Goal: Transaction & Acquisition: Purchase product/service

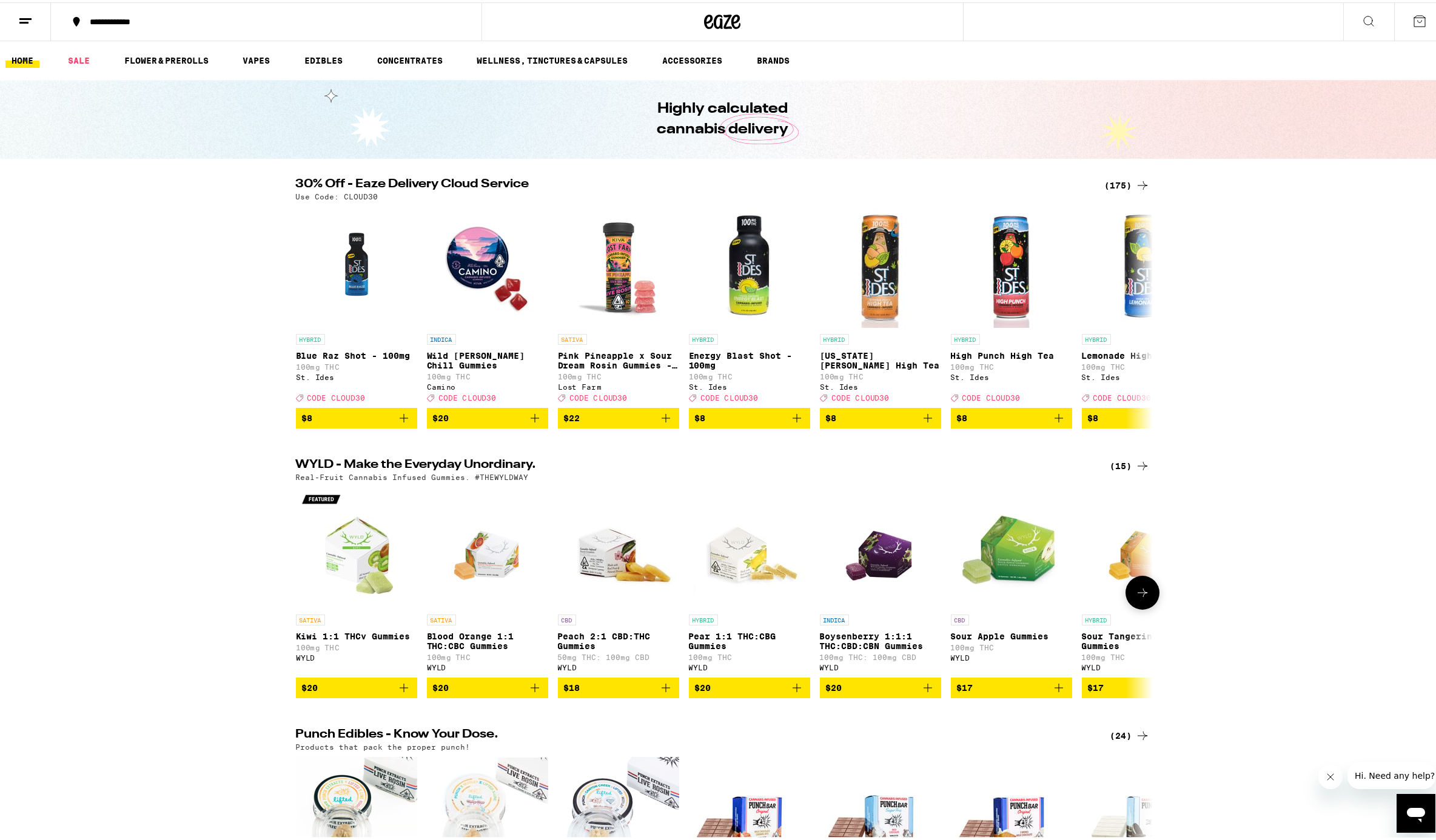
click at [1075, 598] on icon at bounding box center [1142, 590] width 14 height 14
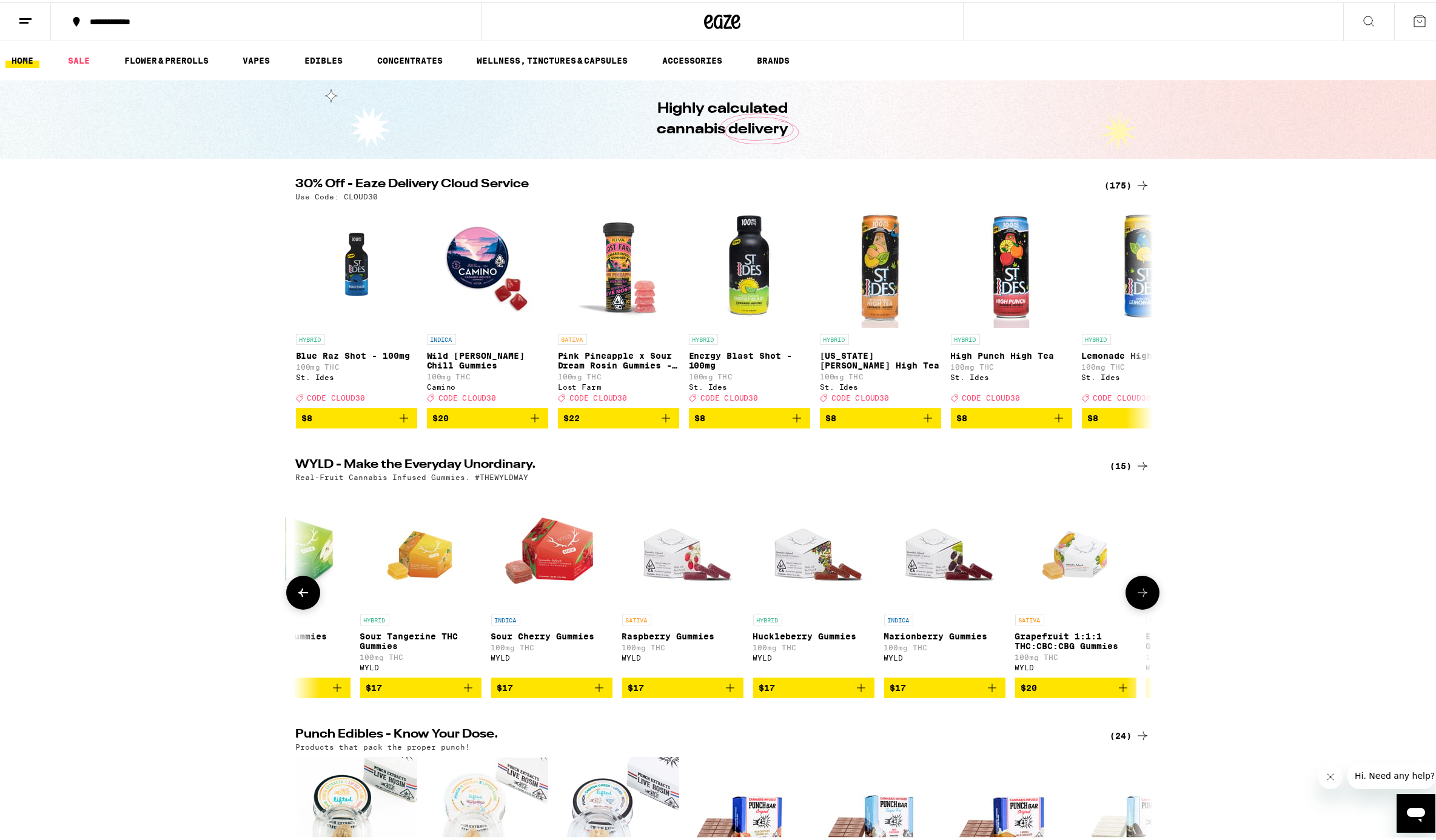
click at [1075, 598] on icon at bounding box center [1142, 590] width 14 height 14
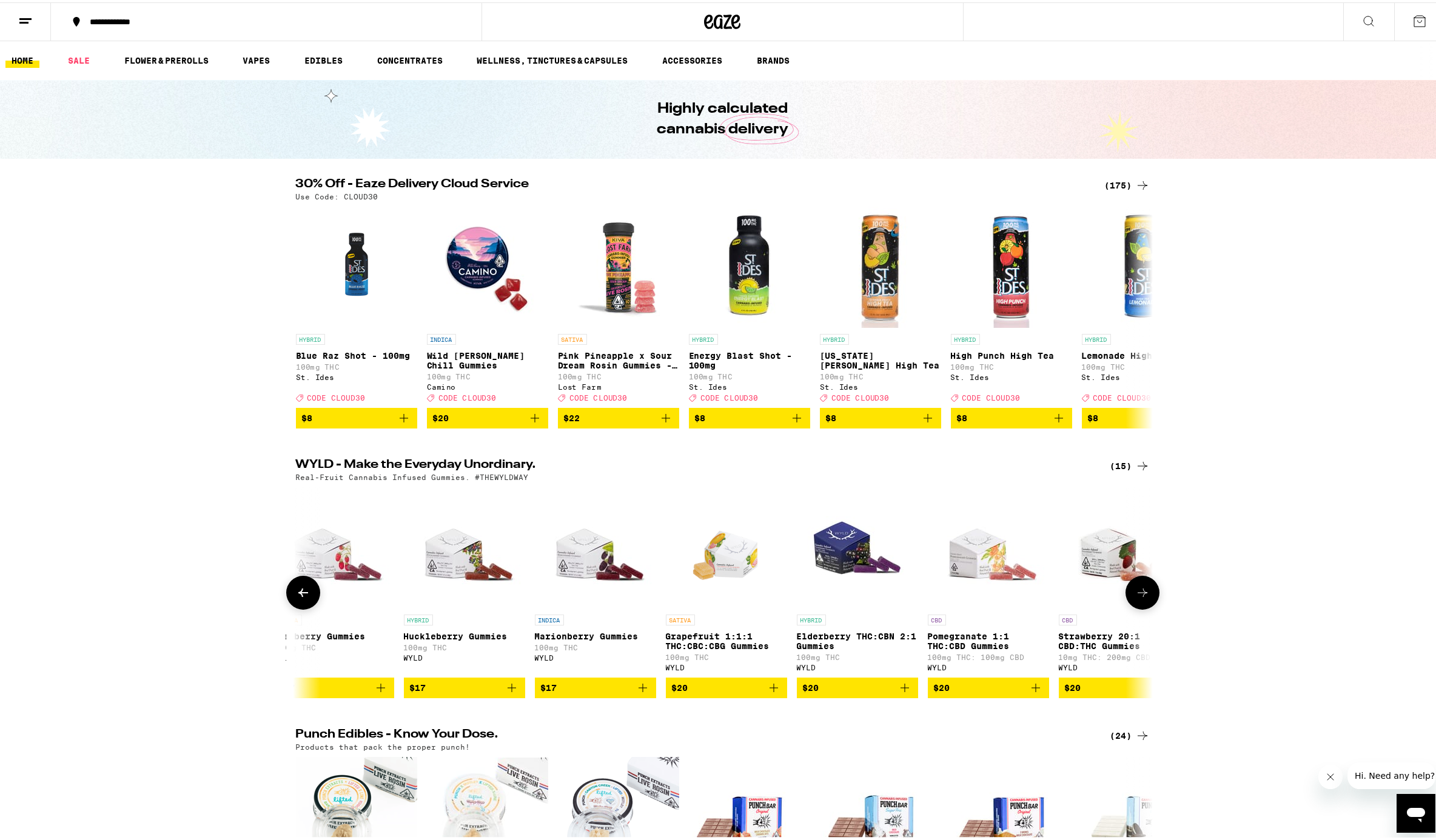
scroll to position [0, 1111]
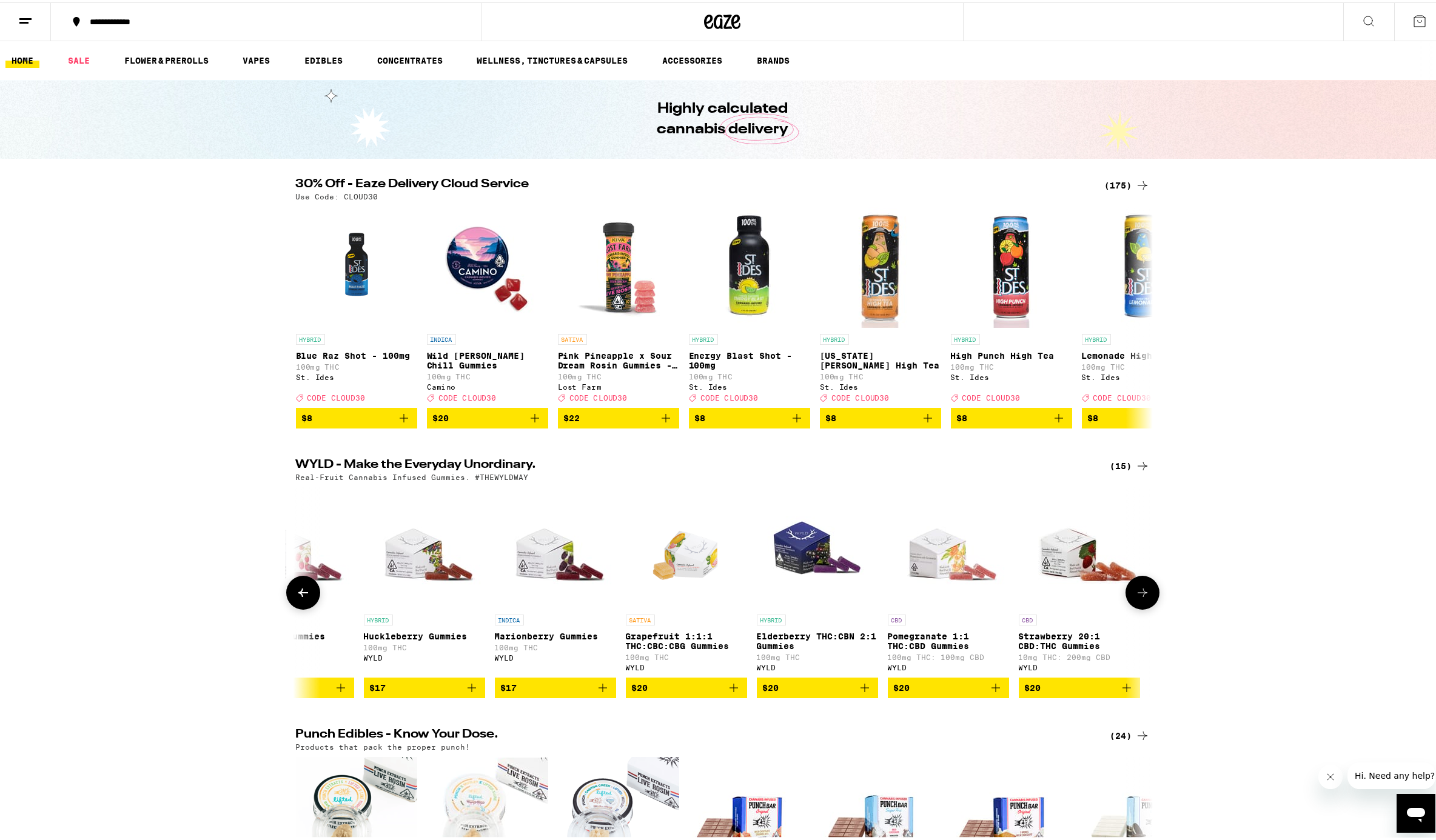
click at [1075, 598] on icon at bounding box center [1142, 590] width 14 height 14
click at [1075, 323] on icon at bounding box center [1142, 315] width 14 height 14
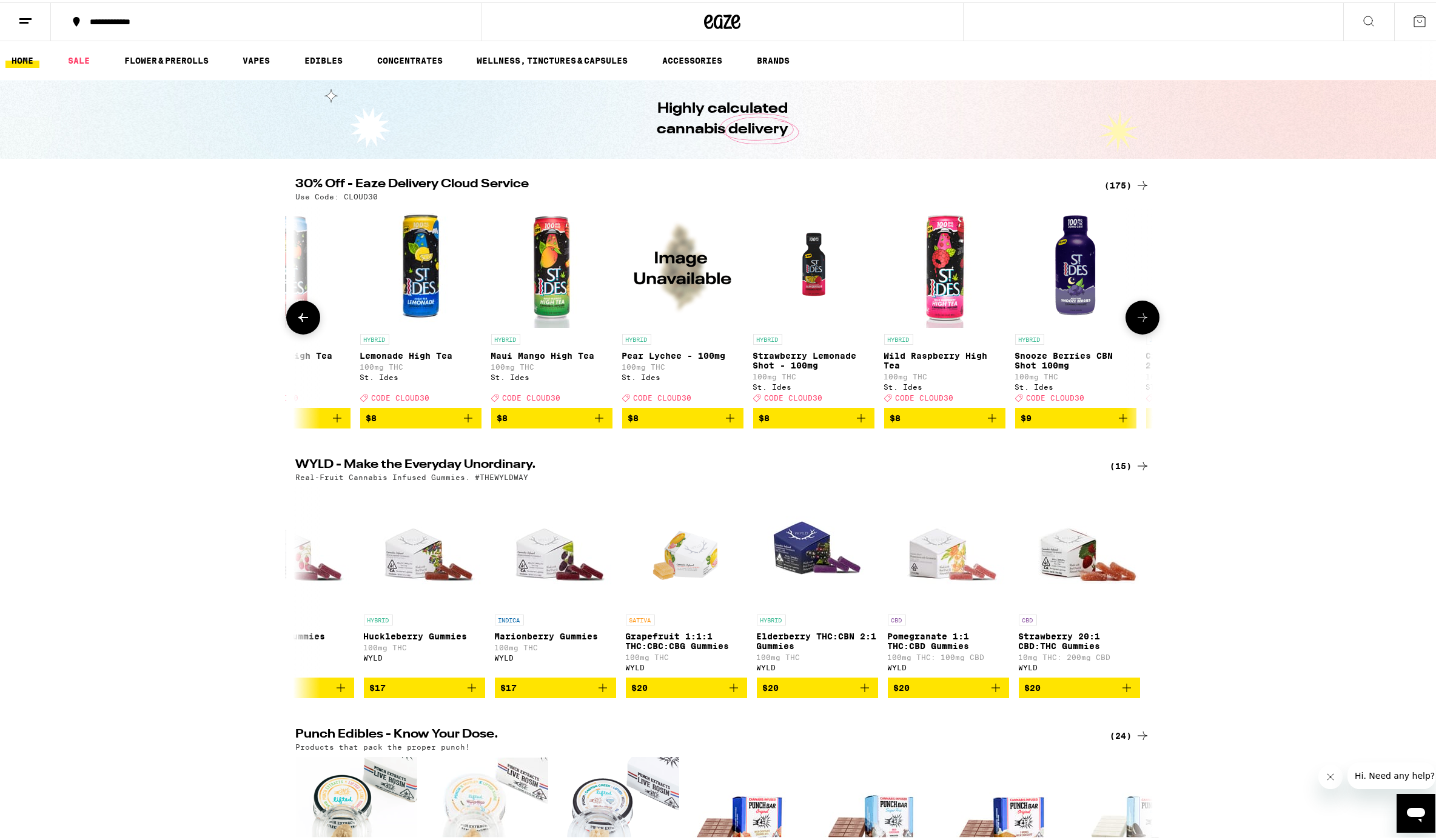
click at [1075, 323] on icon at bounding box center [1142, 315] width 14 height 14
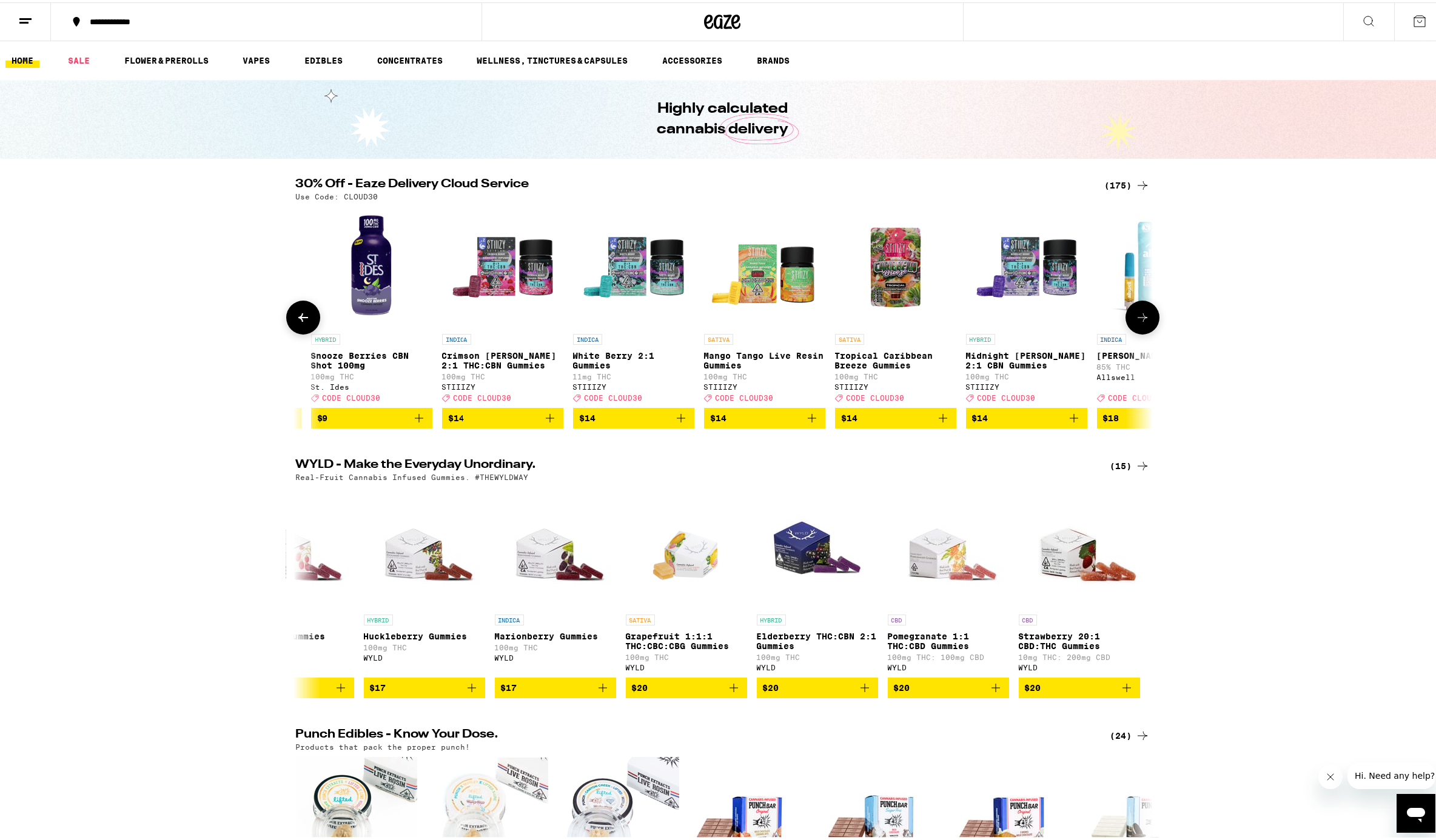
click at [1075, 323] on icon at bounding box center [1142, 315] width 14 height 14
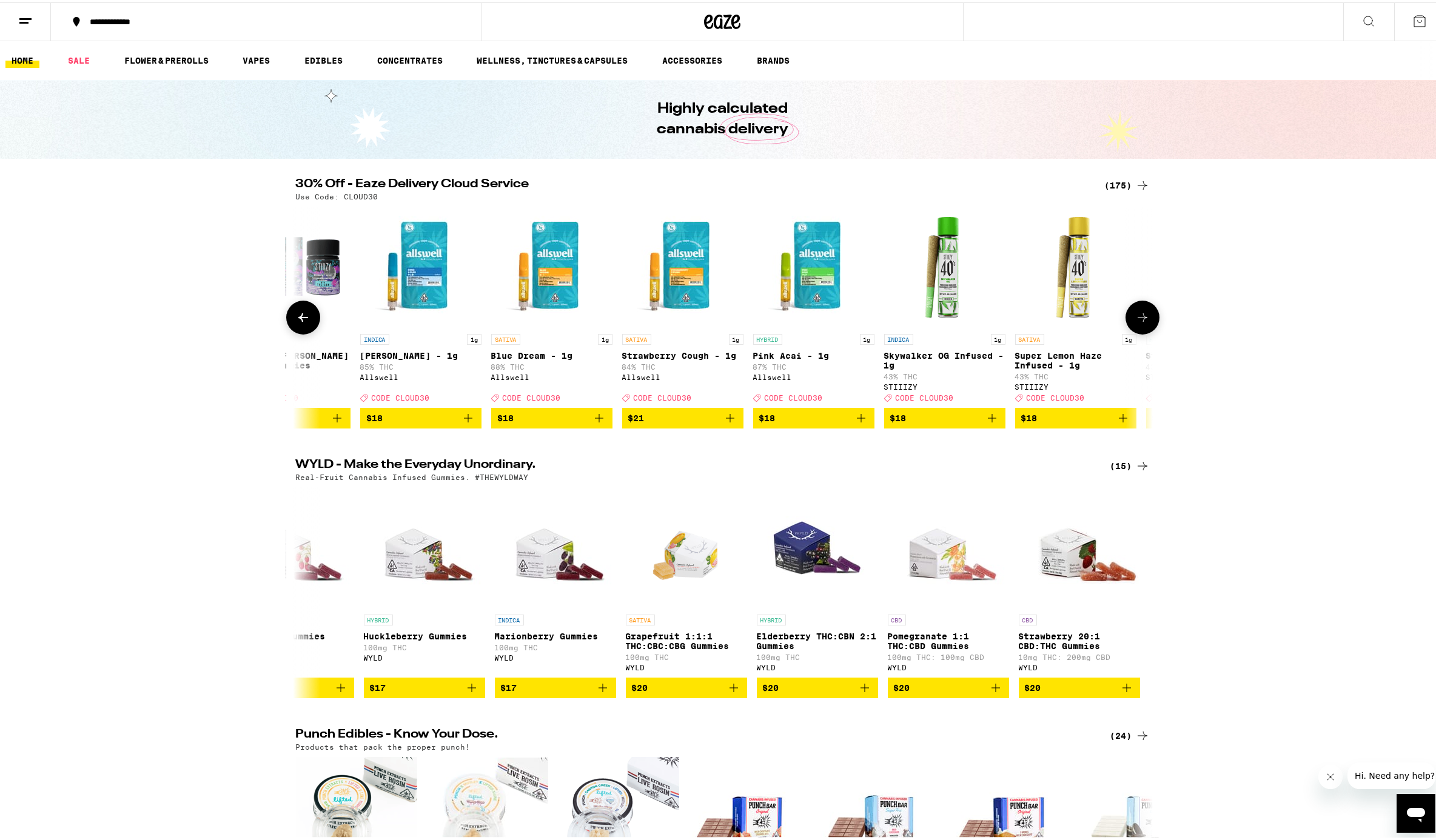
click at [1075, 323] on icon at bounding box center [1142, 315] width 14 height 14
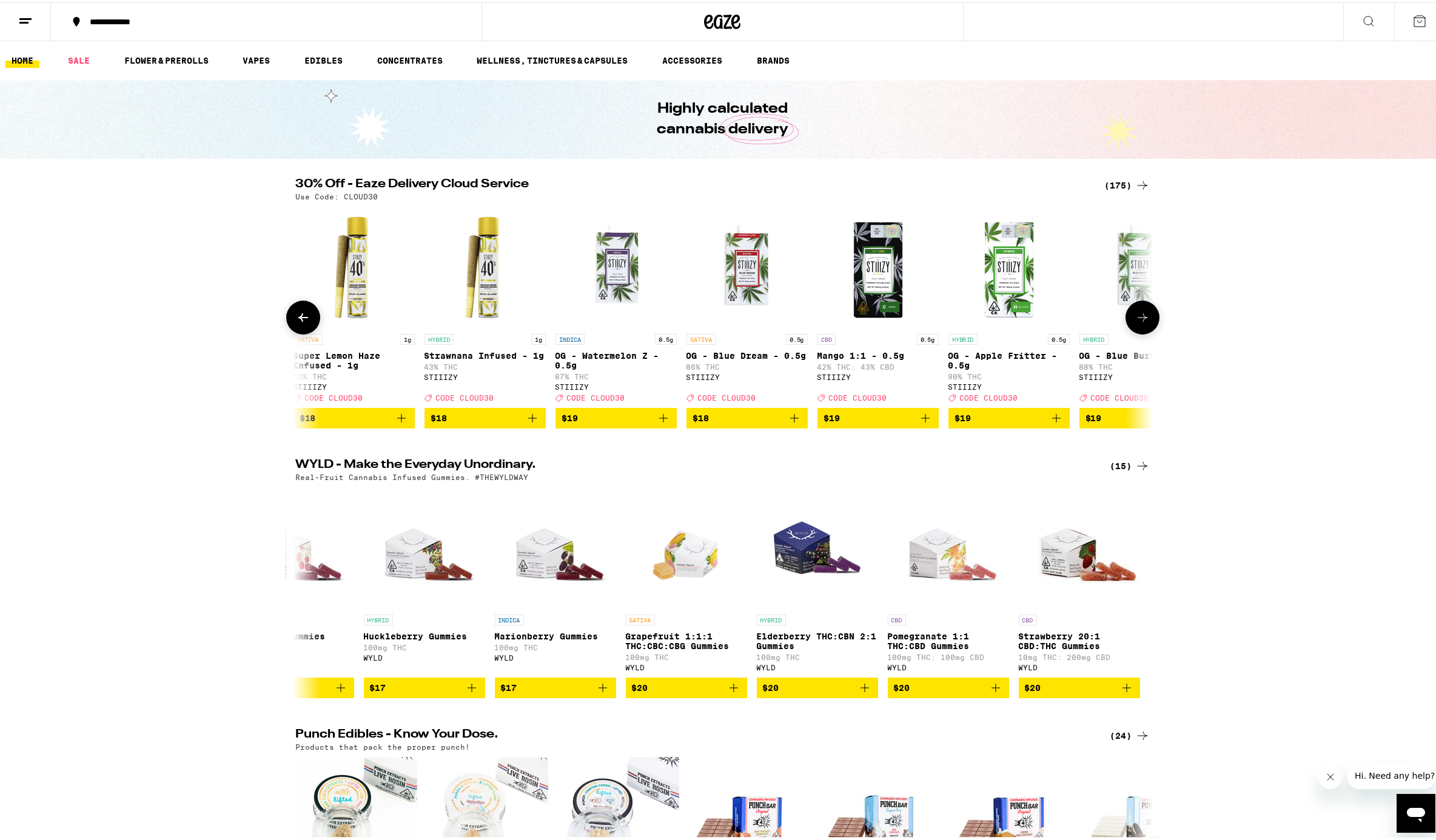
click at [1075, 323] on icon at bounding box center [1142, 315] width 14 height 14
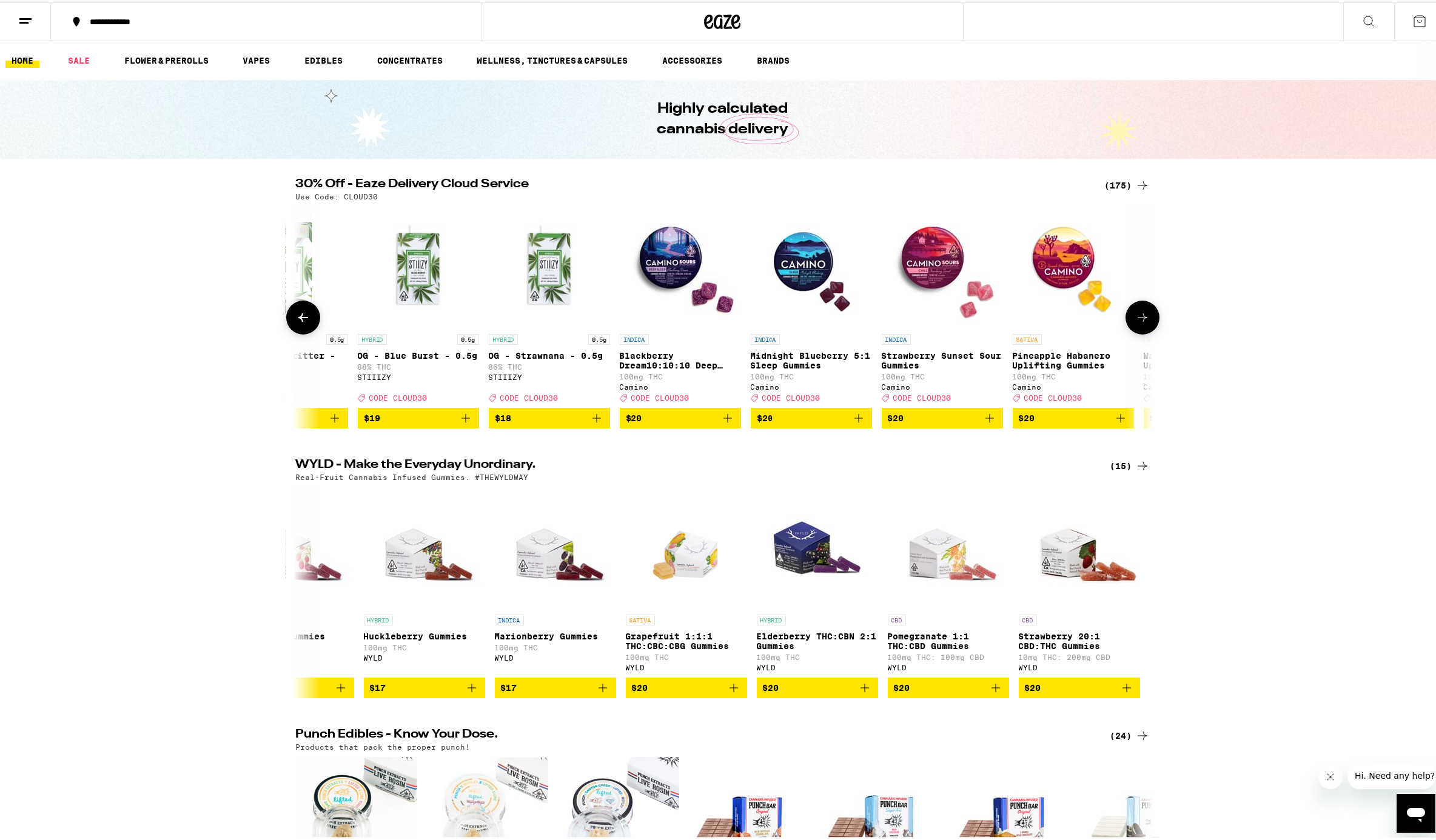
click at [1075, 323] on icon at bounding box center [1142, 315] width 14 height 14
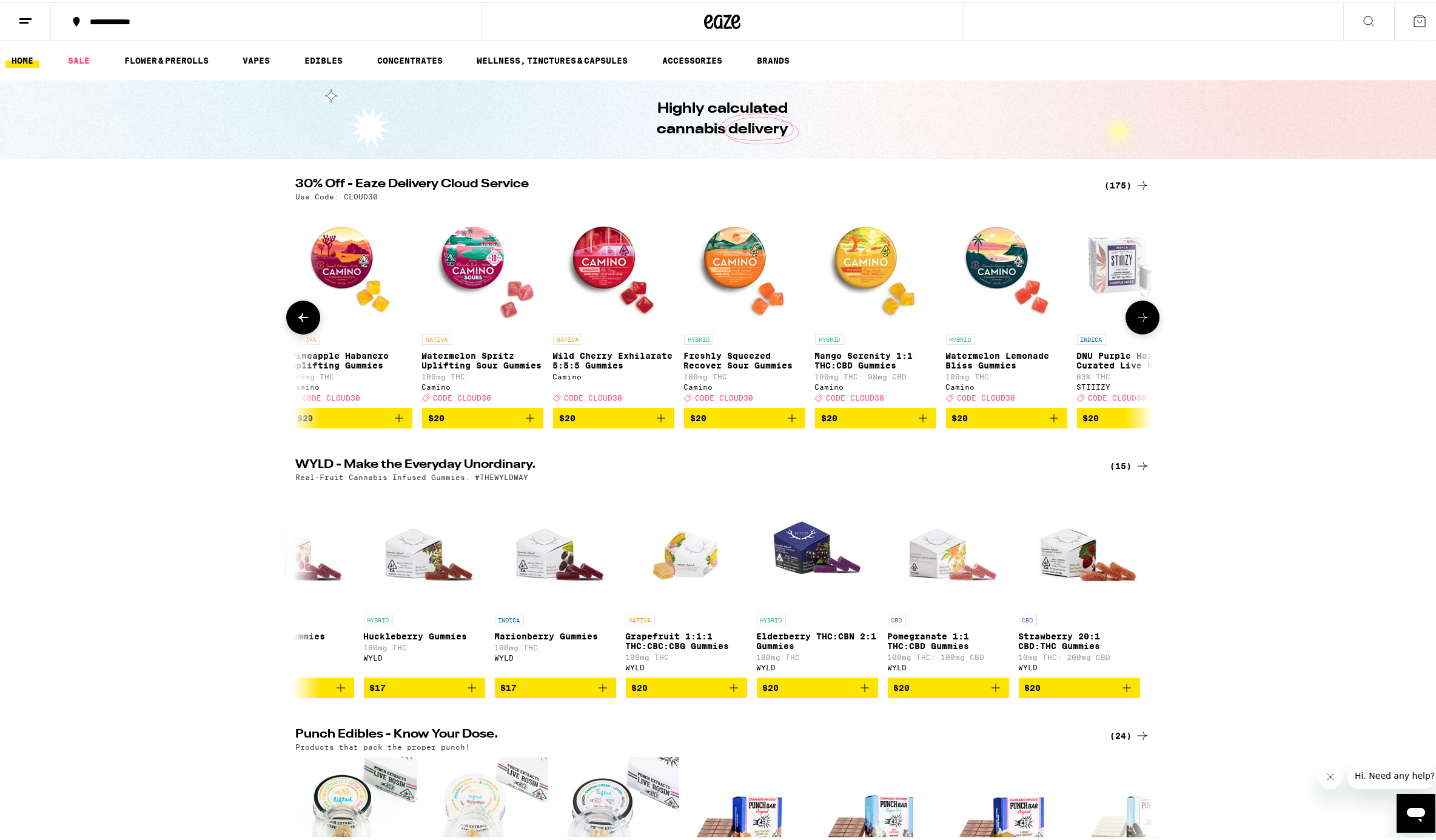
click at [1075, 323] on icon at bounding box center [1142, 315] width 14 height 14
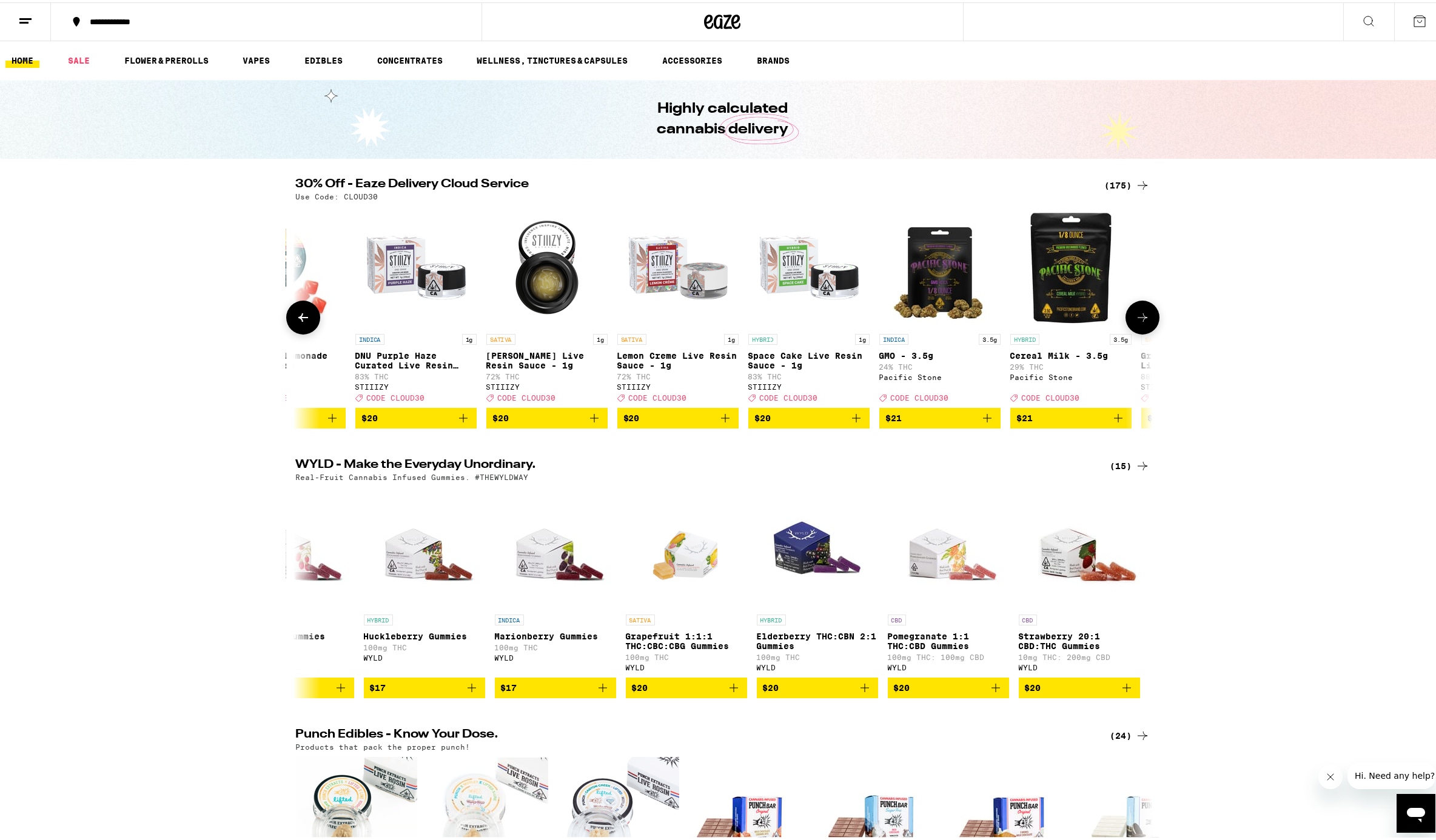
click at [1075, 323] on icon at bounding box center [1142, 315] width 14 height 14
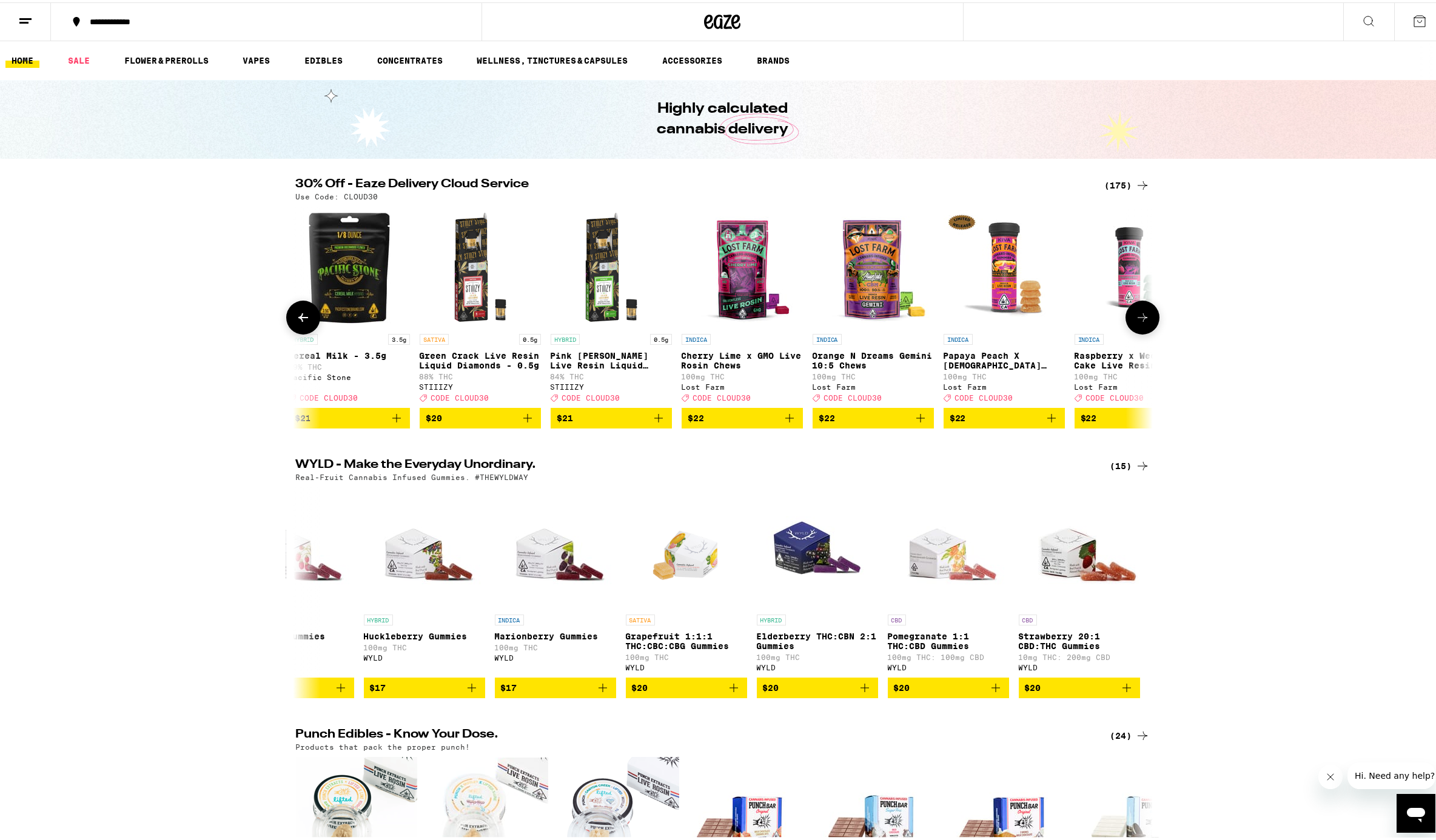
click at [1075, 323] on icon at bounding box center [1142, 315] width 14 height 14
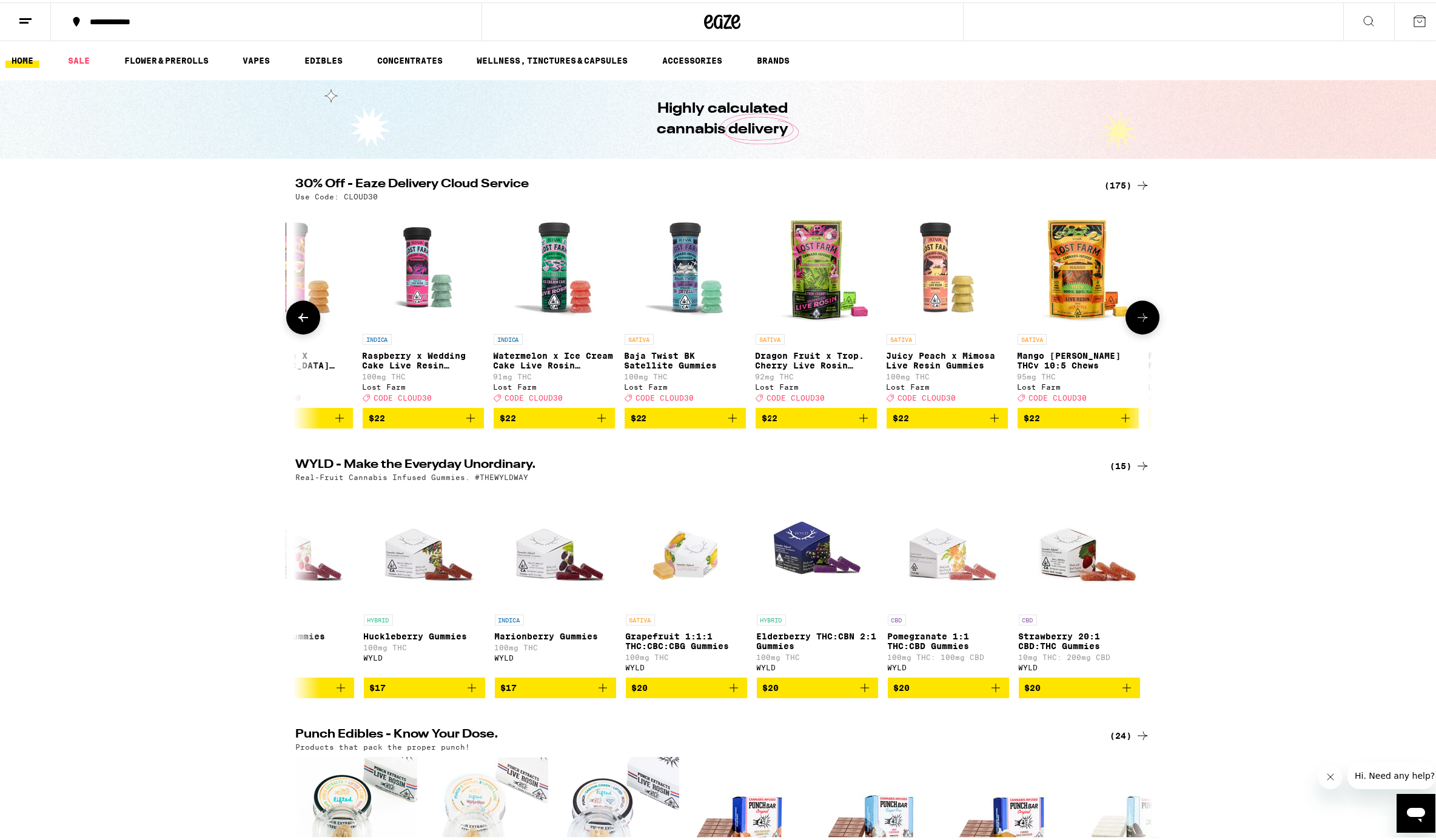
scroll to position [0, 6493]
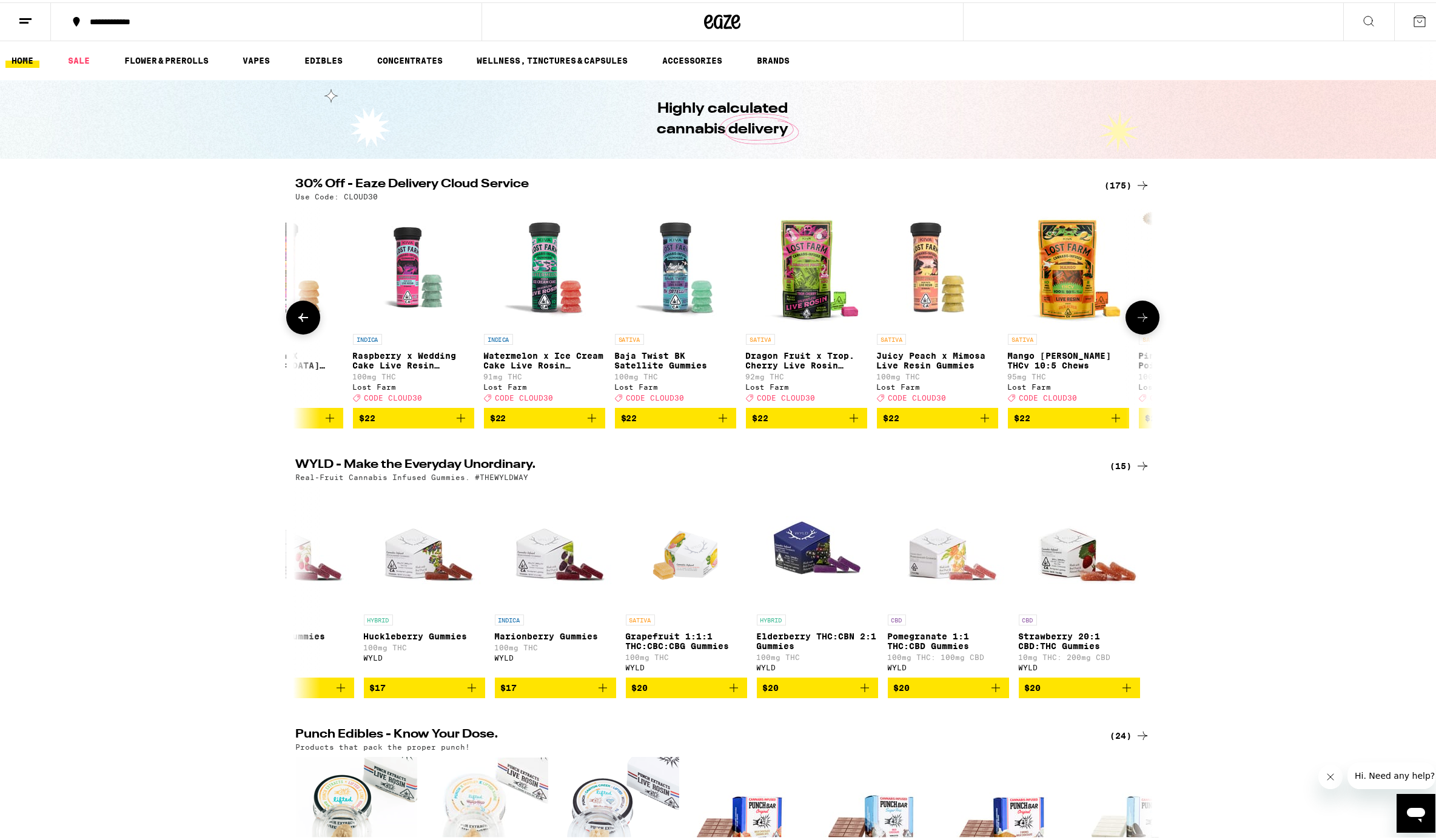
click at [1075, 329] on button at bounding box center [1142, 315] width 34 height 34
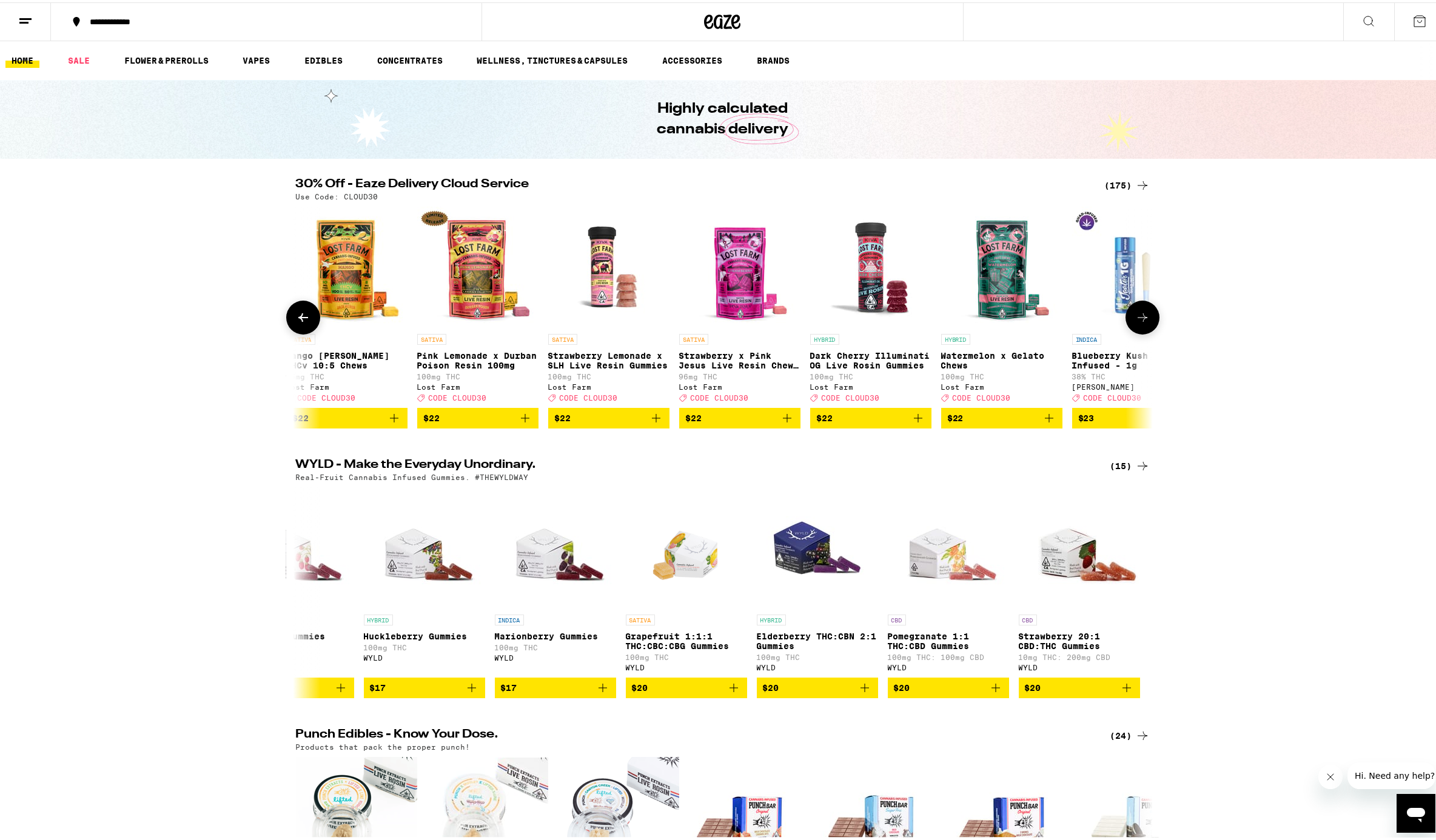
click at [1075, 329] on button at bounding box center [1142, 315] width 34 height 34
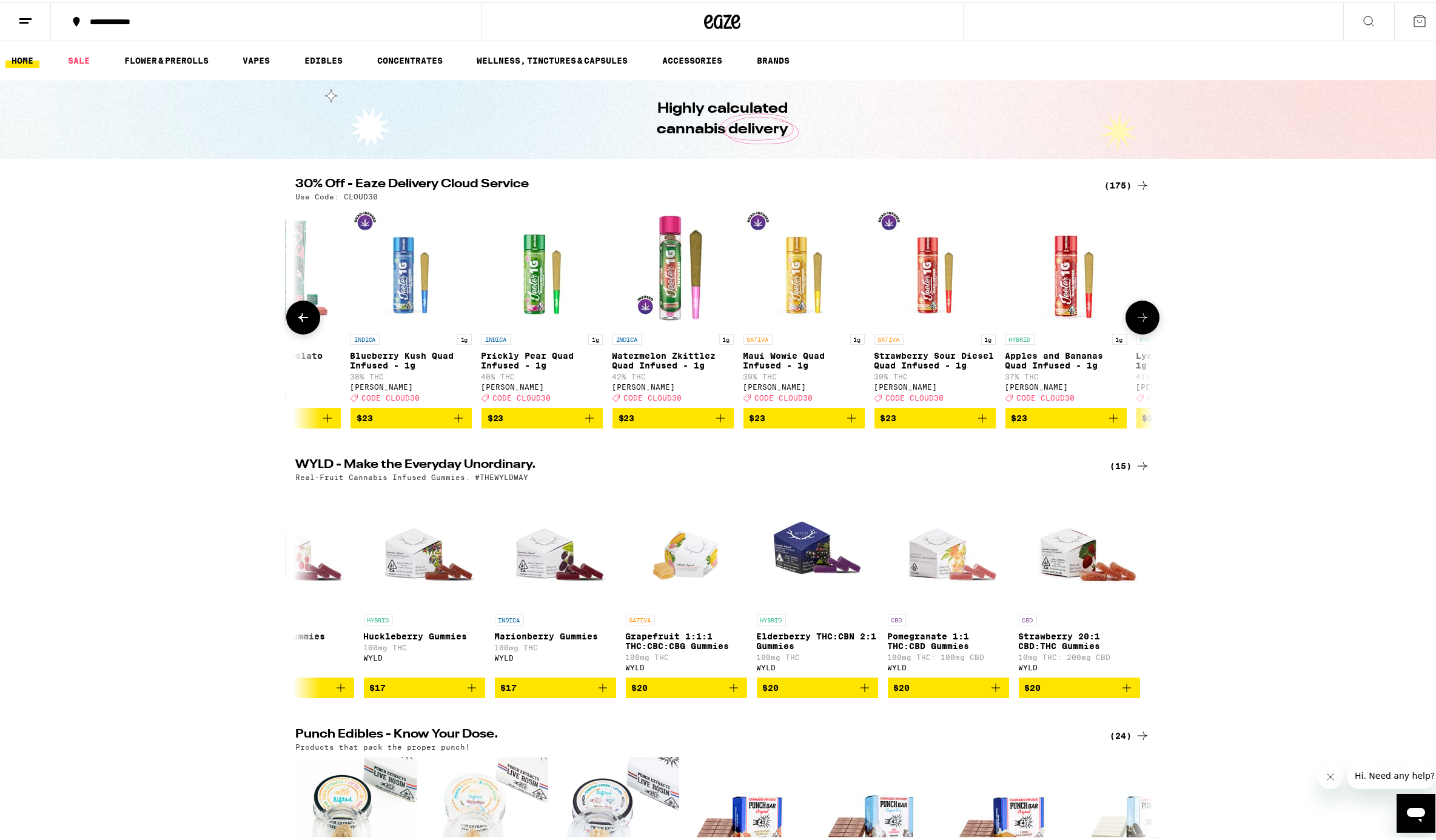
click at [1075, 329] on button at bounding box center [1142, 315] width 34 height 34
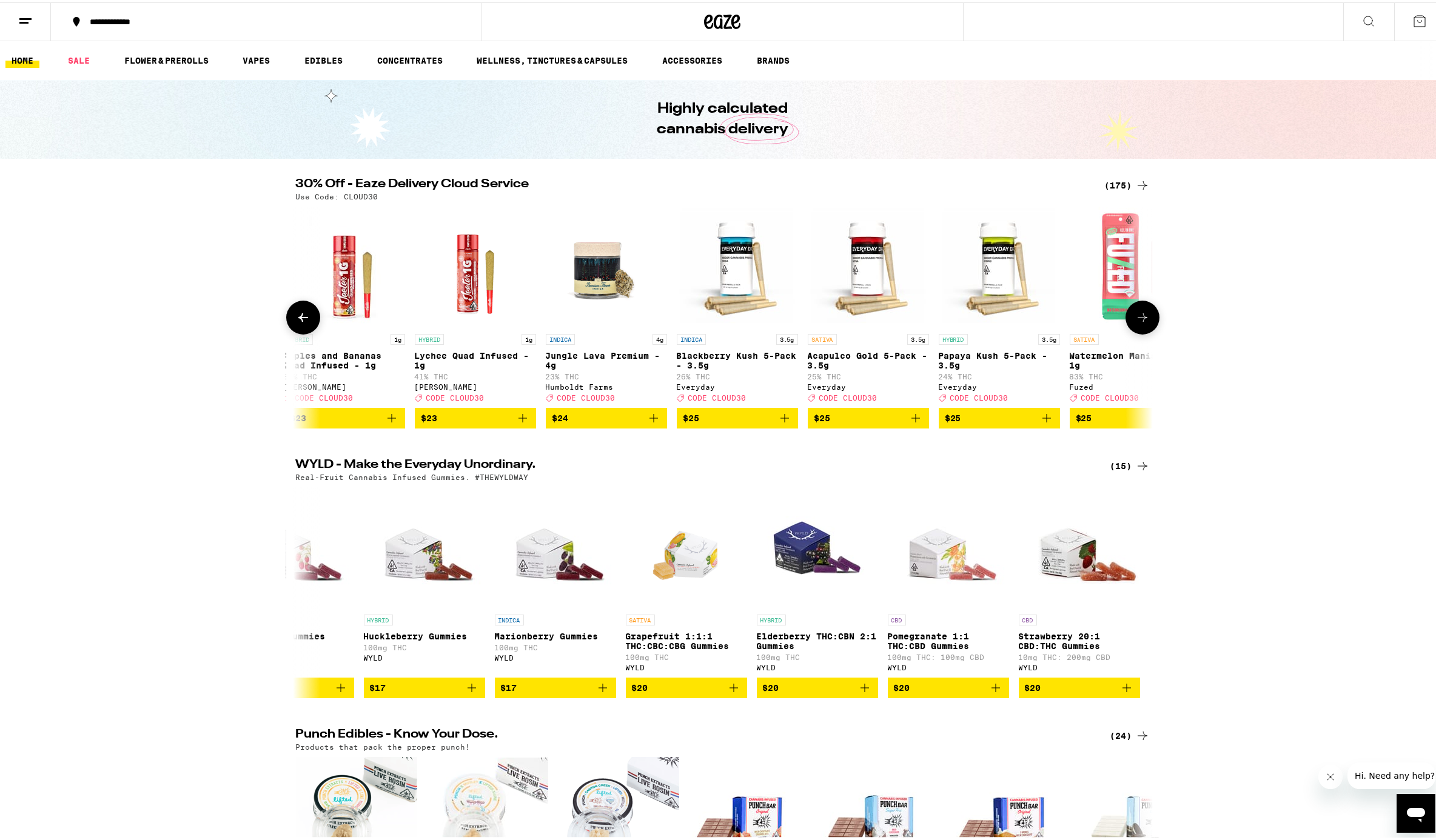
click at [1075, 329] on button at bounding box center [1142, 315] width 34 height 34
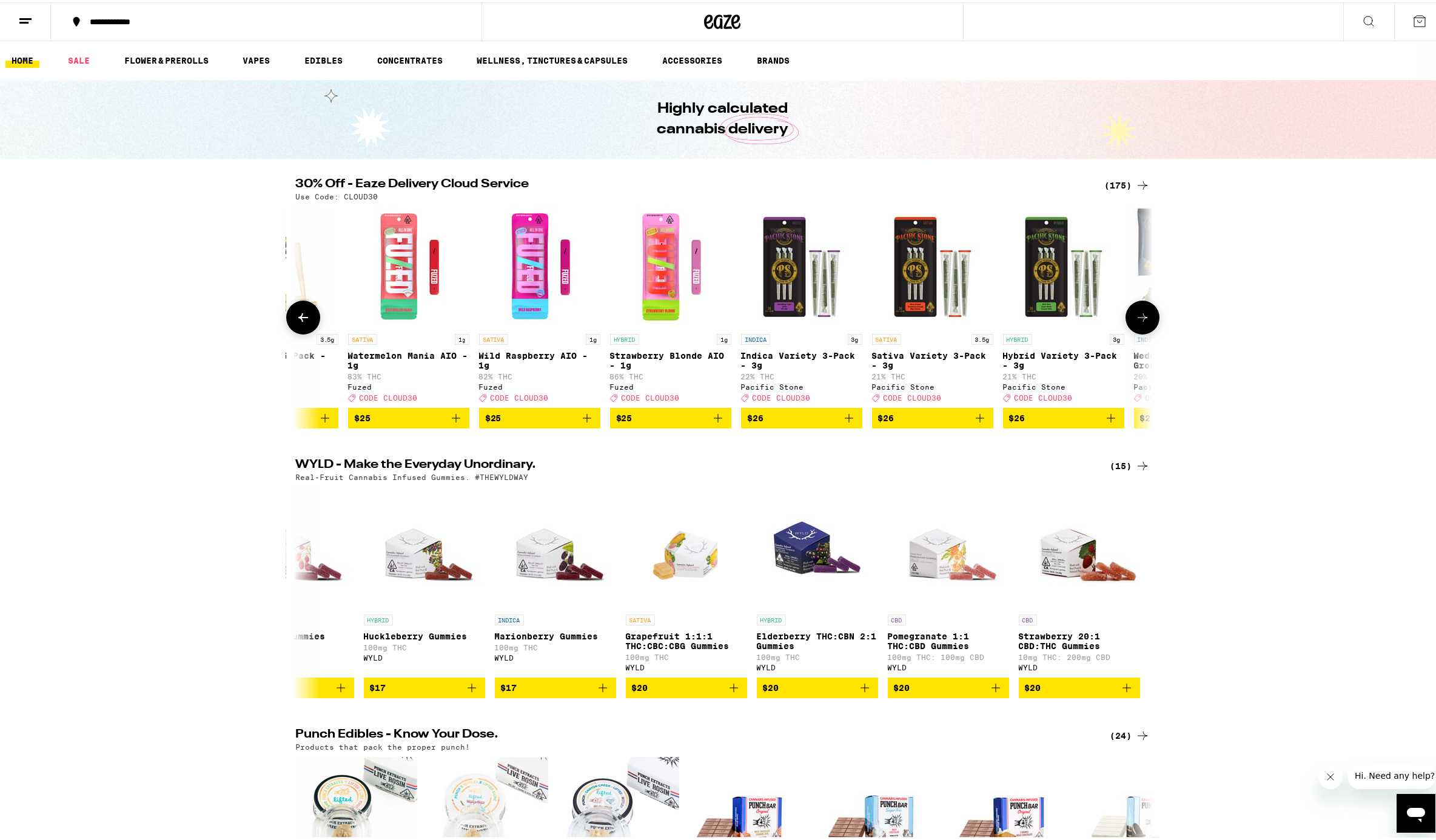
click at [1075, 329] on button at bounding box center [1142, 315] width 34 height 34
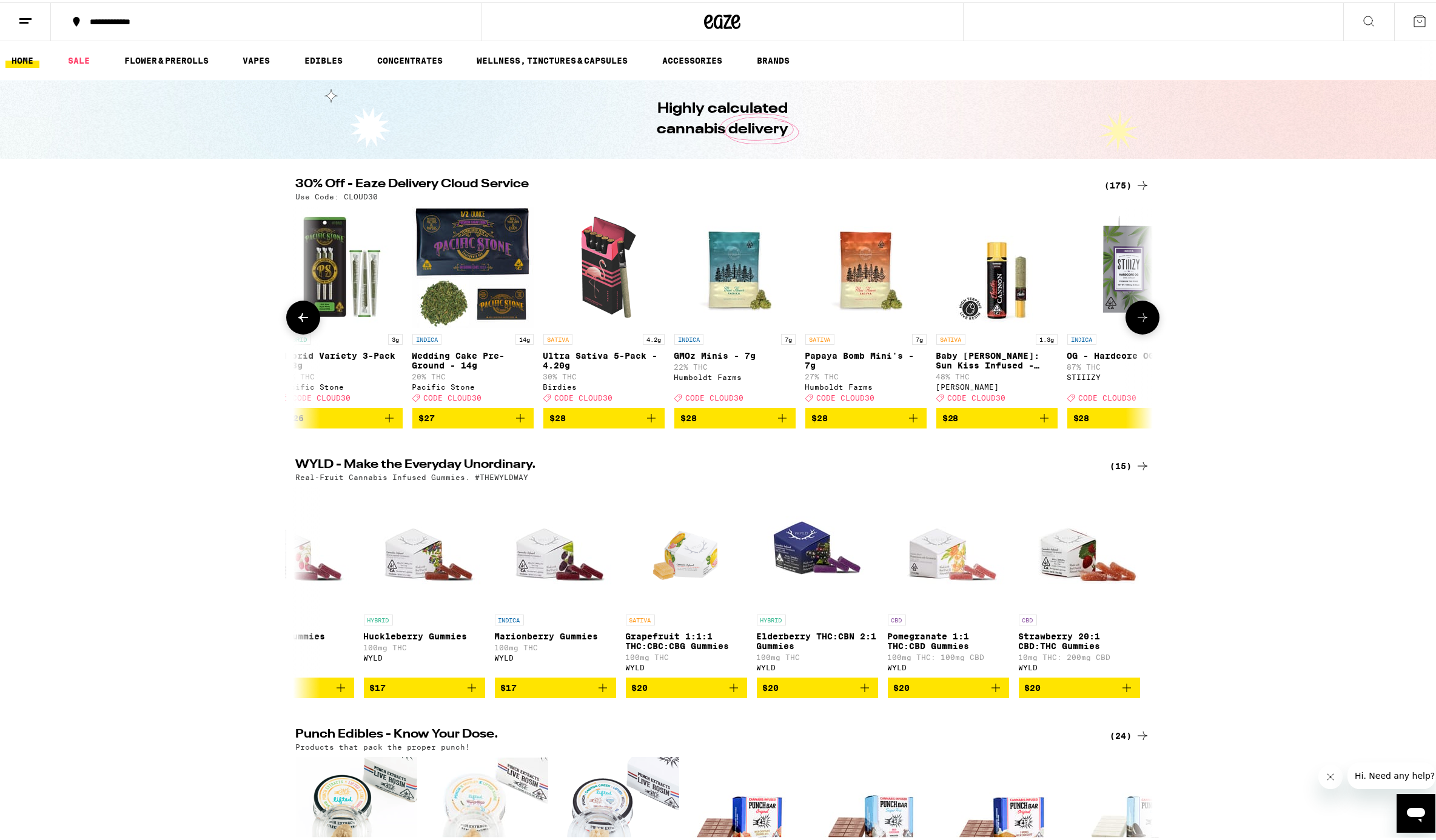
click at [1075, 329] on button at bounding box center [1142, 315] width 34 height 34
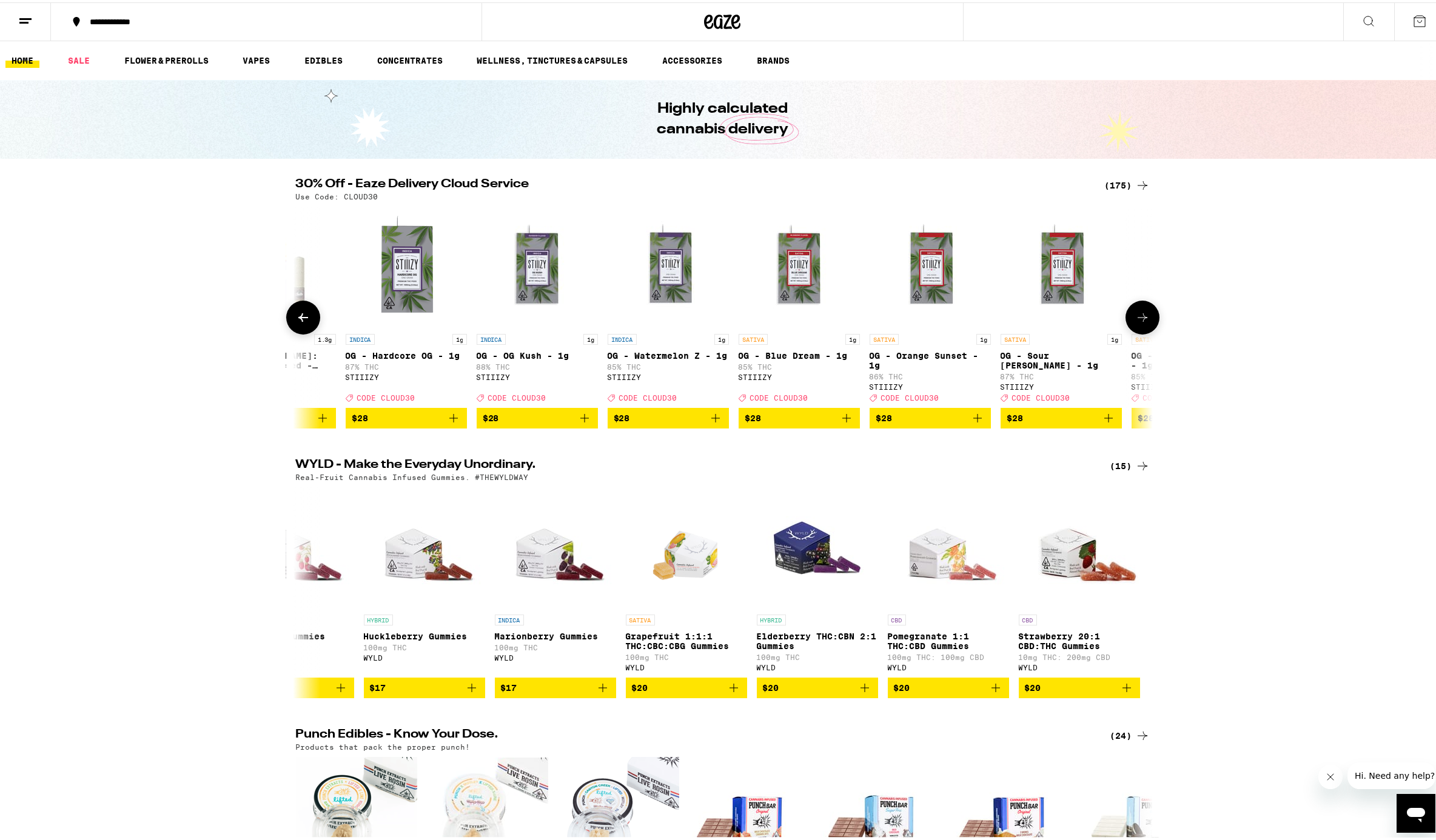
click at [1075, 329] on button at bounding box center [1142, 315] width 34 height 34
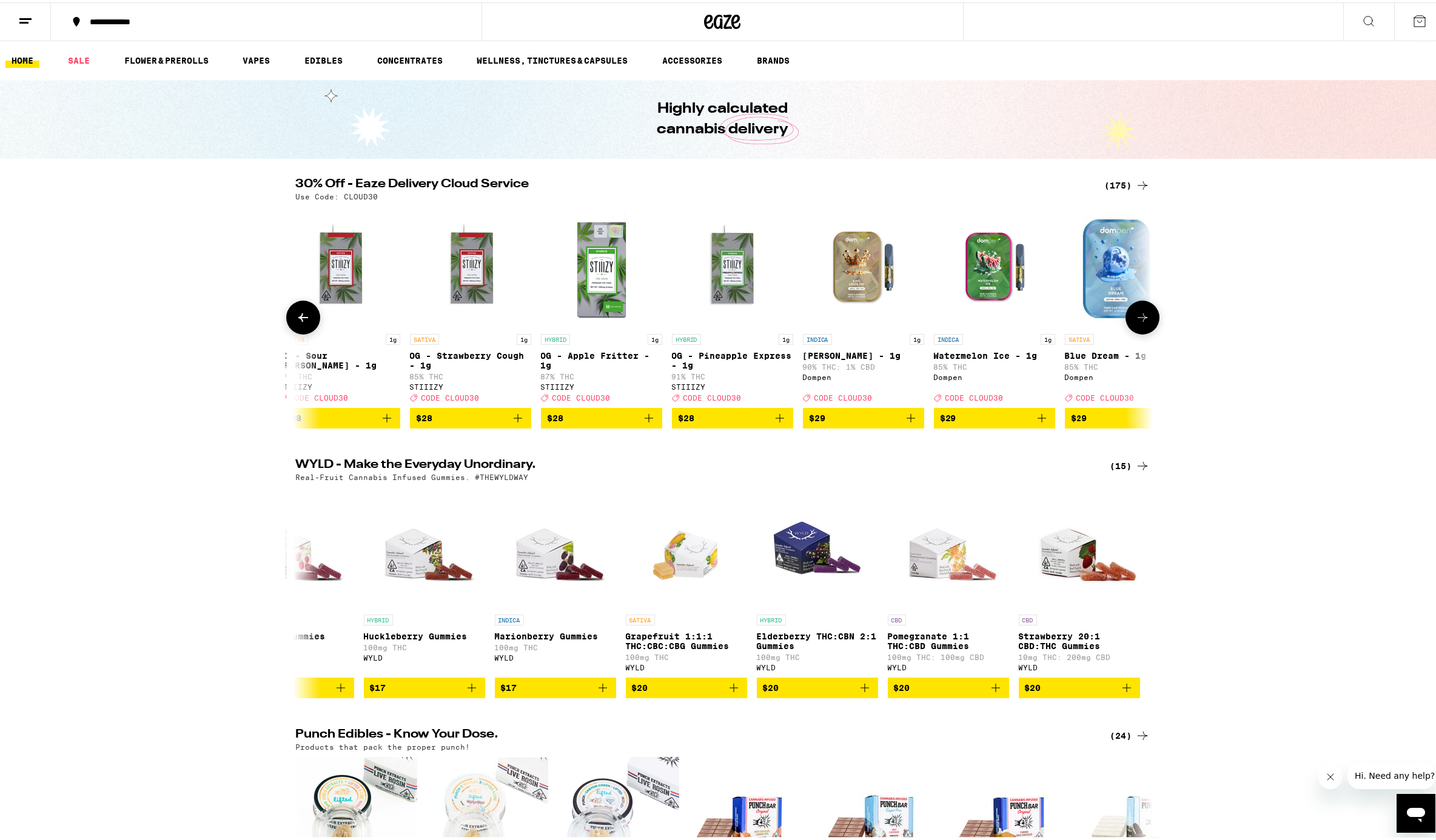
click at [1075, 329] on button at bounding box center [1142, 315] width 34 height 34
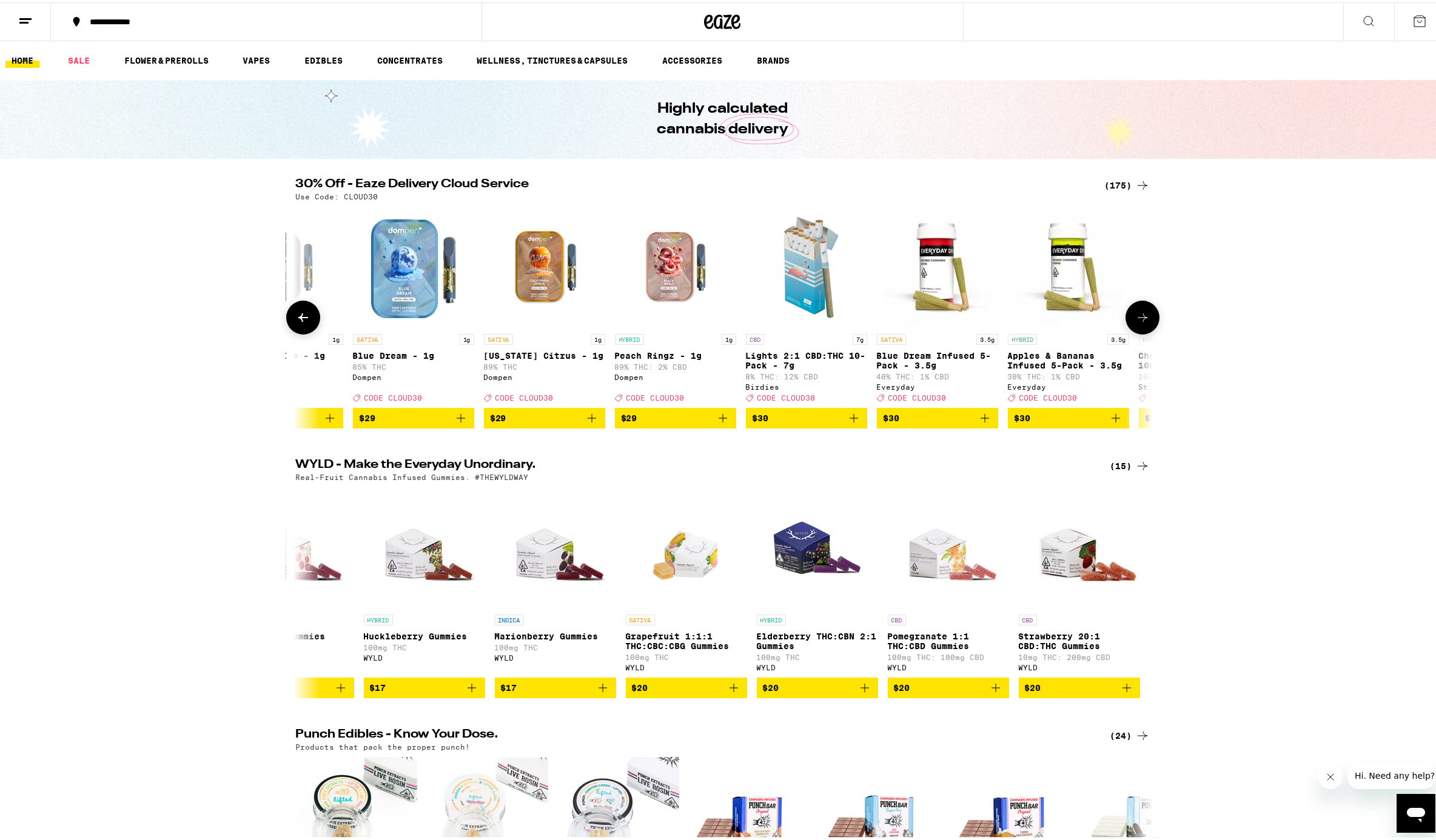
scroll to position [0, 12266]
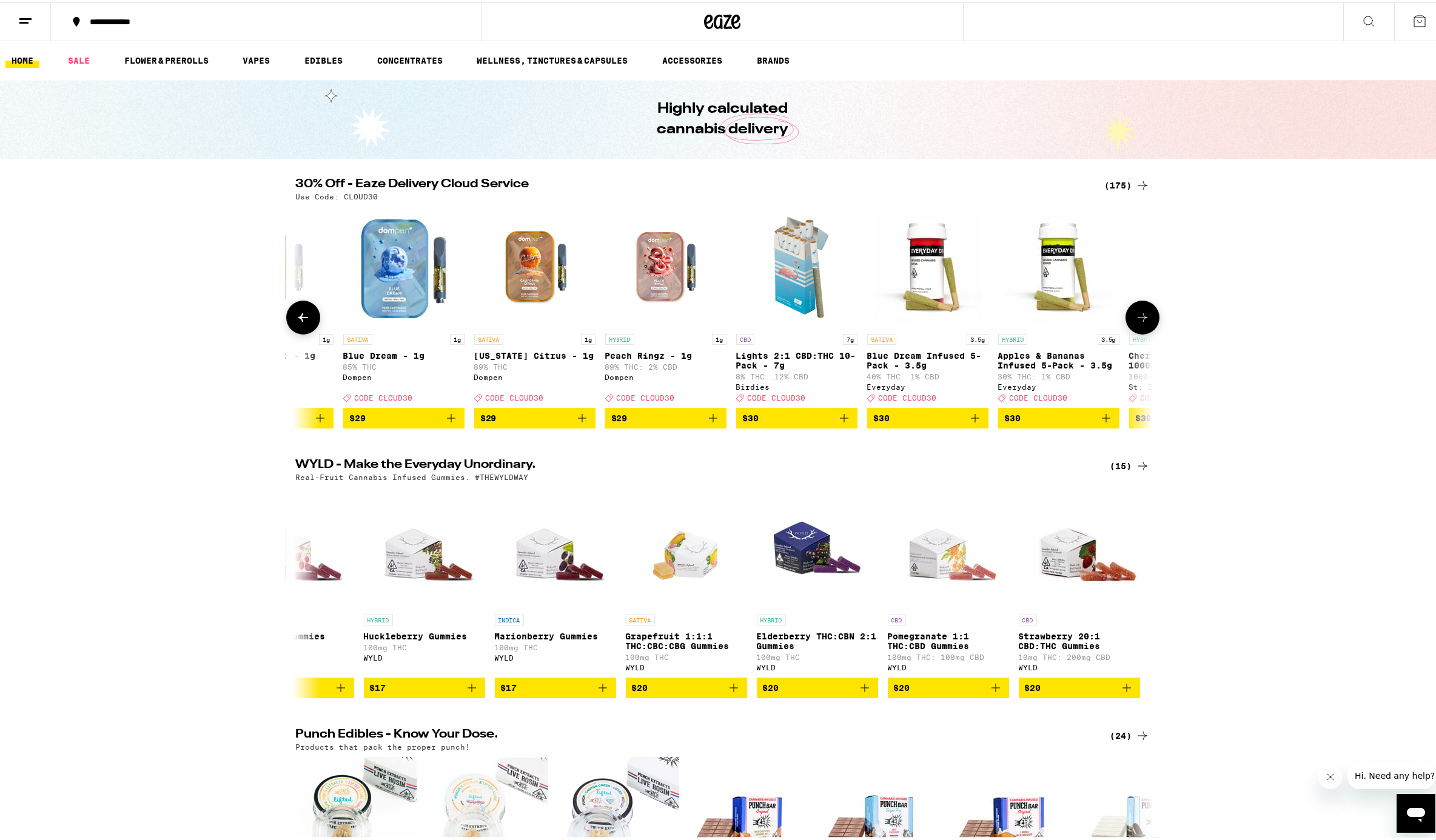
click at [1075, 330] on button at bounding box center [1142, 315] width 34 height 34
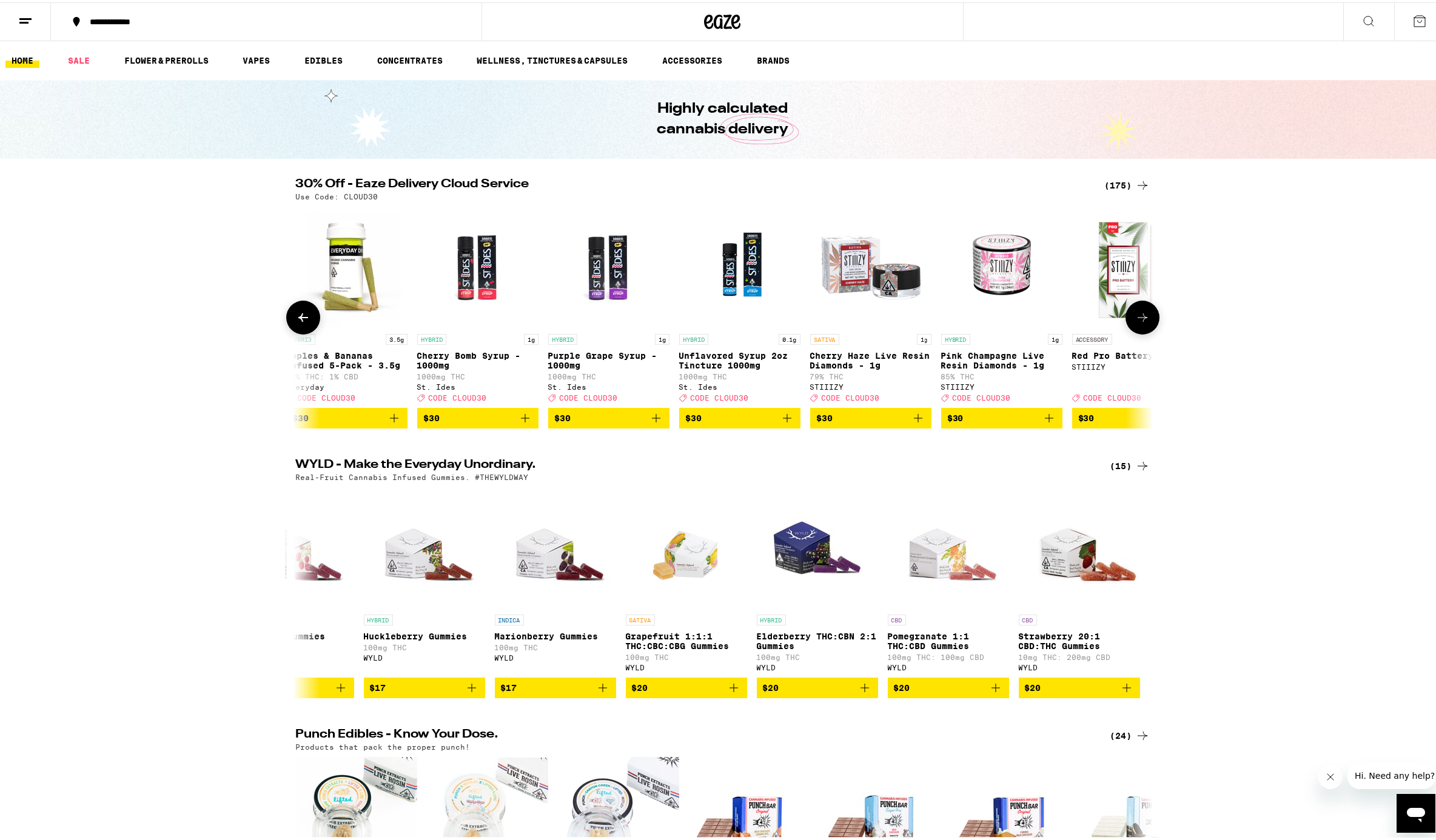
scroll to position [0, 12987]
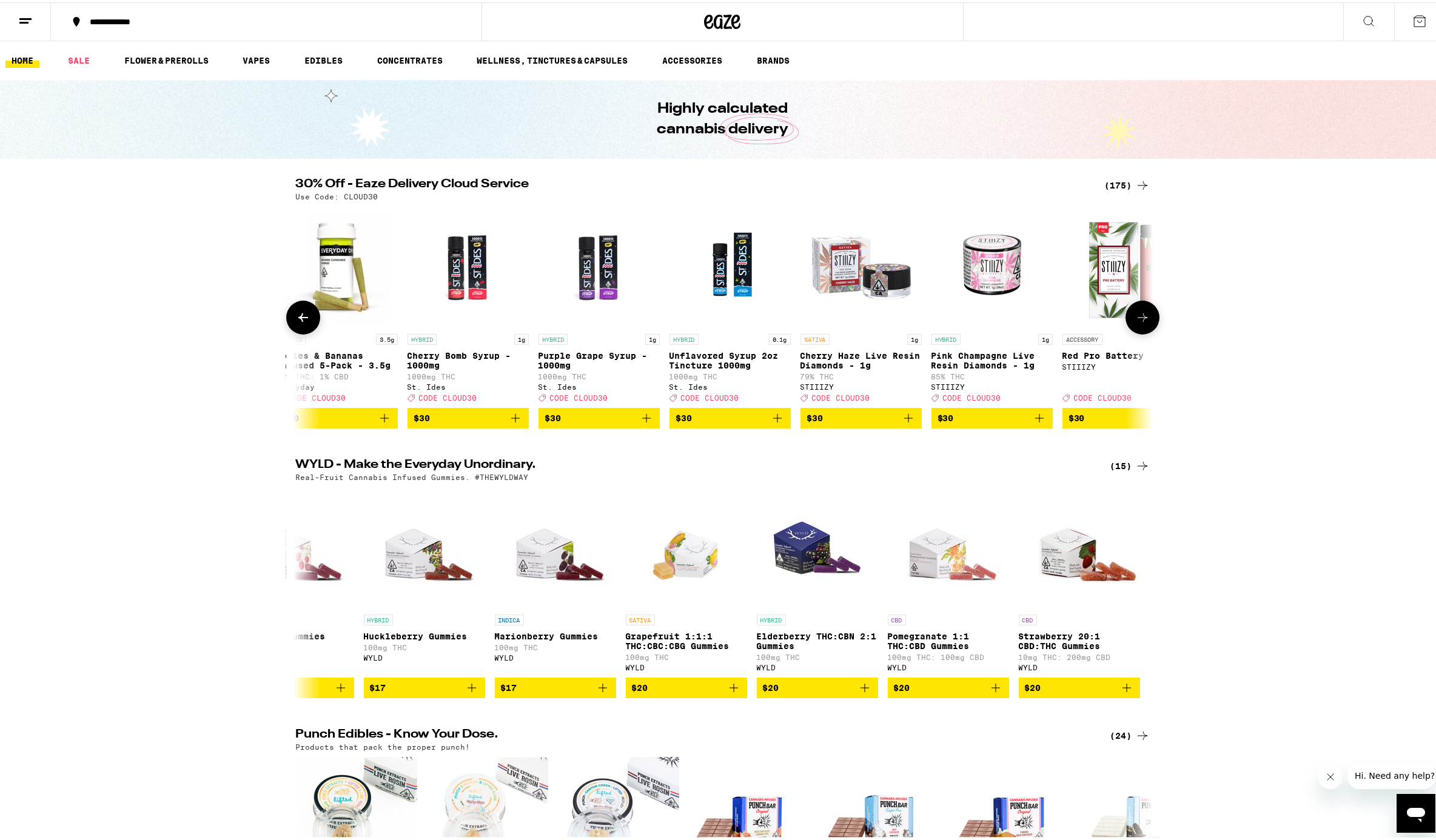
click at [1075, 330] on button at bounding box center [1142, 315] width 34 height 34
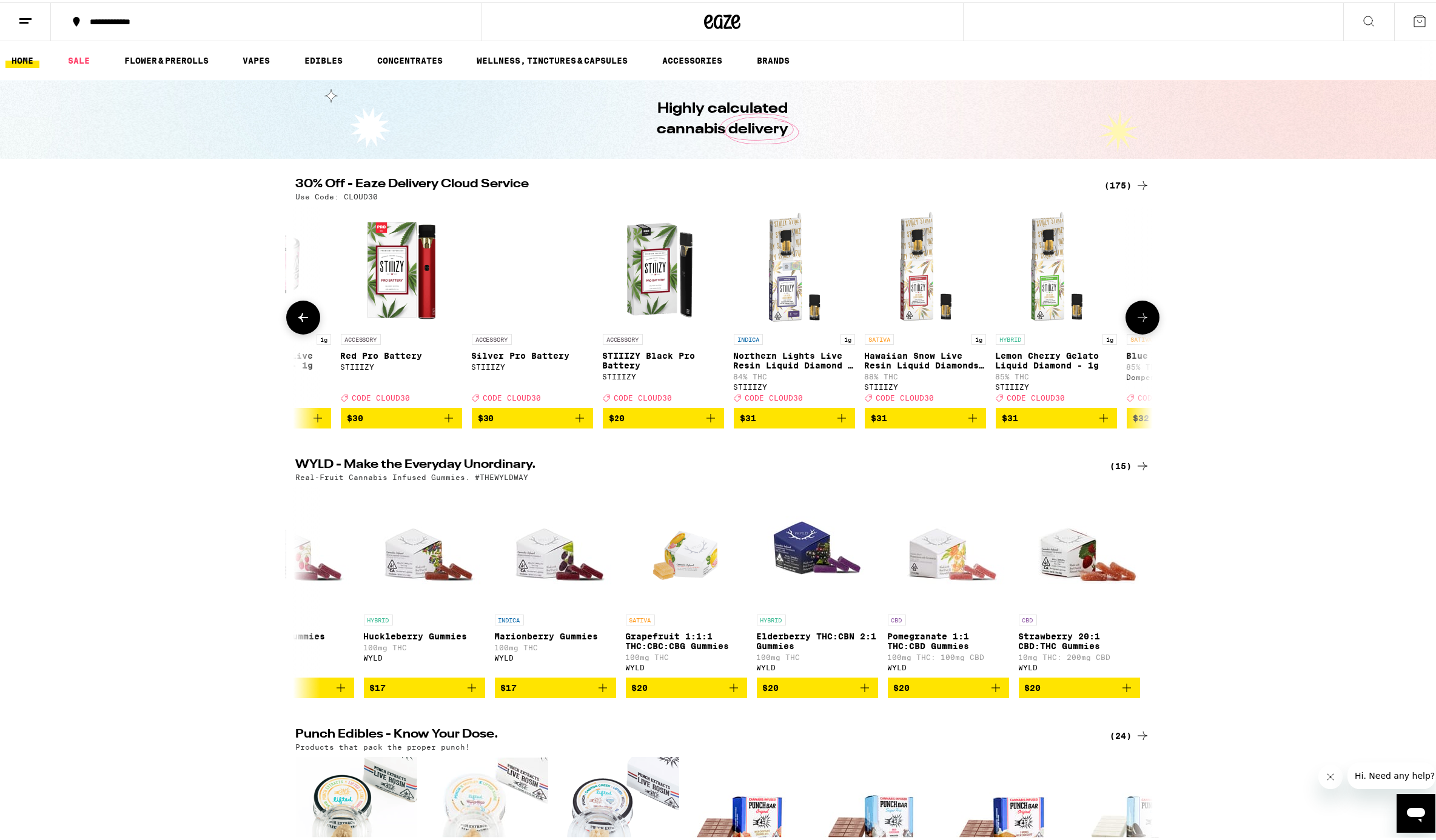
click at [1075, 330] on button at bounding box center [1142, 315] width 34 height 34
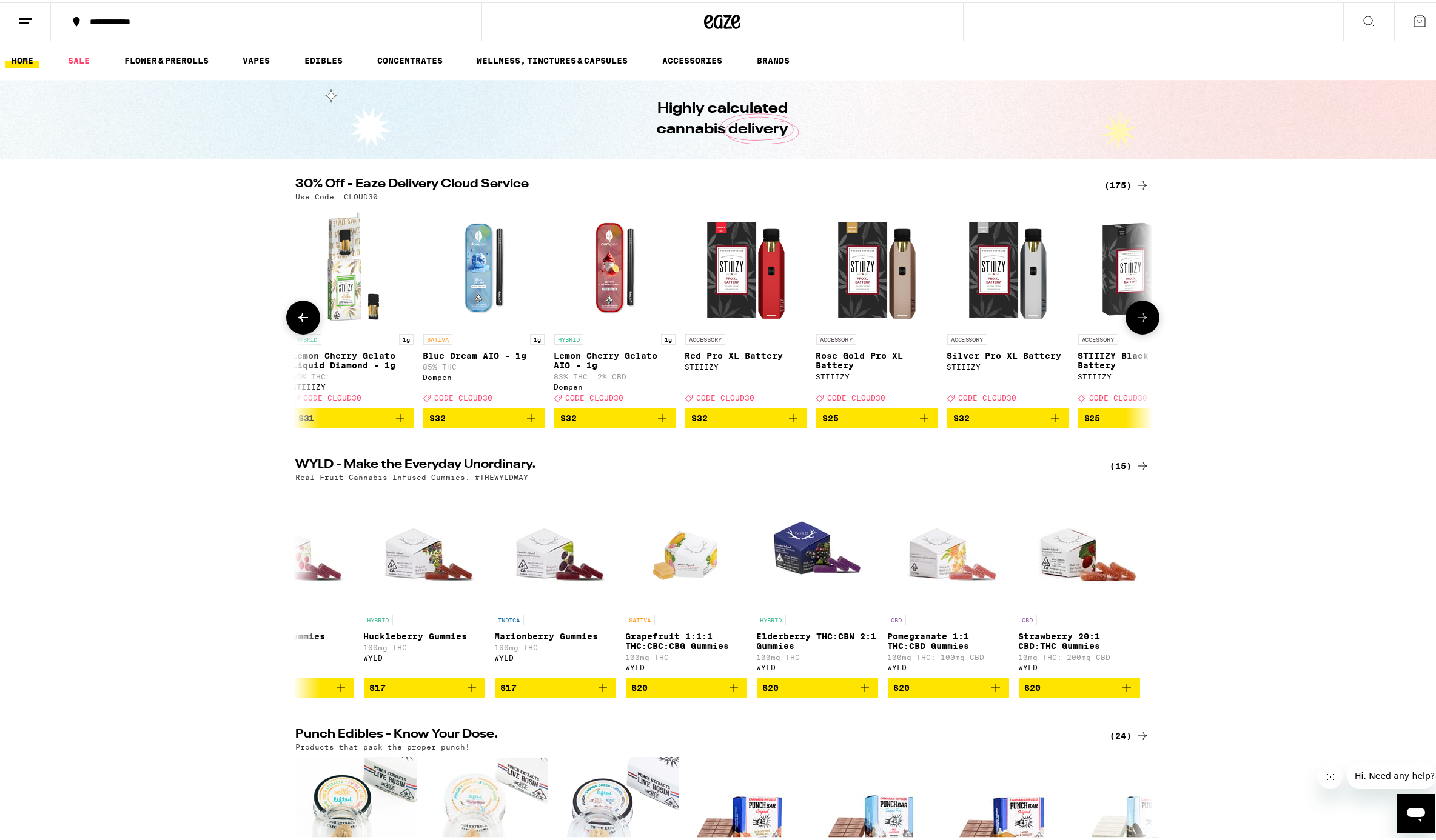
scroll to position [0, 14431]
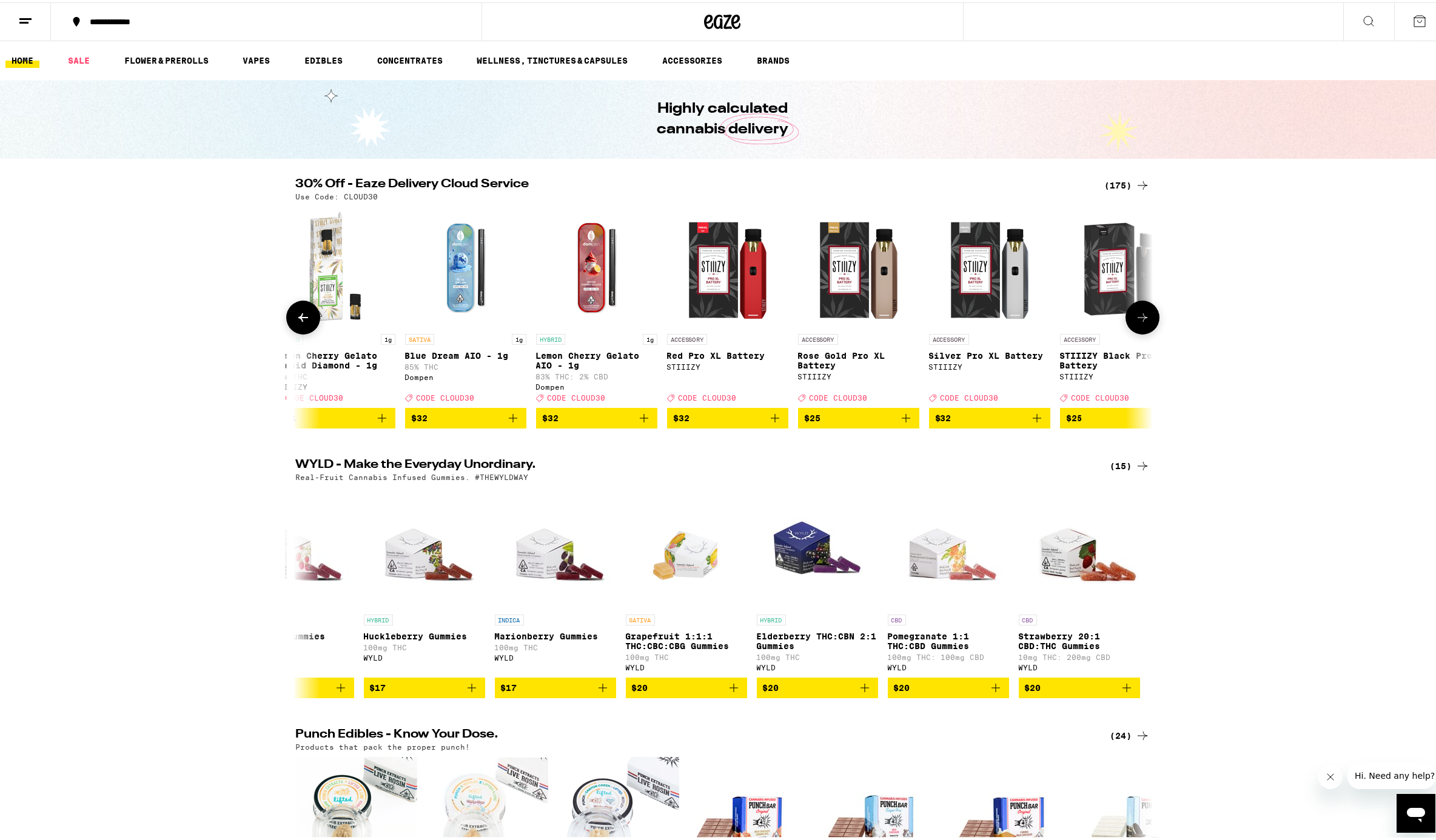
click at [1075, 332] on button at bounding box center [1142, 315] width 34 height 34
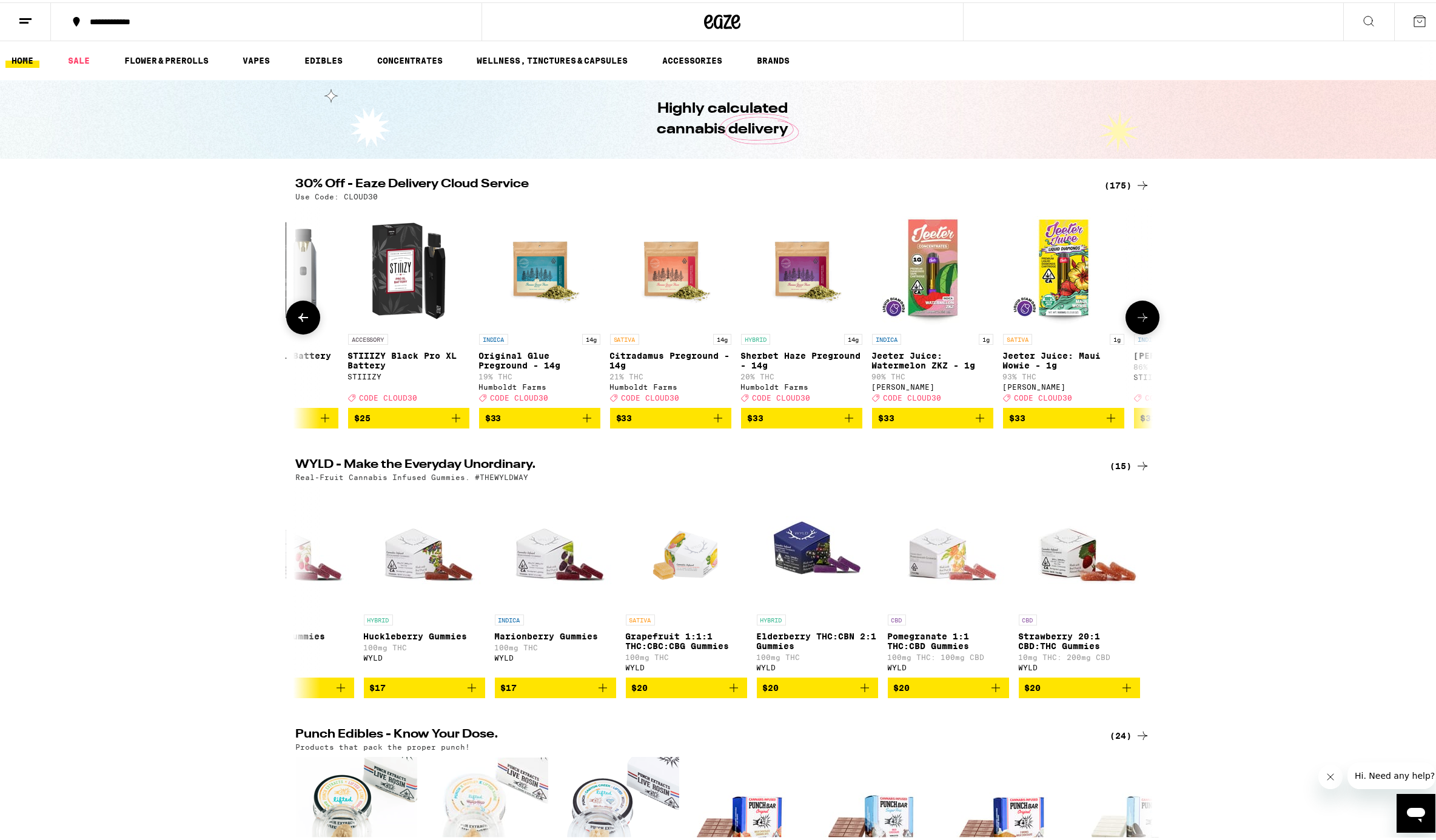
scroll to position [0, 15152]
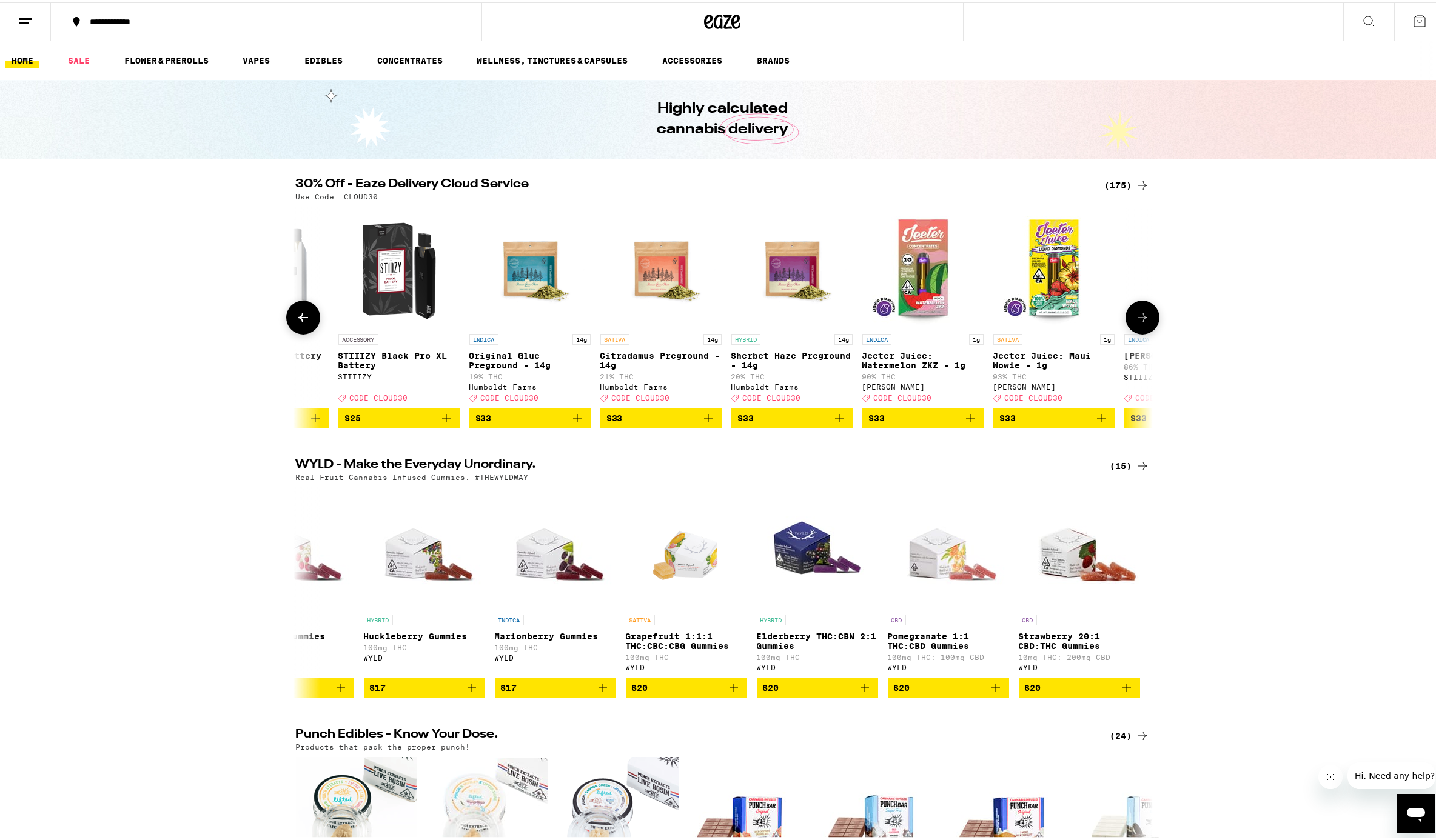
click at [1075, 332] on button at bounding box center [1142, 315] width 34 height 34
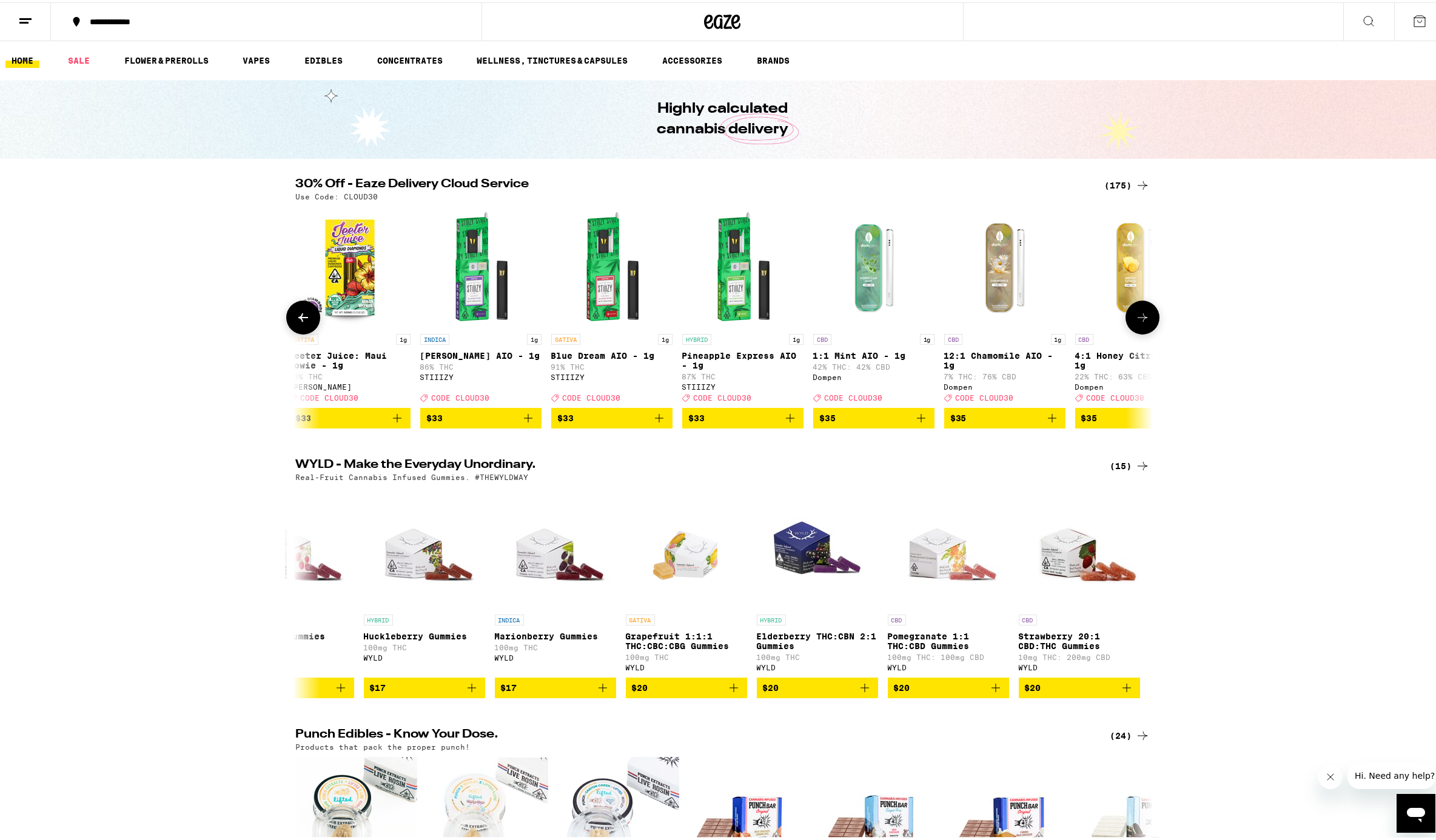
scroll to position [0, 15874]
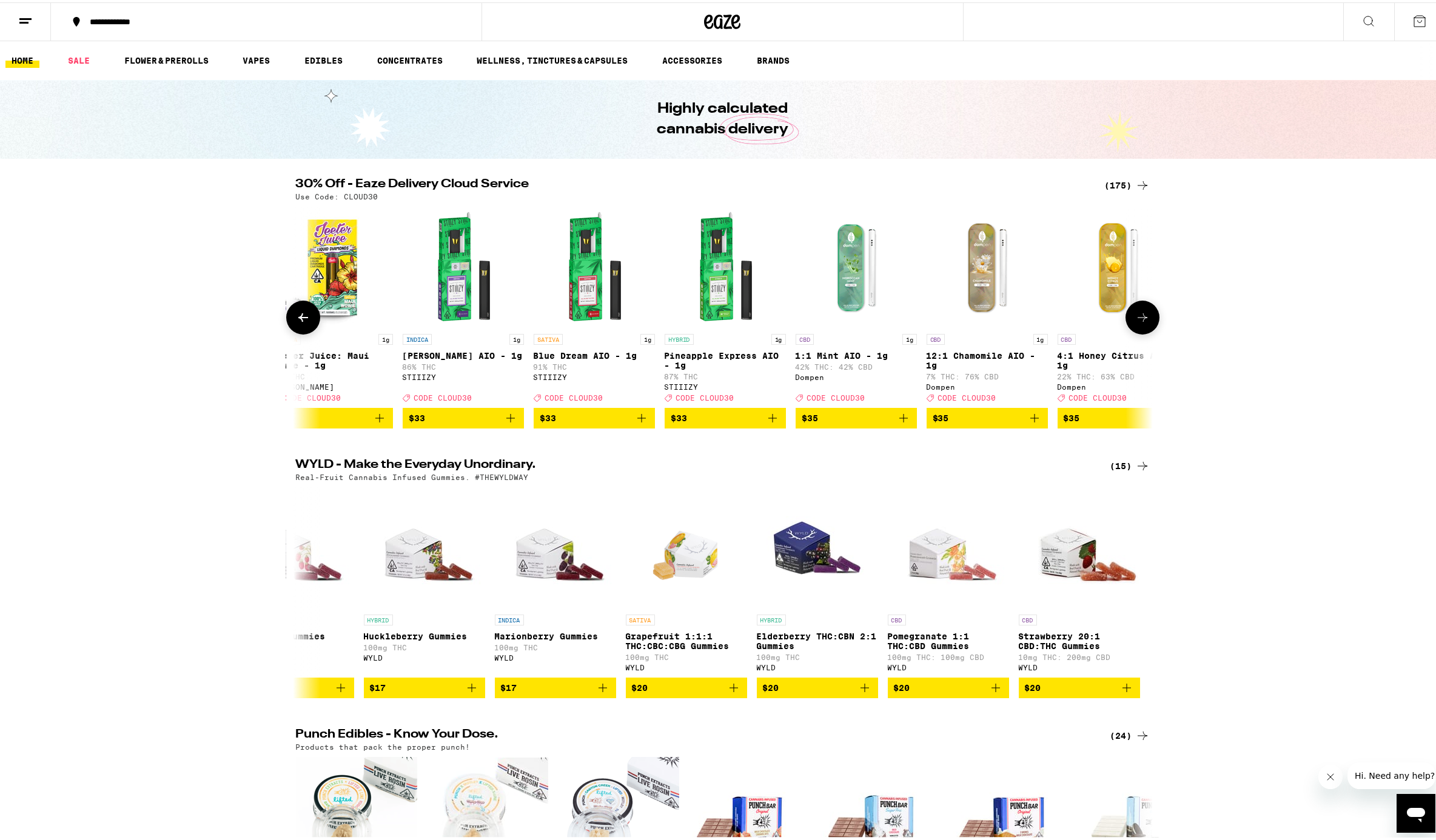
click at [1075, 332] on button at bounding box center [1142, 315] width 34 height 34
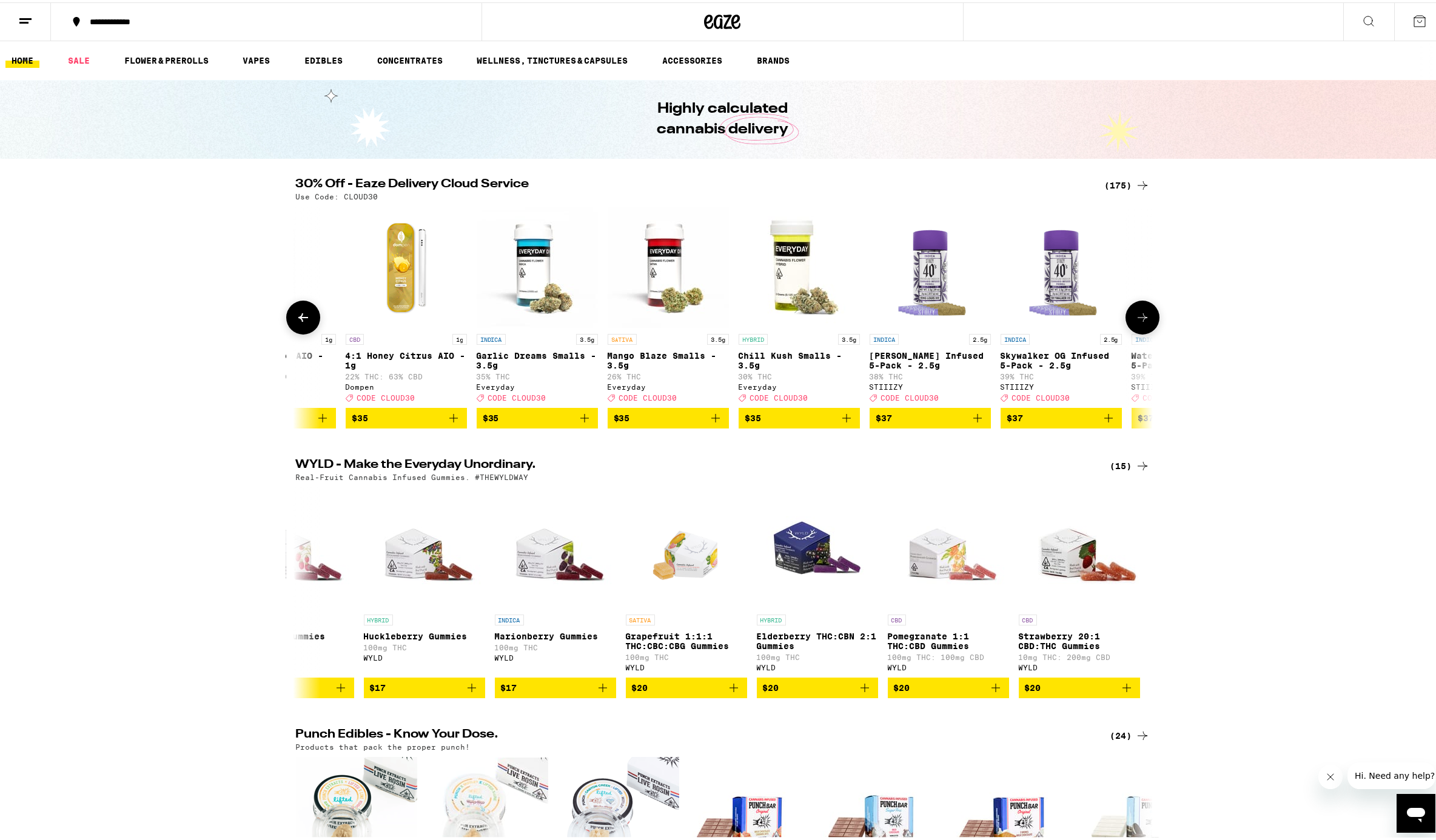
scroll to position [0, 16596]
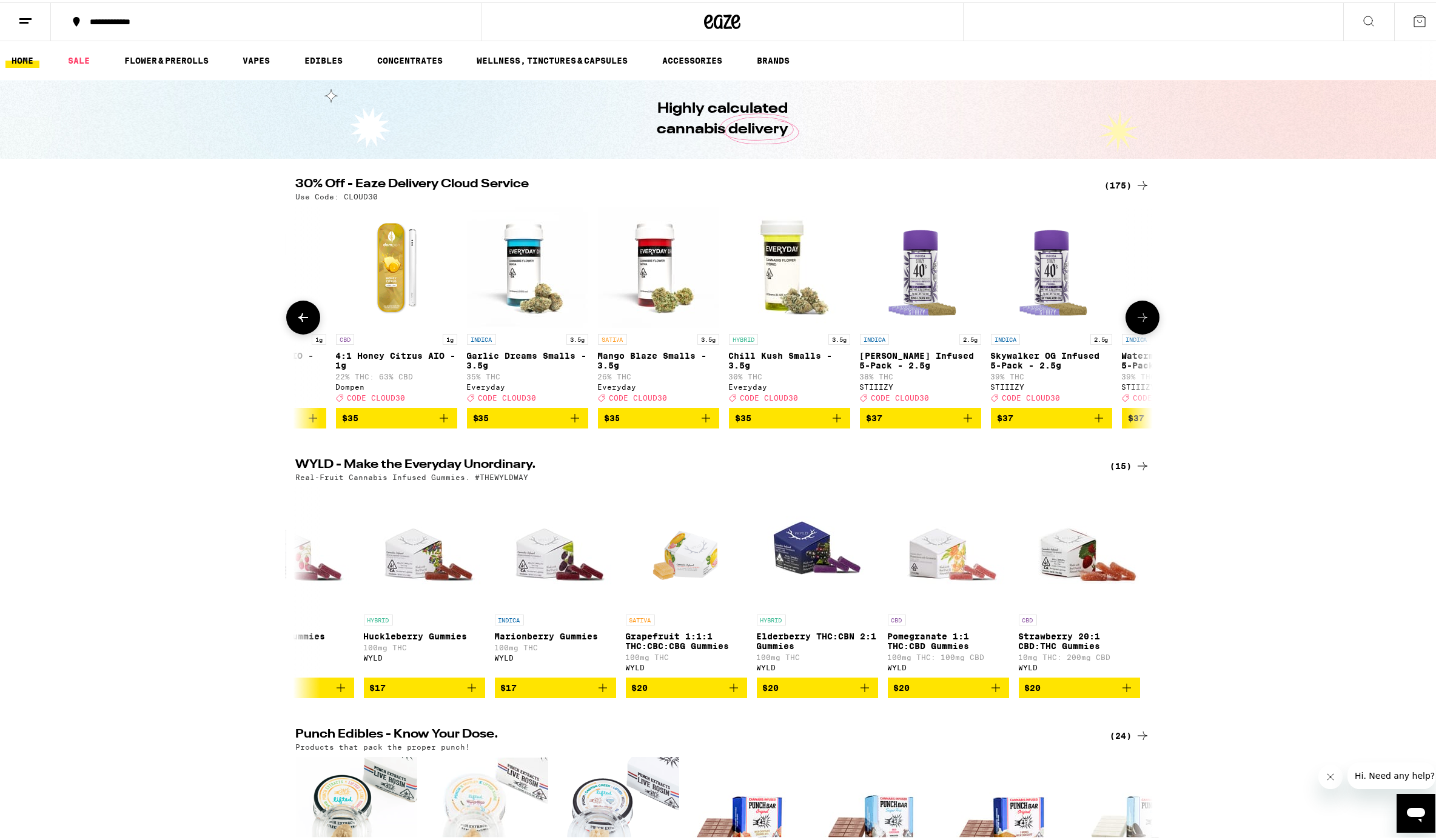
click at [1075, 332] on button at bounding box center [1142, 315] width 34 height 34
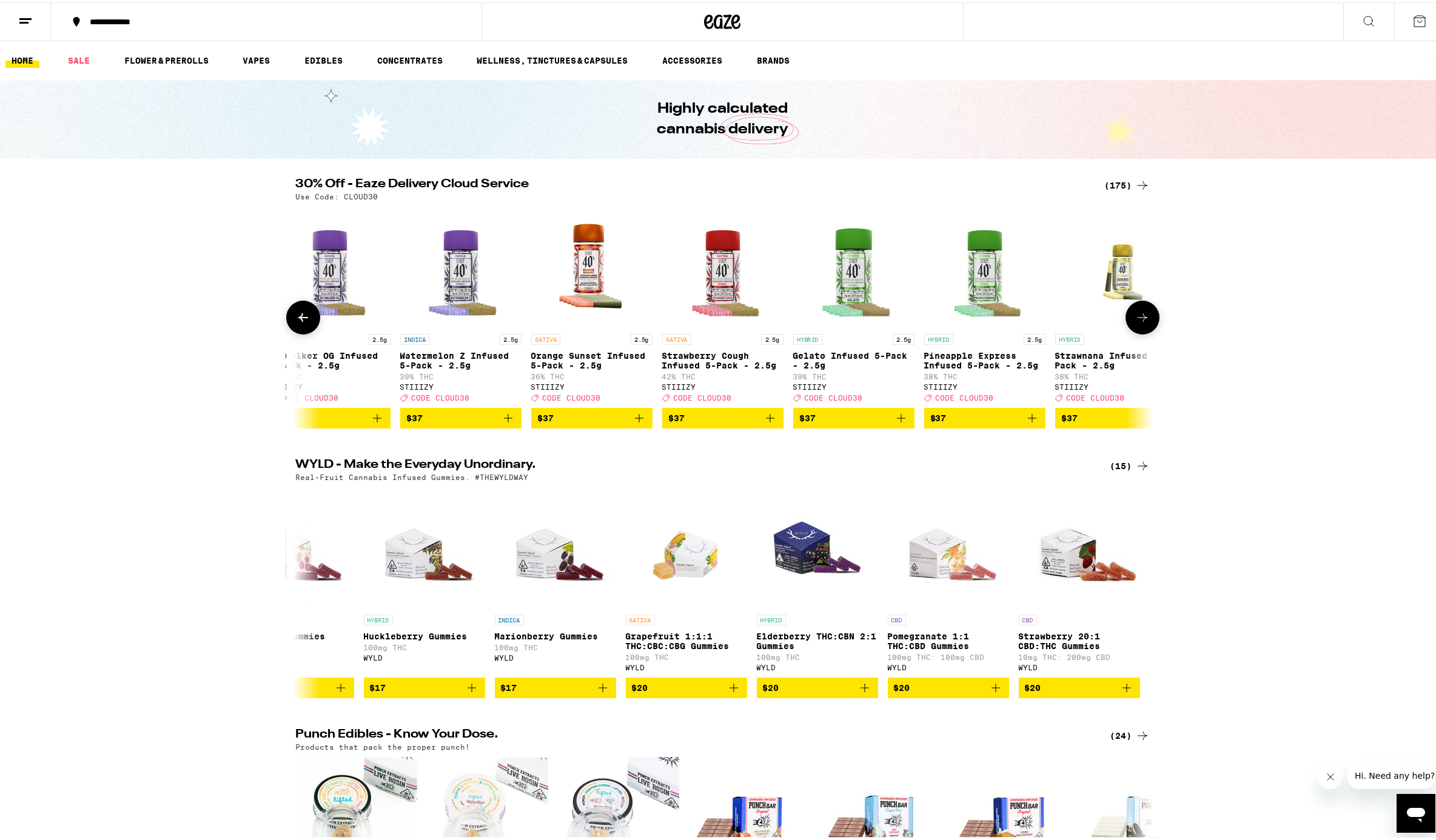
click at [1075, 332] on button at bounding box center [1142, 315] width 34 height 34
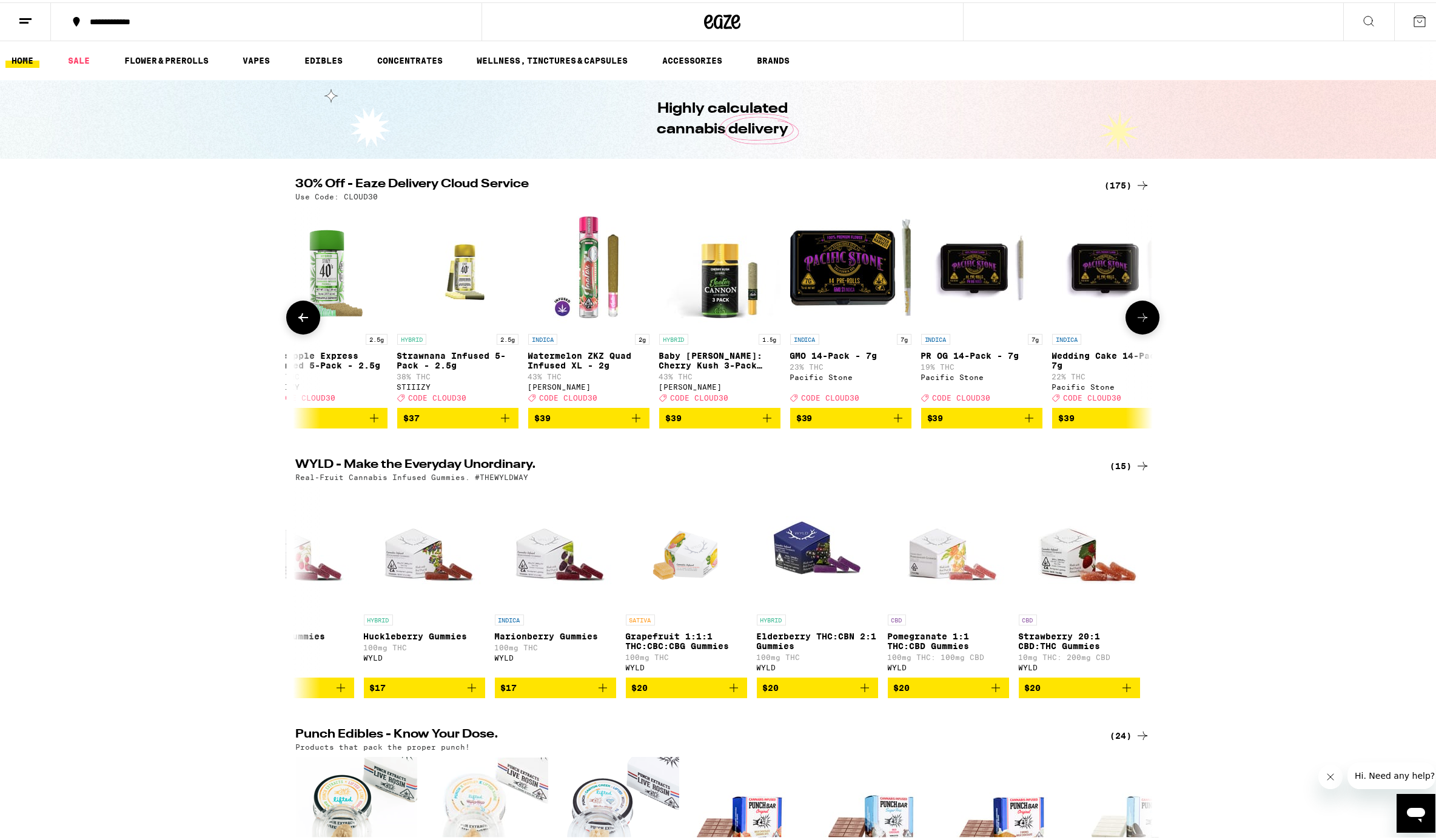
scroll to position [0, 18039]
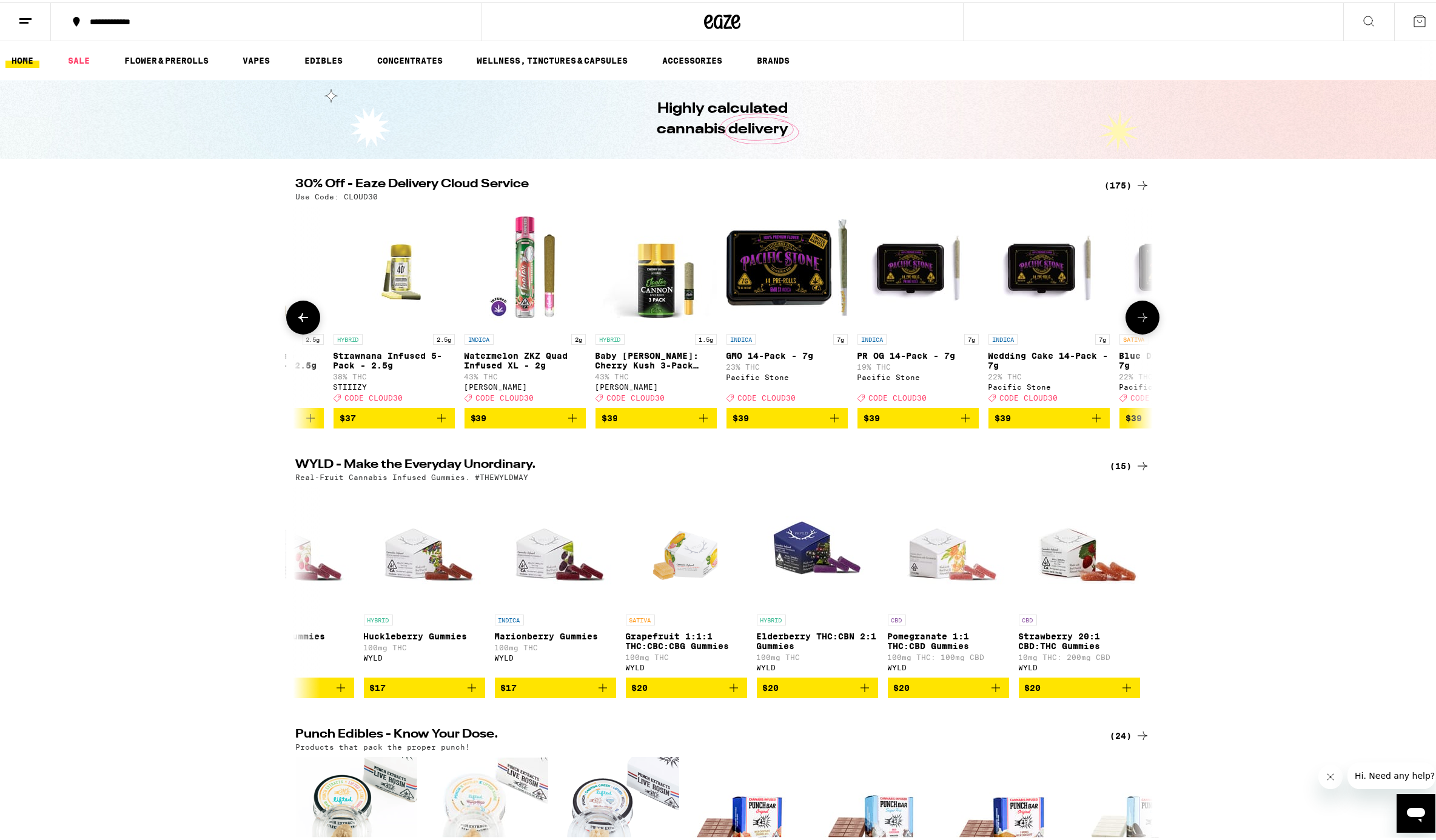
click at [1075, 332] on button at bounding box center [1142, 315] width 34 height 34
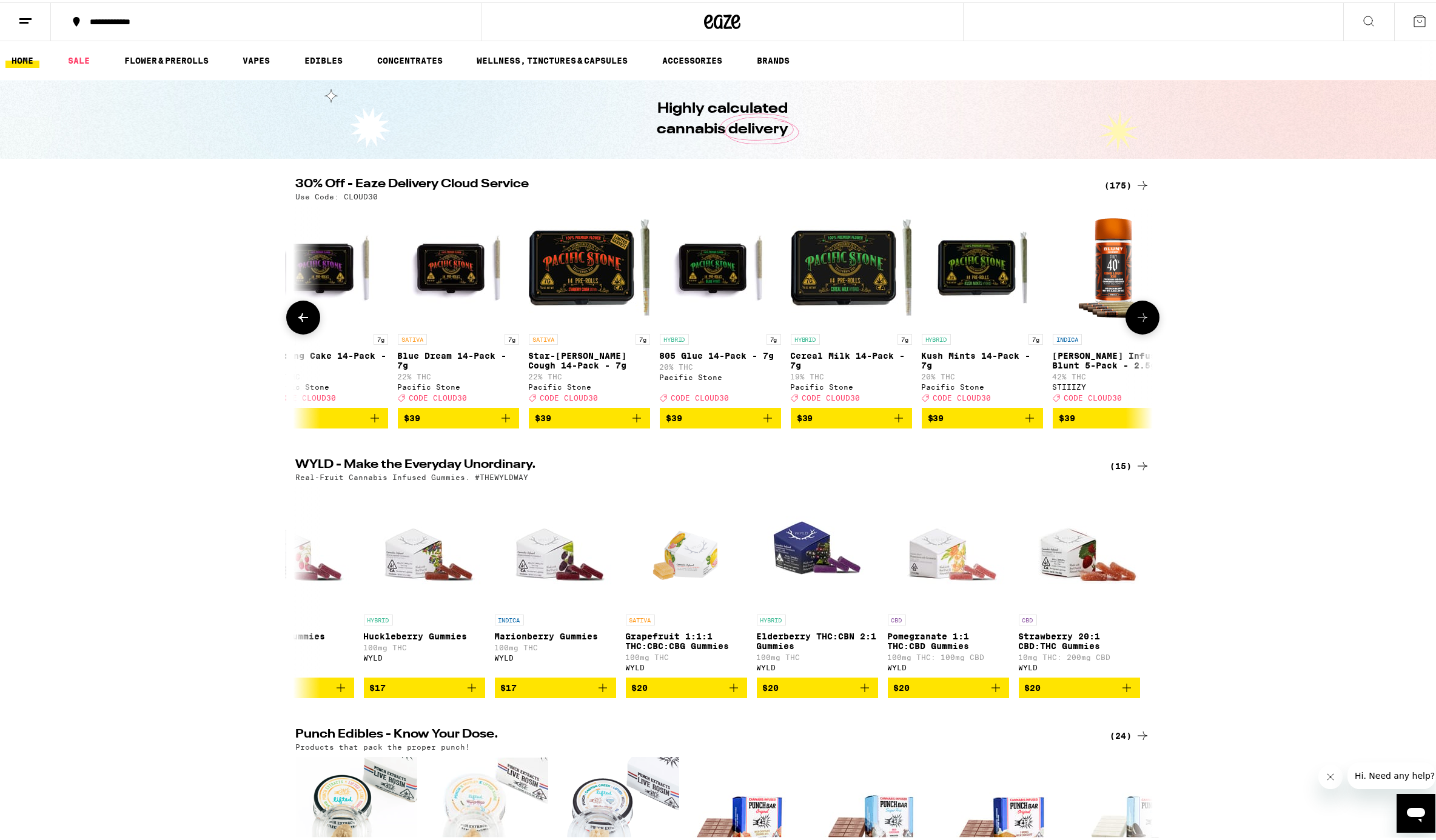
click at [1075, 331] on button at bounding box center [1142, 315] width 34 height 34
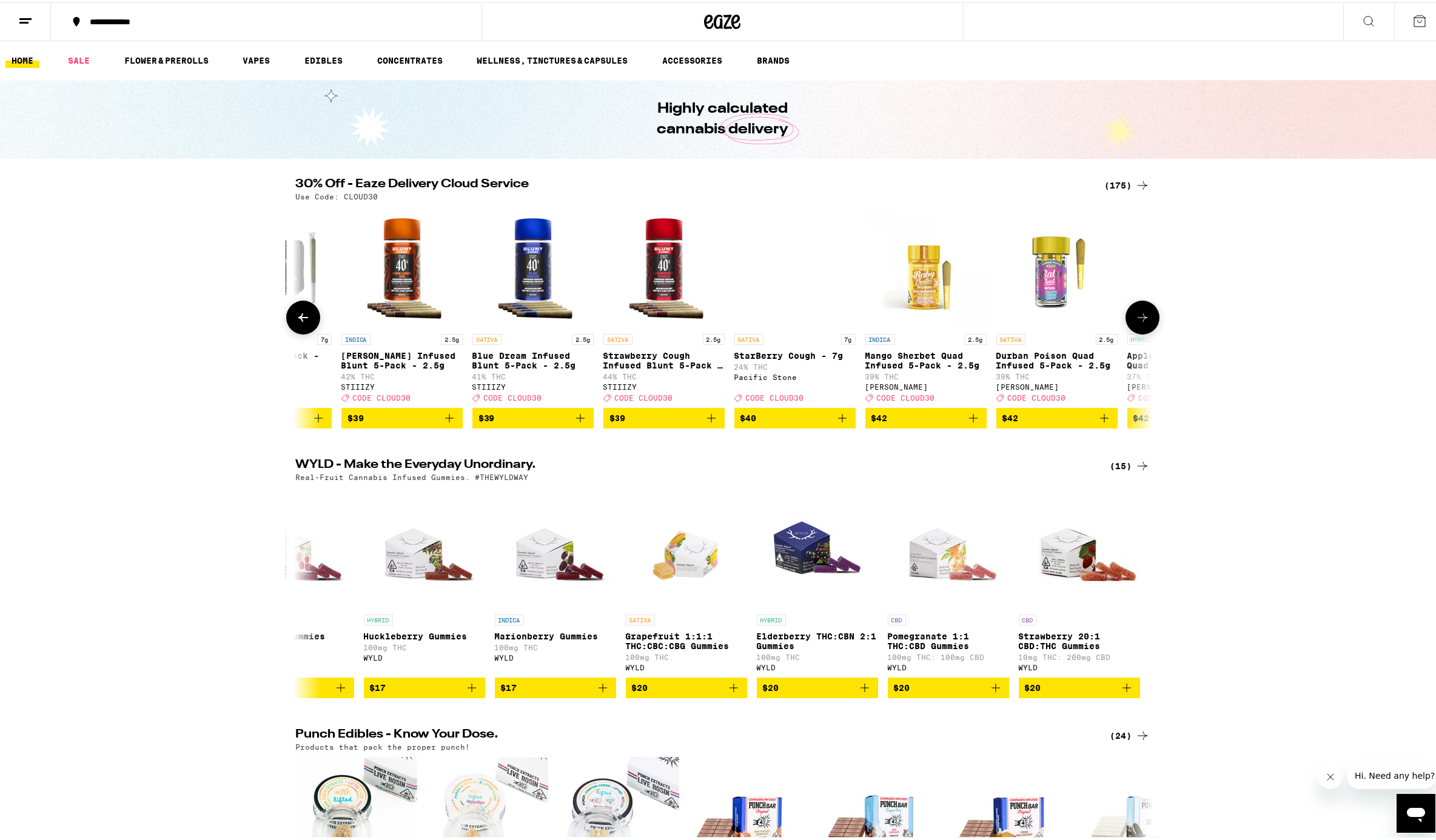
scroll to position [0, 19482]
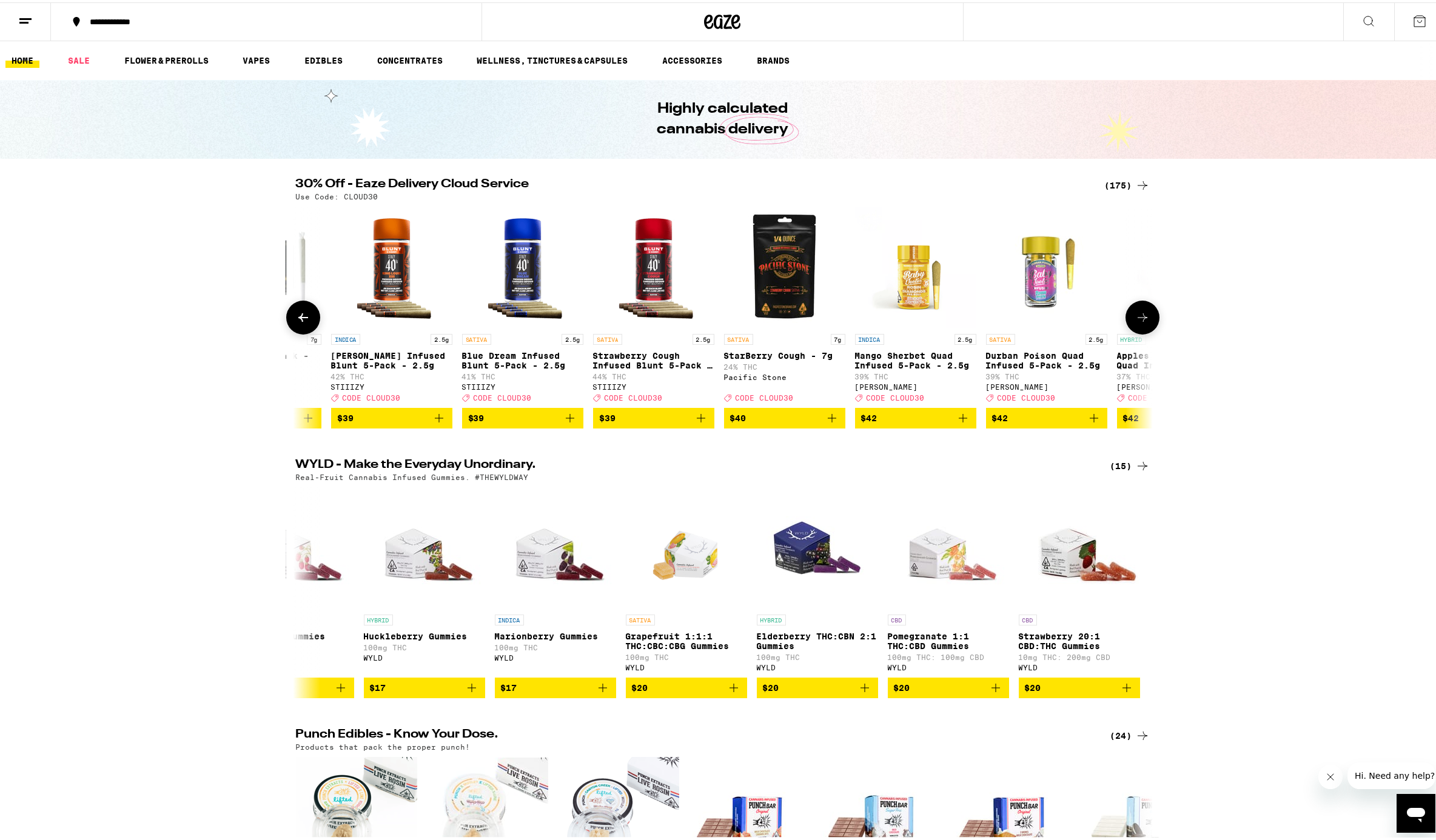
click at [1075, 330] on button at bounding box center [1142, 315] width 34 height 34
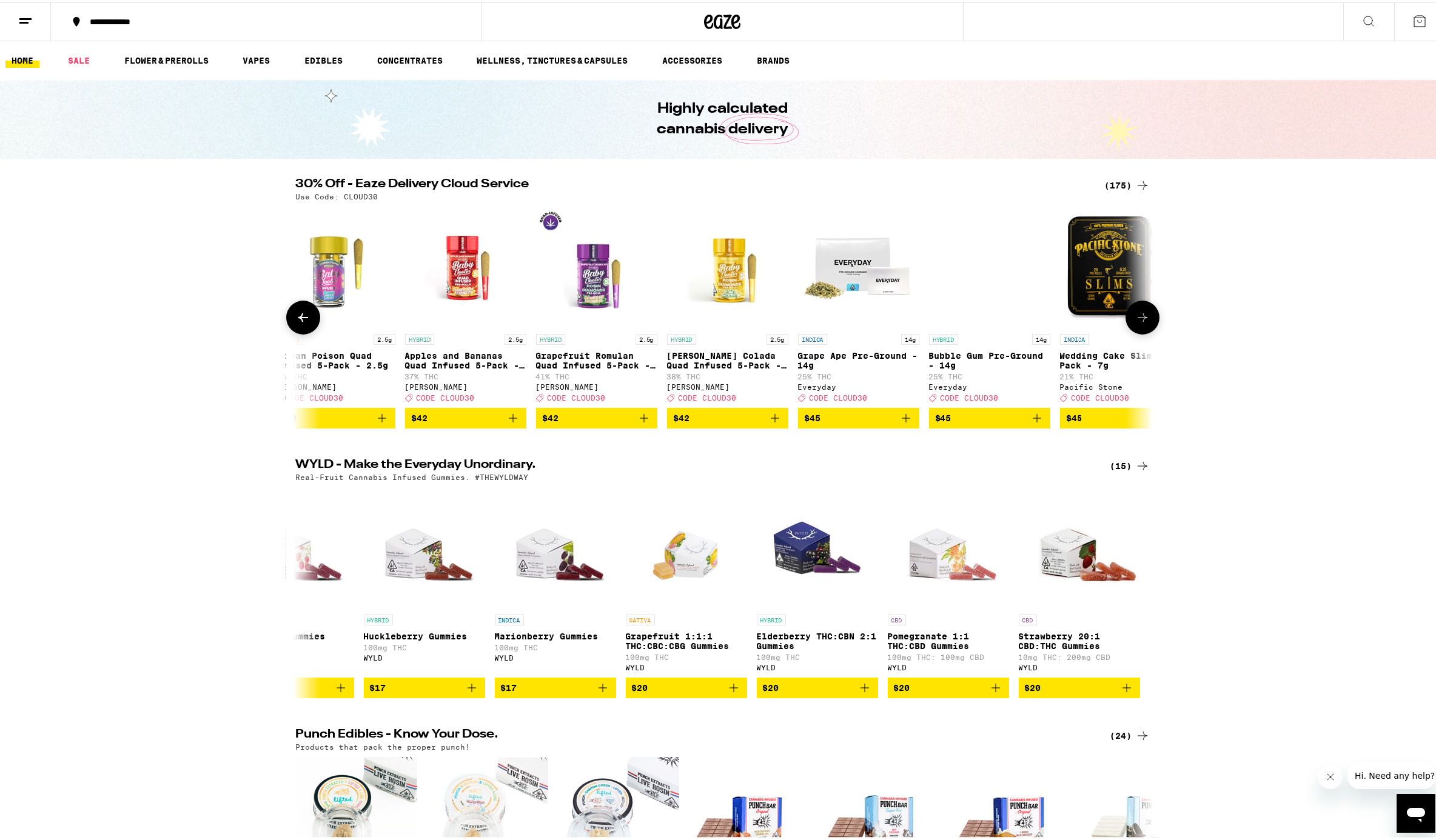
scroll to position [0, 20204]
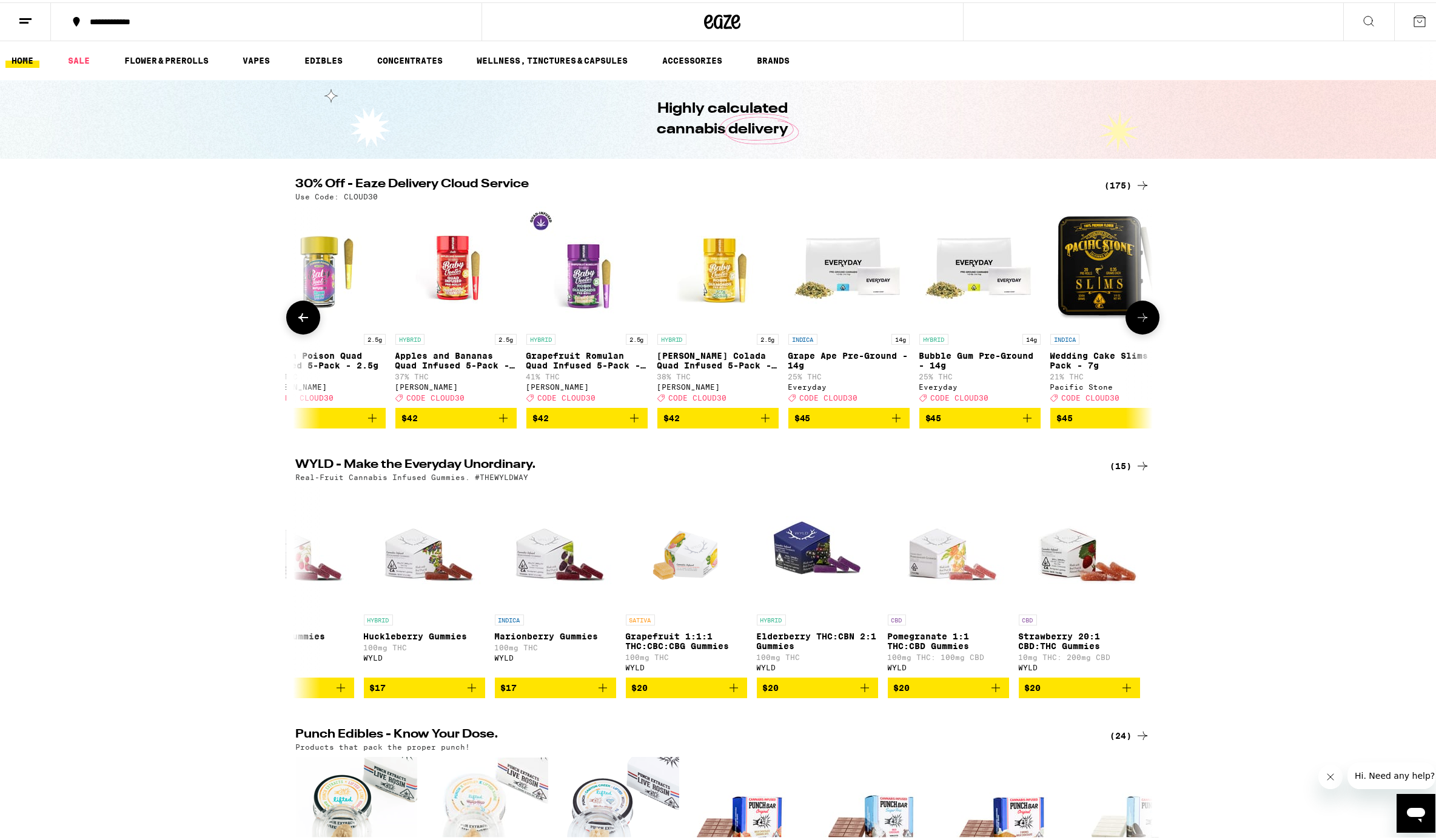
click at [1075, 330] on button at bounding box center [1142, 315] width 34 height 34
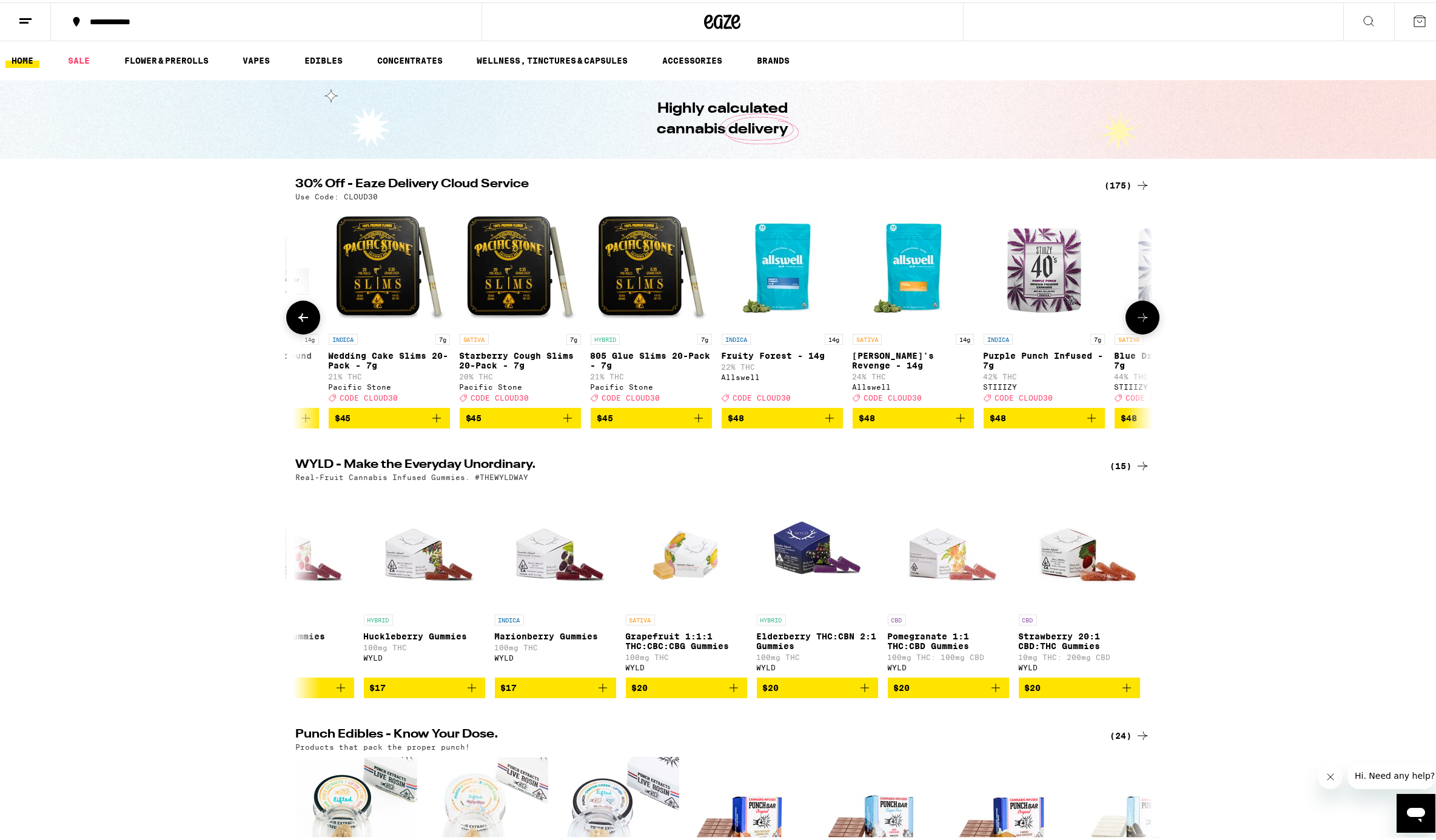
click at [1075, 330] on button at bounding box center [1142, 315] width 34 height 34
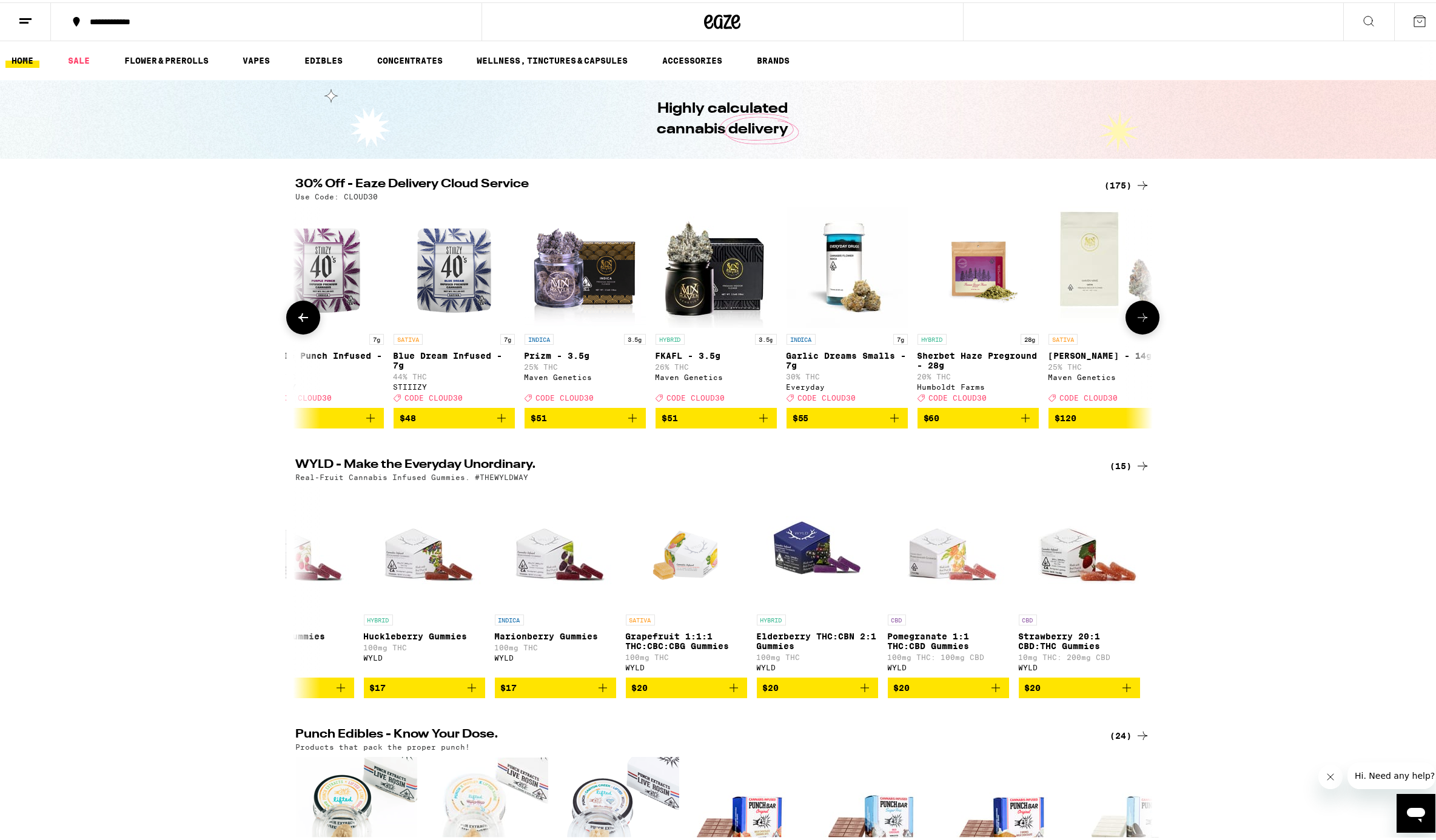
scroll to position [0, 21647]
click at [760, 423] on icon "Add to bag" at bounding box center [762, 415] width 14 height 14
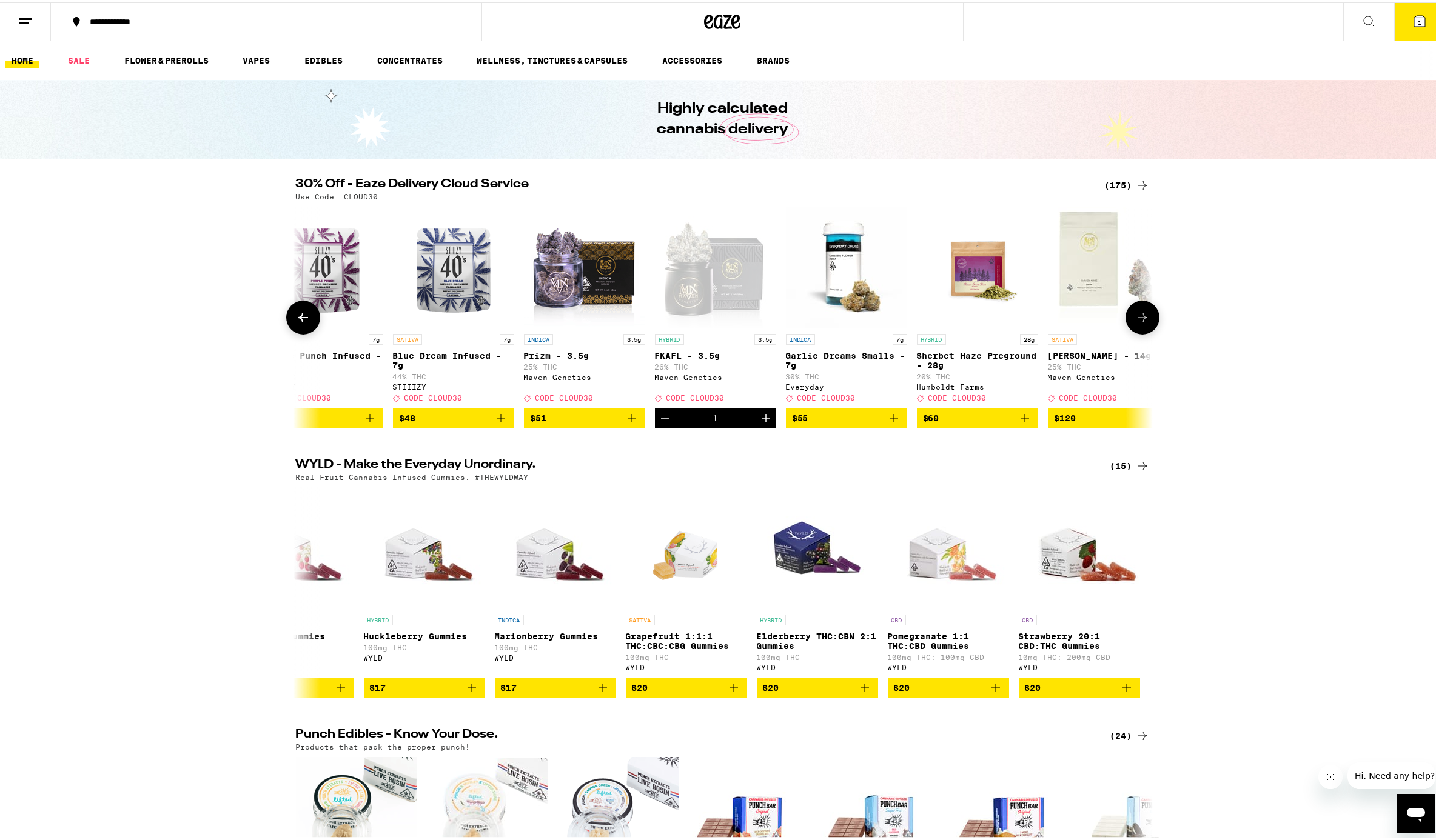
click at [630, 420] on icon "Add to bag" at bounding box center [632, 415] width 8 height 8
click at [1075, 323] on icon at bounding box center [1142, 315] width 14 height 14
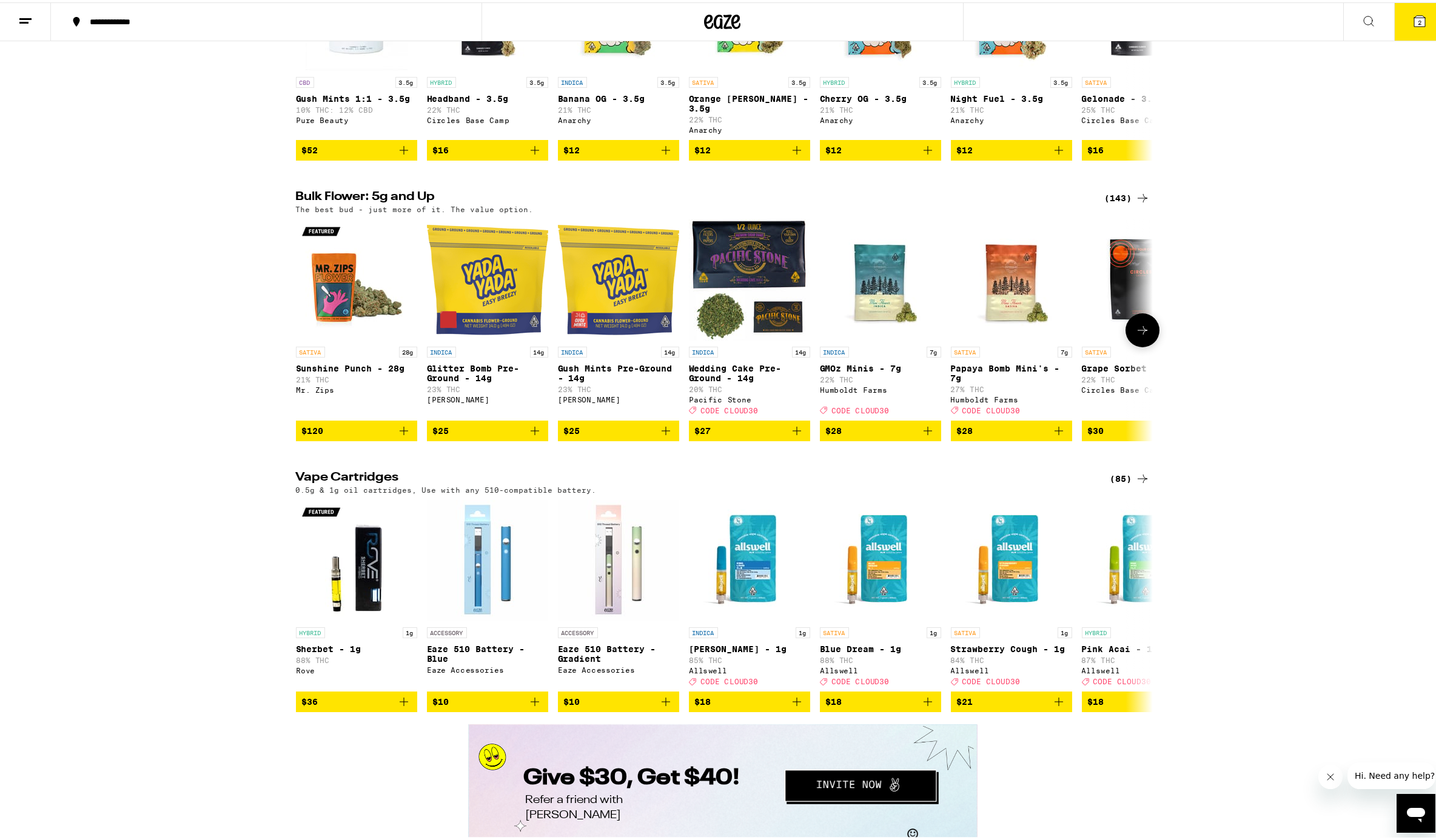
scroll to position [1827, 0]
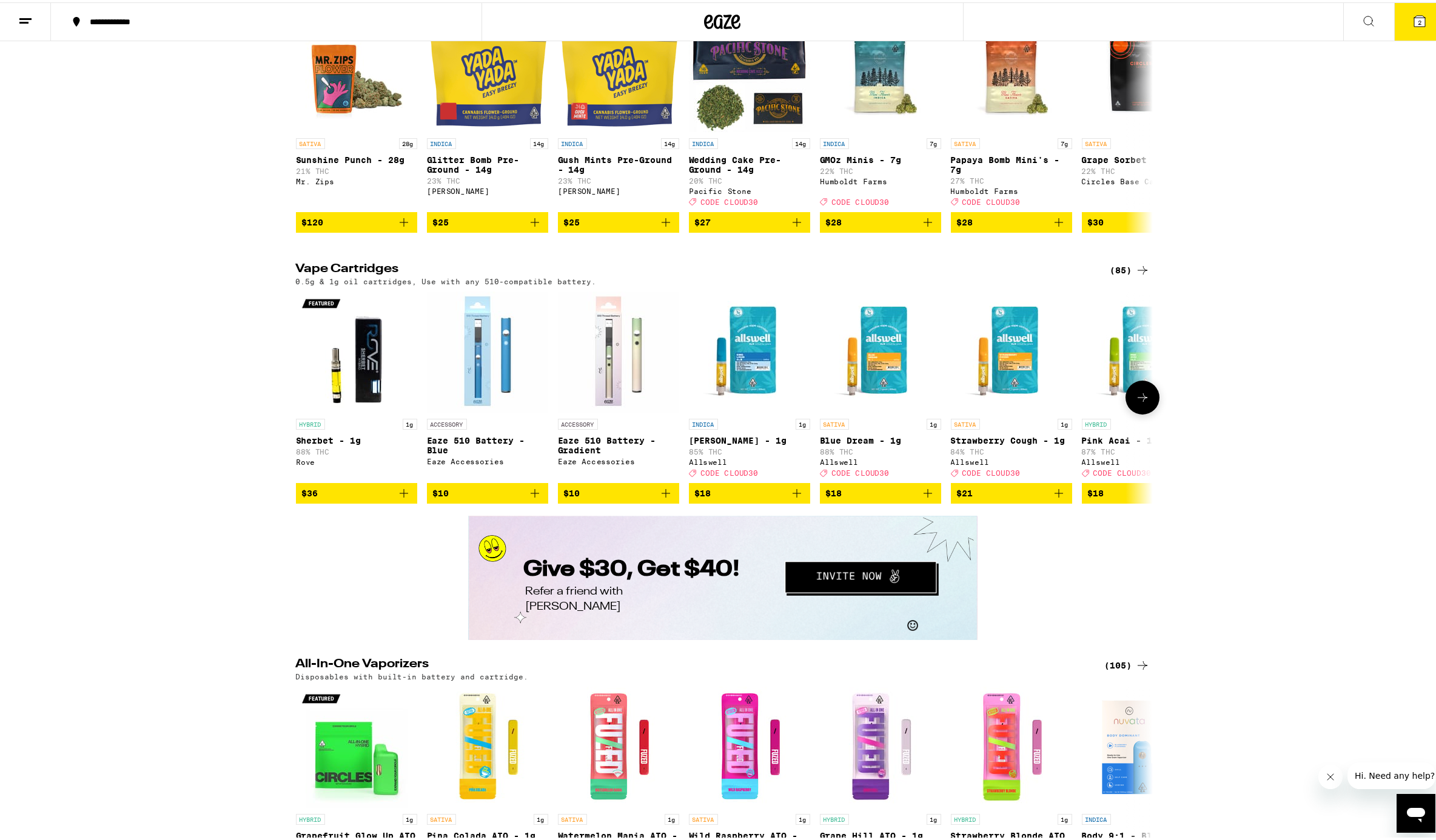
click at [1075, 402] on icon at bounding box center [1142, 395] width 14 height 14
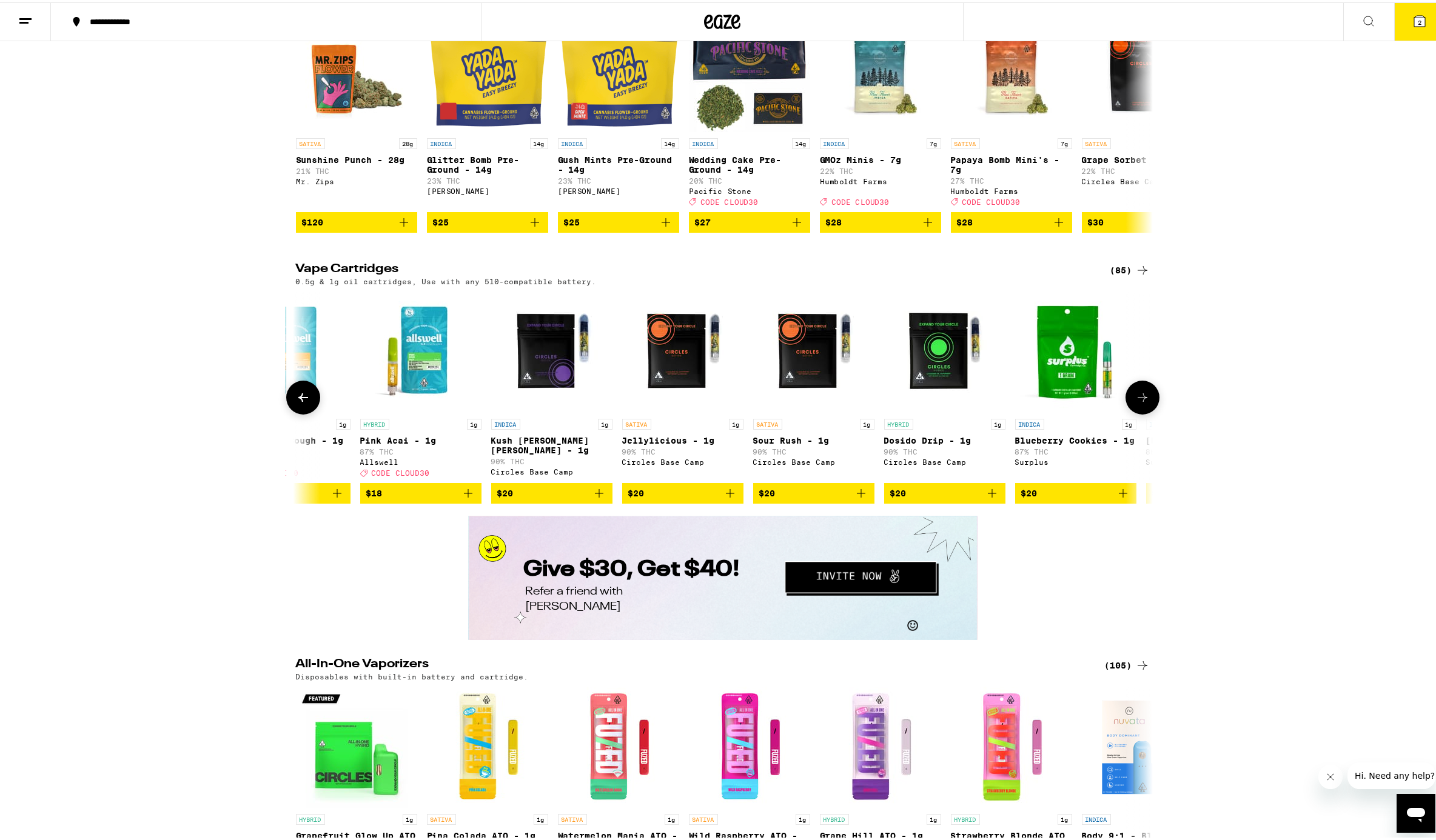
click at [1075, 402] on icon at bounding box center [1142, 395] width 14 height 14
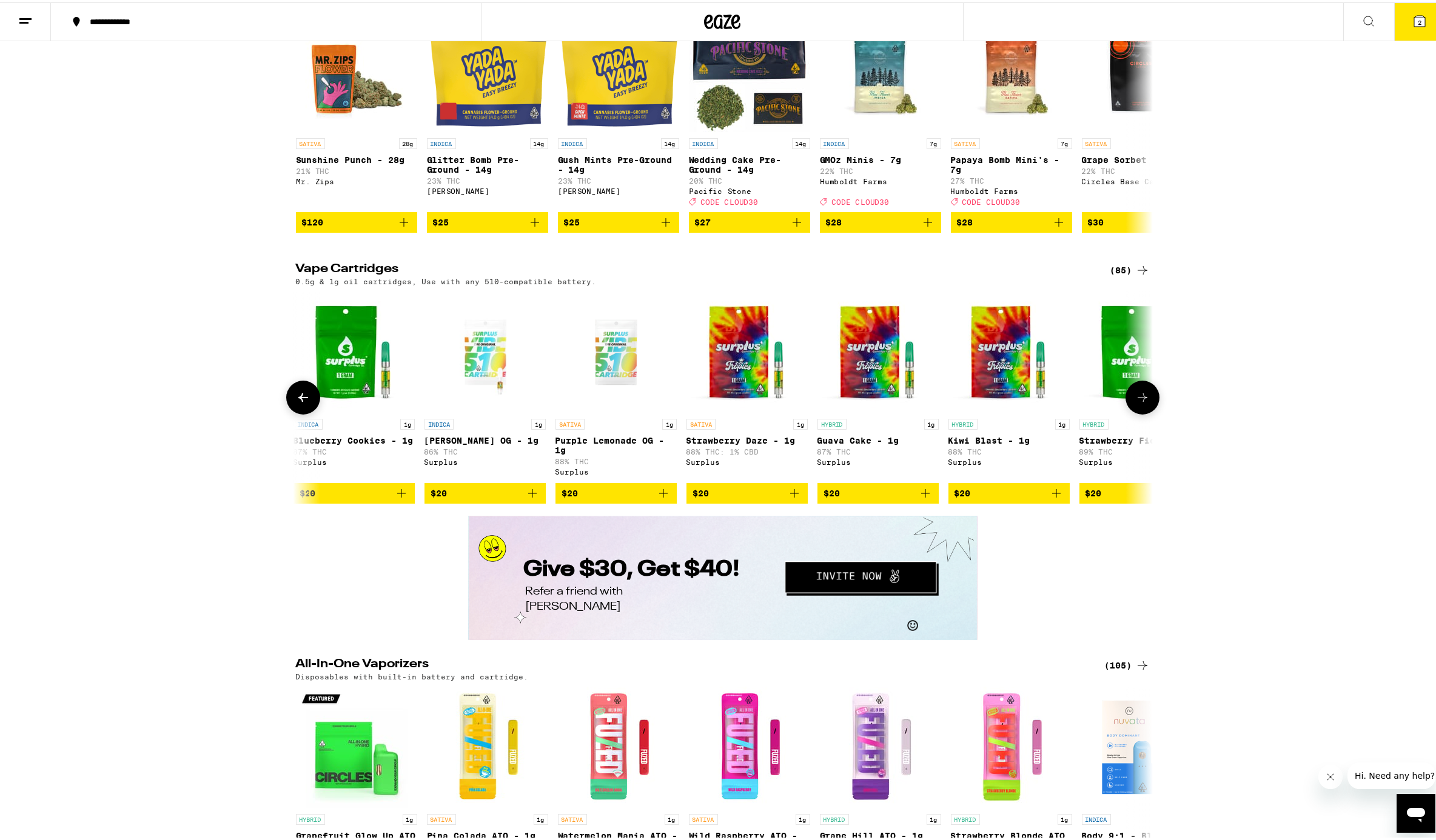
click at [1075, 402] on icon at bounding box center [1142, 395] width 14 height 14
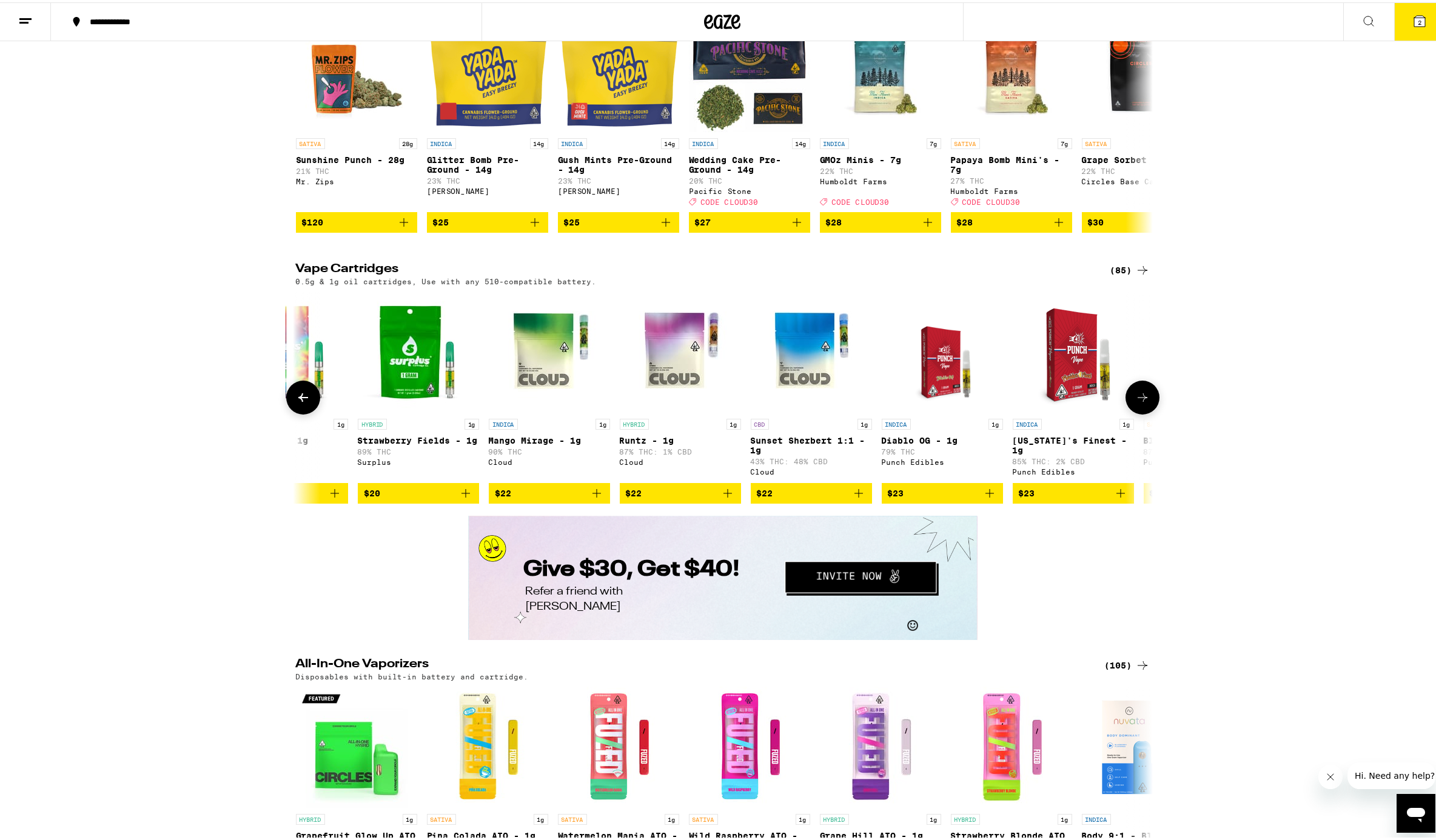
click at [1075, 402] on icon at bounding box center [1142, 395] width 14 height 14
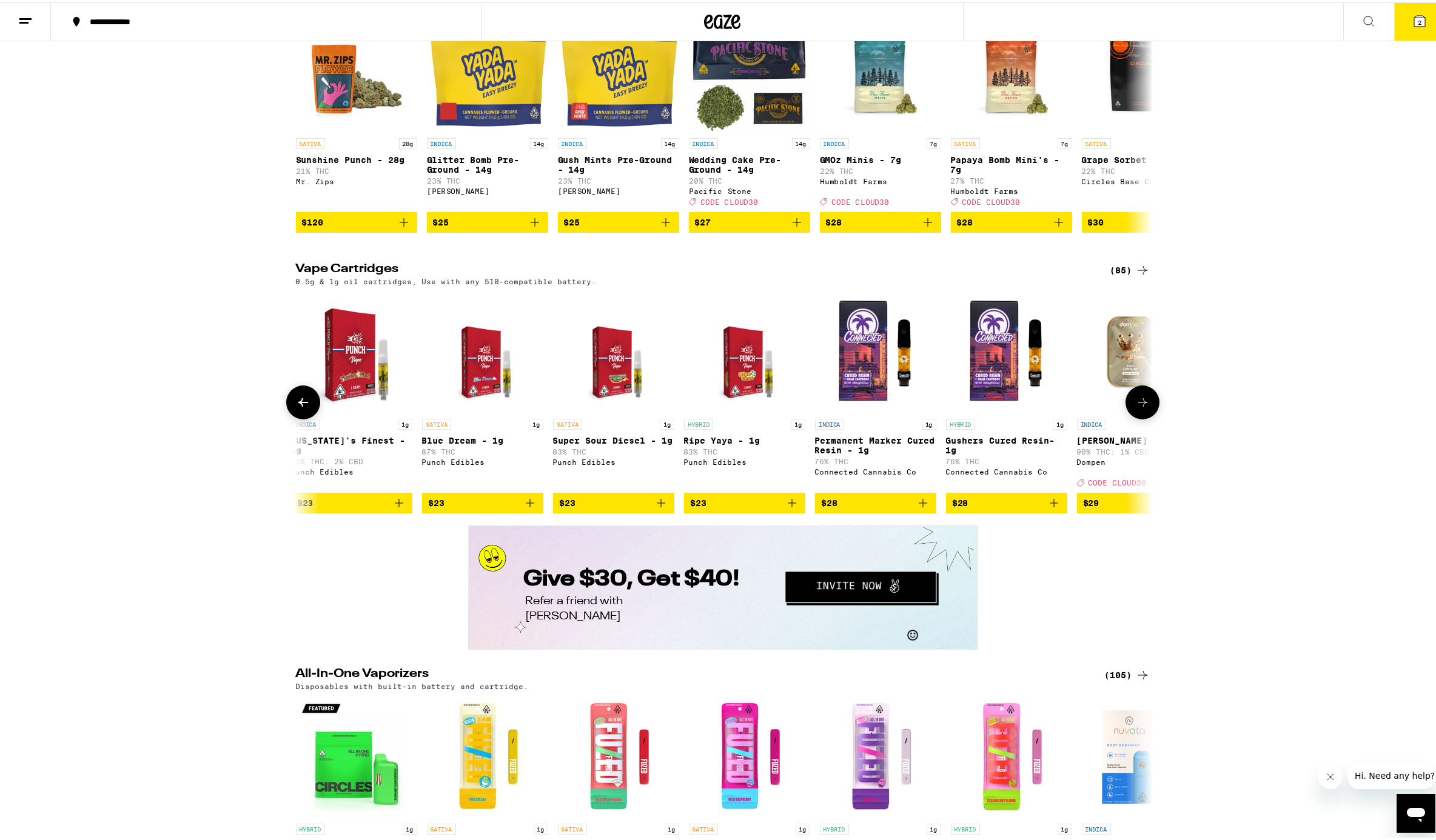
click at [1075, 408] on icon at bounding box center [1142, 399] width 14 height 14
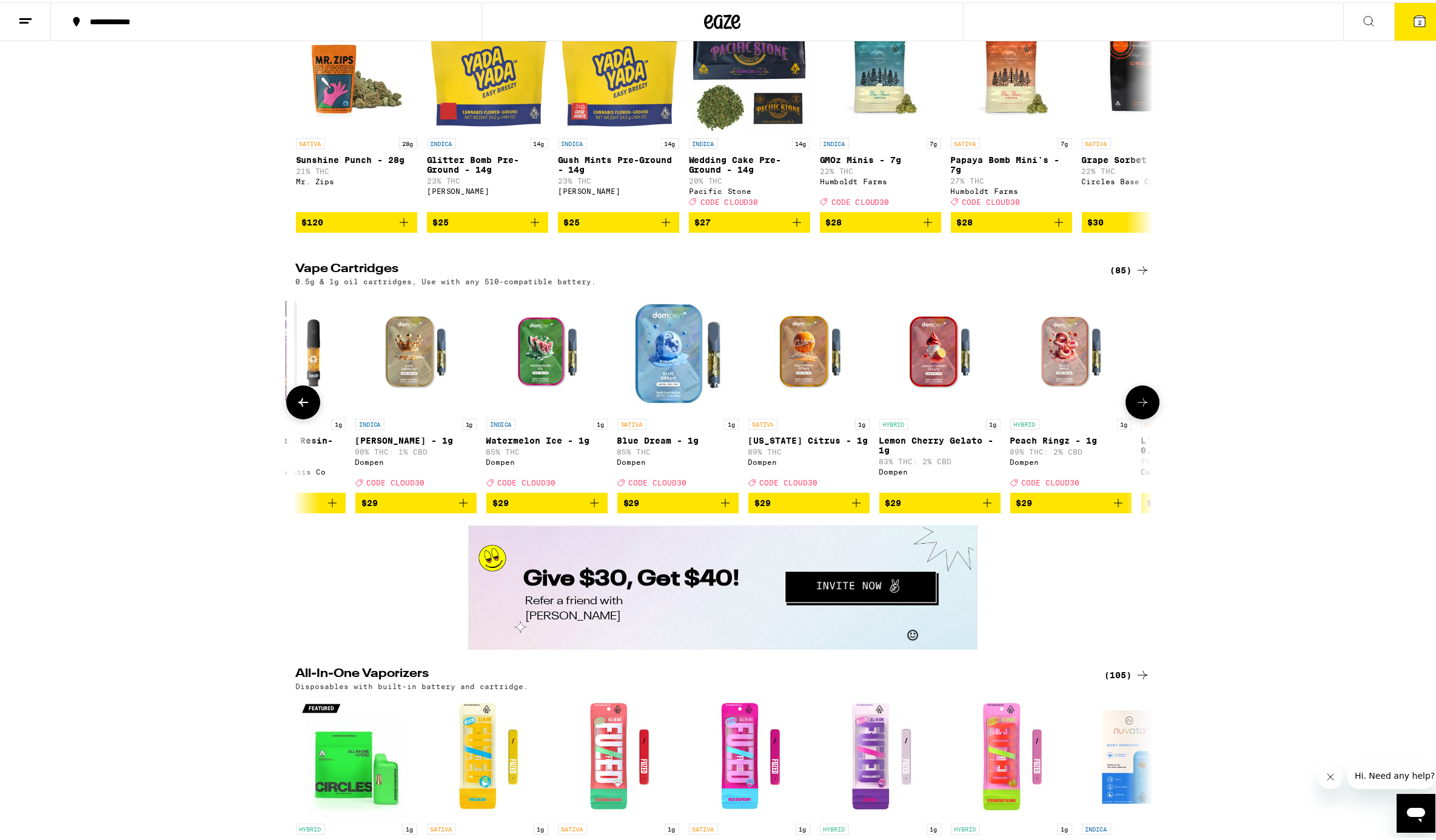
click at [1075, 408] on icon at bounding box center [1142, 399] width 14 height 14
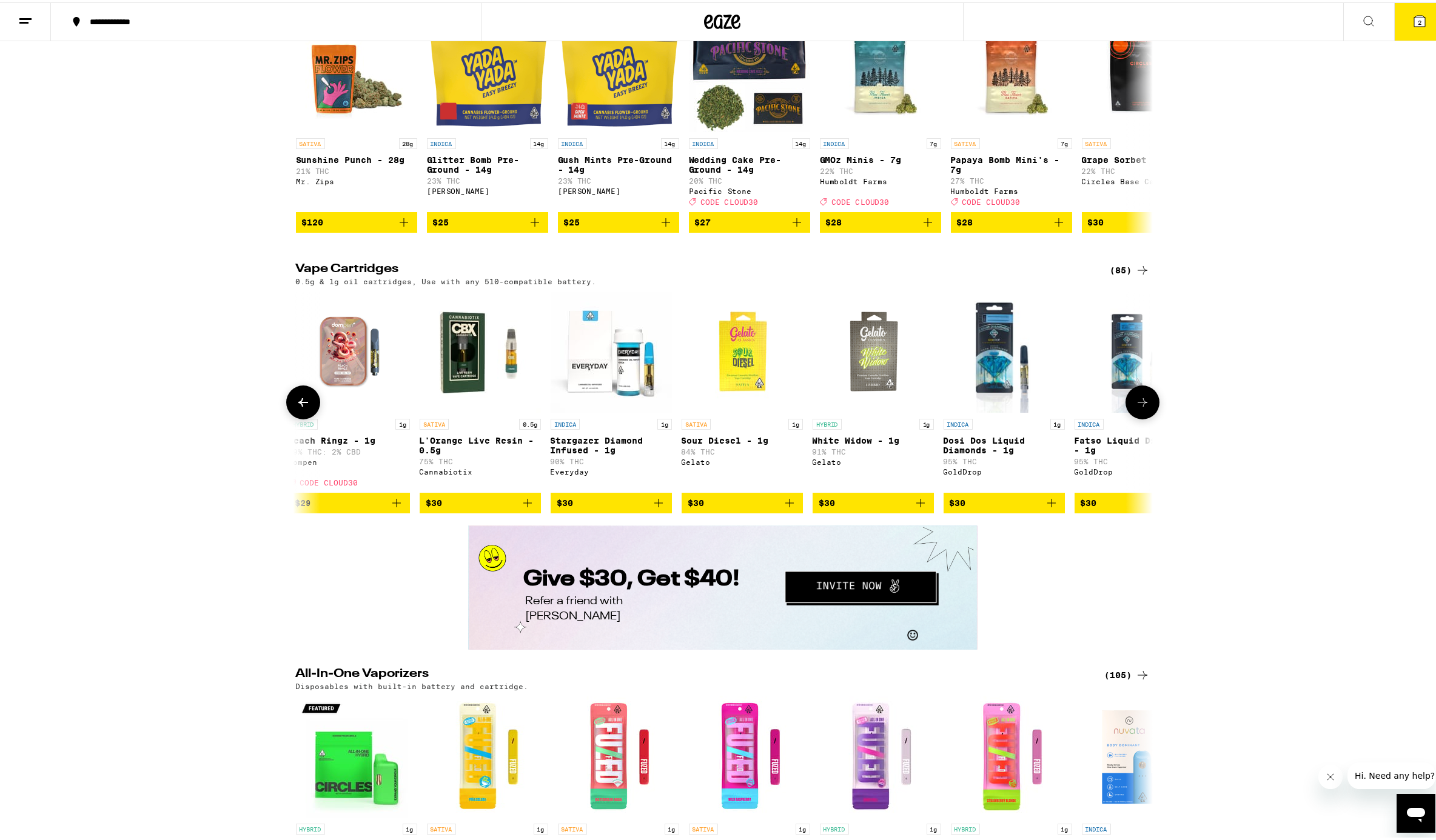
click at [1075, 408] on icon at bounding box center [1142, 399] width 14 height 14
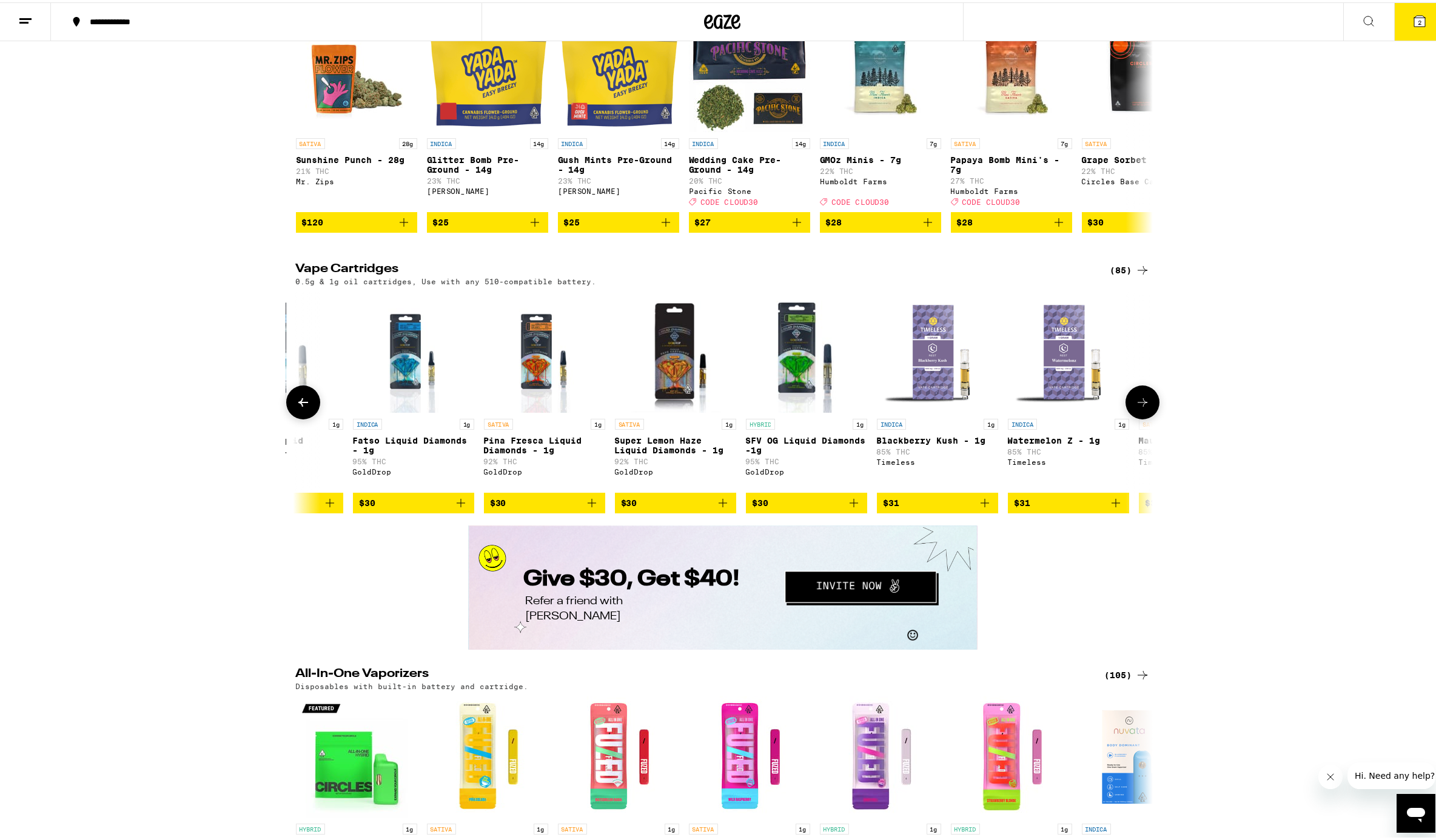
click at [1075, 408] on icon at bounding box center [1142, 399] width 14 height 14
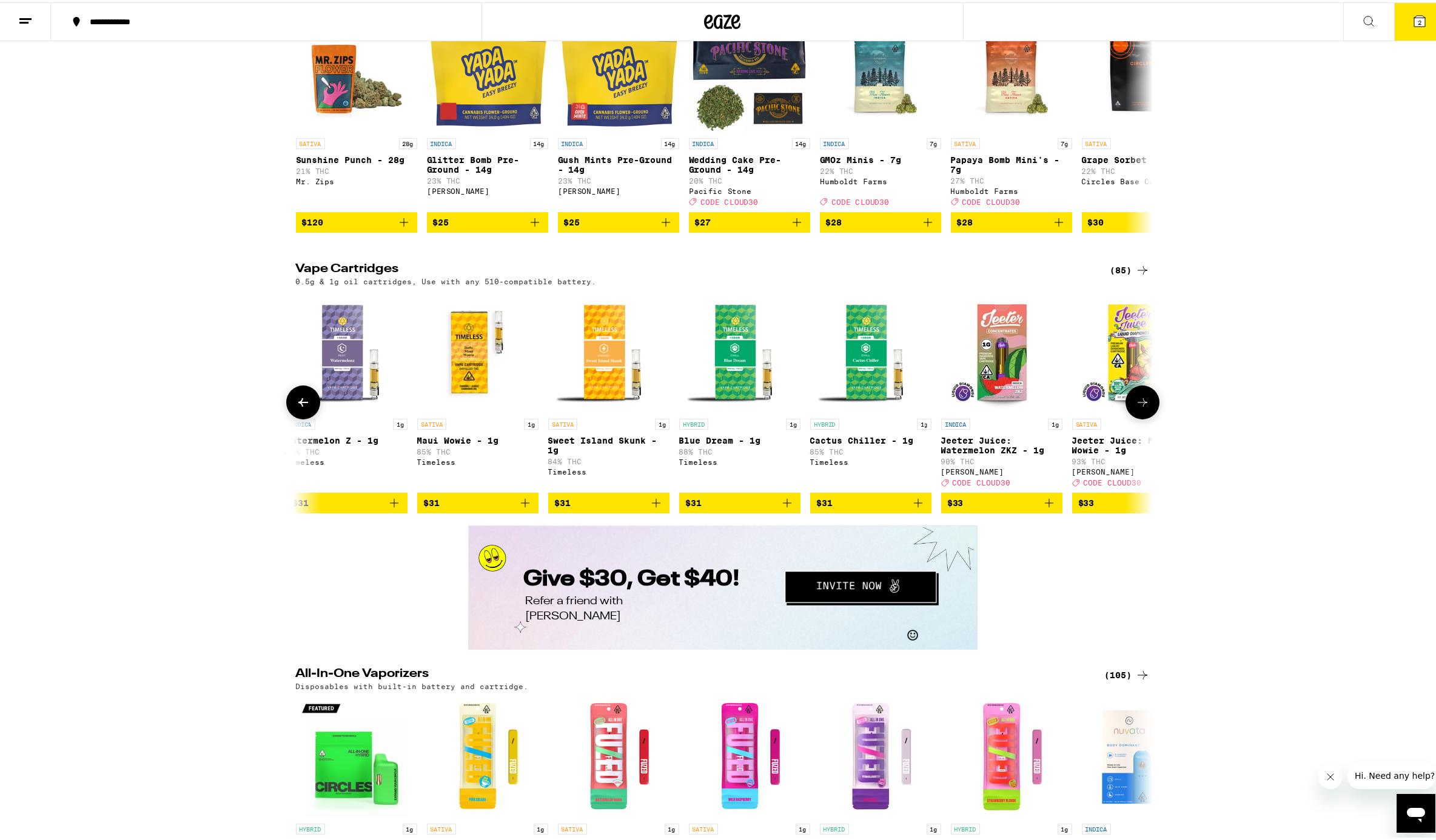
click at [1075, 408] on icon at bounding box center [1142, 399] width 14 height 14
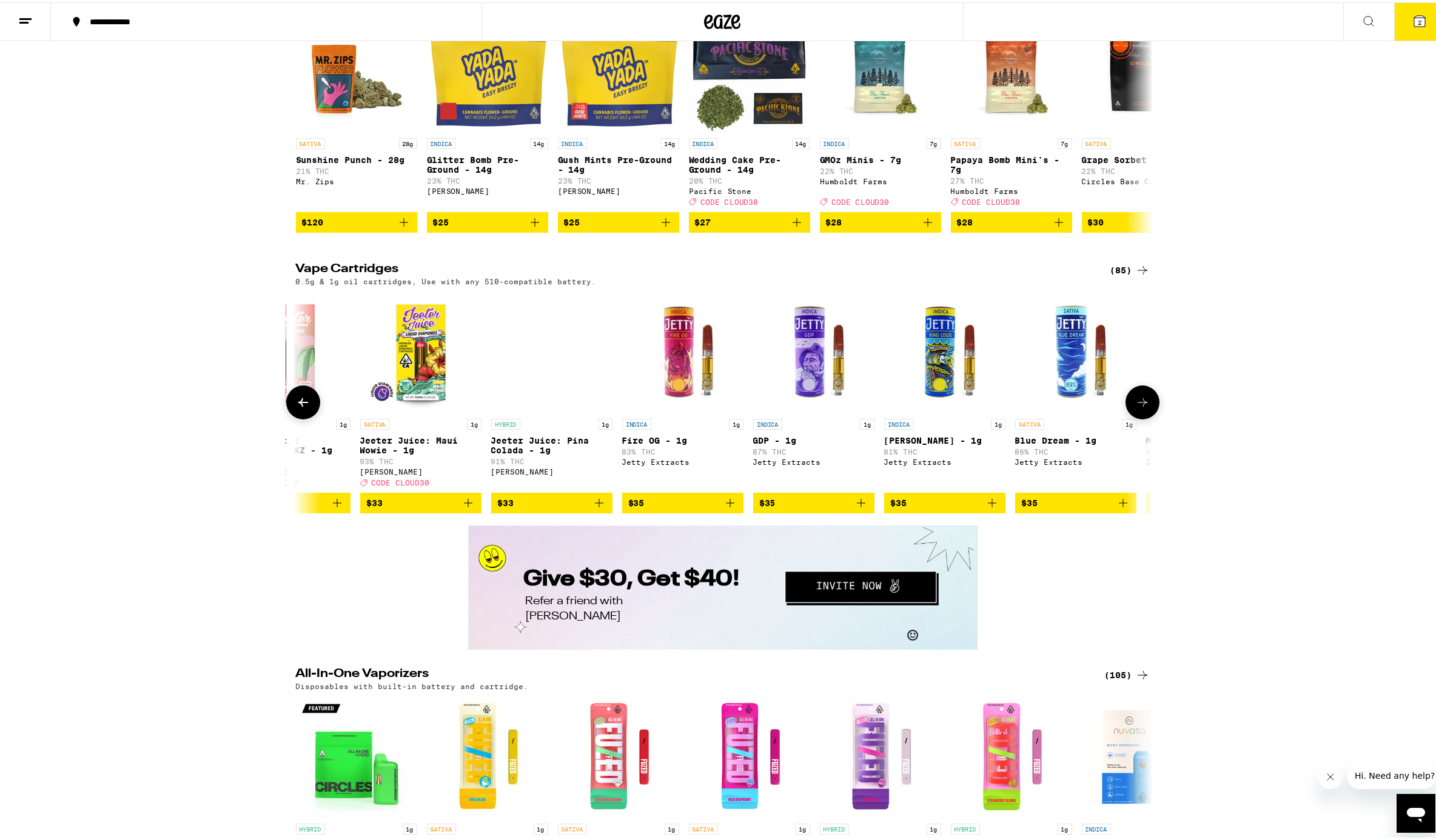
scroll to position [0, 6495]
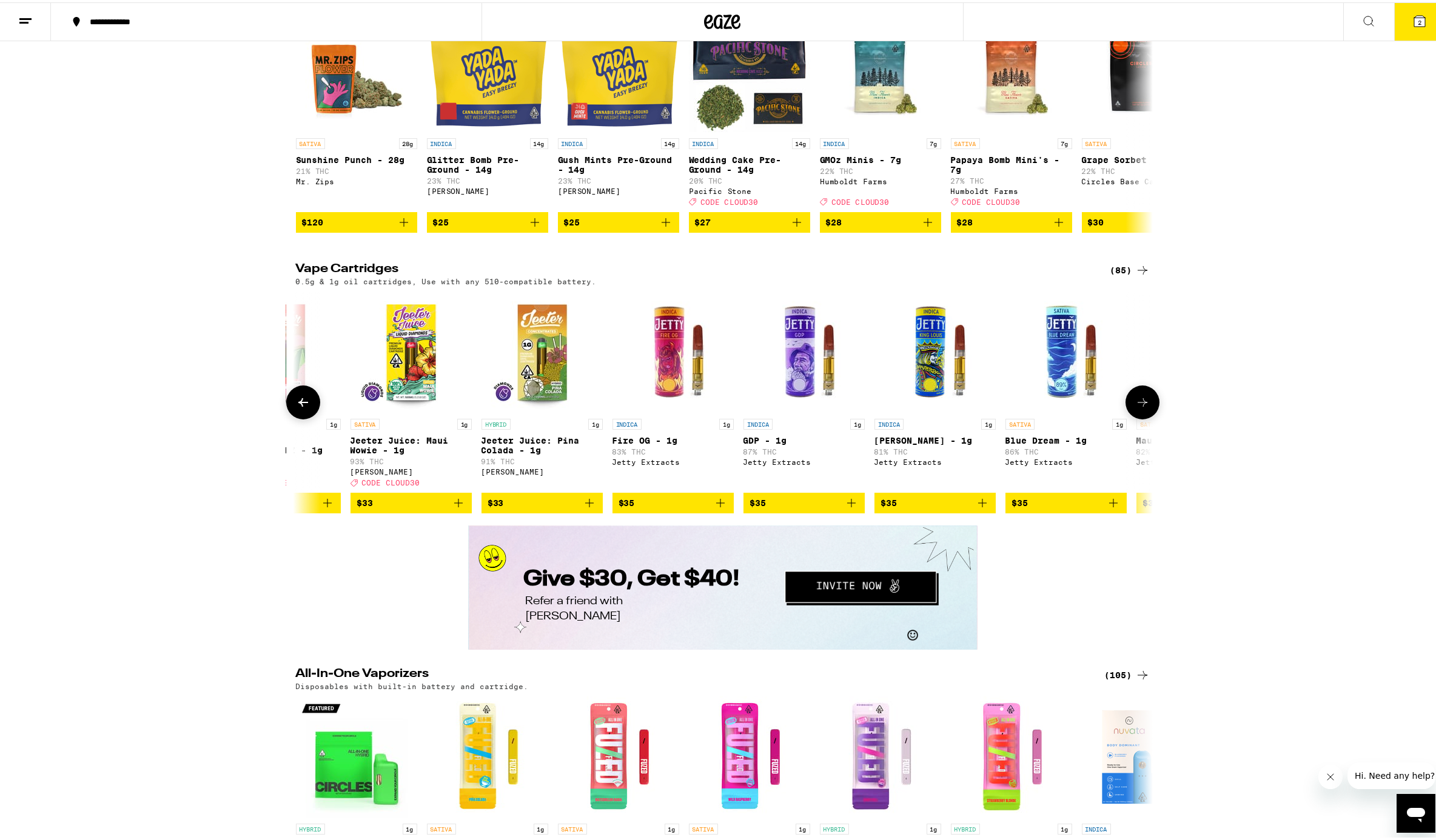
click at [1075, 408] on icon at bounding box center [1142, 399] width 14 height 14
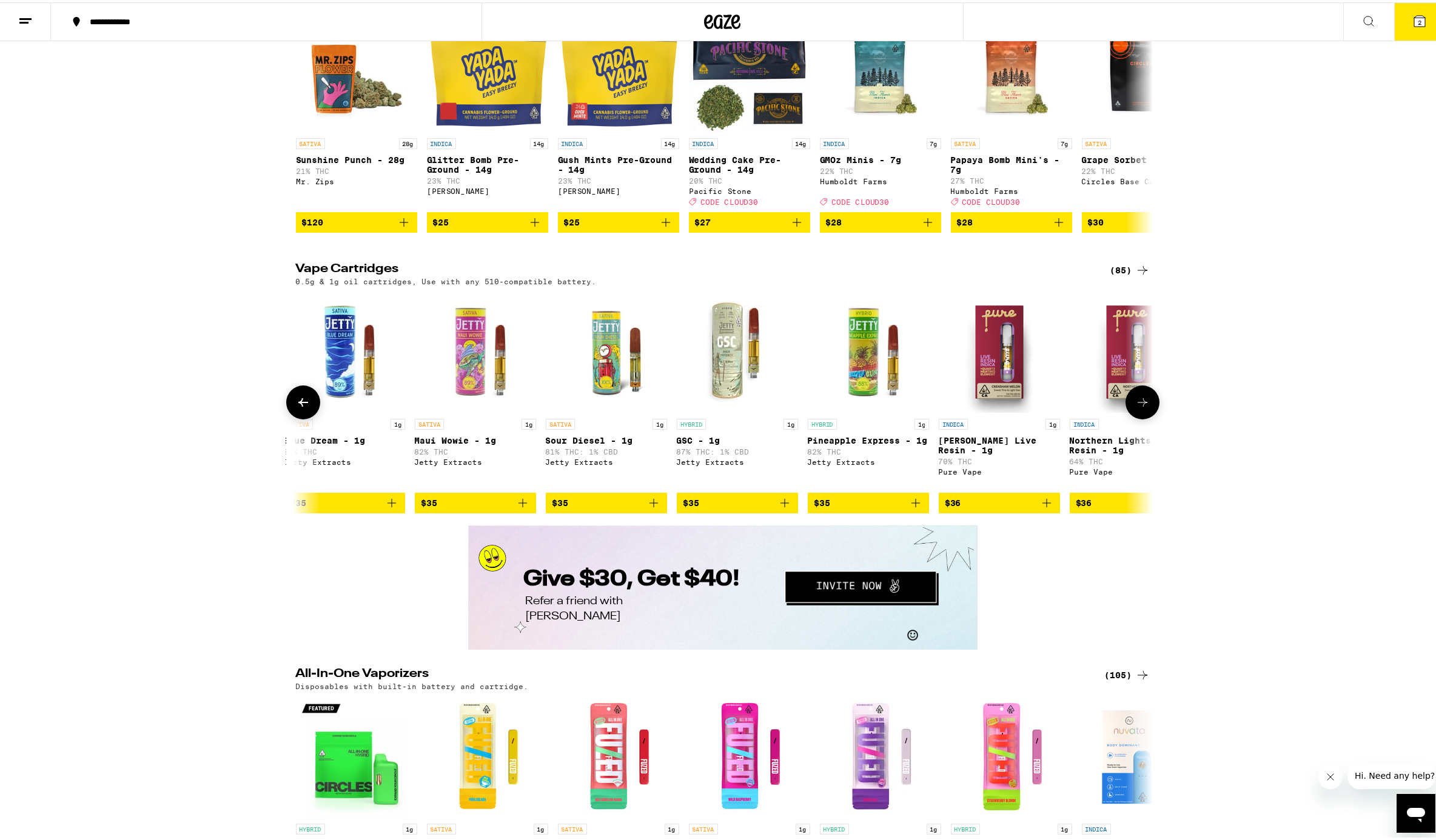
click at [1075, 408] on icon at bounding box center [1142, 399] width 14 height 14
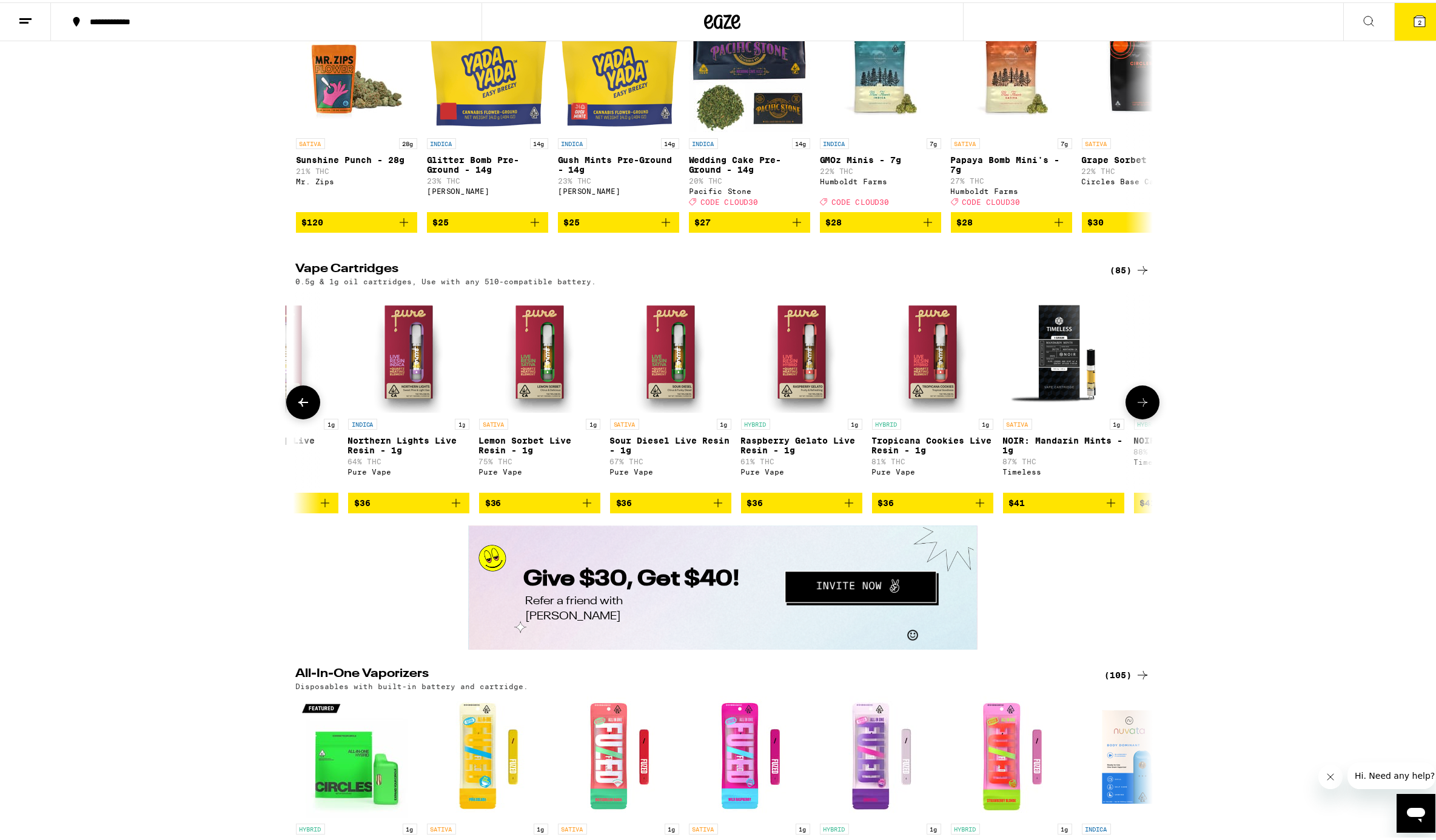
click at [1075, 408] on icon at bounding box center [1142, 399] width 14 height 14
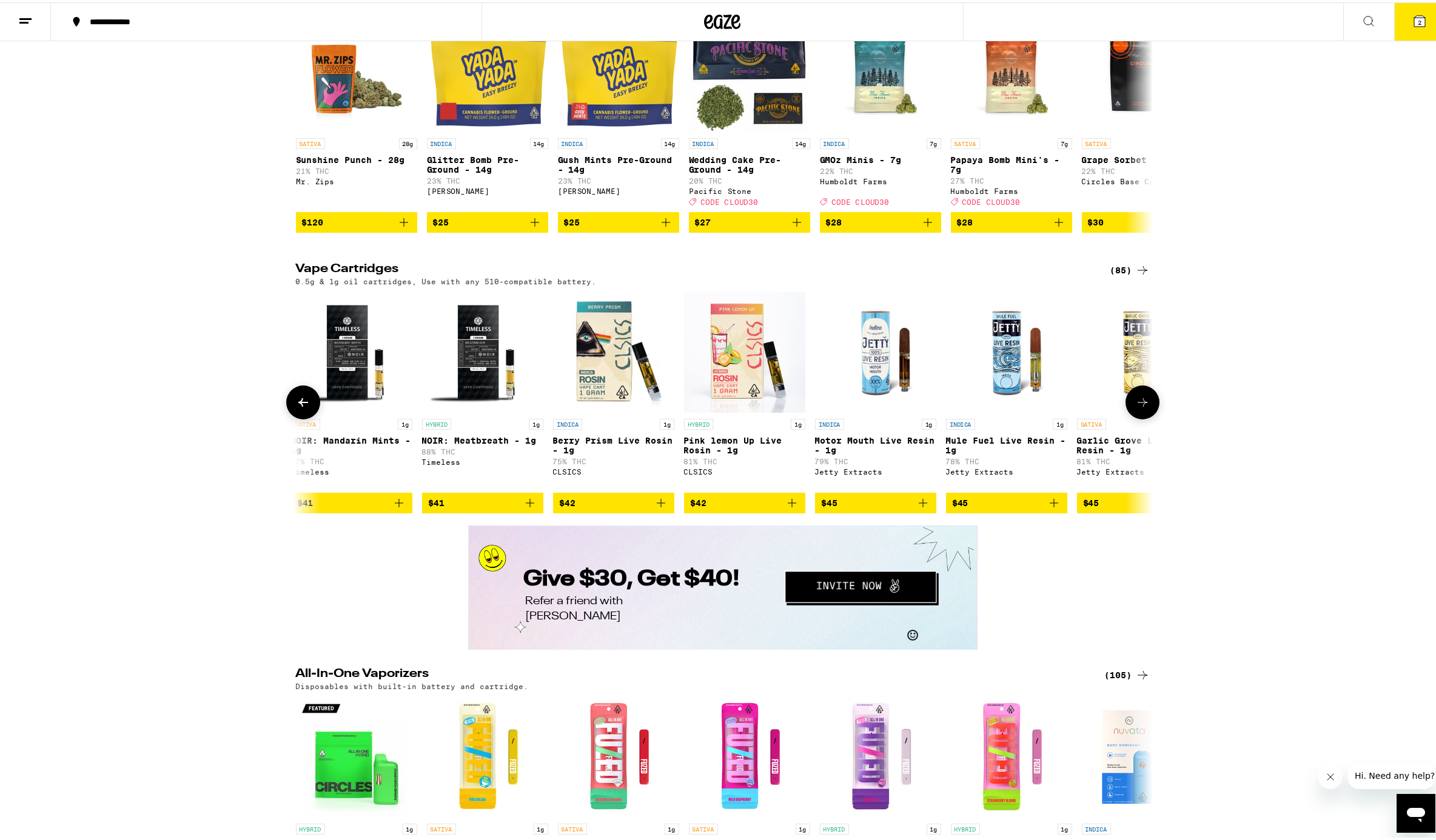
click at [1075, 408] on icon at bounding box center [1142, 399] width 14 height 14
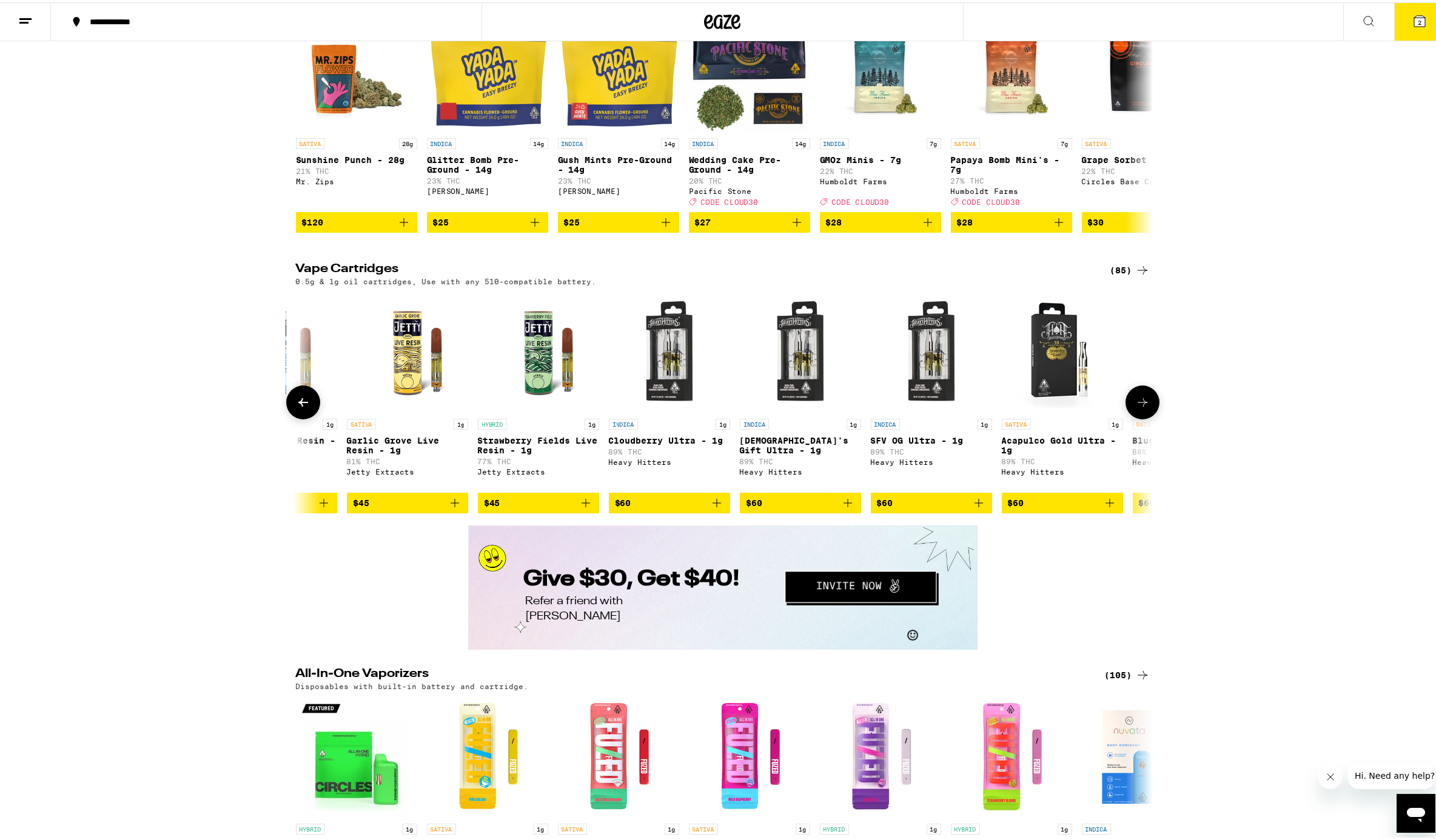
click at [1075, 408] on icon at bounding box center [1142, 399] width 14 height 14
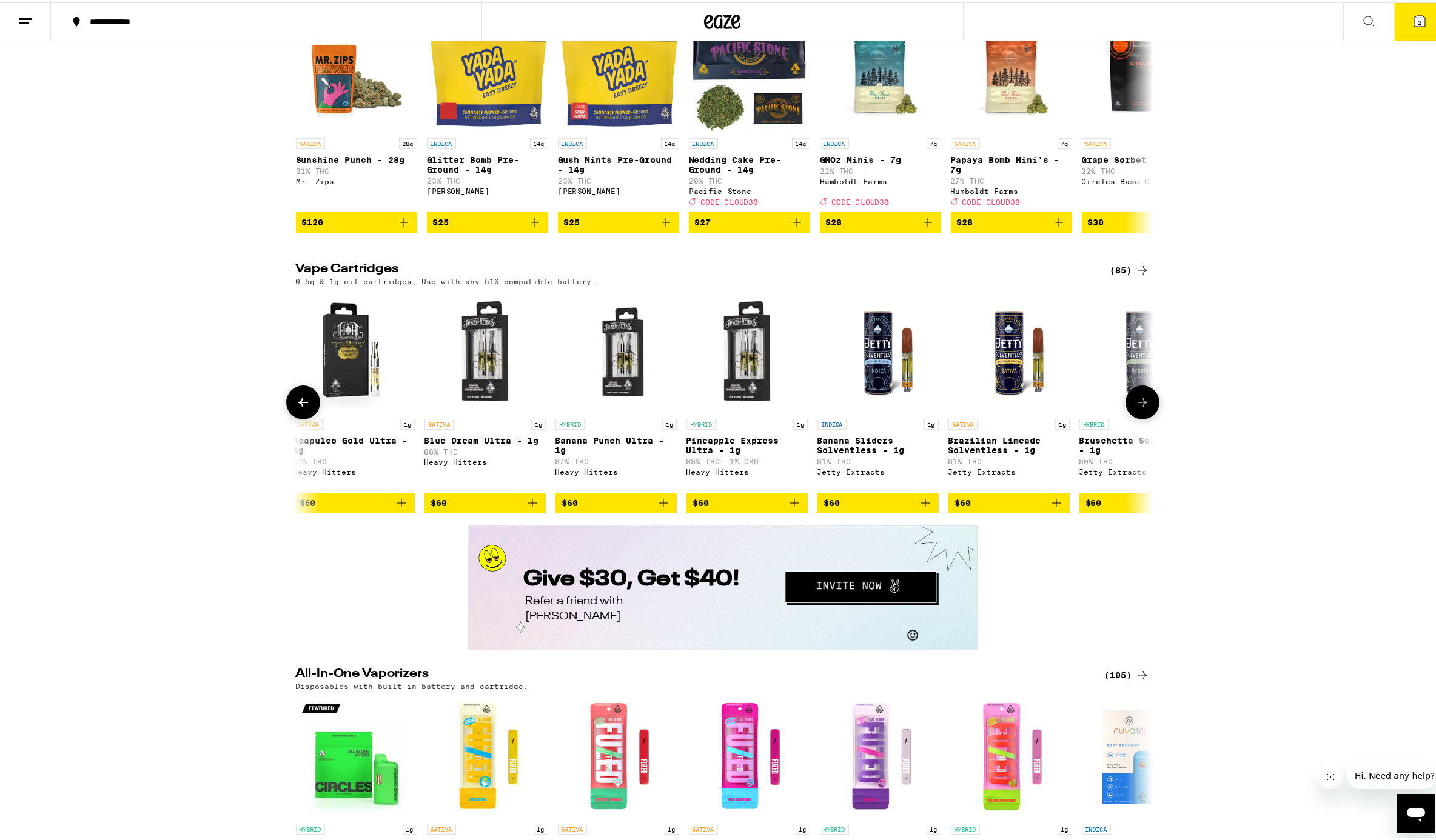
scroll to position [0, 10102]
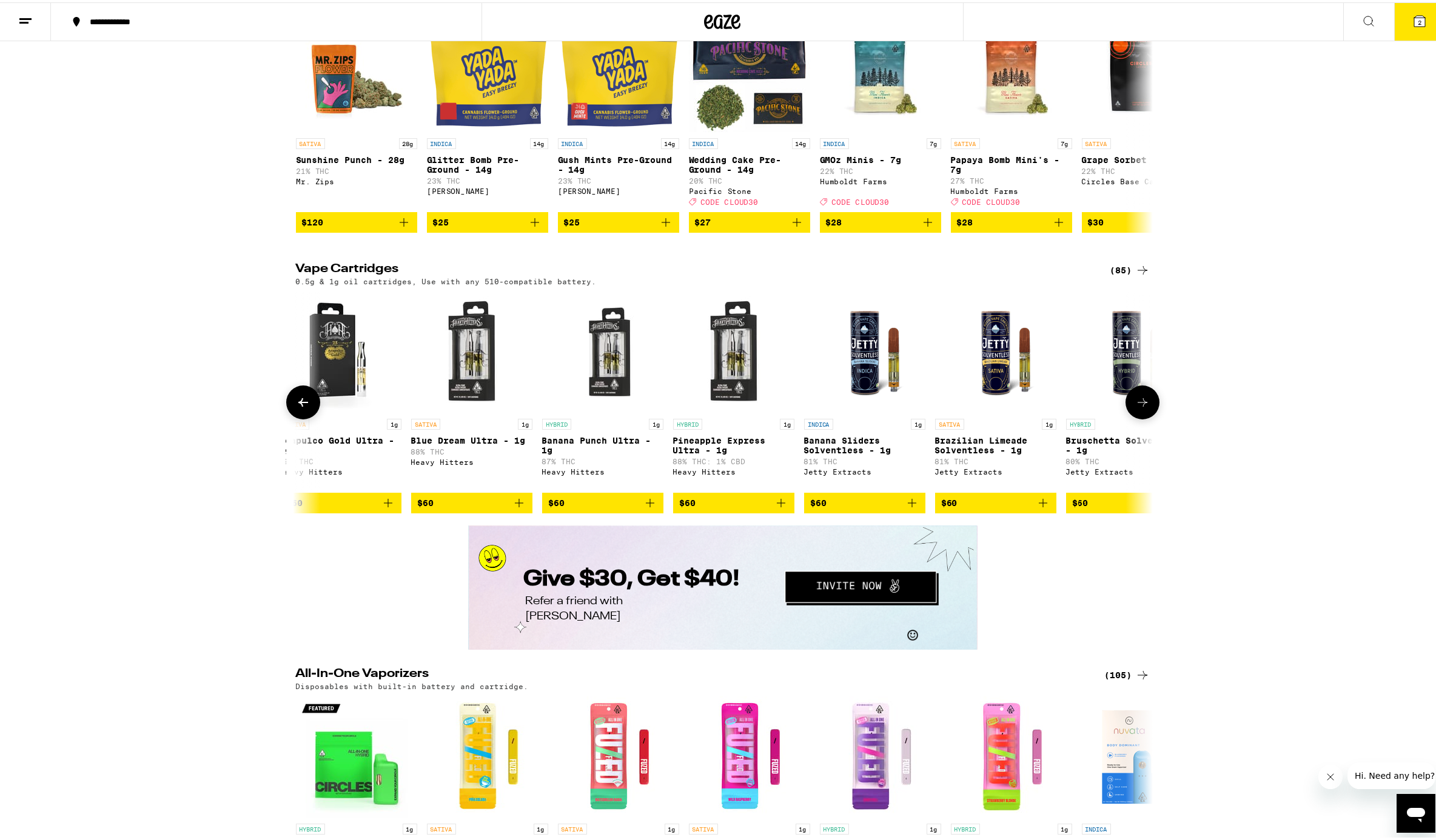
click at [286, 417] on div at bounding box center [303, 399] width 34 height 34
click at [296, 408] on icon at bounding box center [303, 399] width 14 height 14
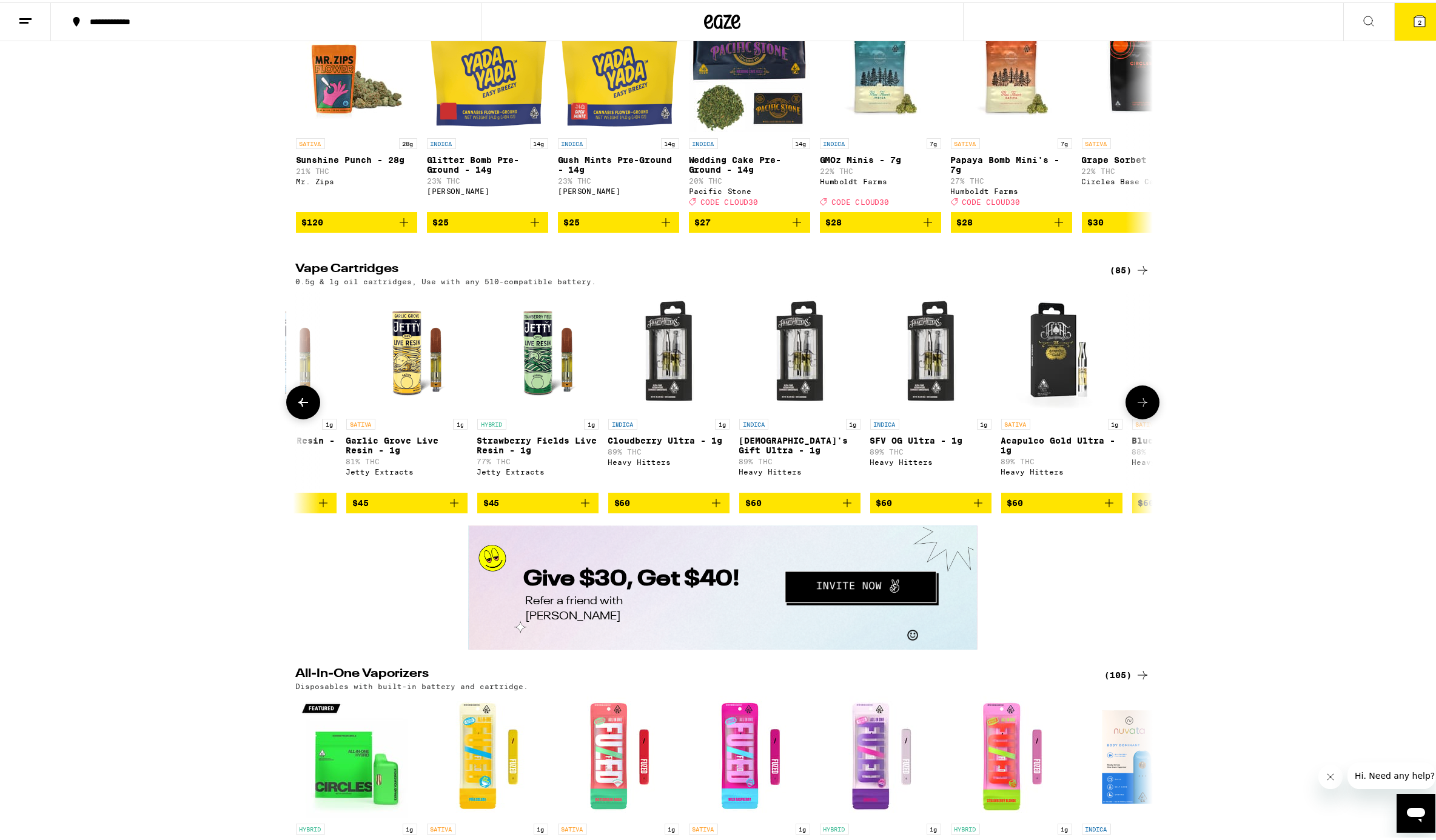
scroll to position [0, 9381]
click at [898, 443] on p "SFV OG Ultra - 1g" at bounding box center [931, 438] width 121 height 10
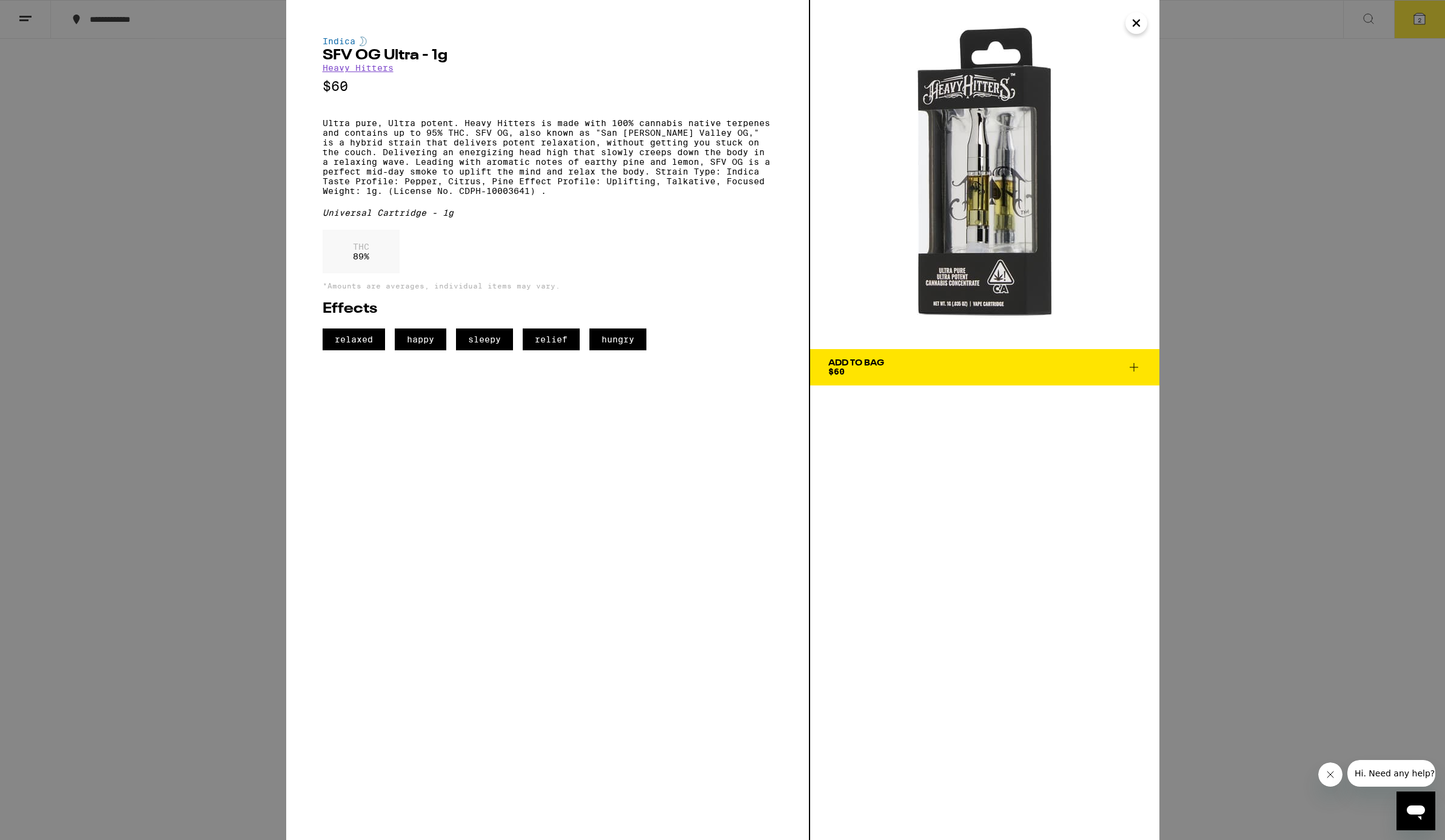
click at [1075, 372] on icon at bounding box center [1133, 367] width 14 height 14
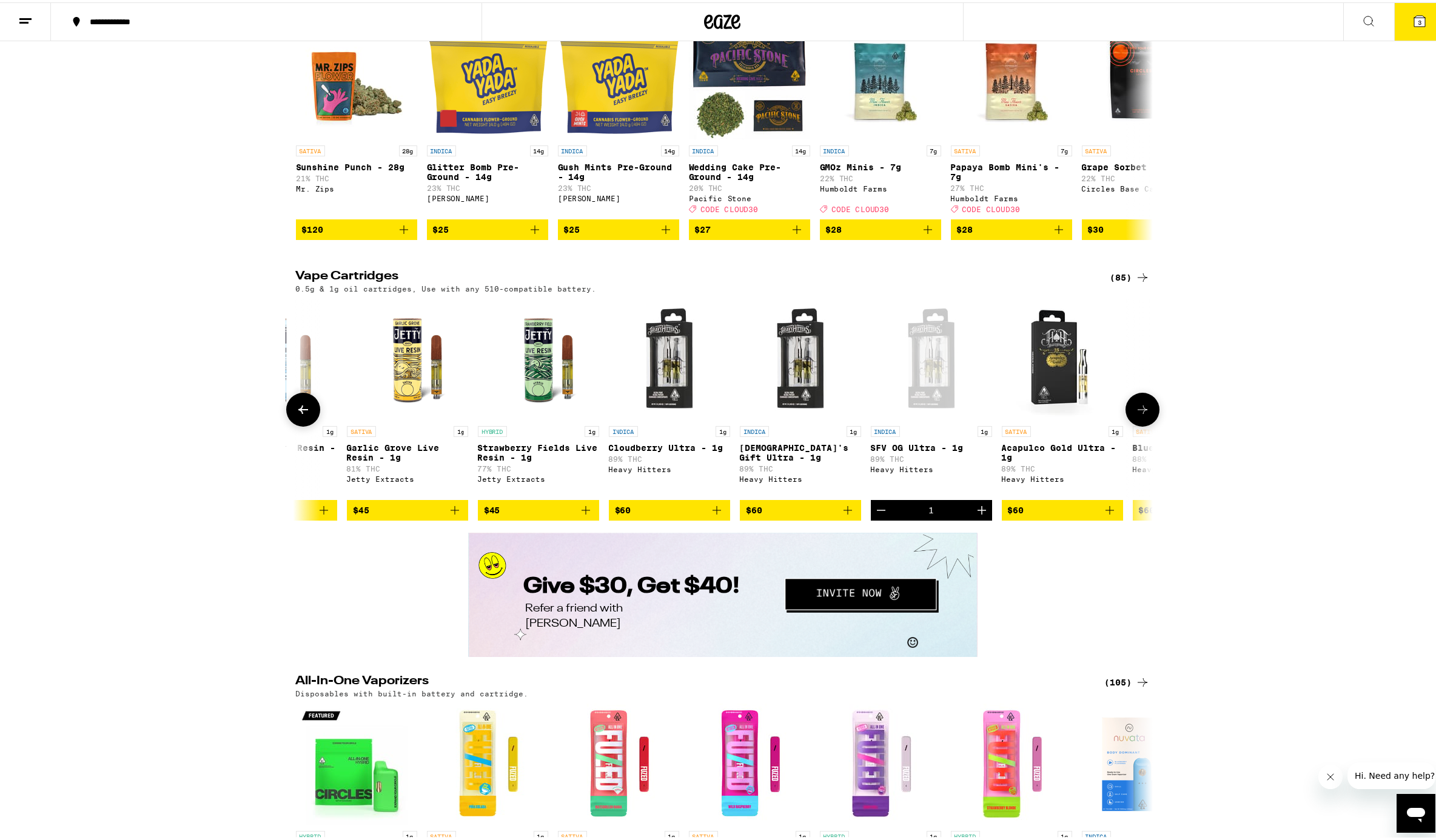
scroll to position [1811, 0]
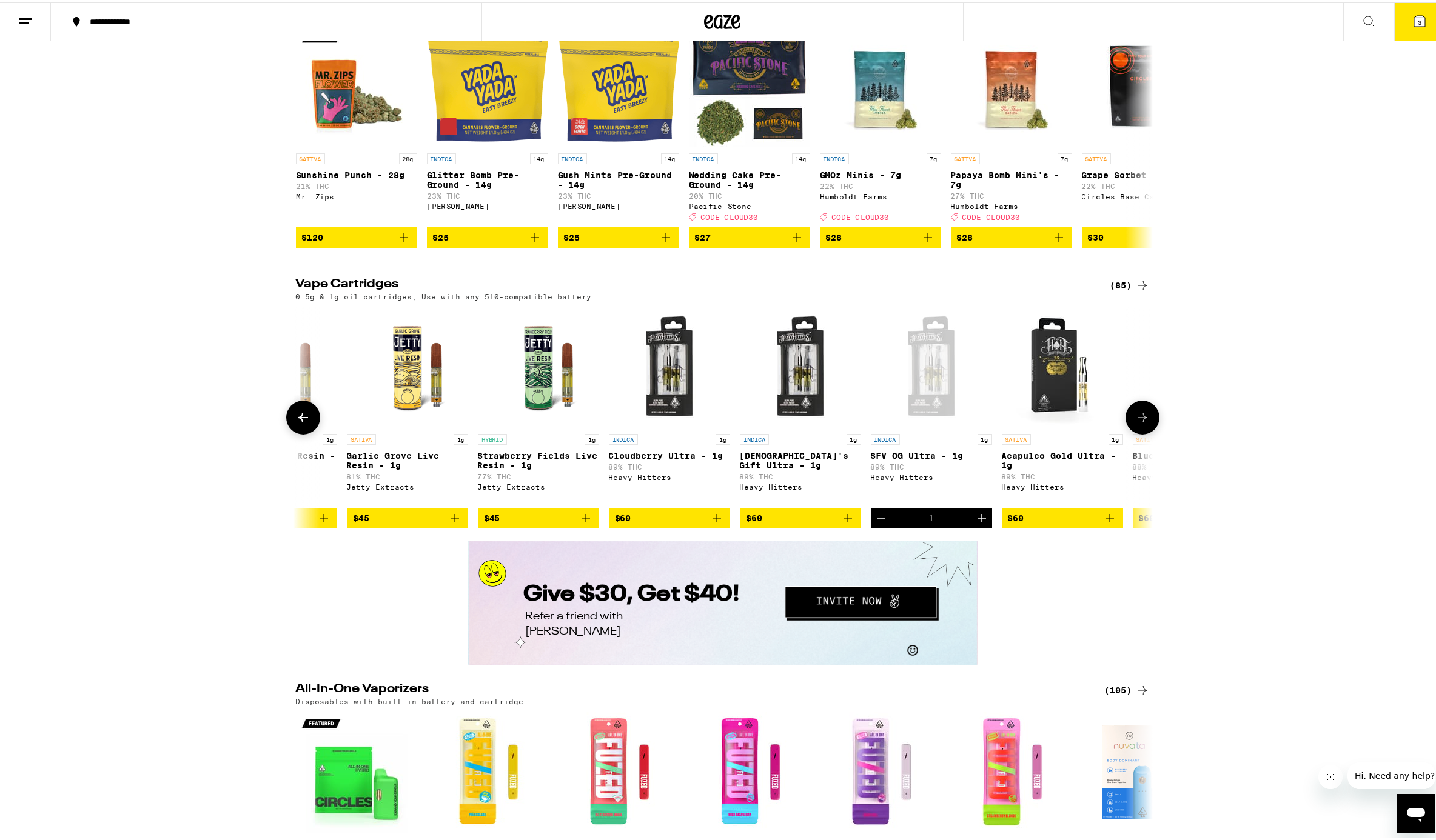
click at [1075, 423] on icon at bounding box center [1142, 414] width 14 height 14
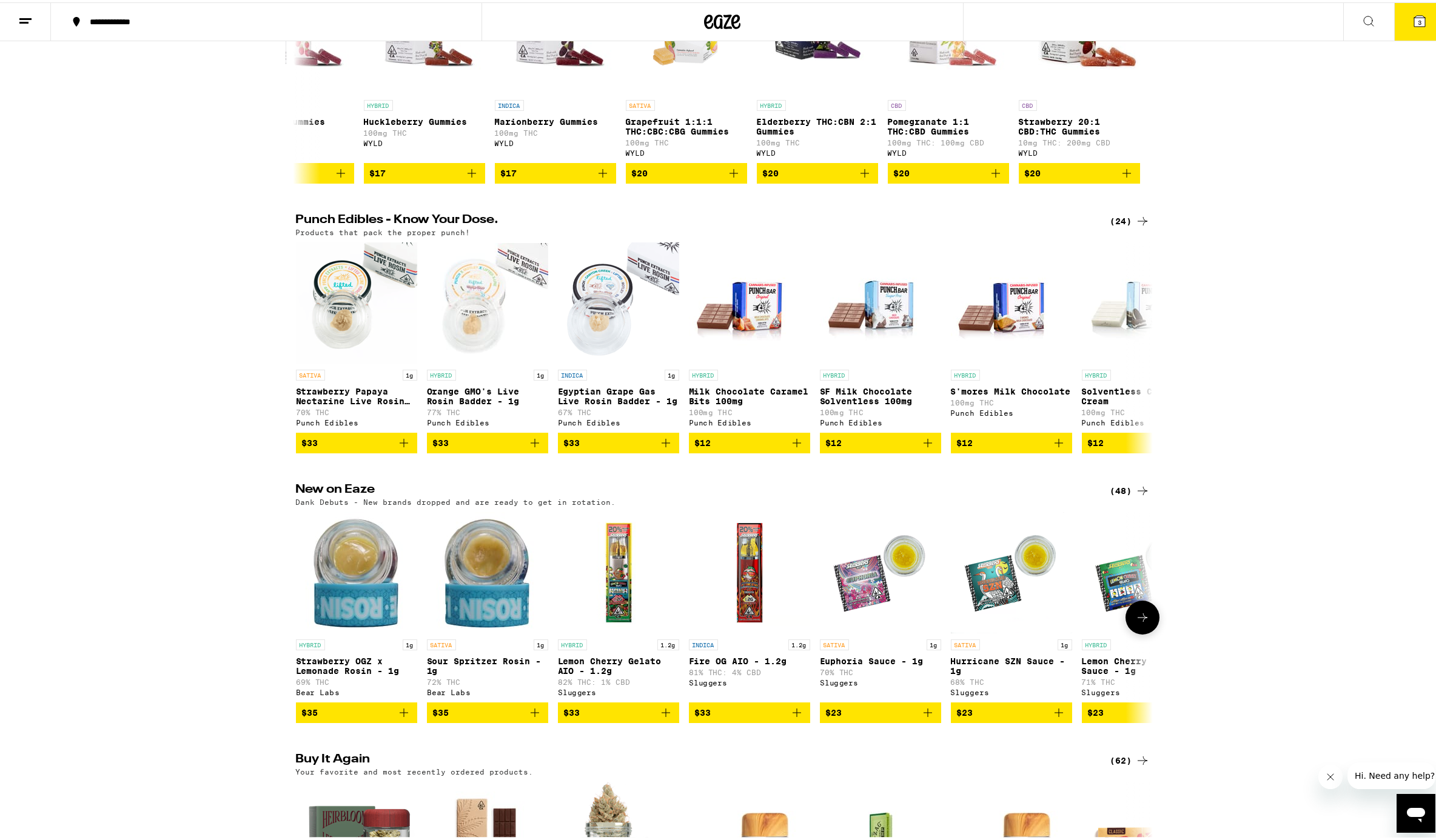
scroll to position [0, 0]
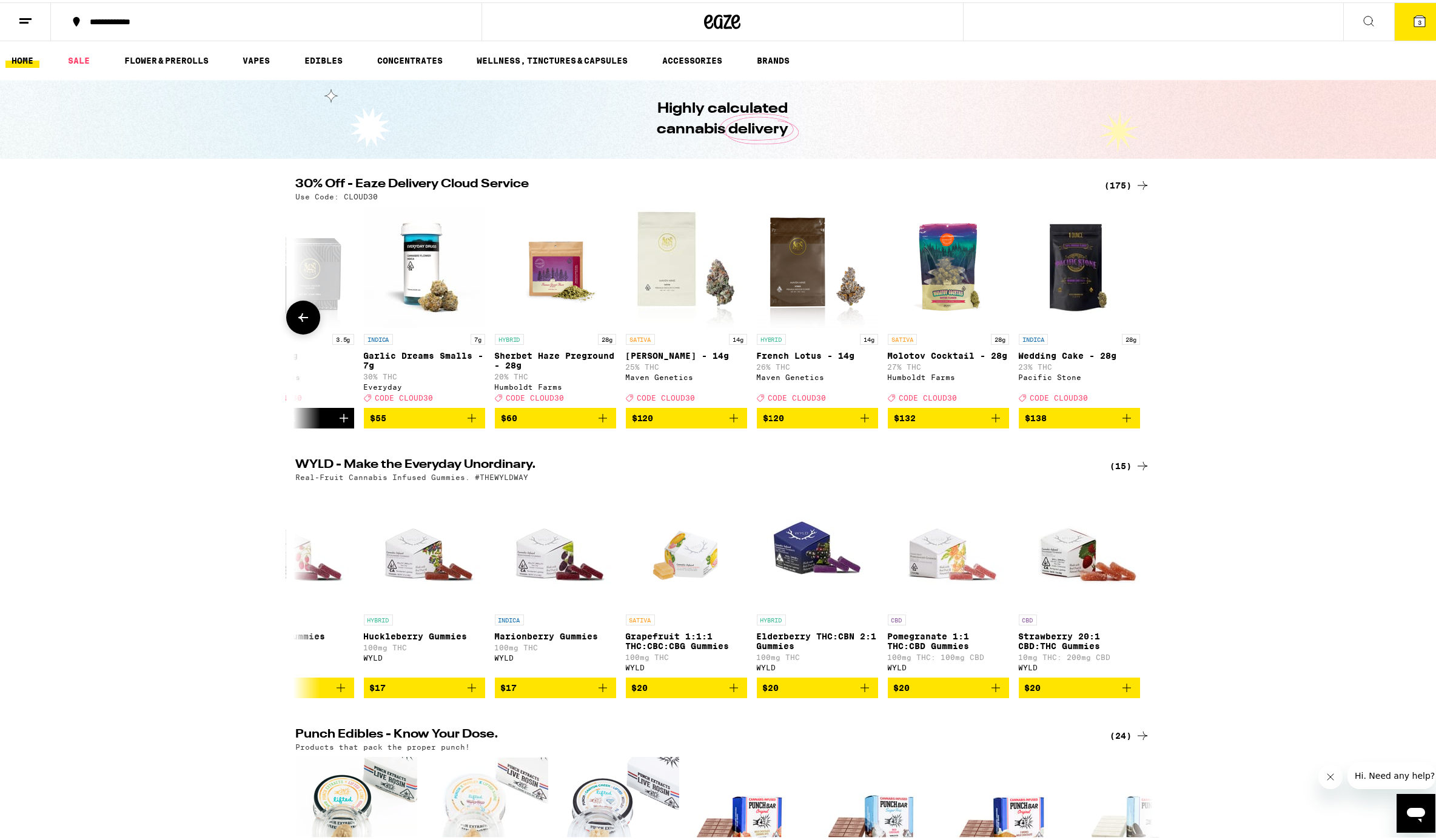
click at [299, 323] on icon at bounding box center [303, 315] width 14 height 14
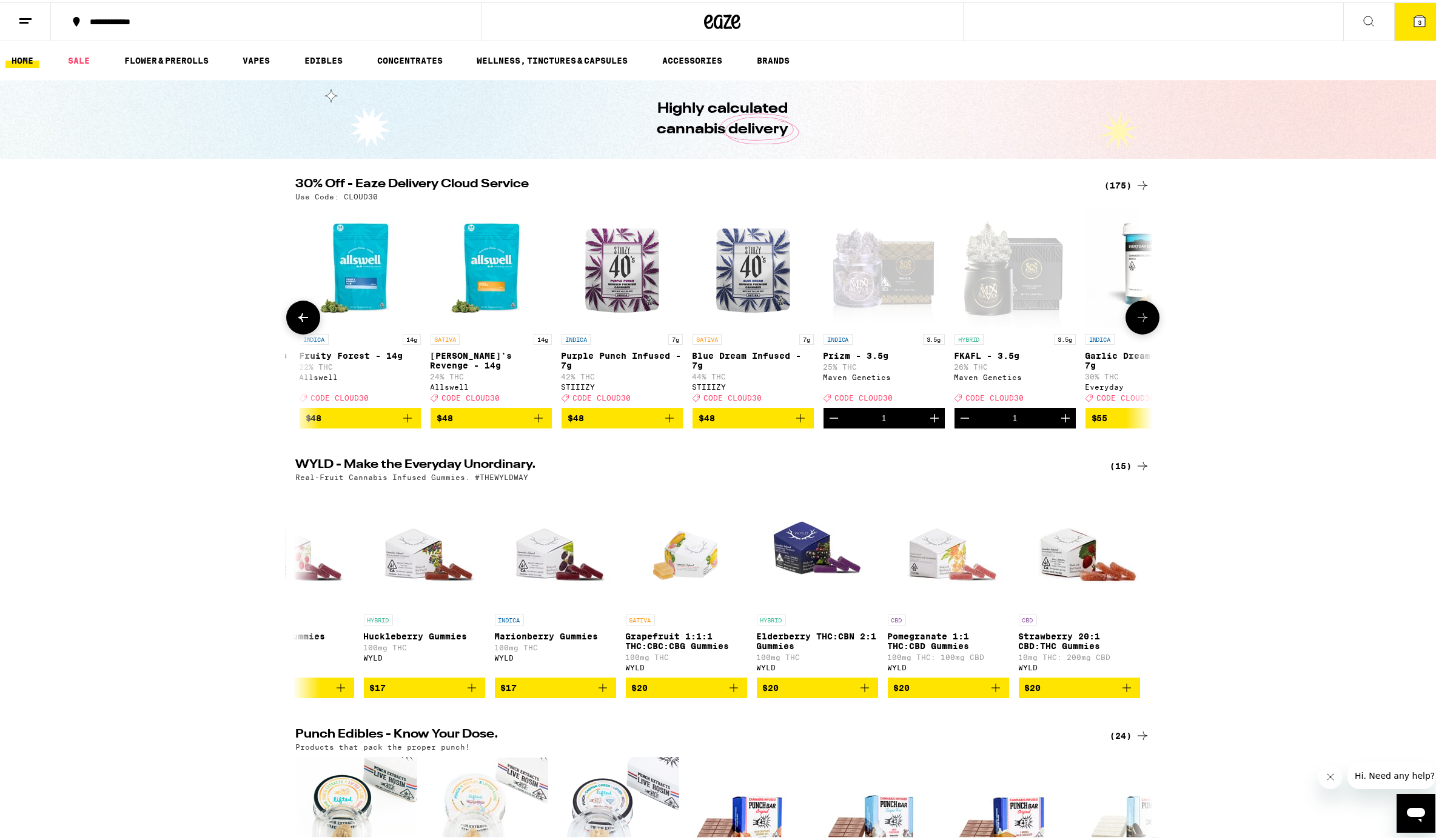
click at [299, 323] on icon at bounding box center [303, 315] width 14 height 14
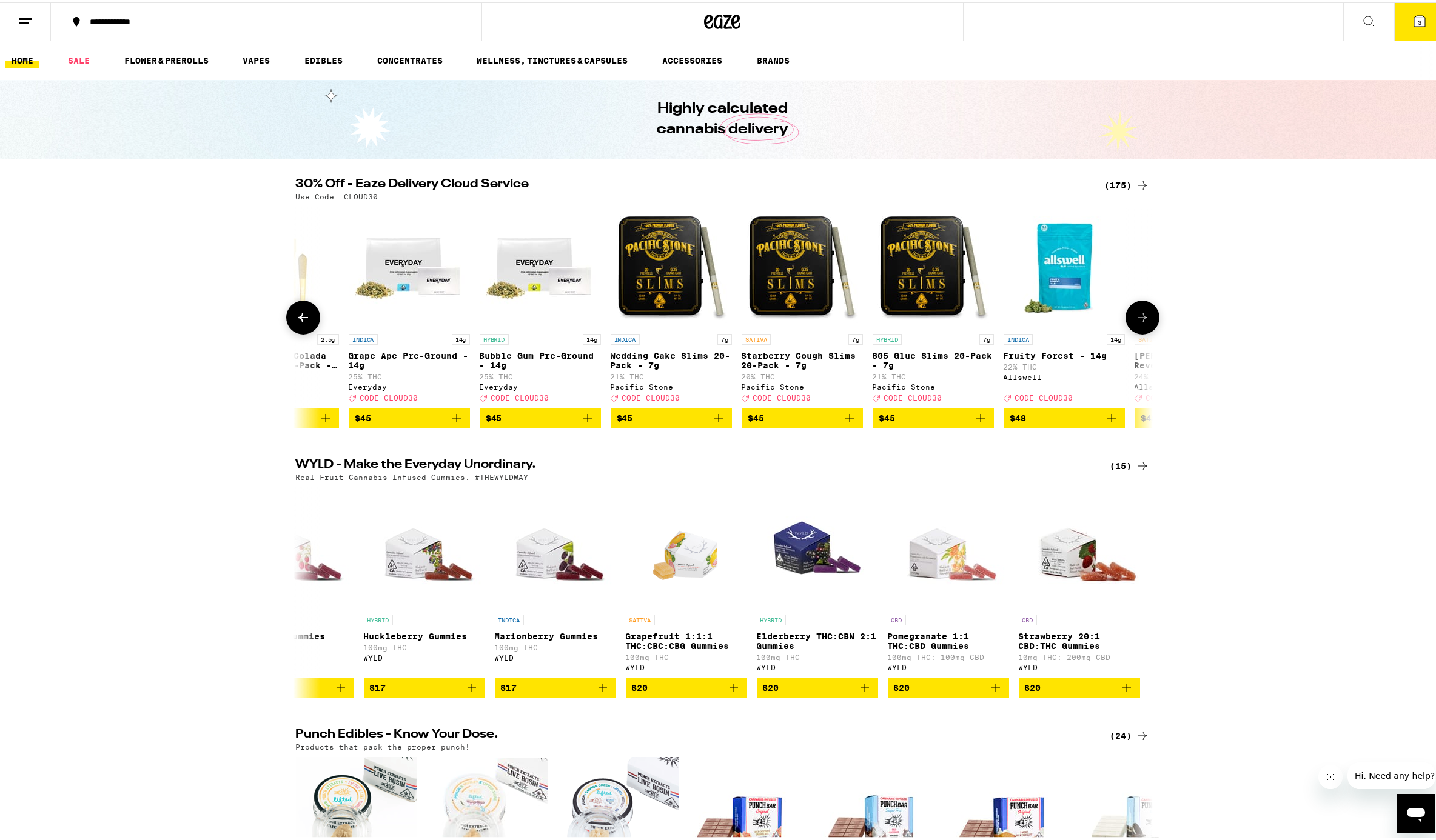
click at [299, 323] on icon at bounding box center [303, 315] width 14 height 14
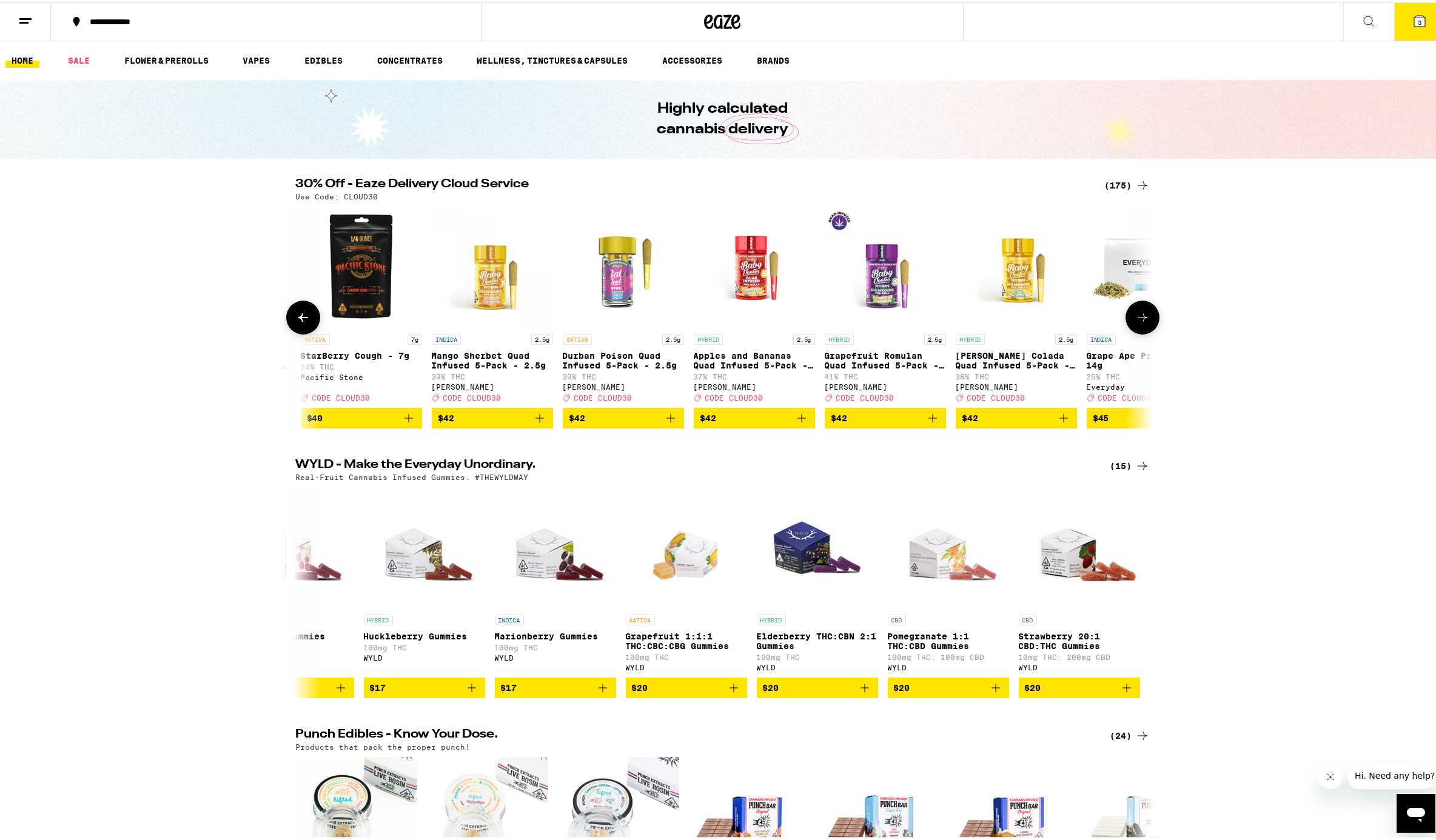
click at [299, 323] on icon at bounding box center [303, 315] width 14 height 14
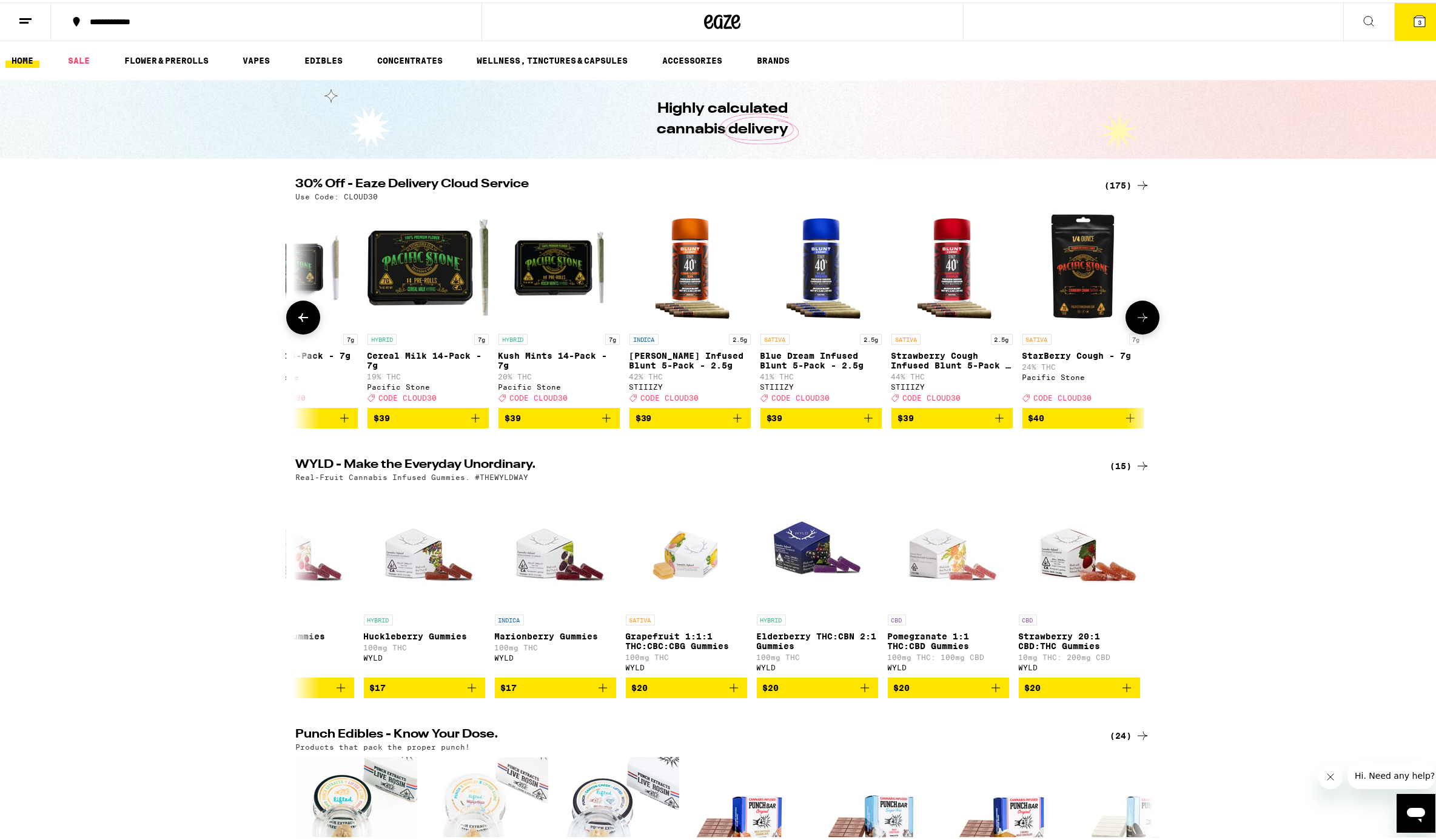
click at [299, 323] on icon at bounding box center [303, 315] width 14 height 14
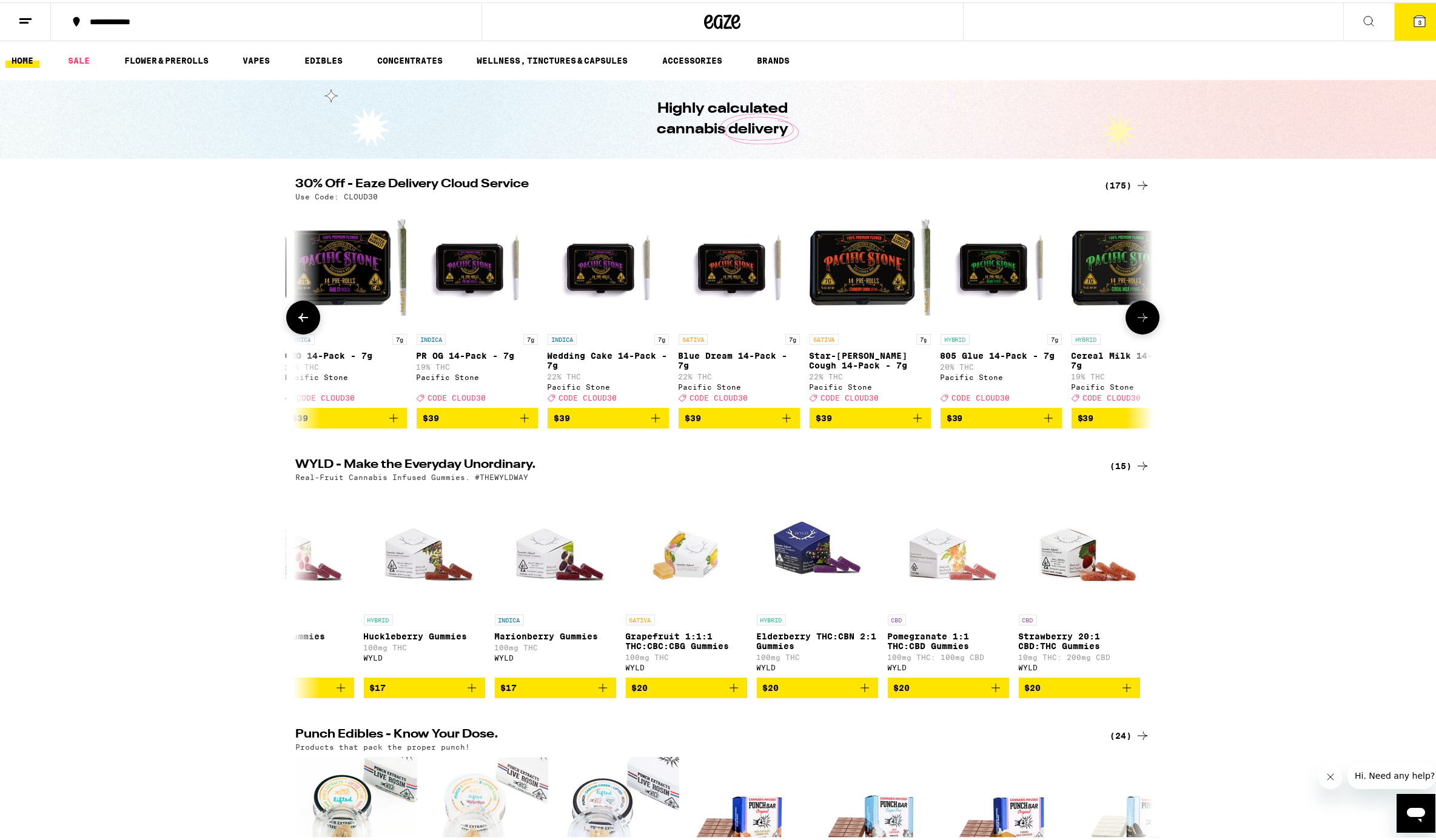
click at [299, 323] on icon at bounding box center [303, 315] width 14 height 14
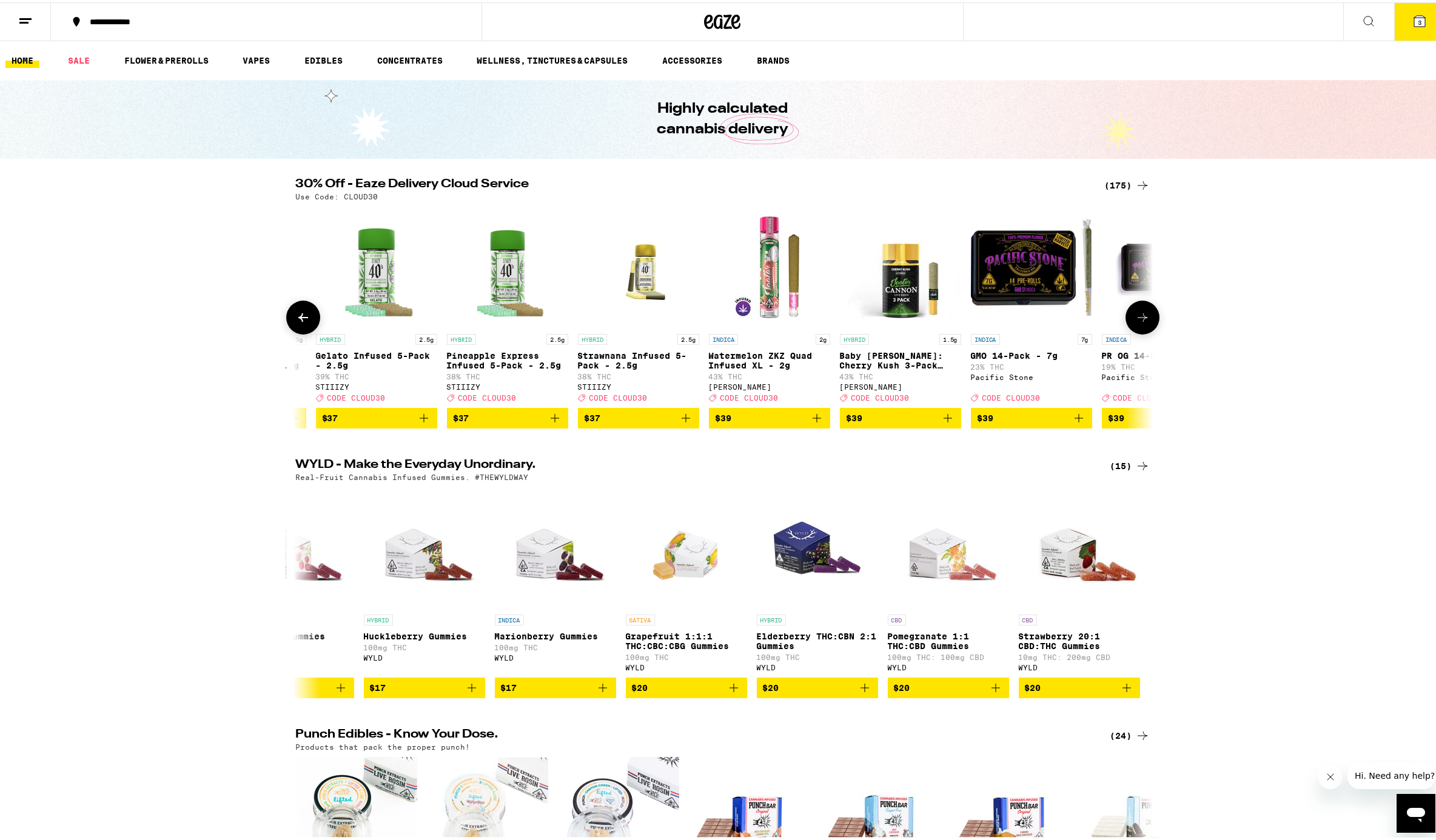
click at [299, 323] on icon at bounding box center [303, 315] width 14 height 14
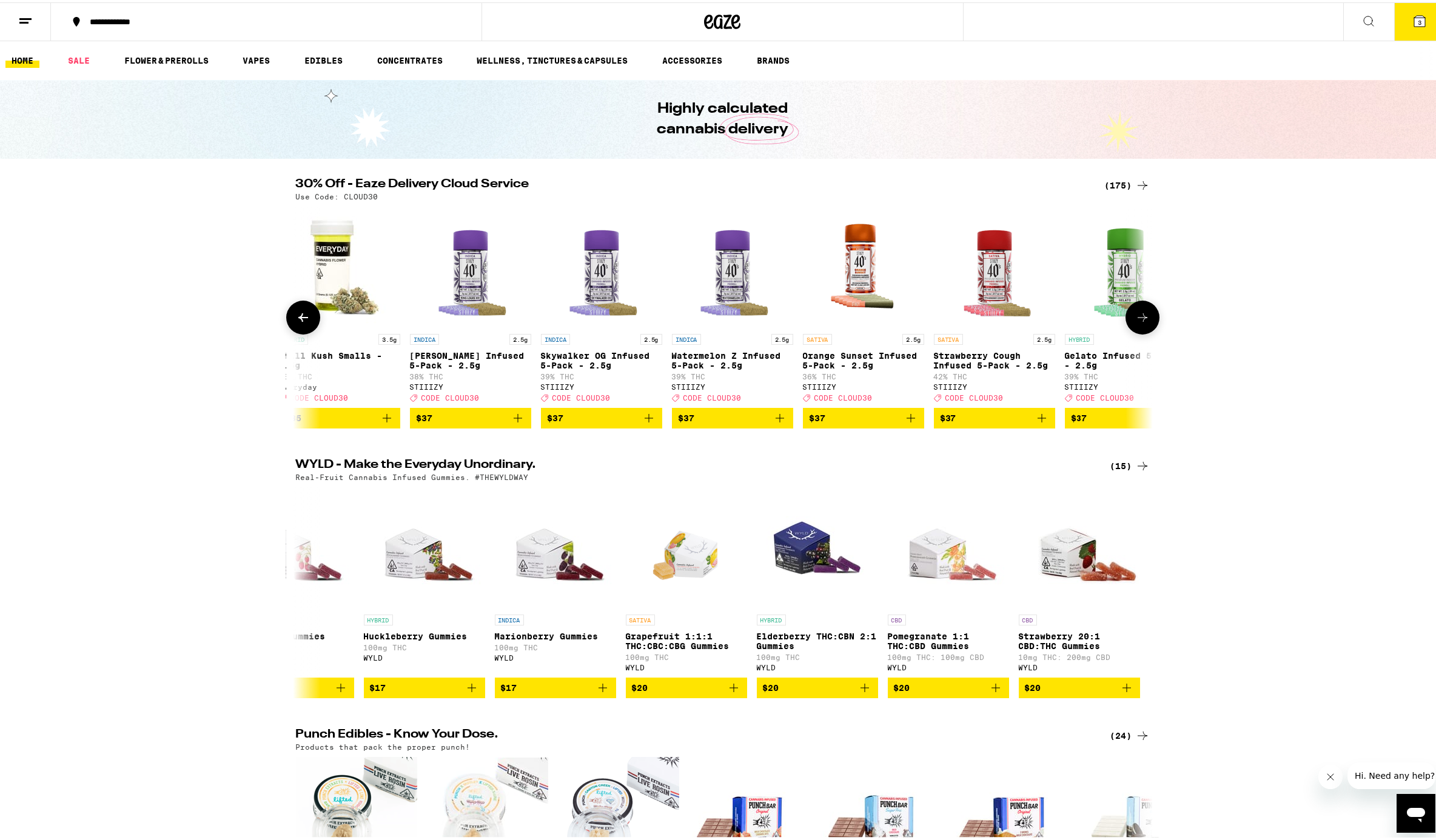
click at [299, 323] on icon at bounding box center [303, 315] width 14 height 14
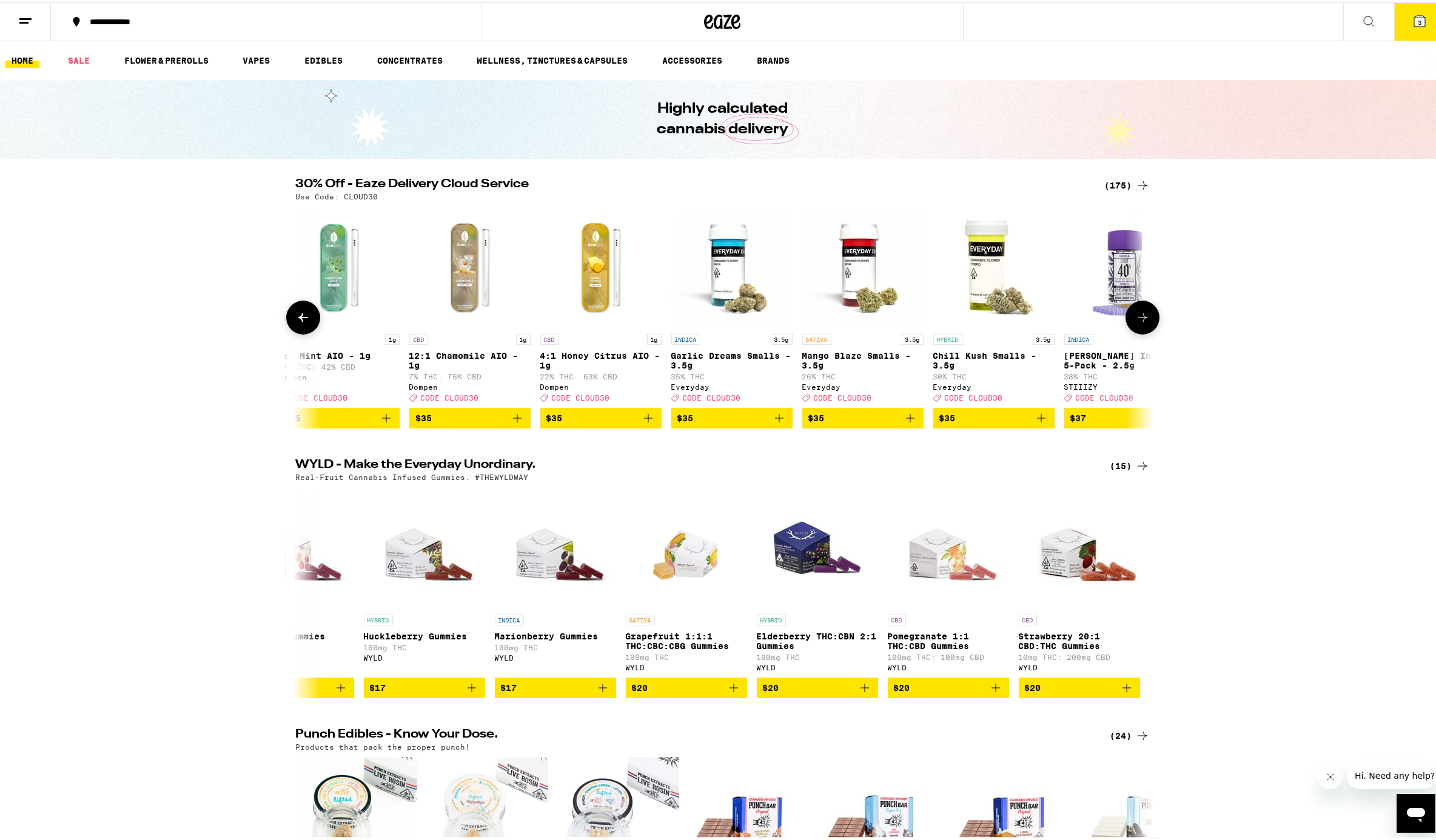
click at [299, 323] on icon at bounding box center [303, 315] width 14 height 14
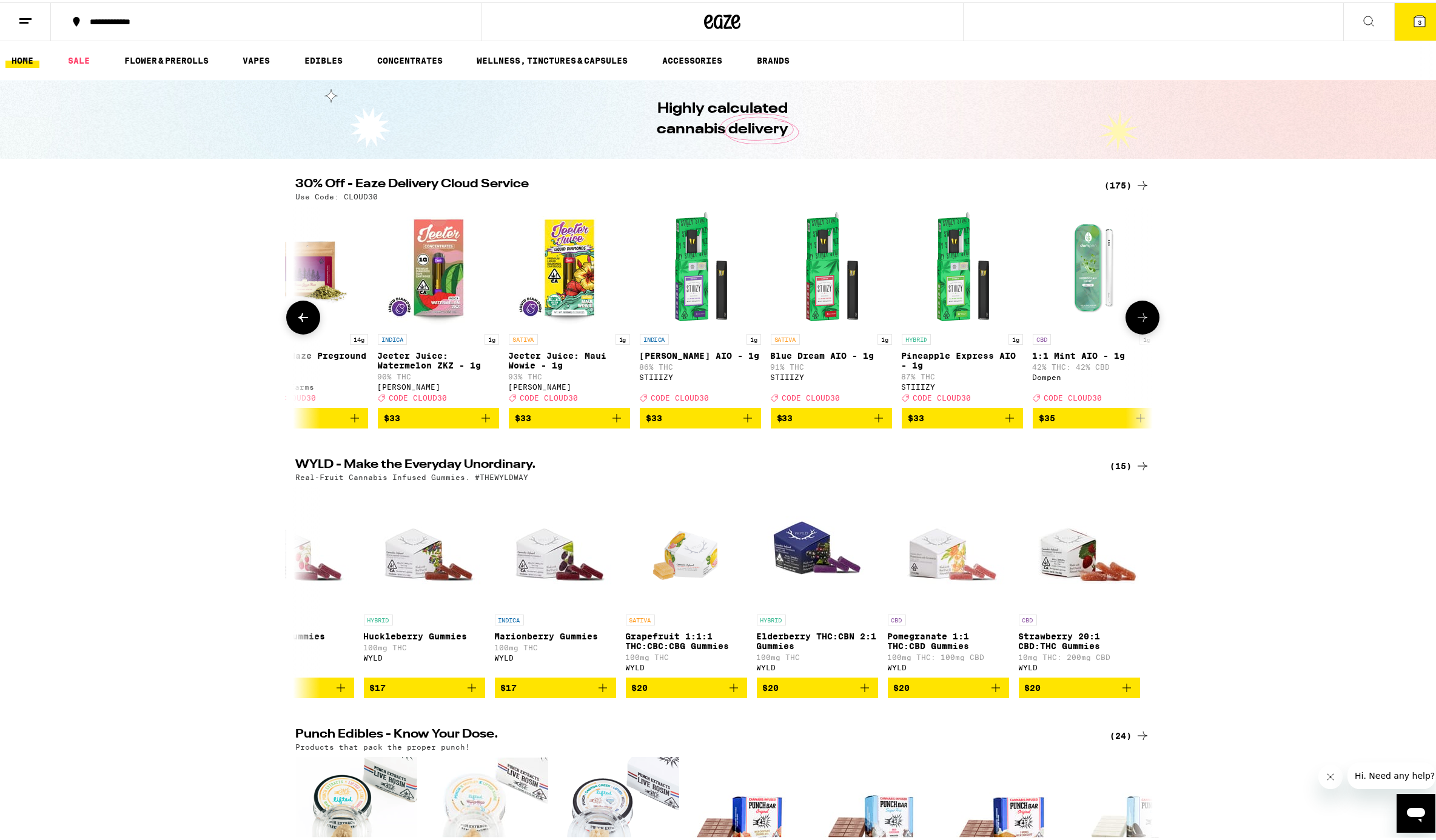
scroll to position [0, 15630]
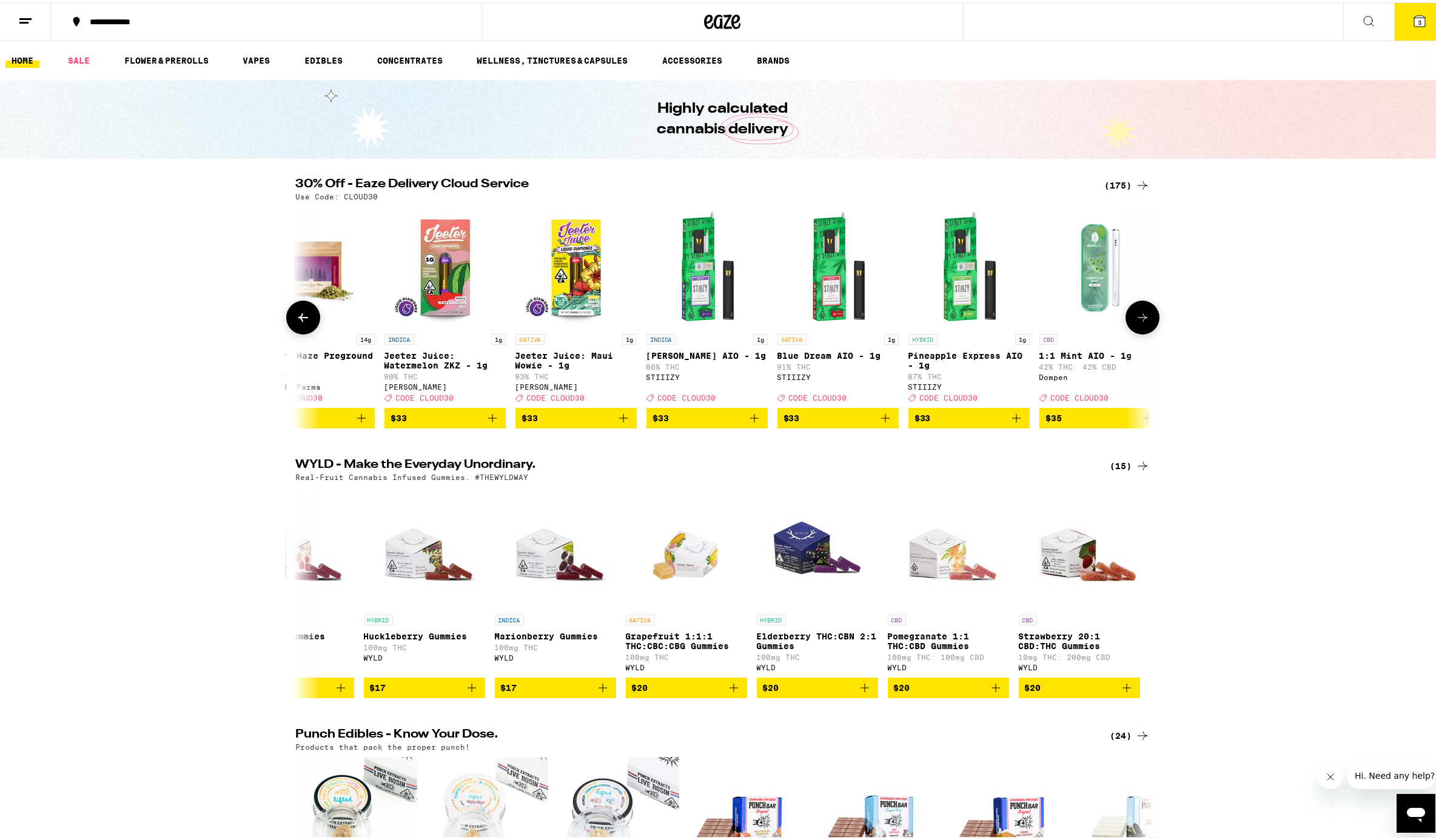
click at [299, 323] on icon at bounding box center [303, 315] width 14 height 14
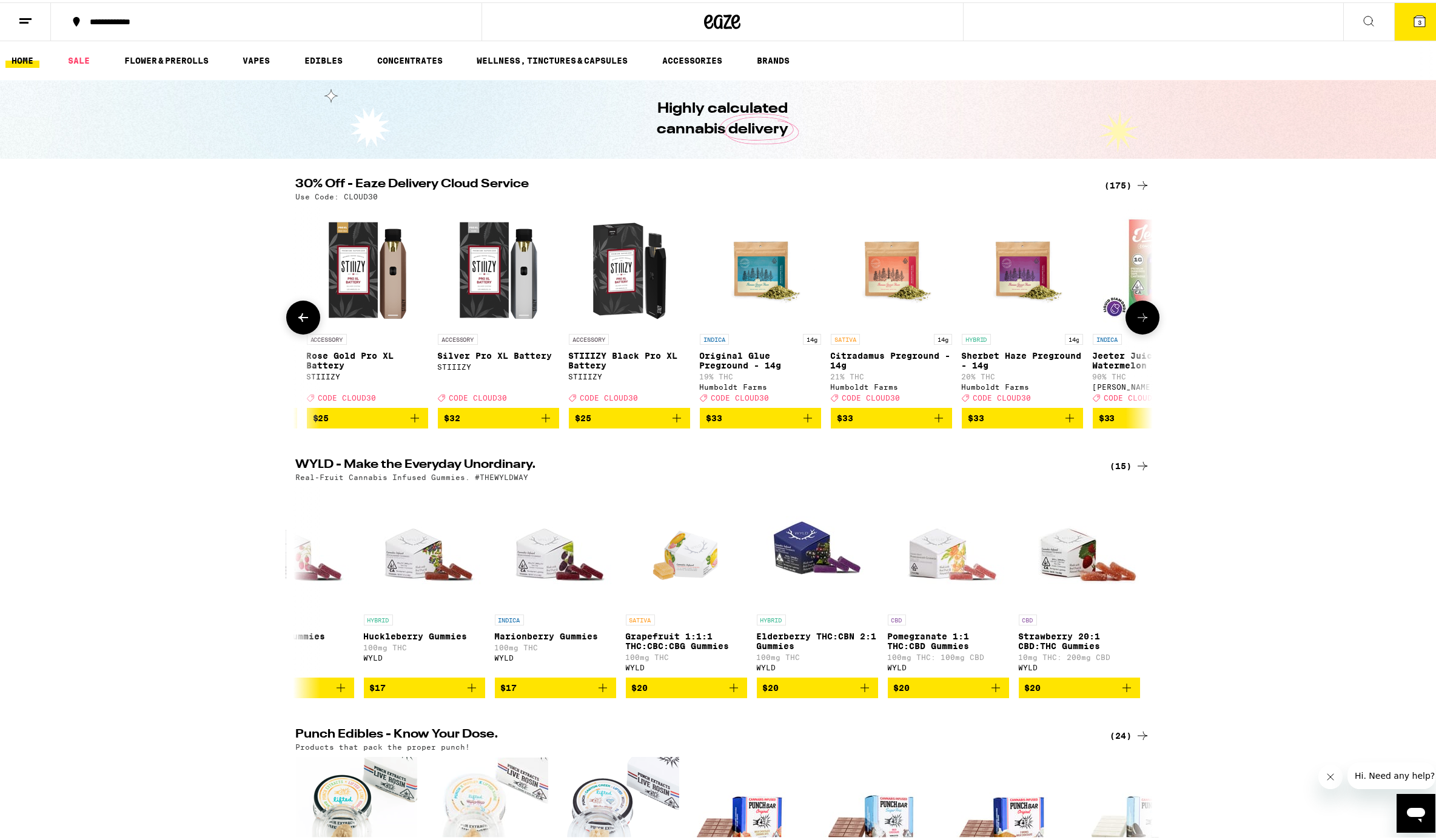
scroll to position [0, 14908]
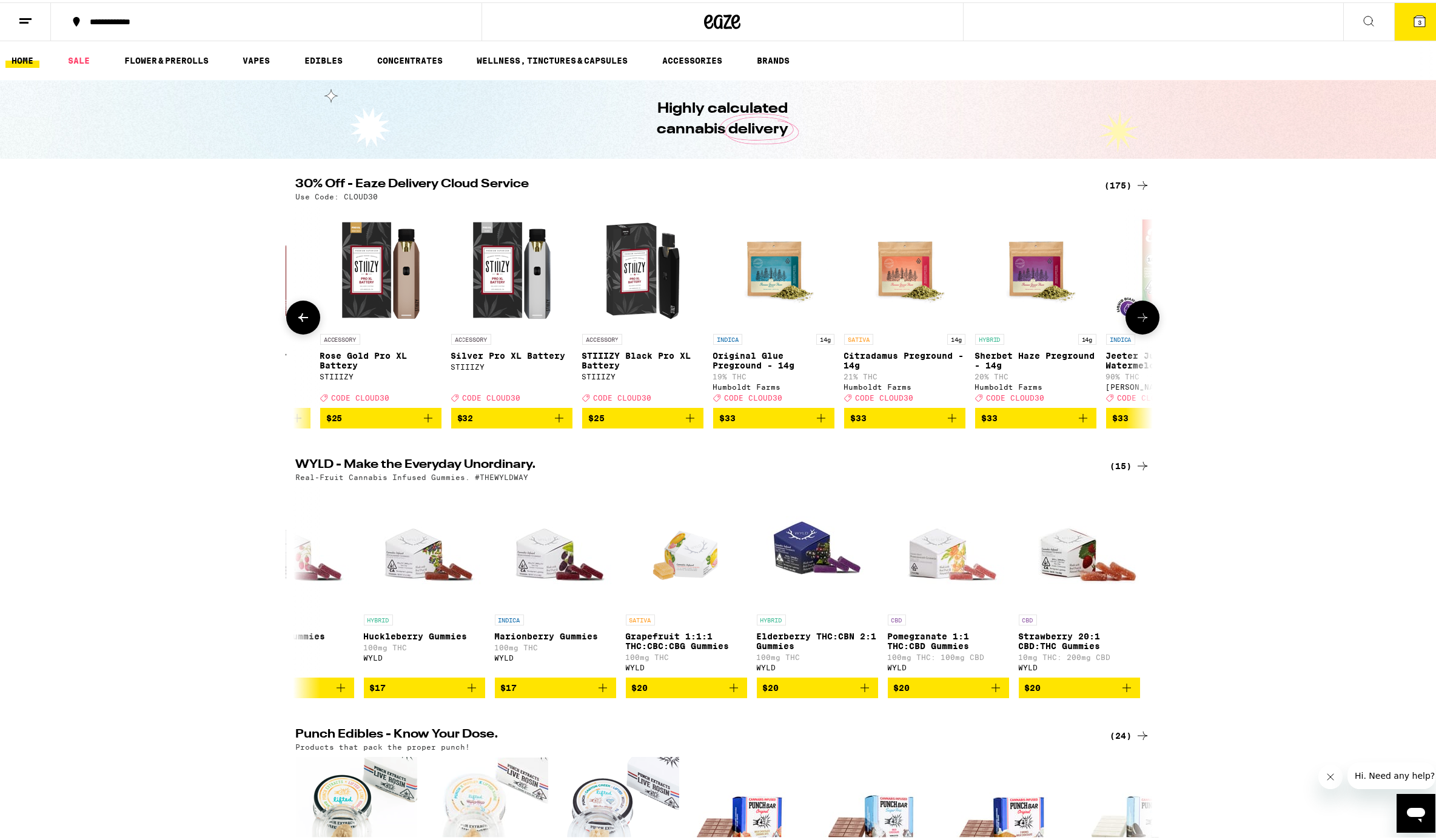
click at [299, 323] on icon at bounding box center [303, 315] width 14 height 14
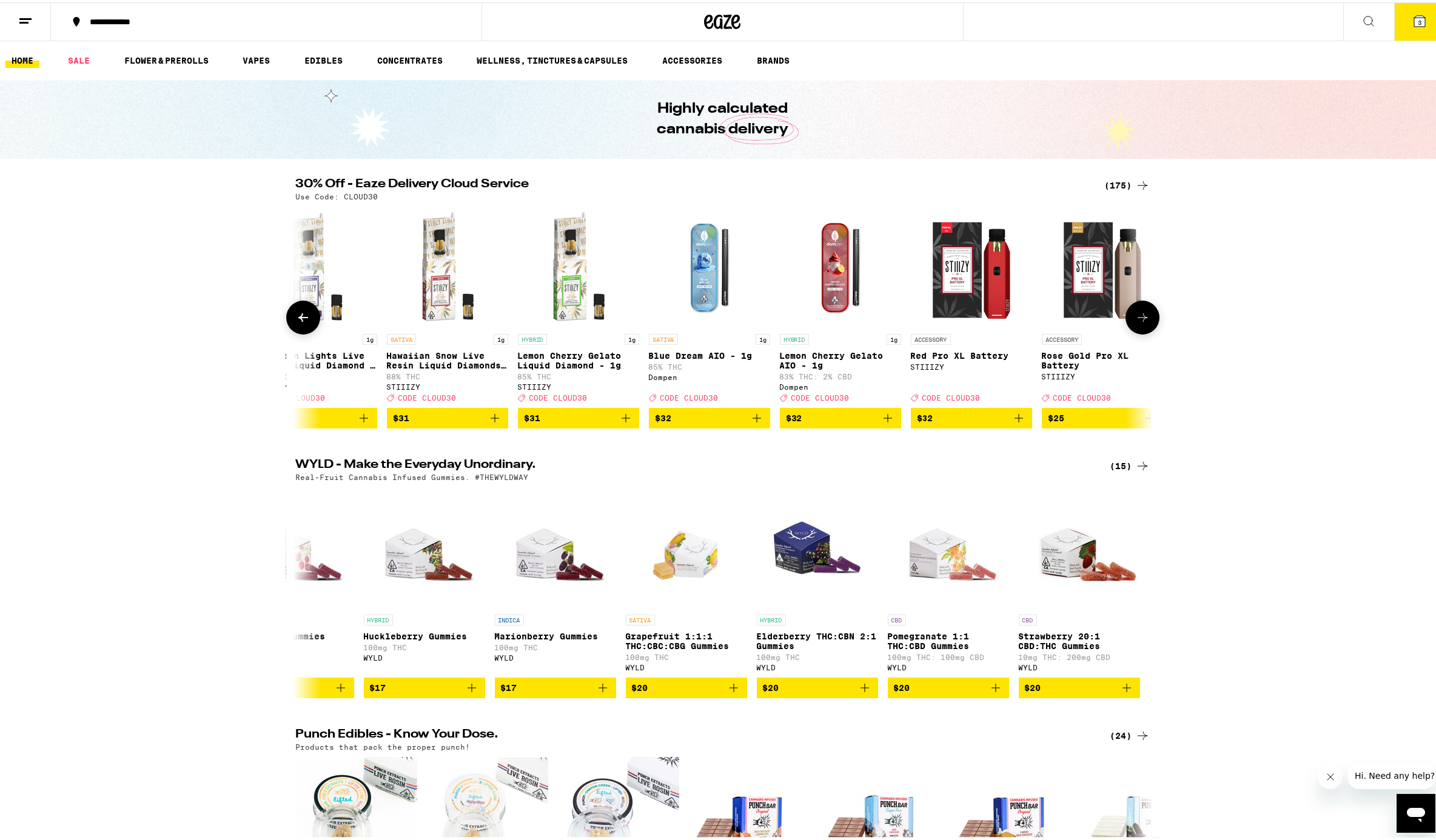
click at [299, 323] on icon at bounding box center [303, 315] width 14 height 14
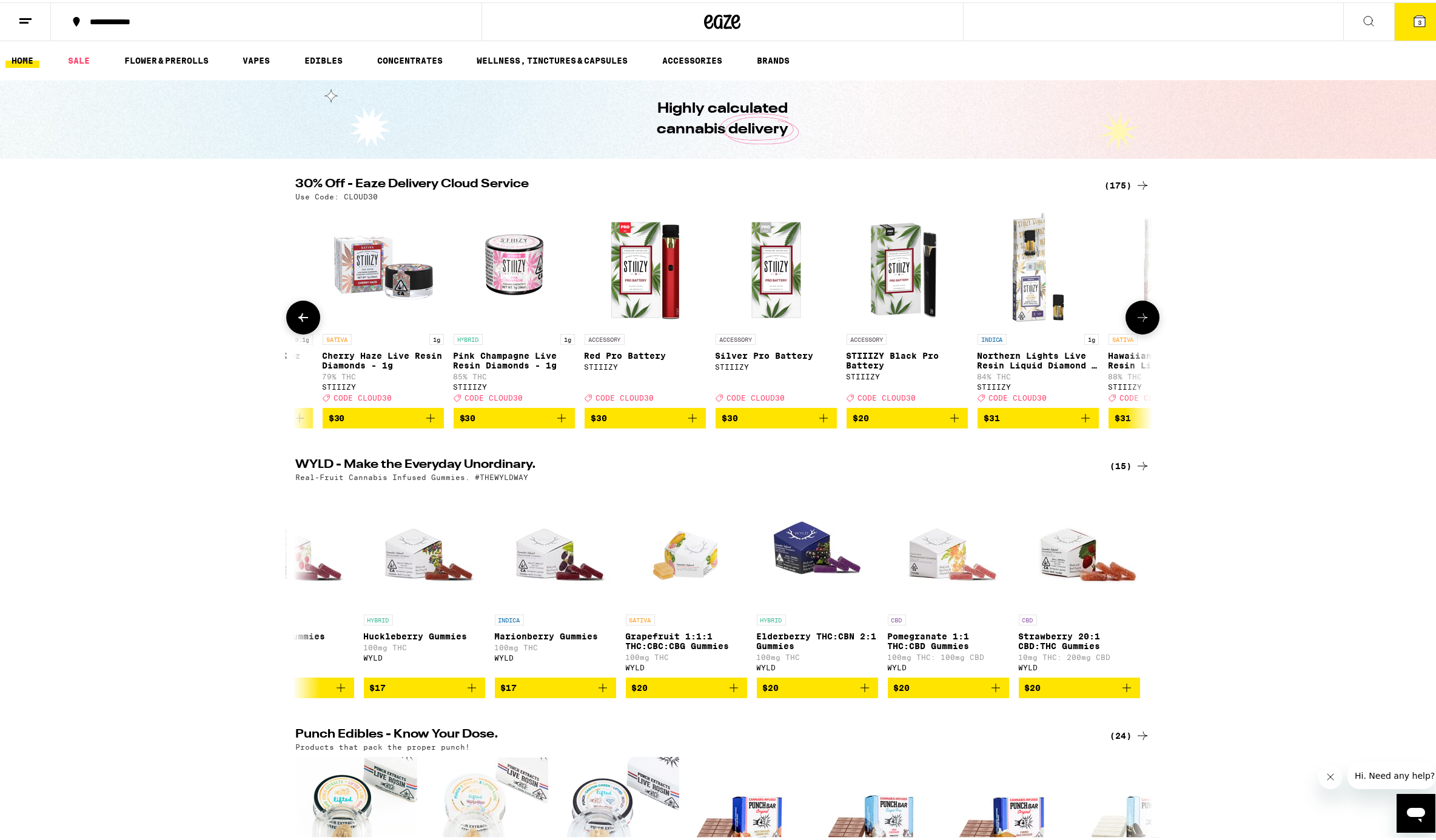
click at [299, 323] on icon at bounding box center [303, 315] width 14 height 14
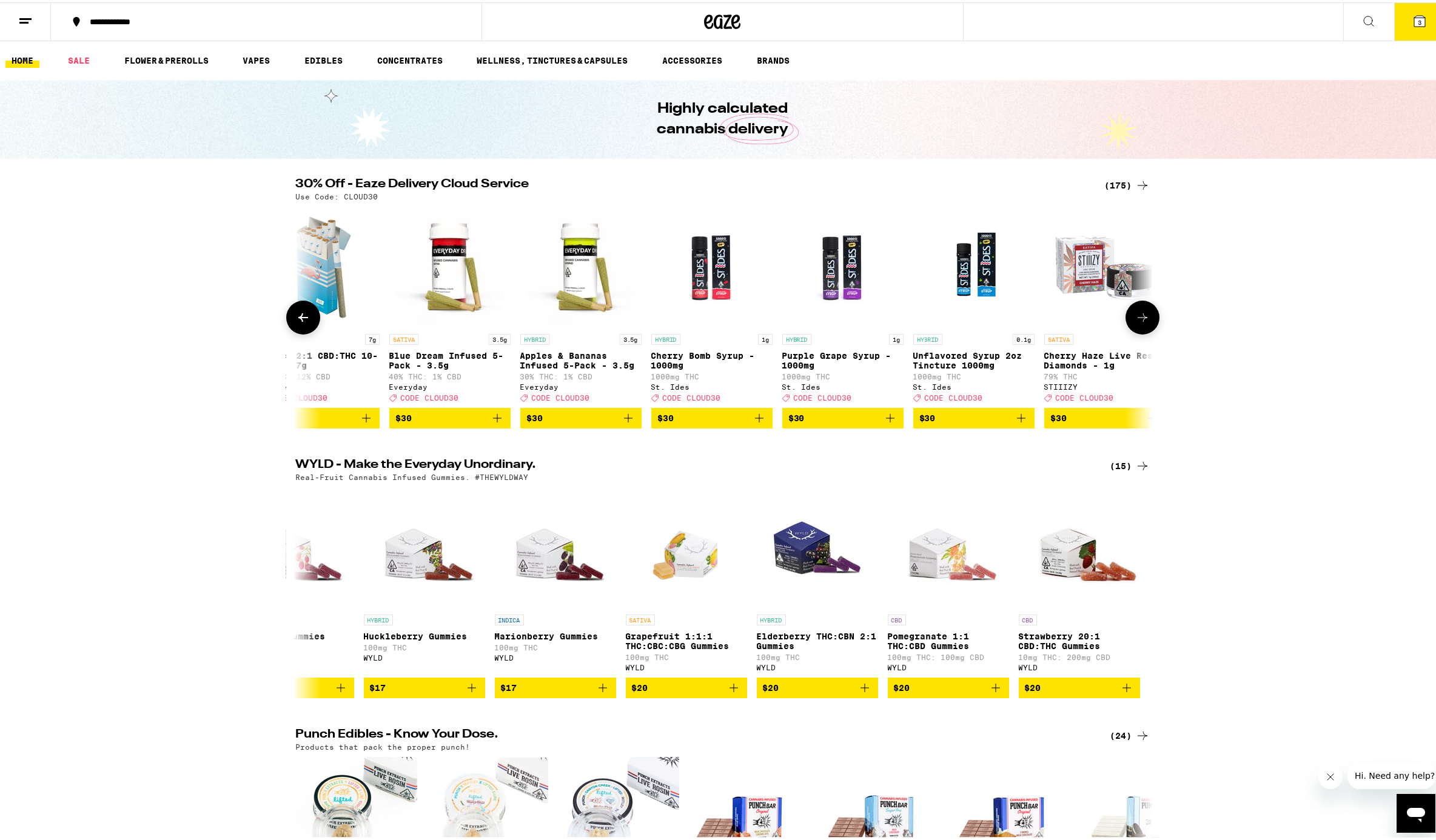
click at [299, 323] on icon at bounding box center [303, 315] width 14 height 14
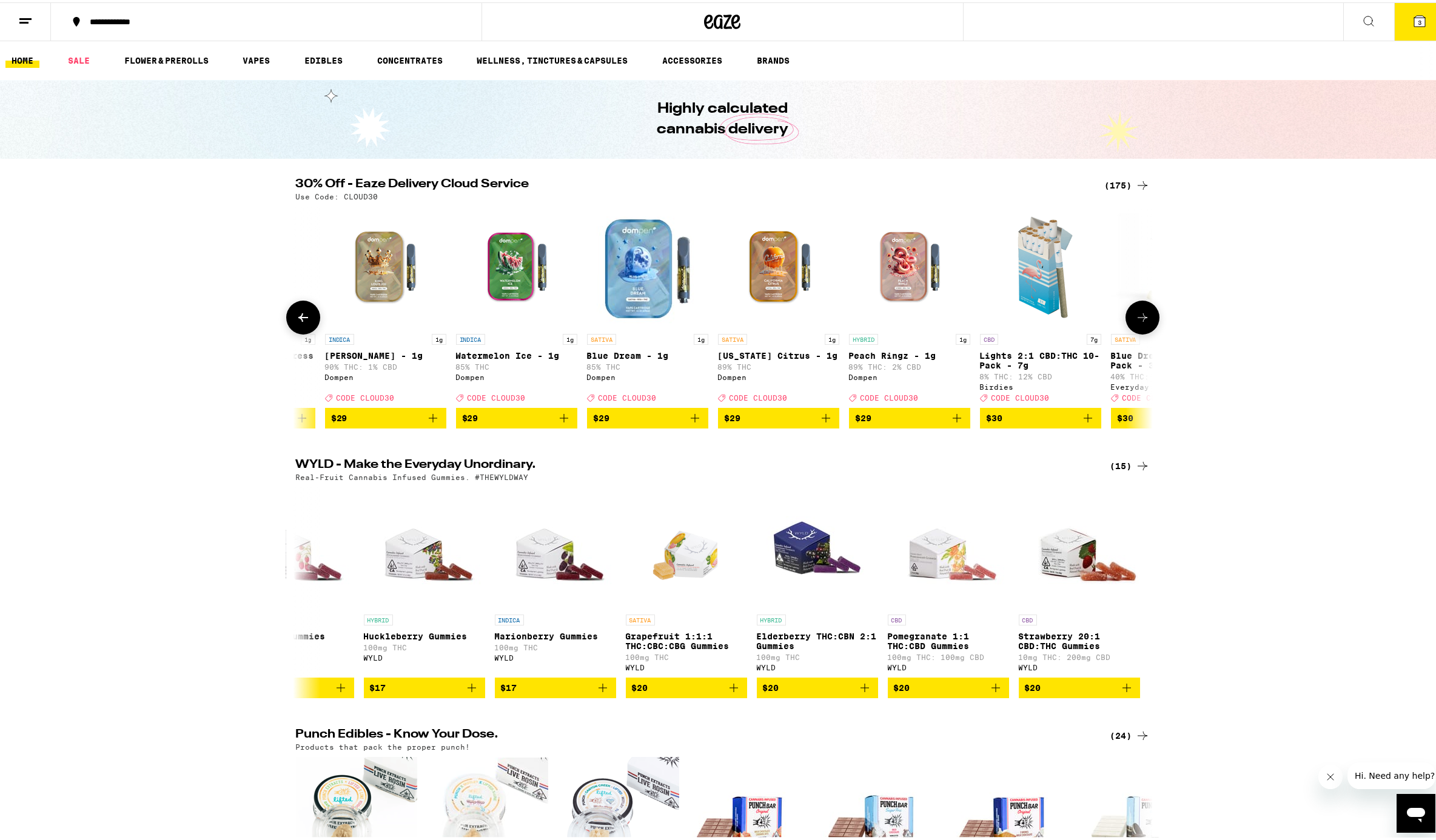
click at [299, 323] on icon at bounding box center [303, 315] width 14 height 14
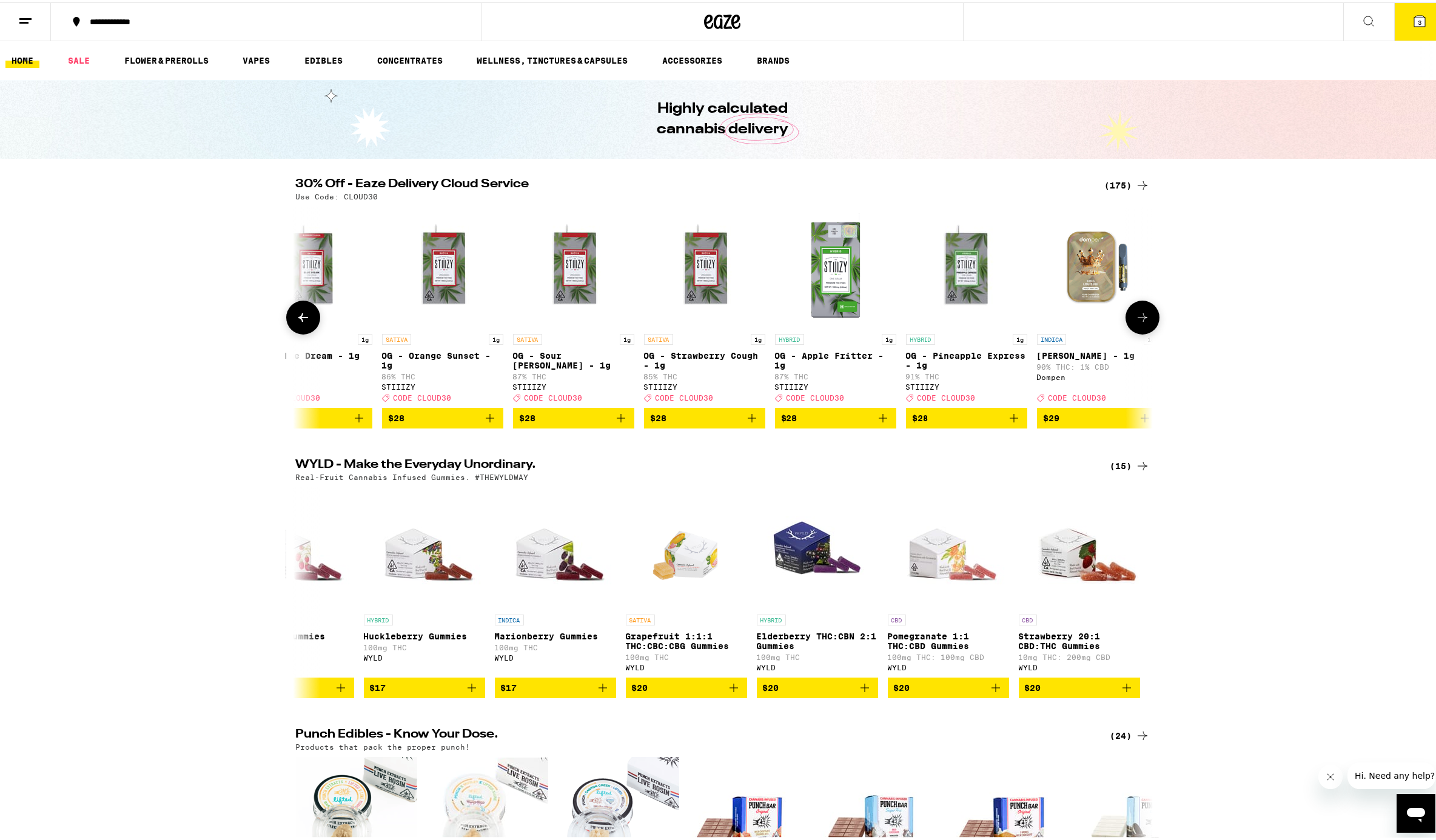
scroll to position [0, 11300]
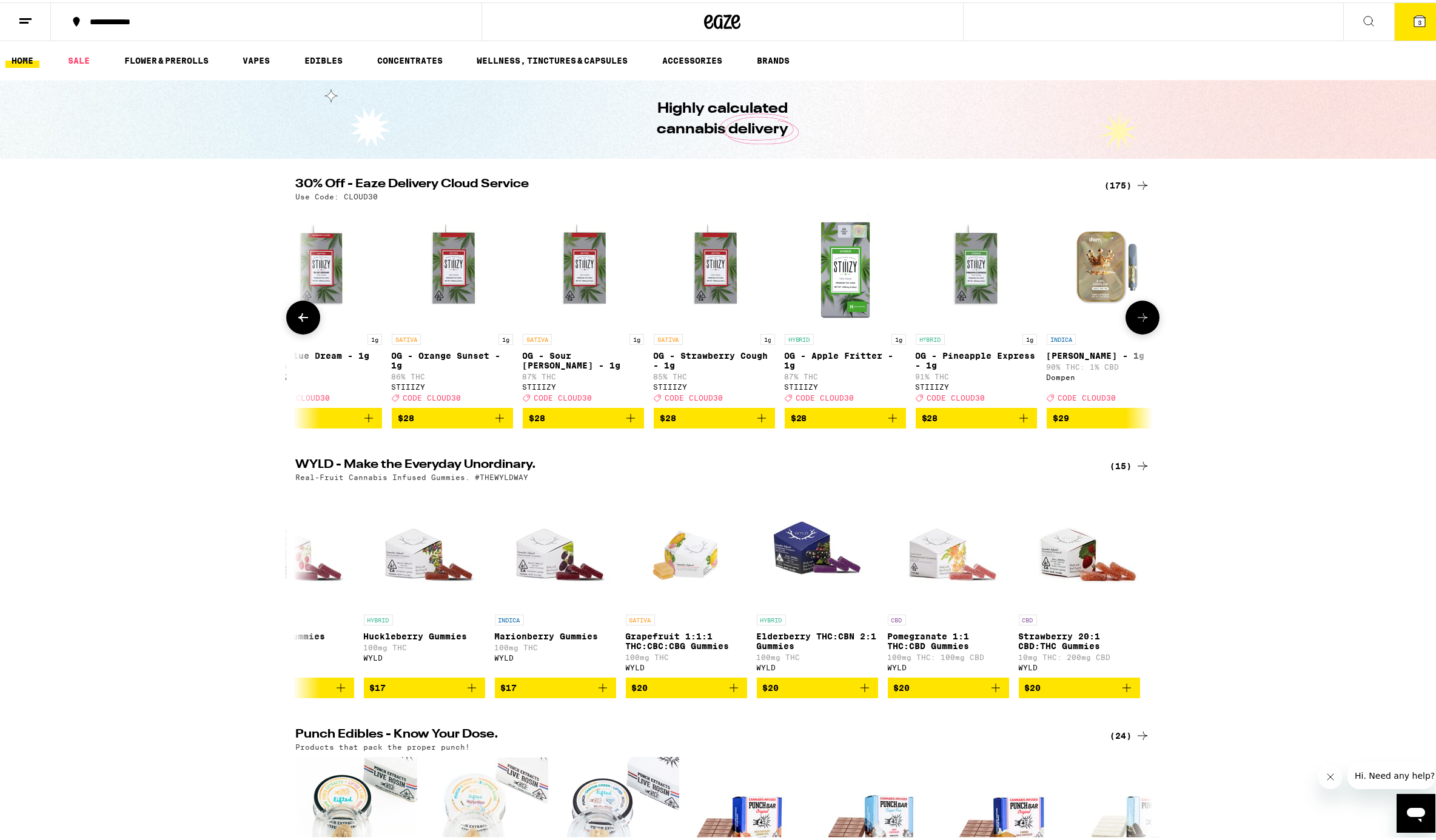
click at [1075, 329] on button at bounding box center [1142, 315] width 34 height 34
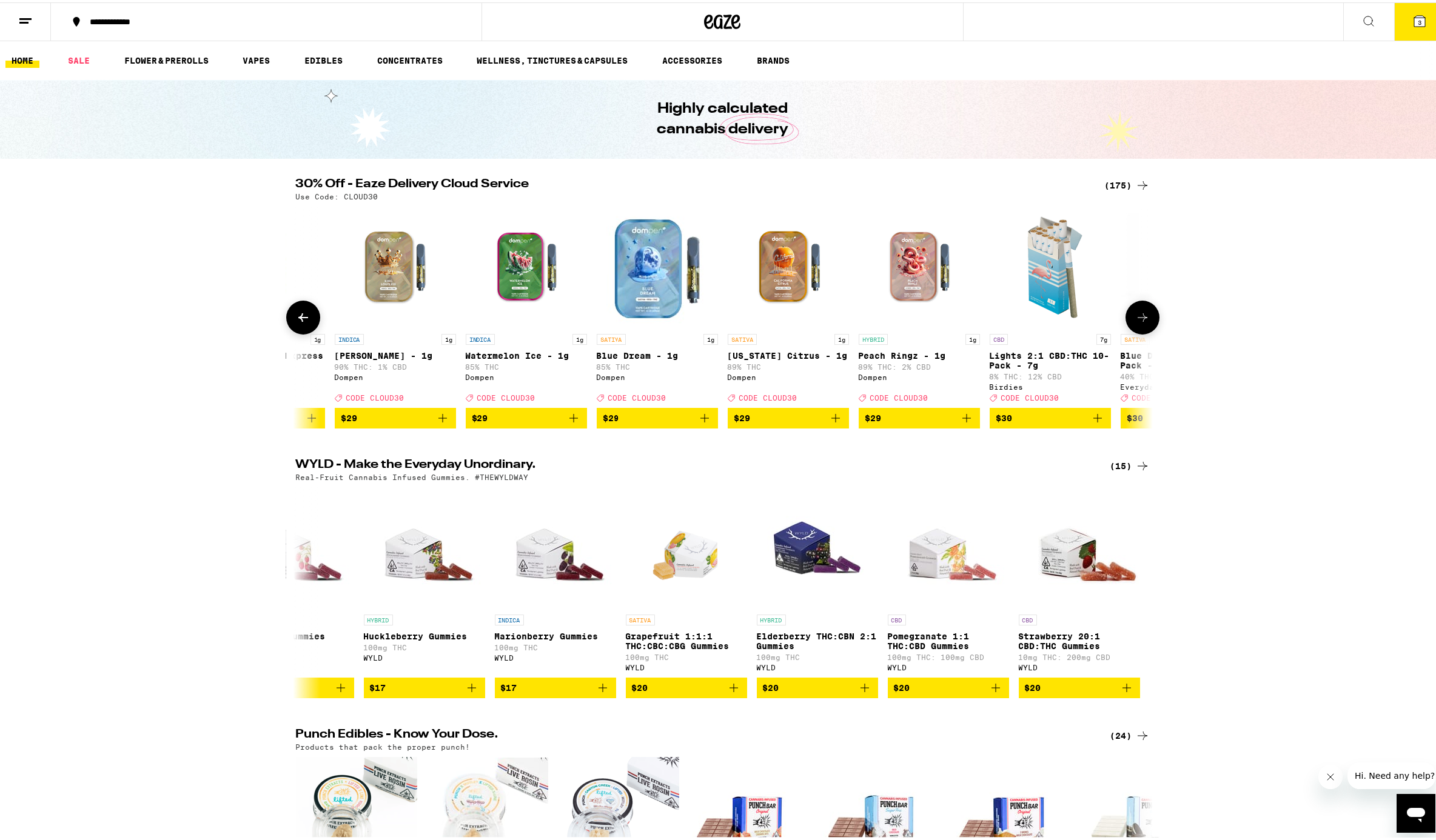
scroll to position [0, 12022]
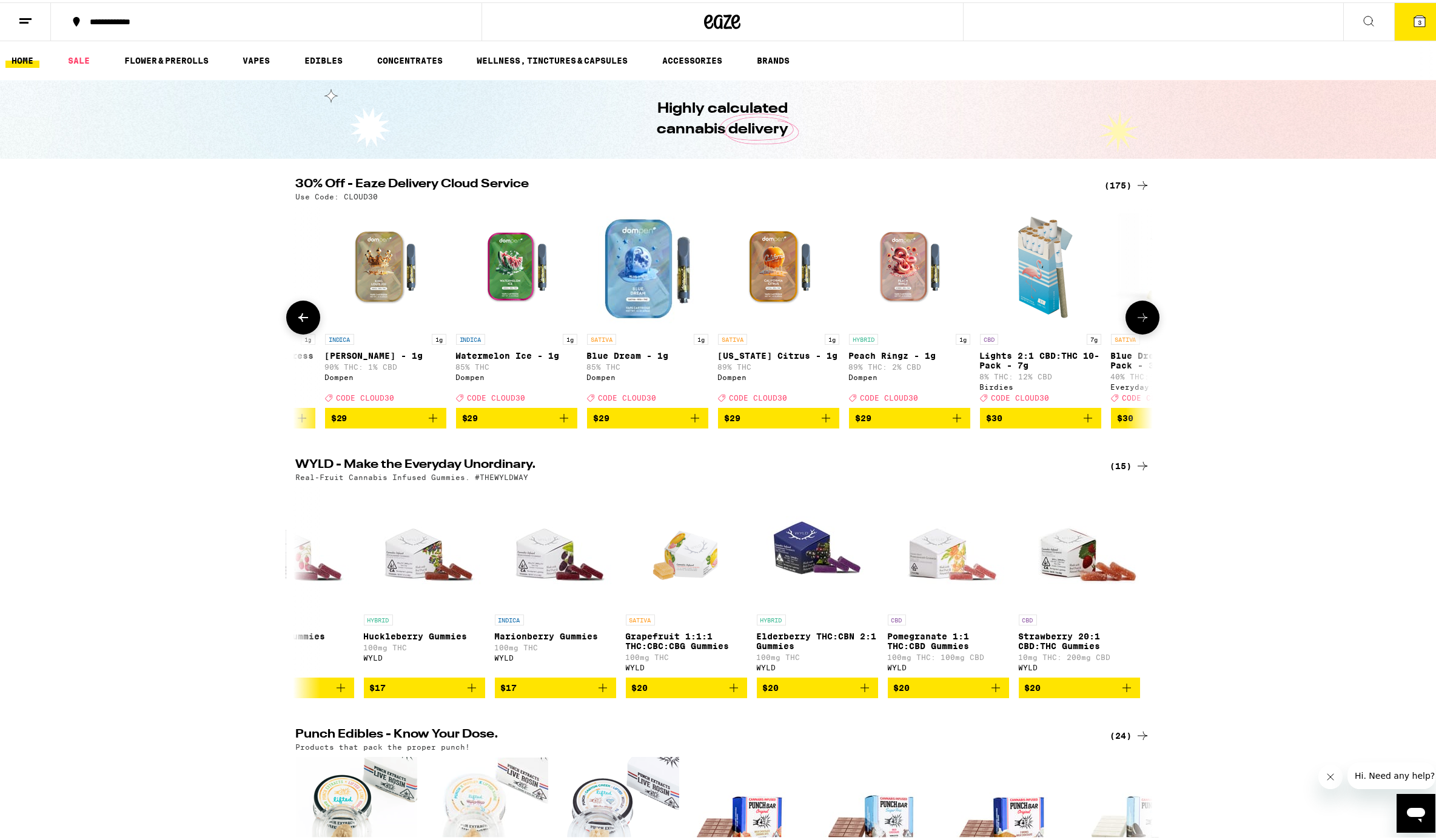
click at [304, 330] on button at bounding box center [303, 315] width 34 height 34
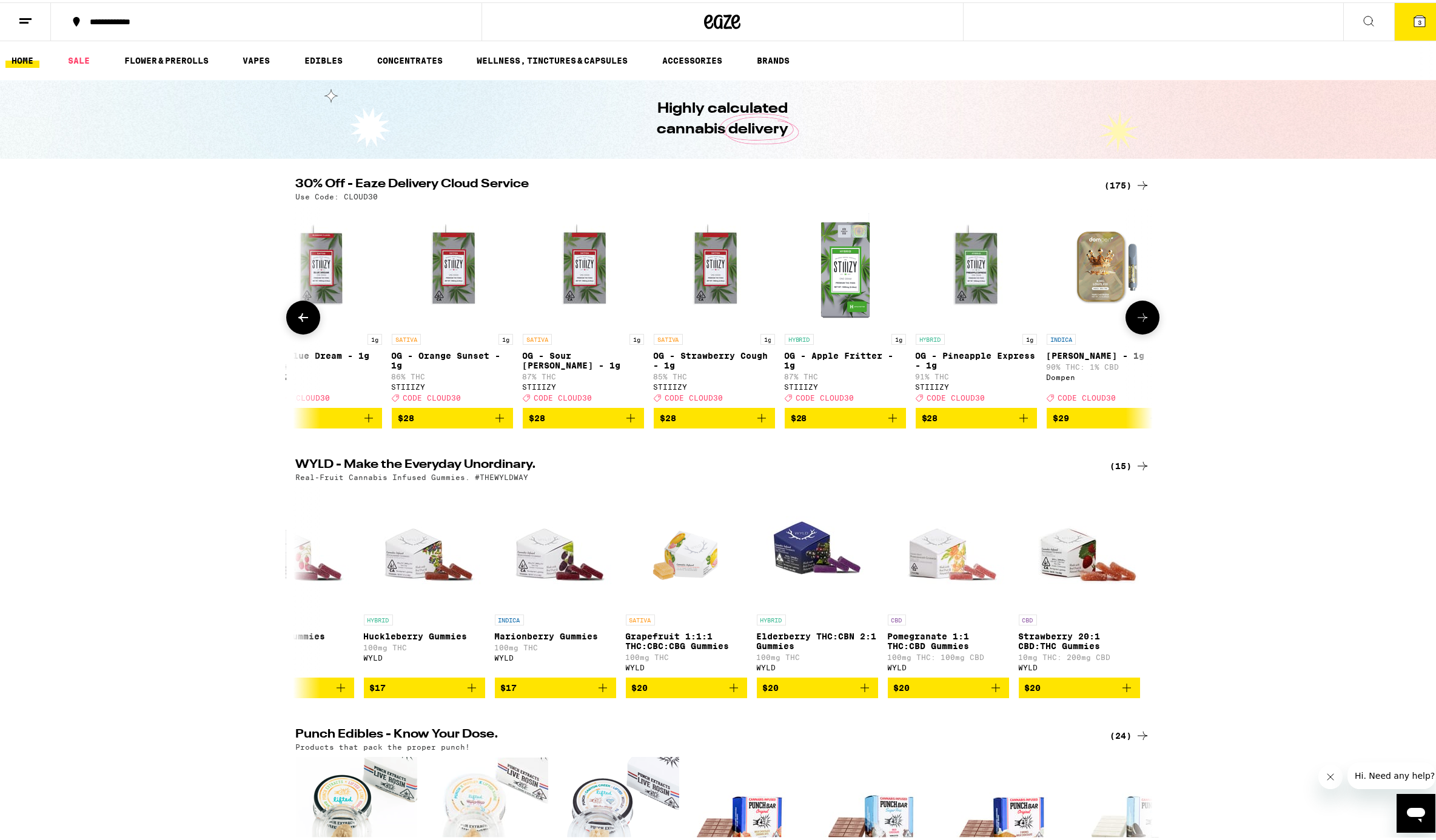
click at [304, 330] on button at bounding box center [303, 315] width 34 height 34
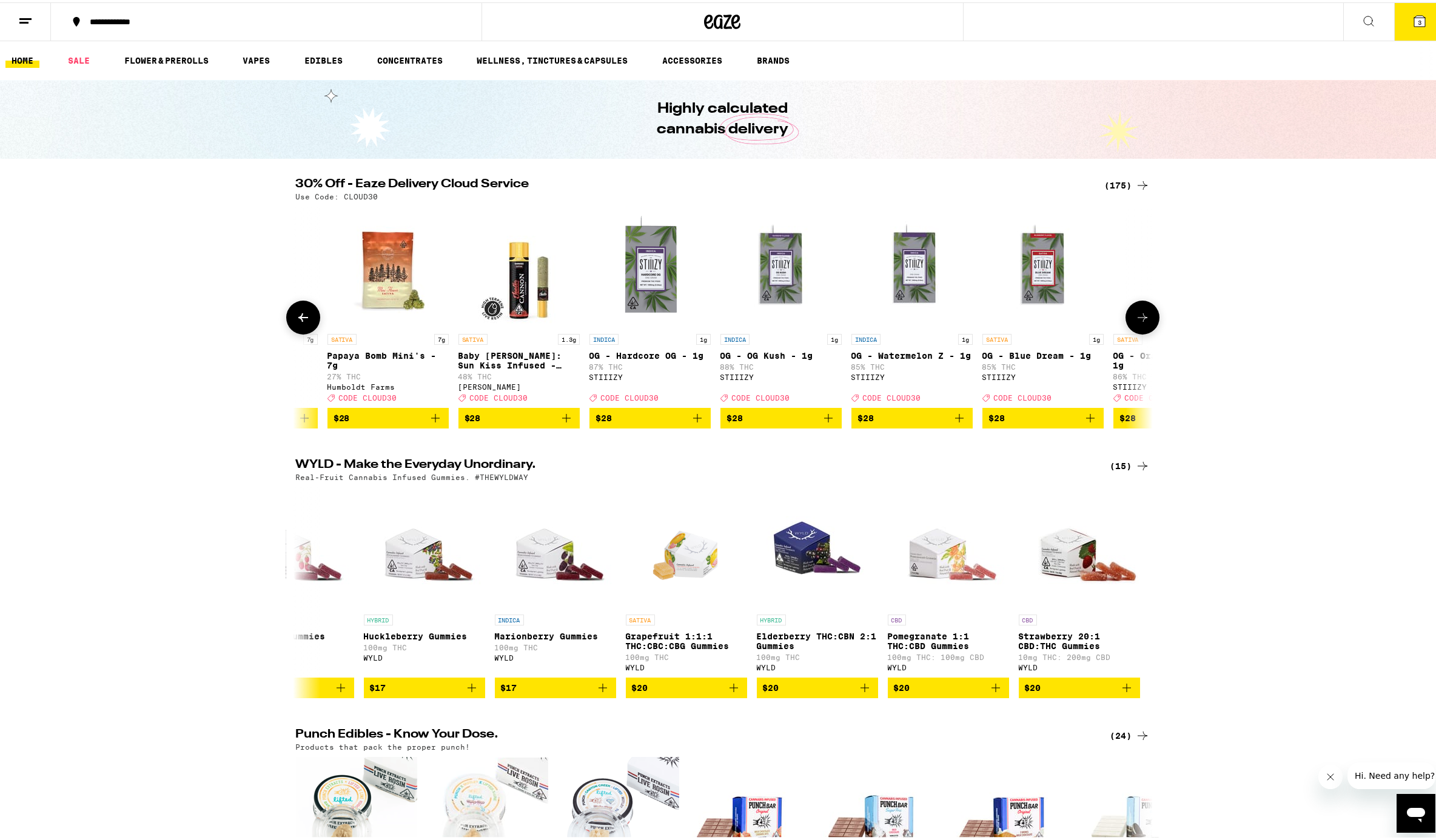
click at [304, 330] on button at bounding box center [303, 315] width 34 height 34
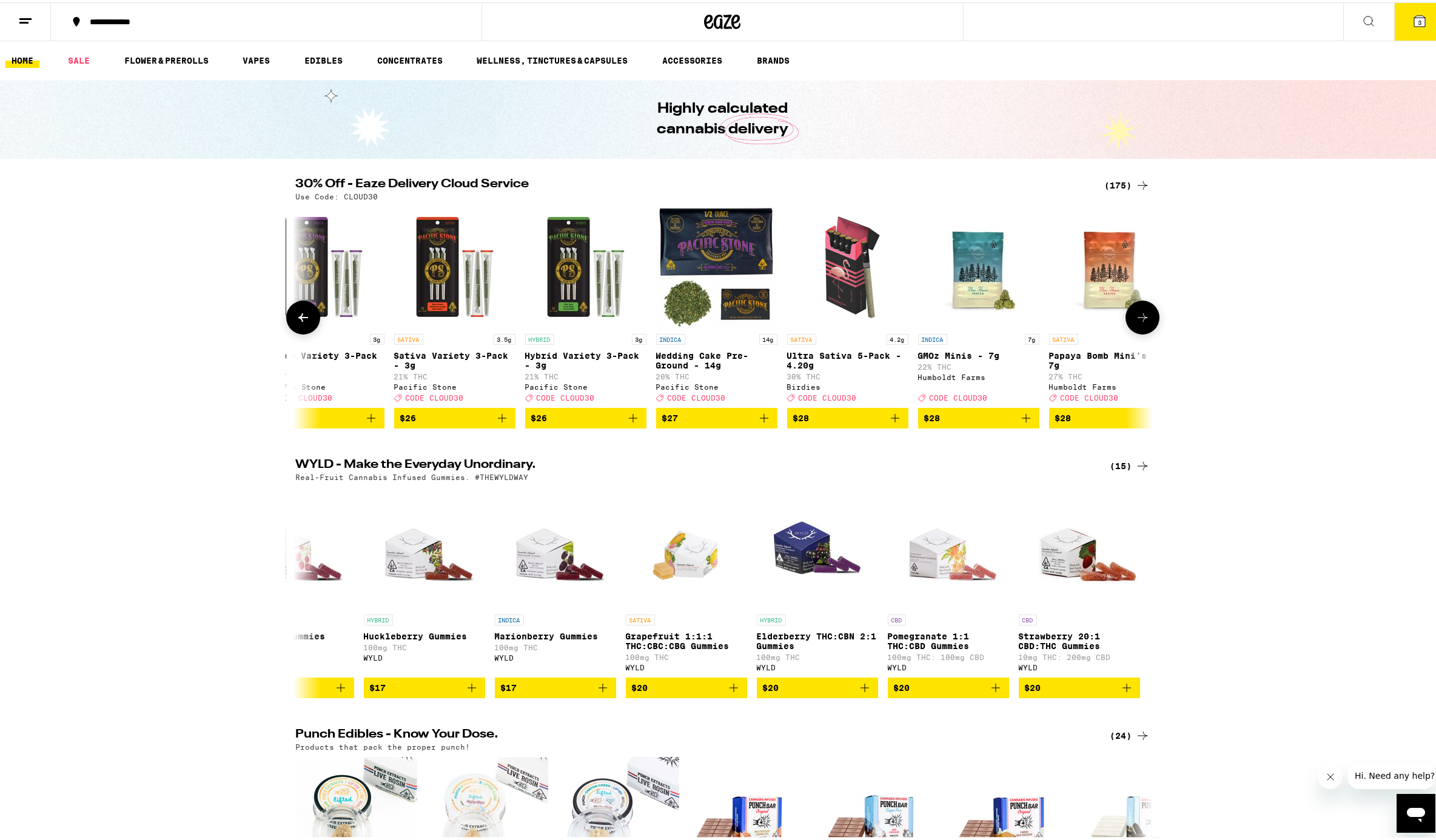
click at [304, 330] on button at bounding box center [303, 315] width 34 height 34
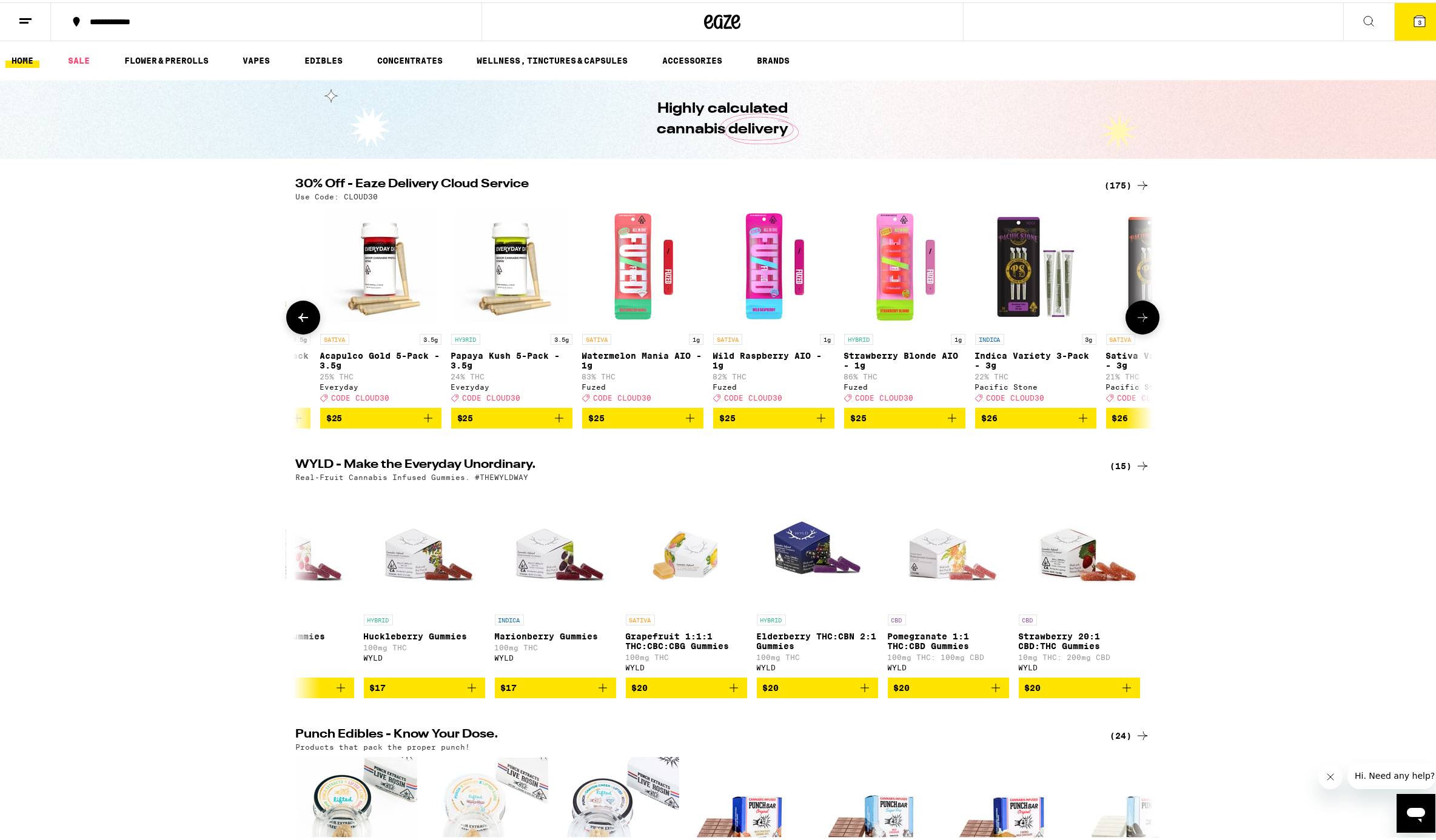
scroll to position [0, 9135]
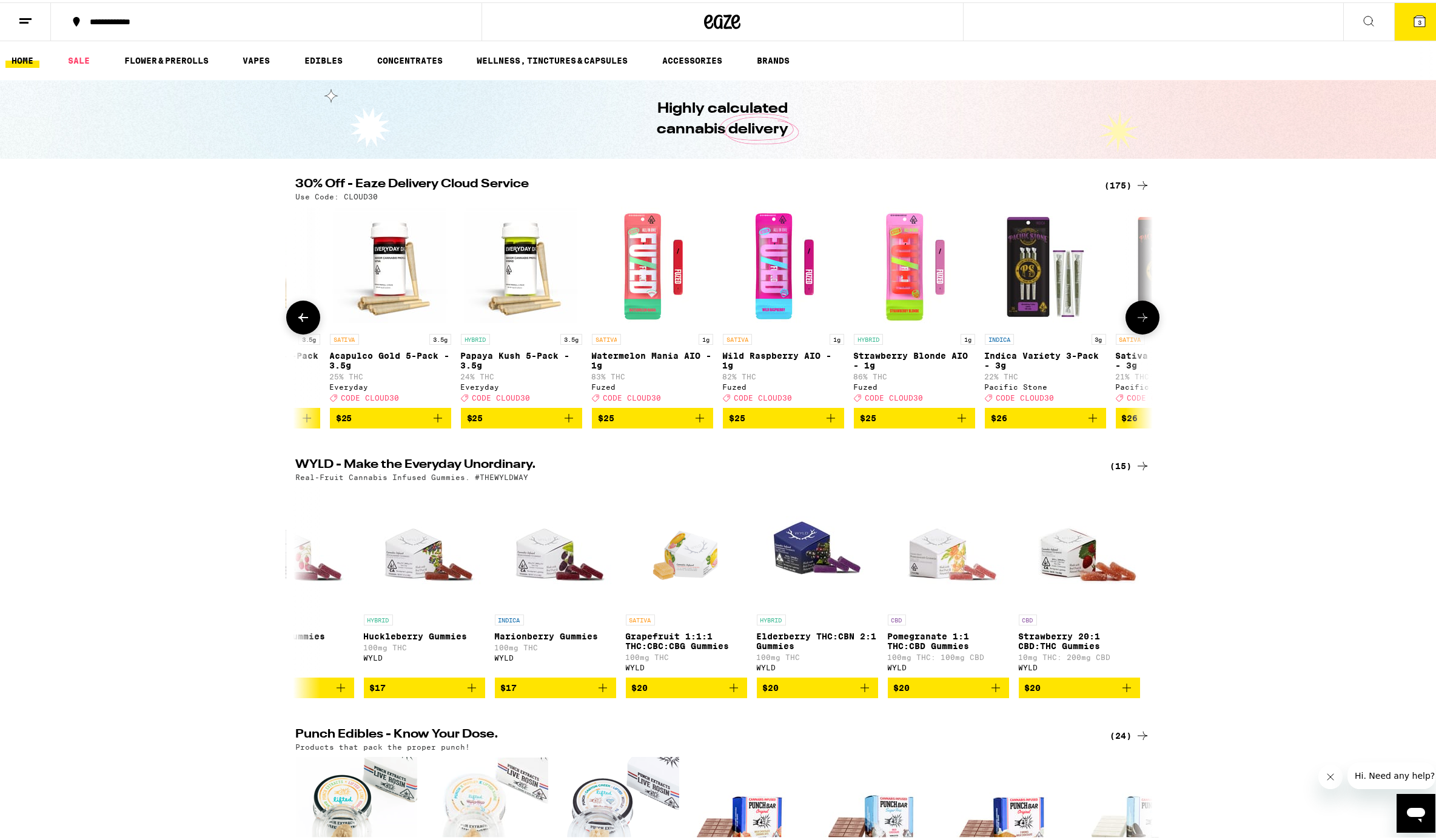
click at [304, 330] on button at bounding box center [303, 315] width 34 height 34
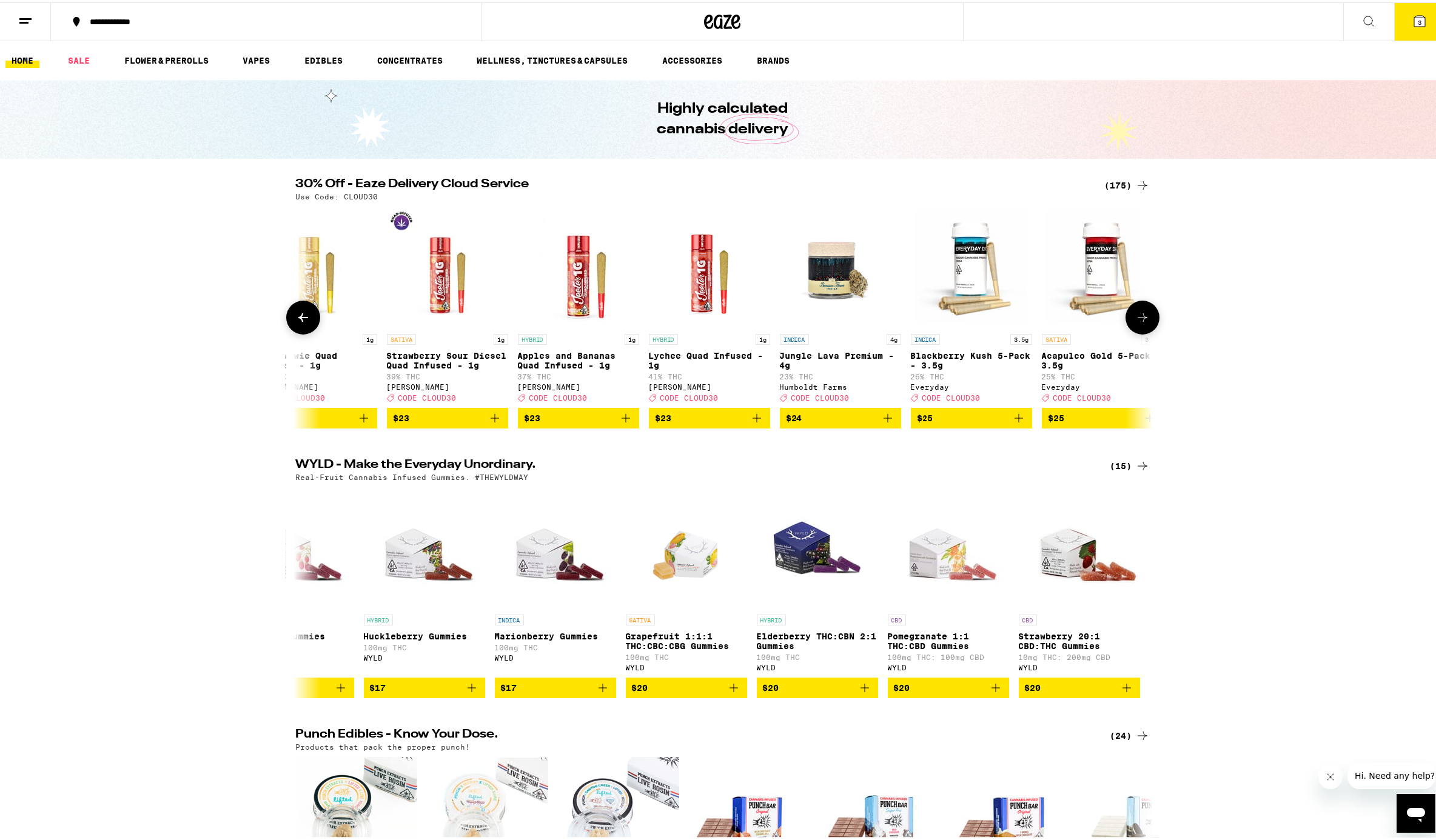
click at [304, 330] on button at bounding box center [303, 315] width 34 height 34
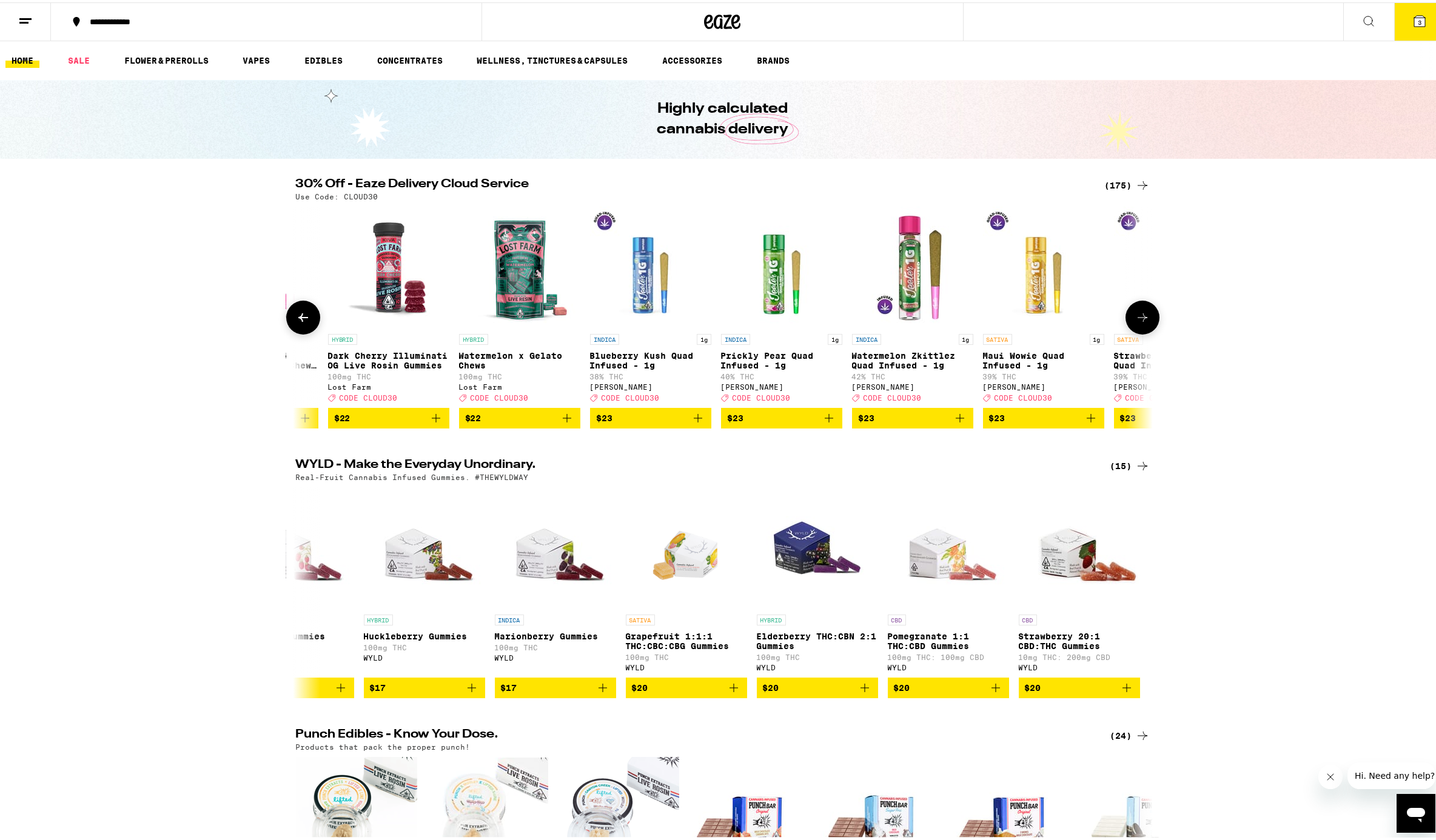
click at [304, 330] on button at bounding box center [303, 315] width 34 height 34
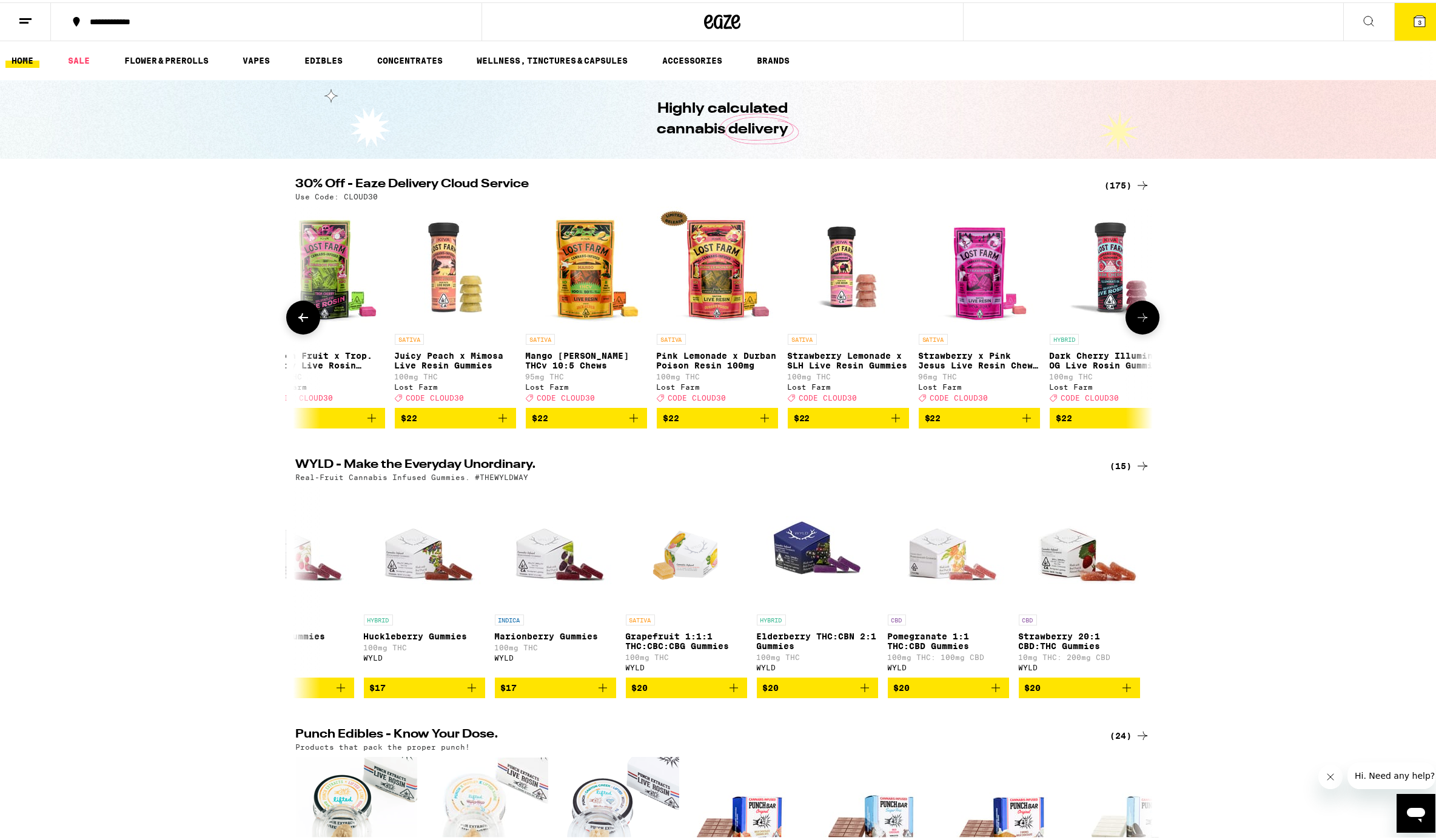
click at [304, 330] on button at bounding box center [303, 315] width 34 height 34
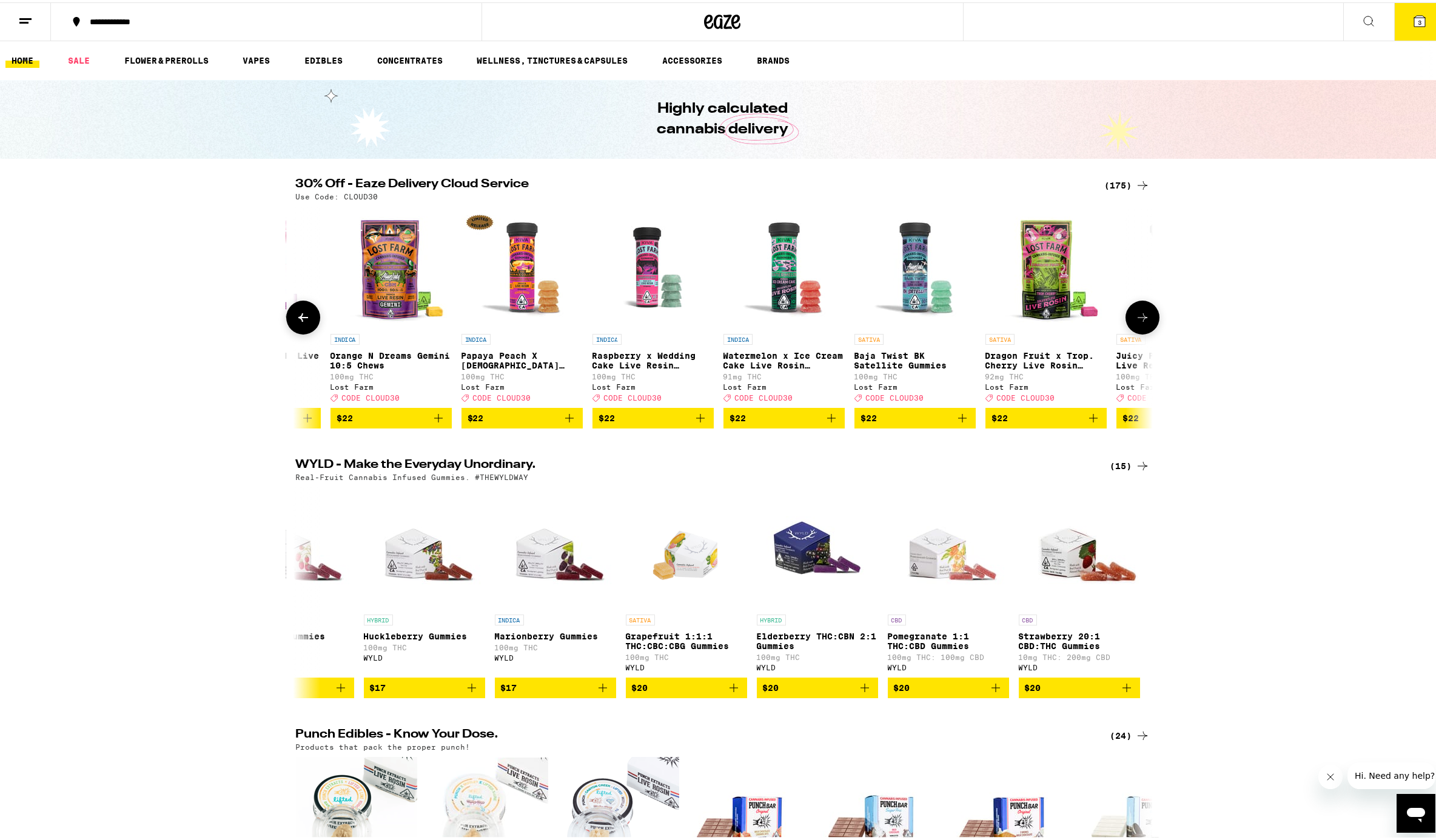
click at [304, 330] on button at bounding box center [303, 315] width 34 height 34
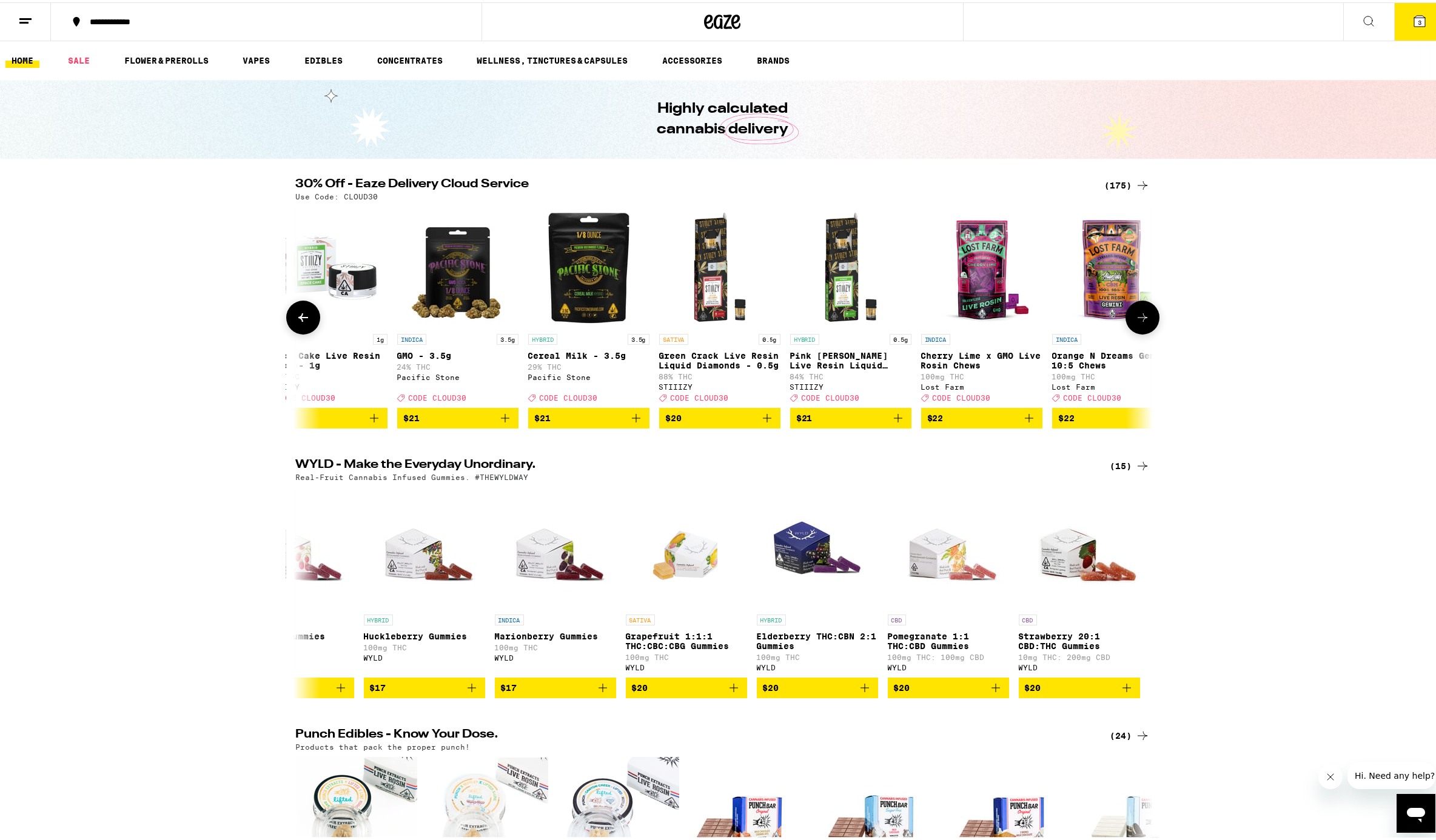
click at [304, 330] on button at bounding box center [303, 315] width 34 height 34
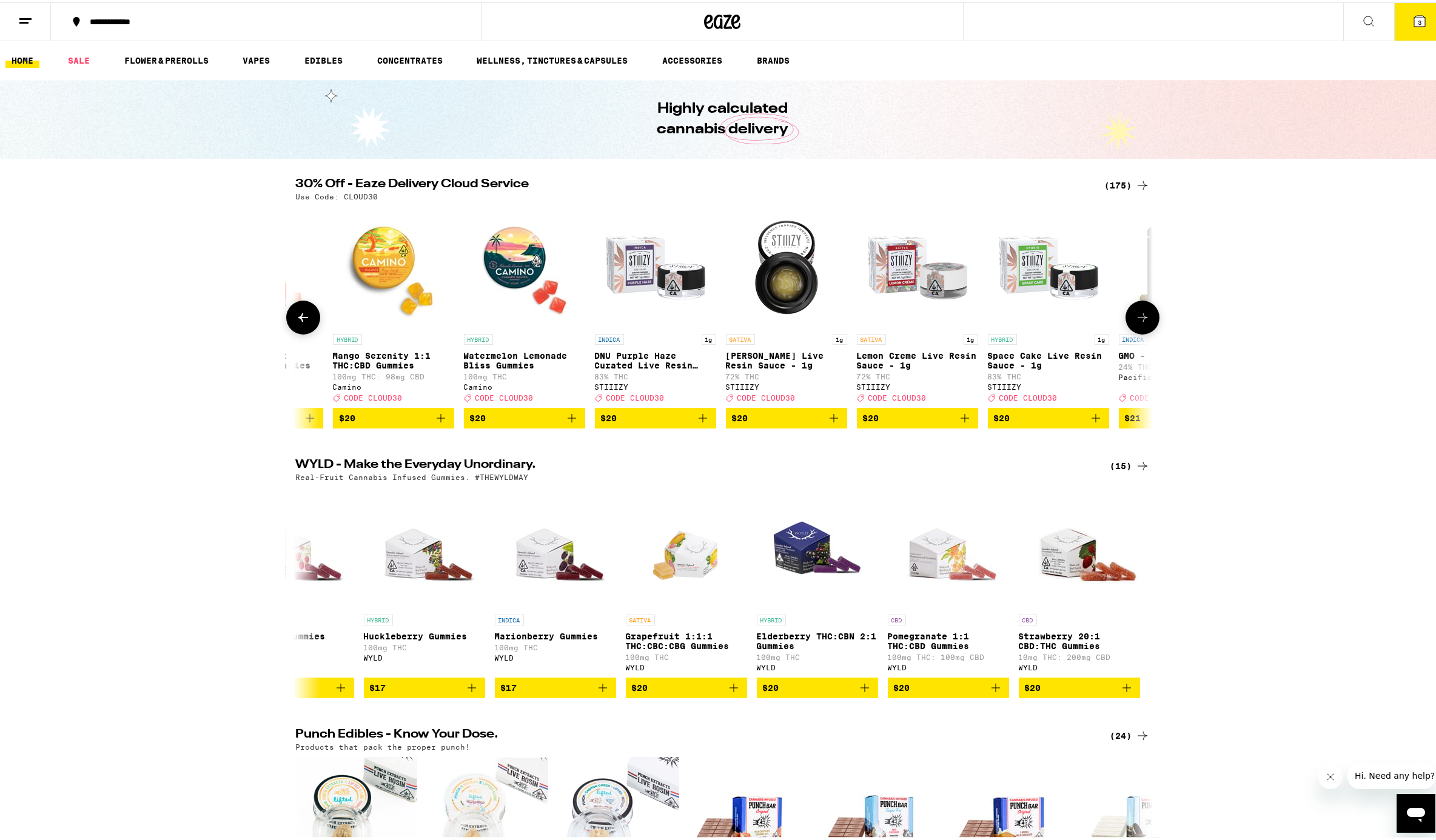
click at [304, 330] on button at bounding box center [303, 315] width 34 height 34
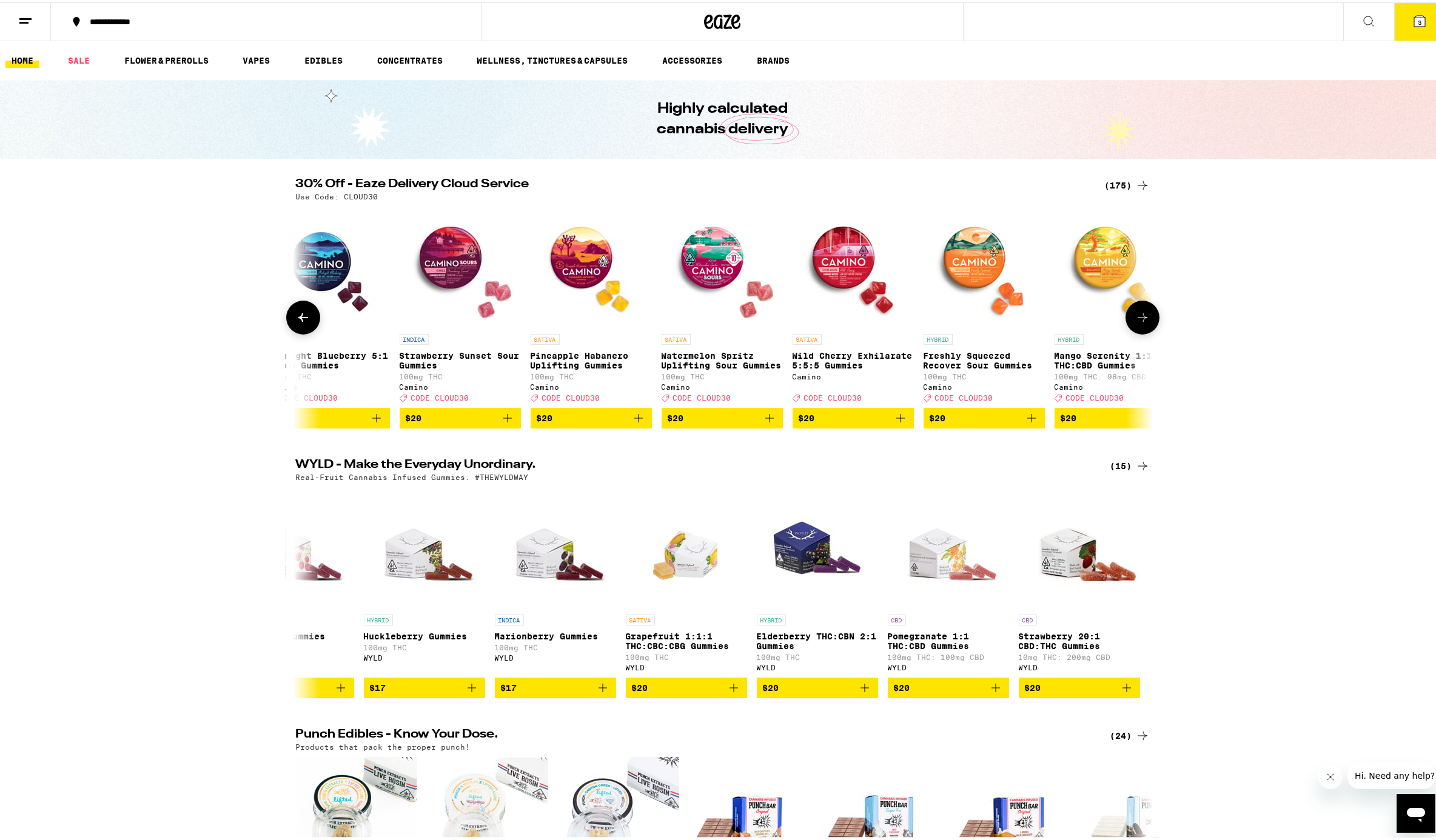
click at [304, 330] on button at bounding box center [303, 315] width 34 height 34
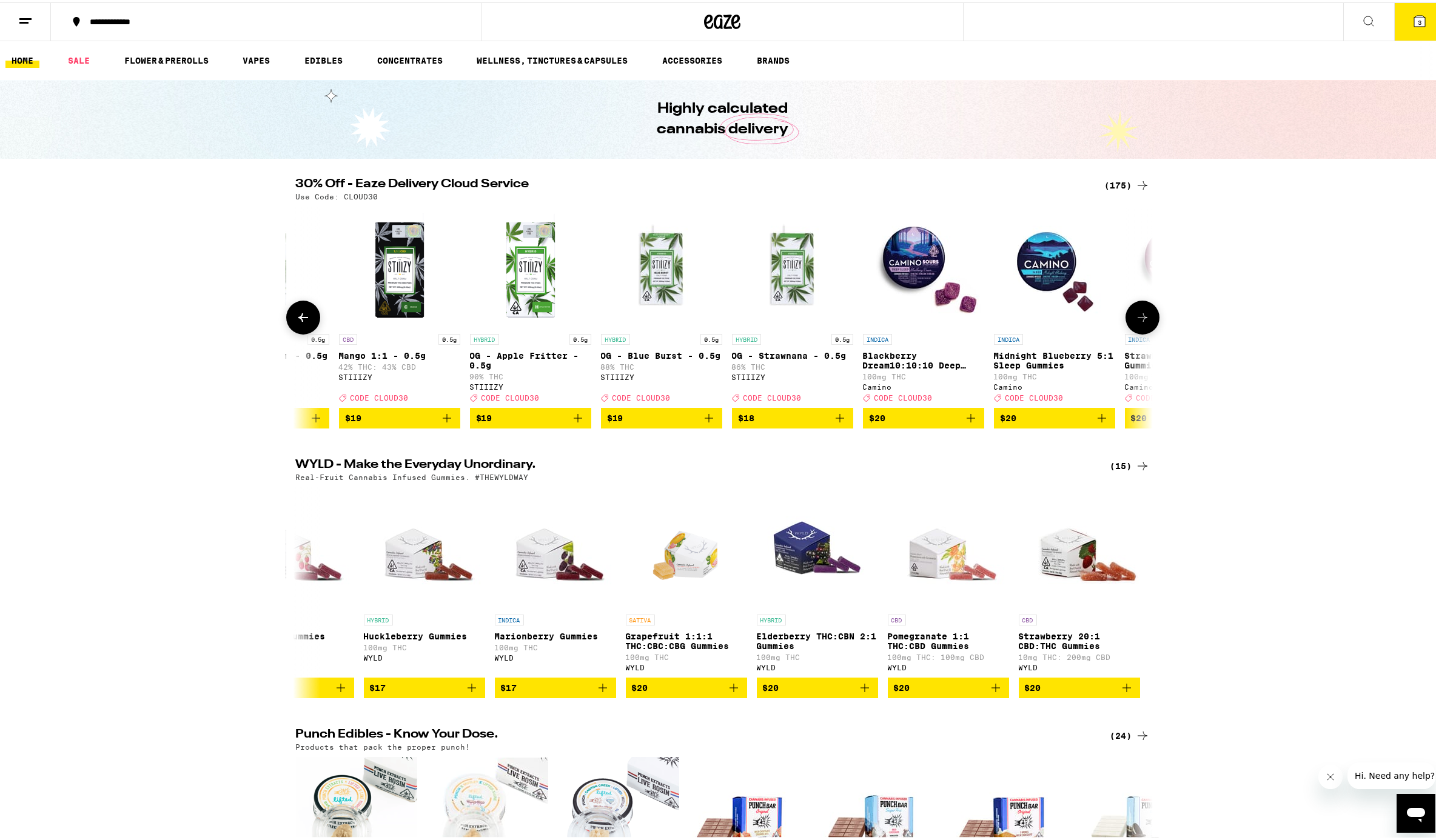
click at [304, 330] on button at bounding box center [303, 315] width 34 height 34
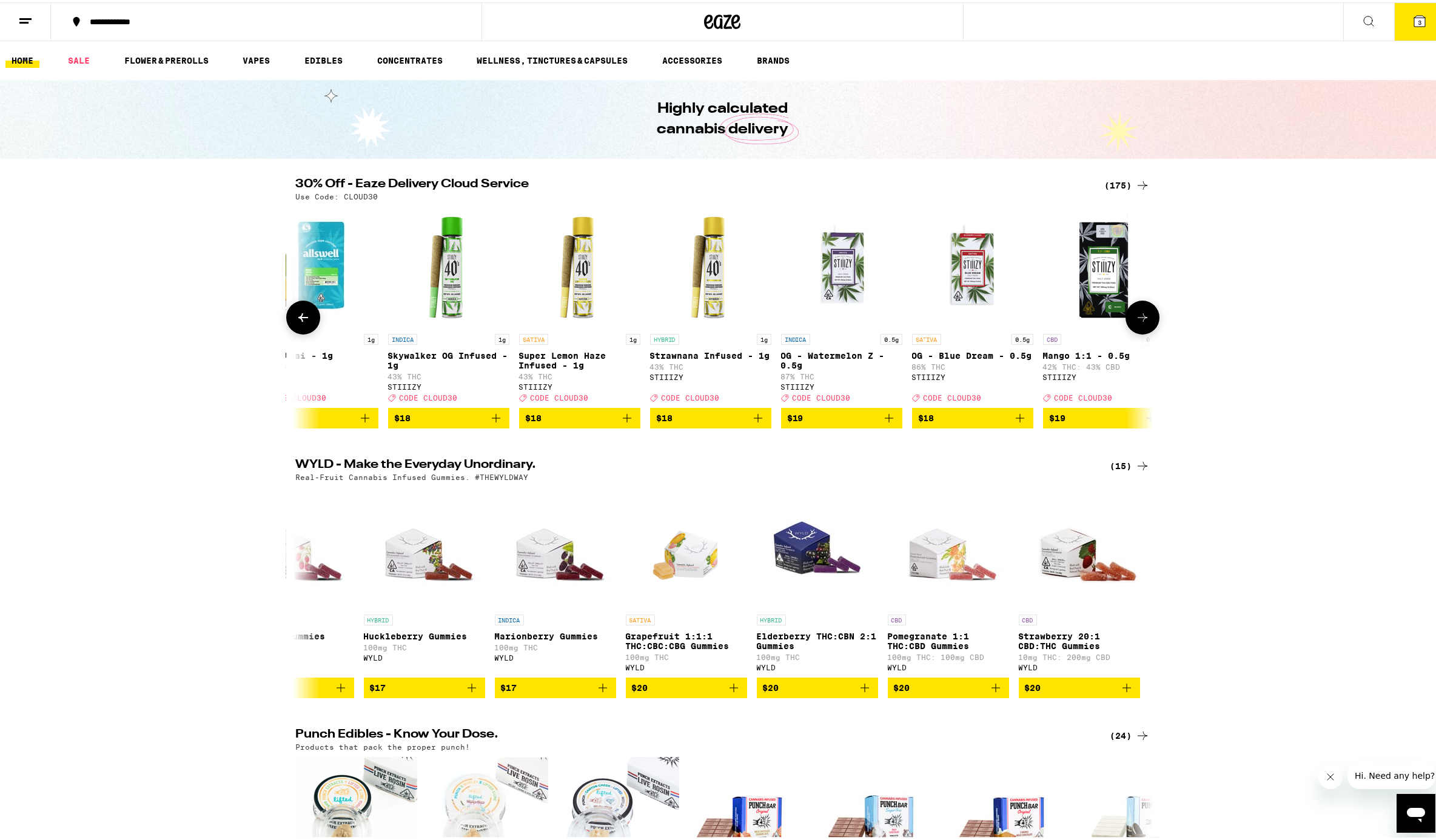
click at [304, 330] on button at bounding box center [303, 315] width 34 height 34
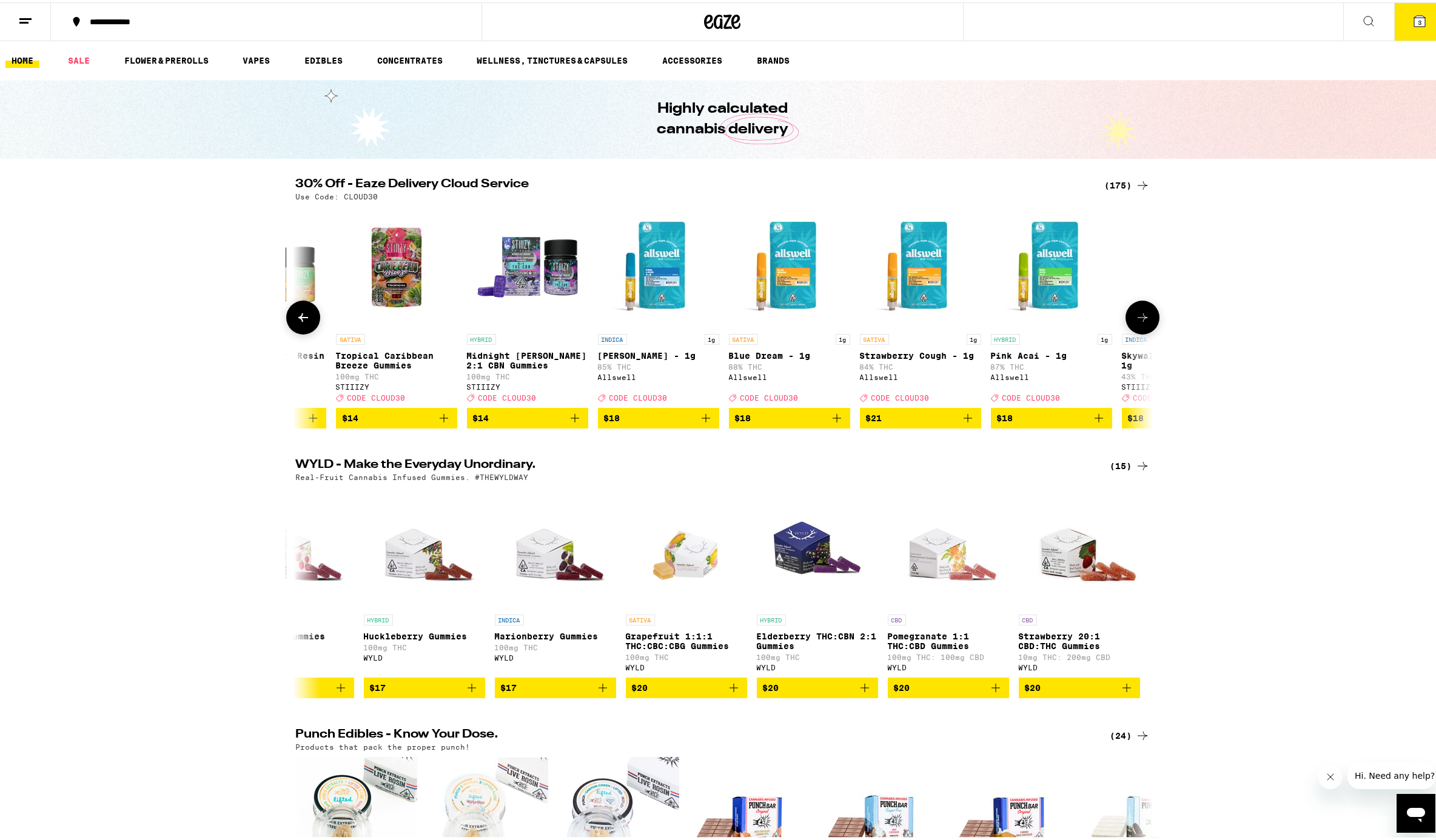
click at [304, 330] on button at bounding box center [303, 315] width 34 height 34
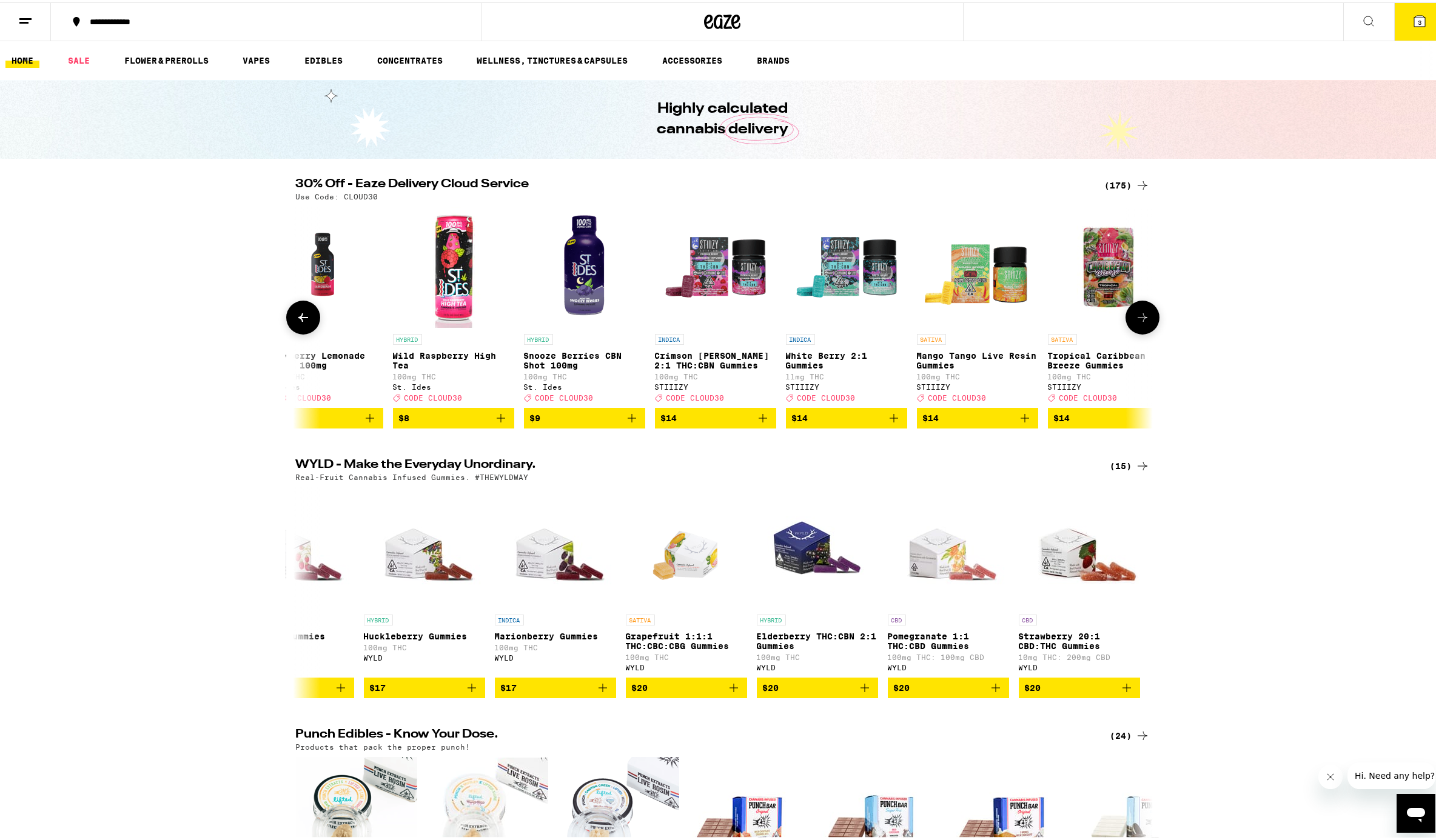
scroll to position [0, 1203]
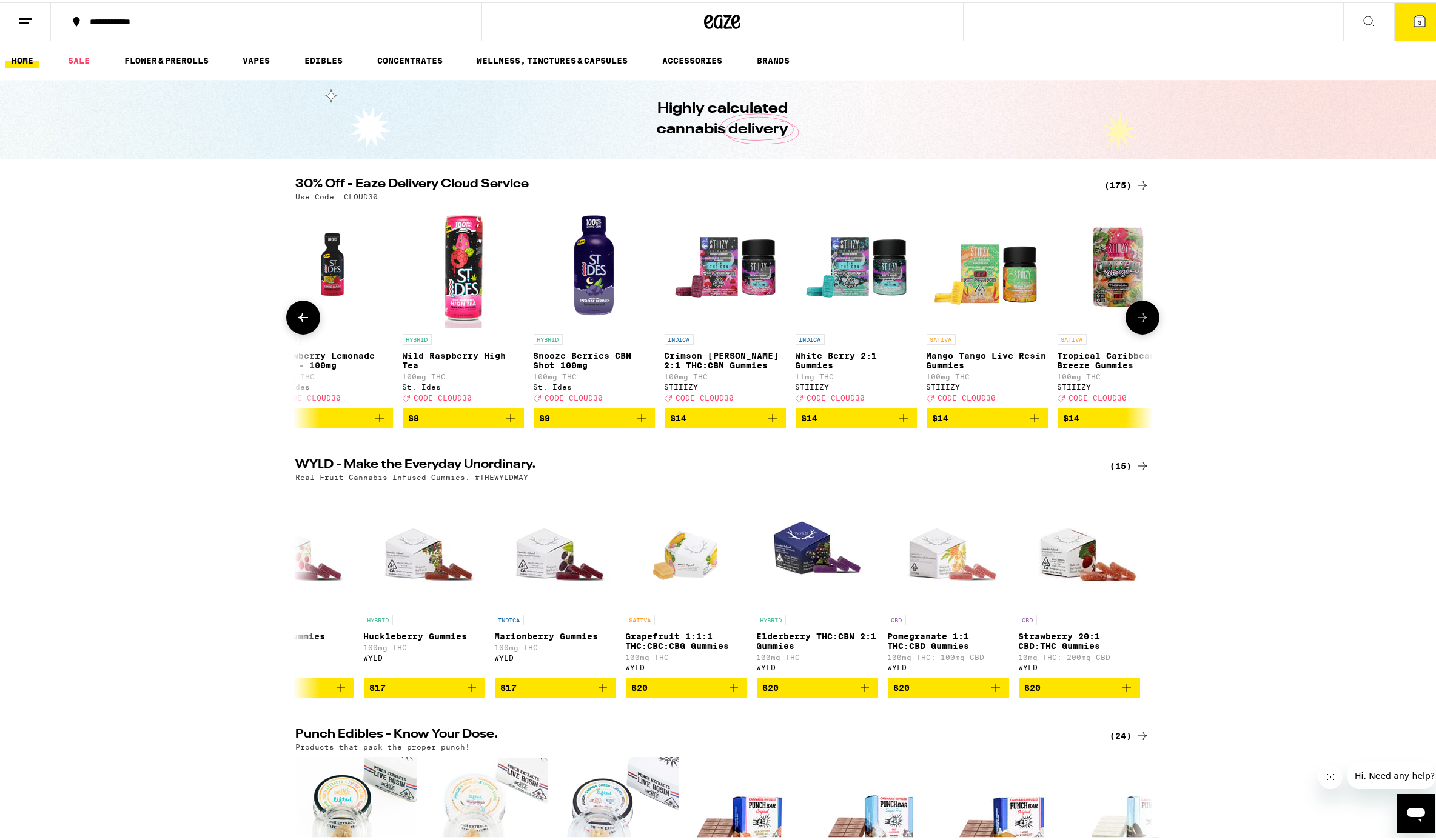
click at [1075, 319] on button at bounding box center [1142, 315] width 34 height 34
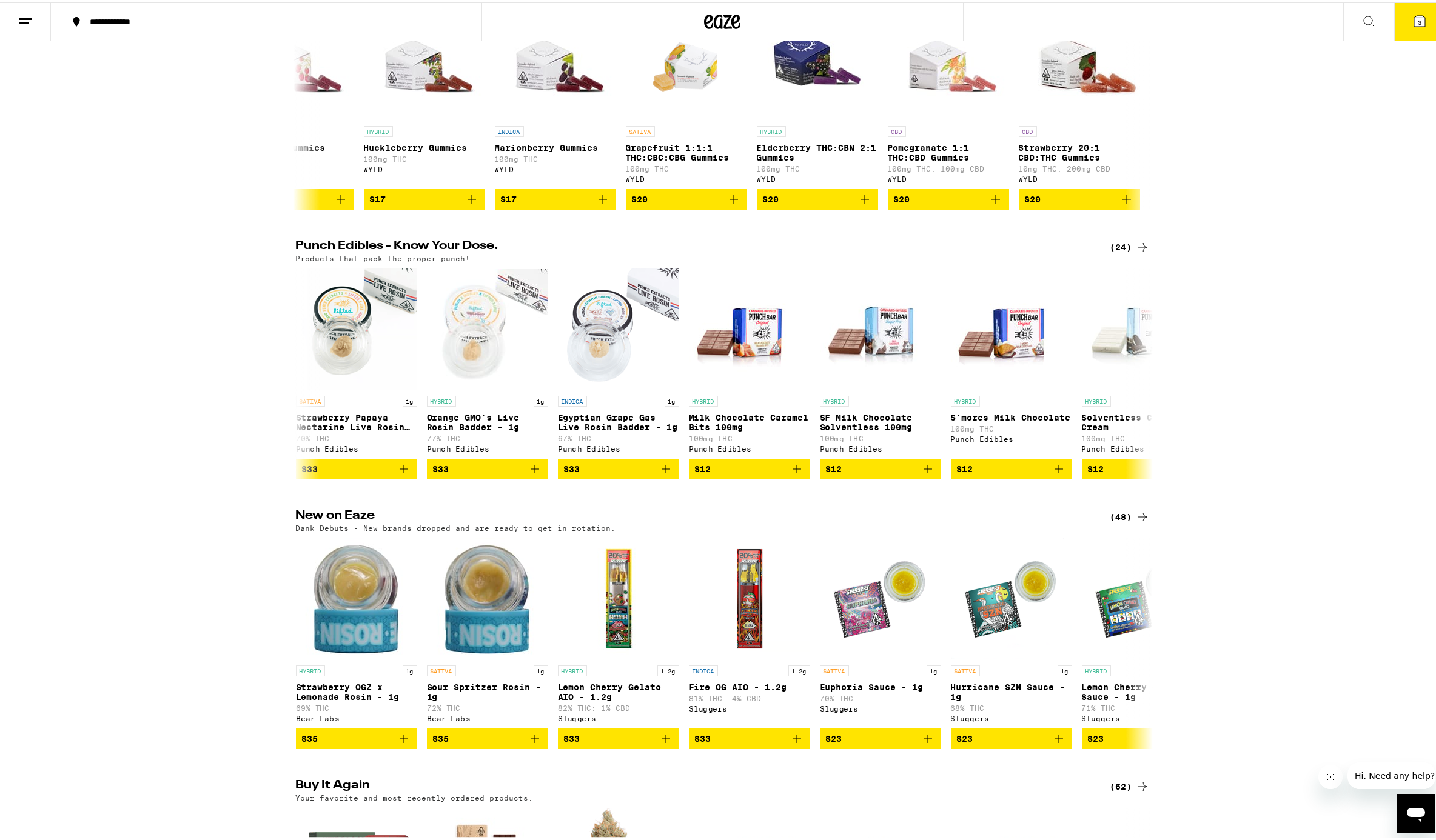
scroll to position [0, 0]
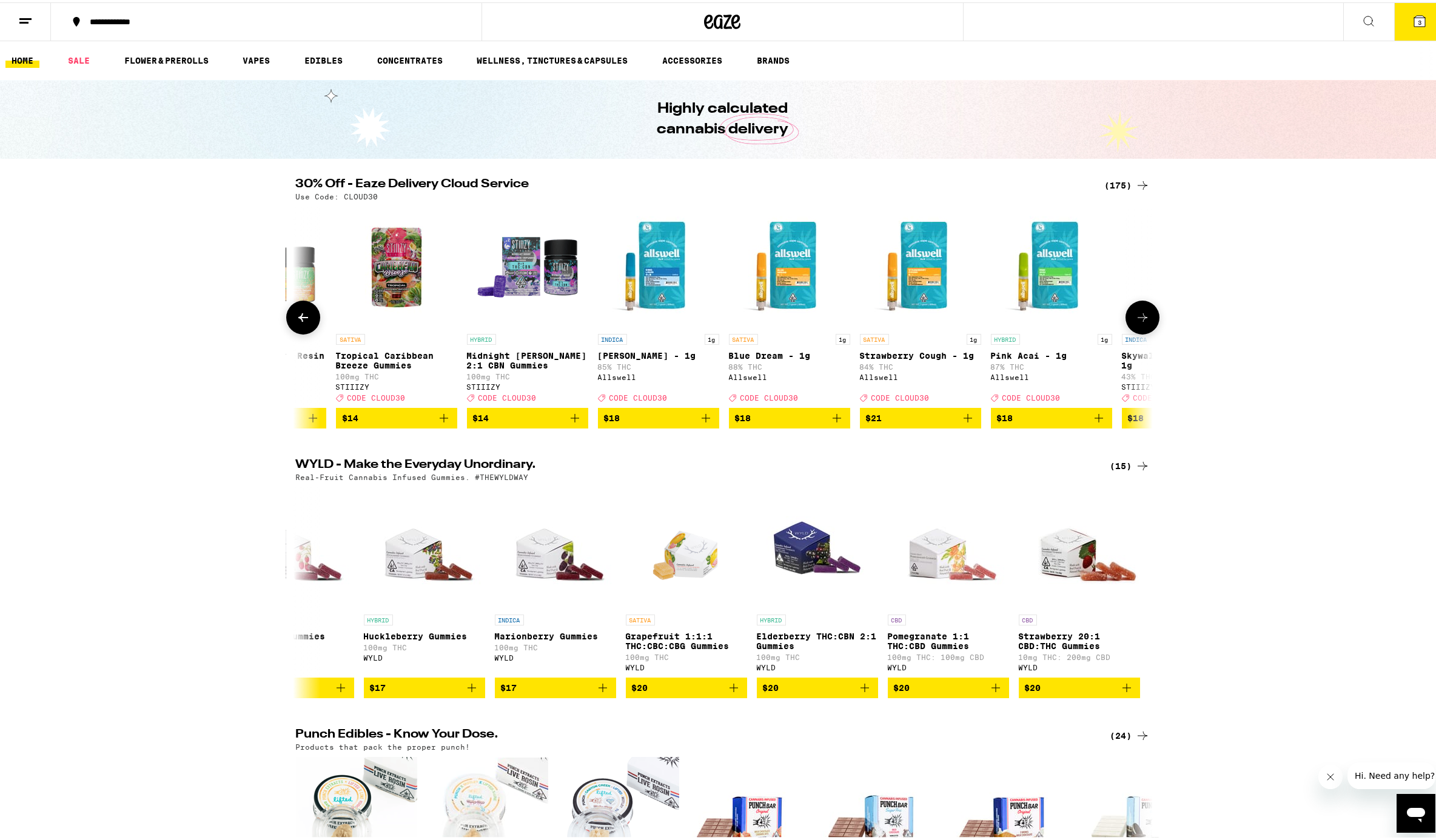
click at [303, 323] on icon at bounding box center [303, 315] width 14 height 14
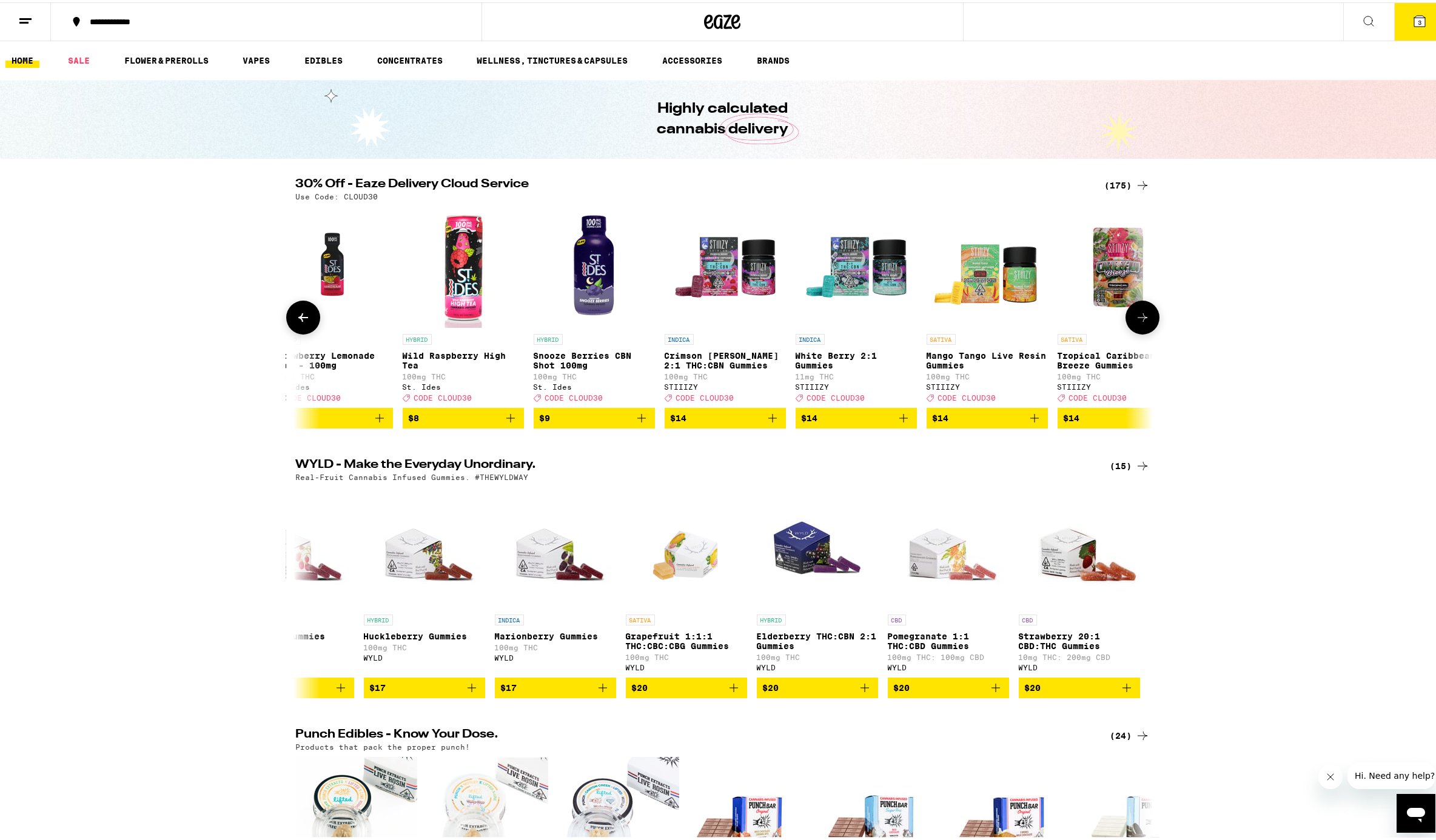
click at [303, 323] on icon at bounding box center [303, 315] width 14 height 14
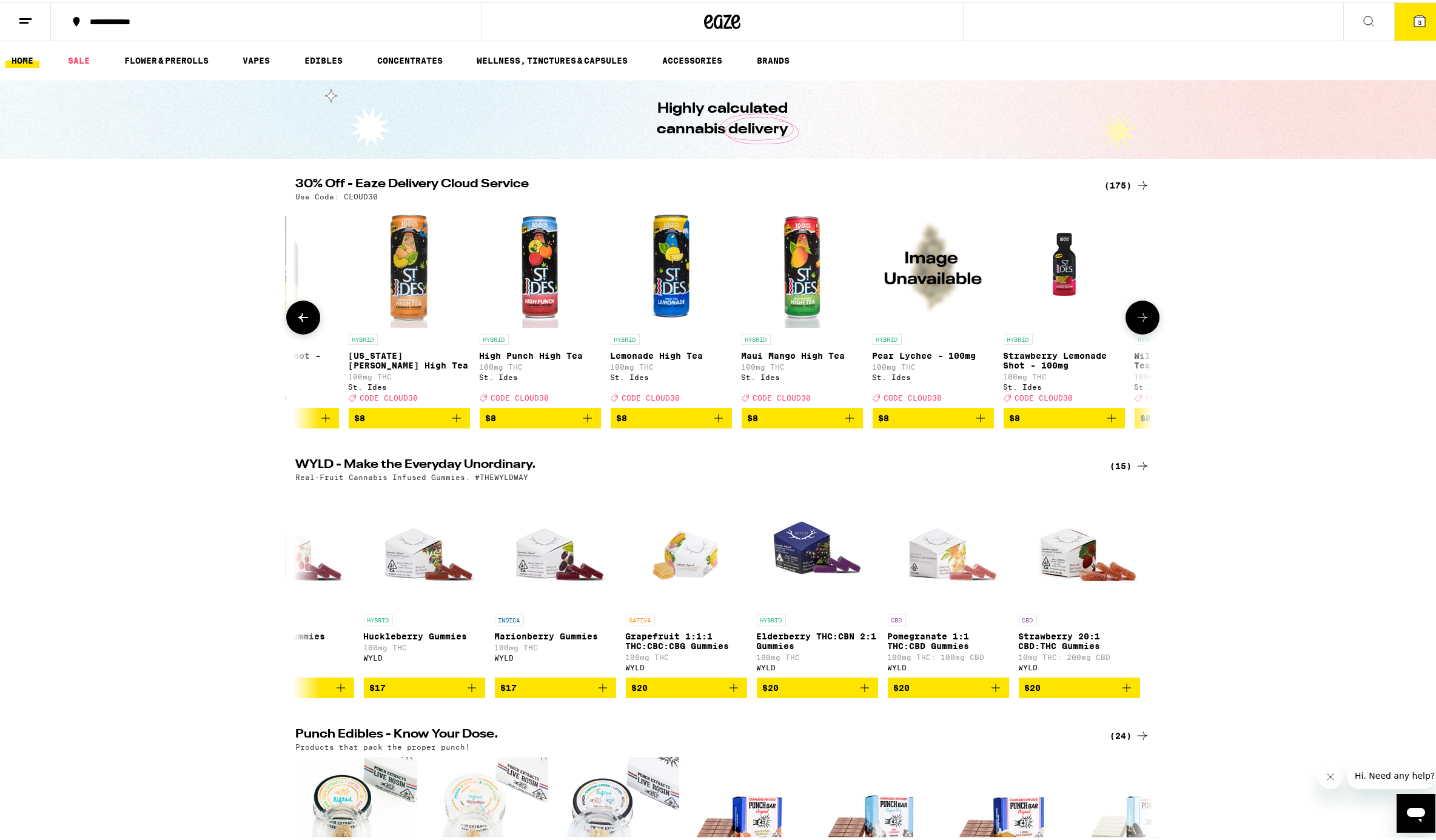
click at [303, 323] on icon at bounding box center [303, 315] width 14 height 14
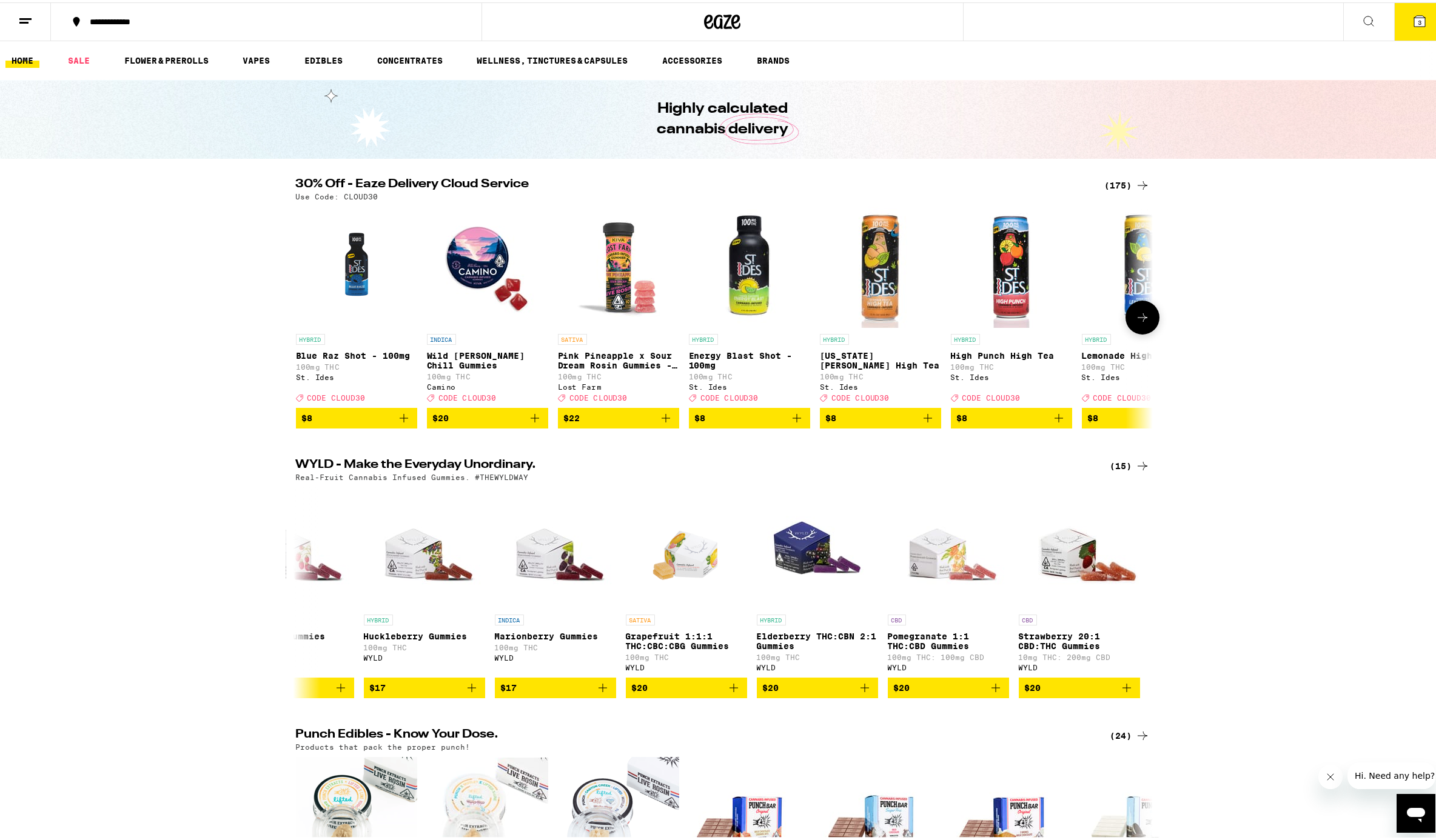
click at [1075, 318] on icon at bounding box center [1142, 315] width 14 height 14
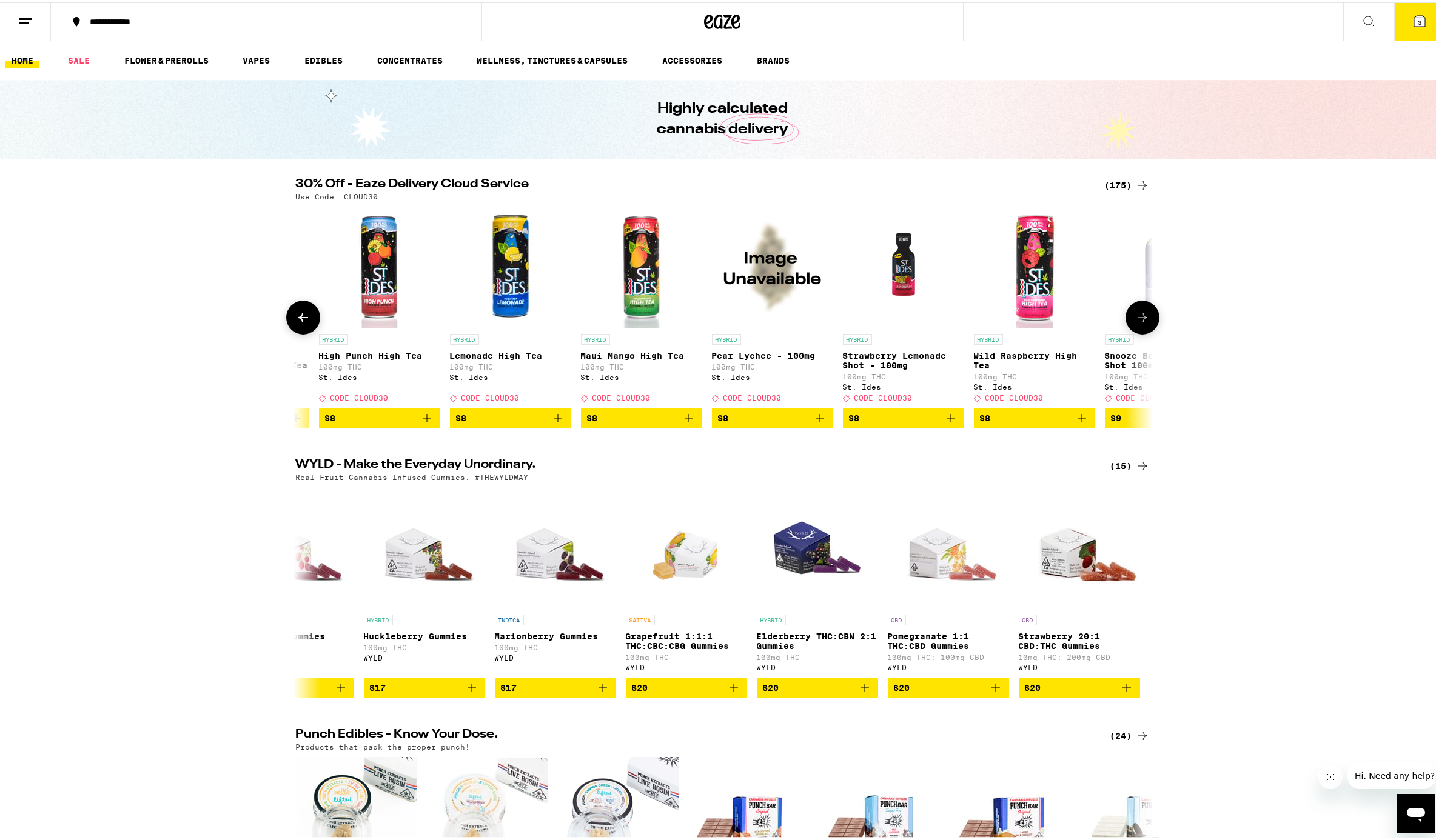
click at [1075, 316] on icon at bounding box center [1142, 315] width 14 height 14
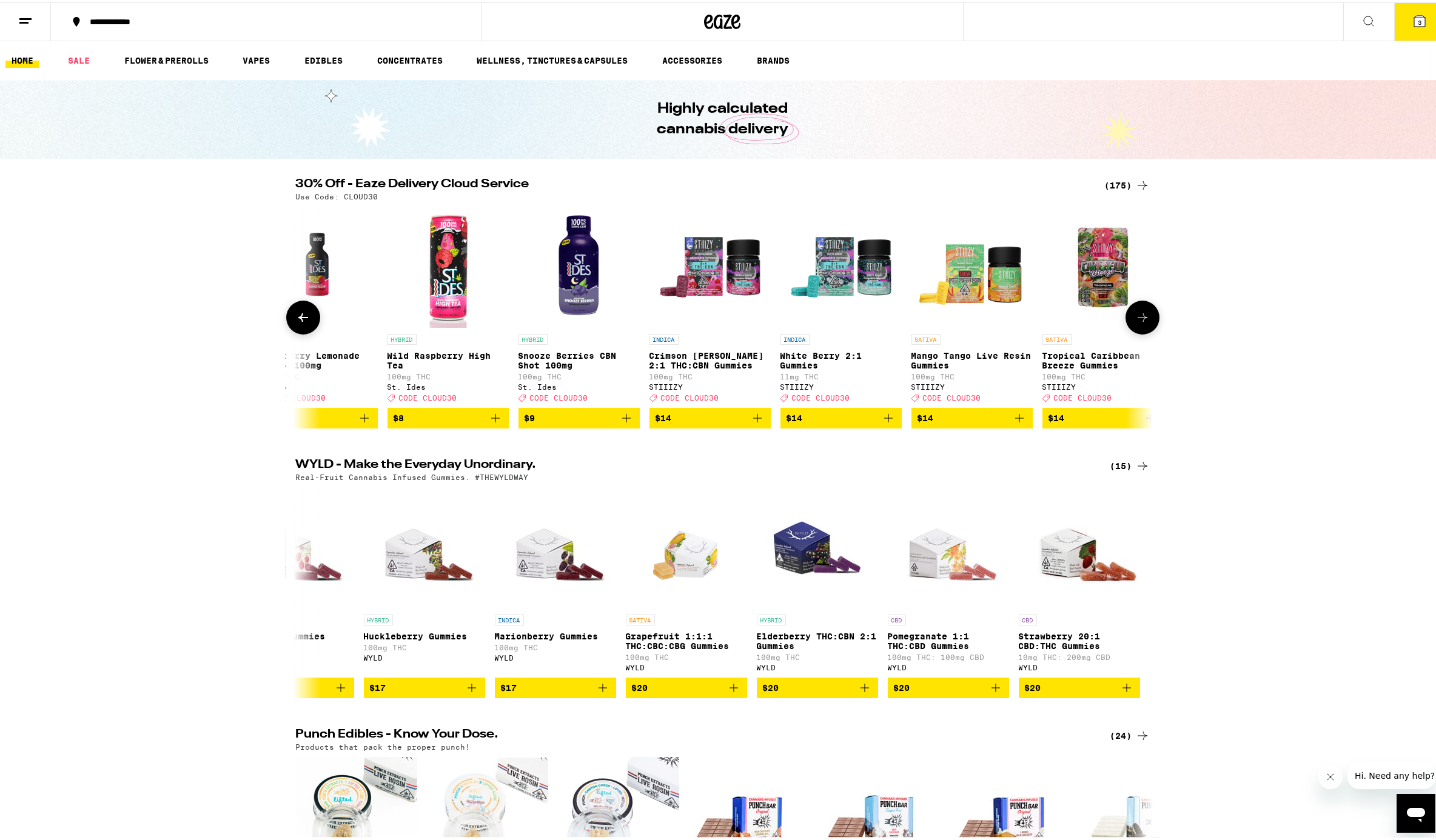
click at [1075, 317] on icon at bounding box center [1142, 315] width 14 height 14
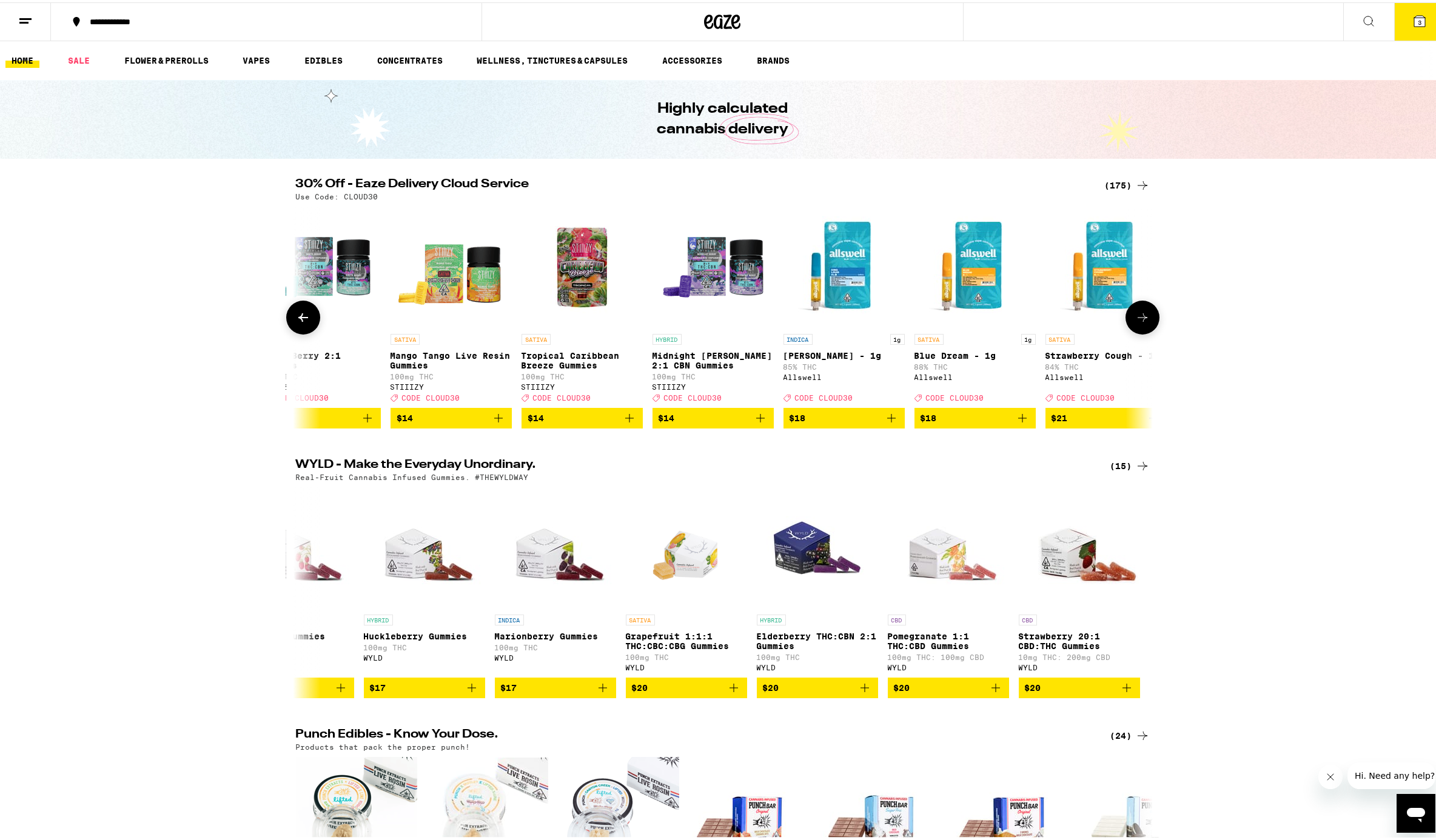
click at [1075, 317] on icon at bounding box center [1142, 315] width 14 height 14
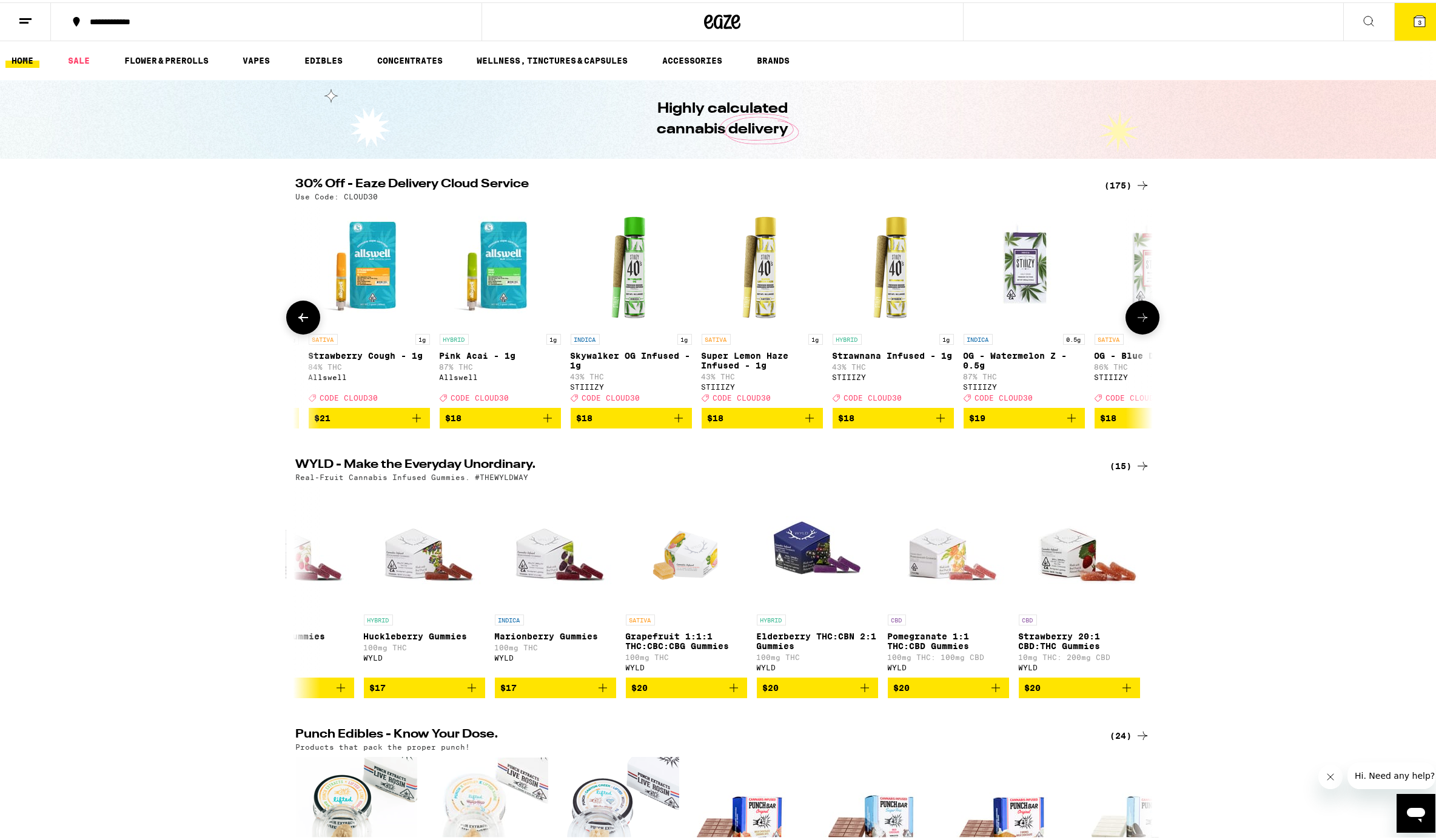
click at [1075, 317] on icon at bounding box center [1142, 315] width 14 height 14
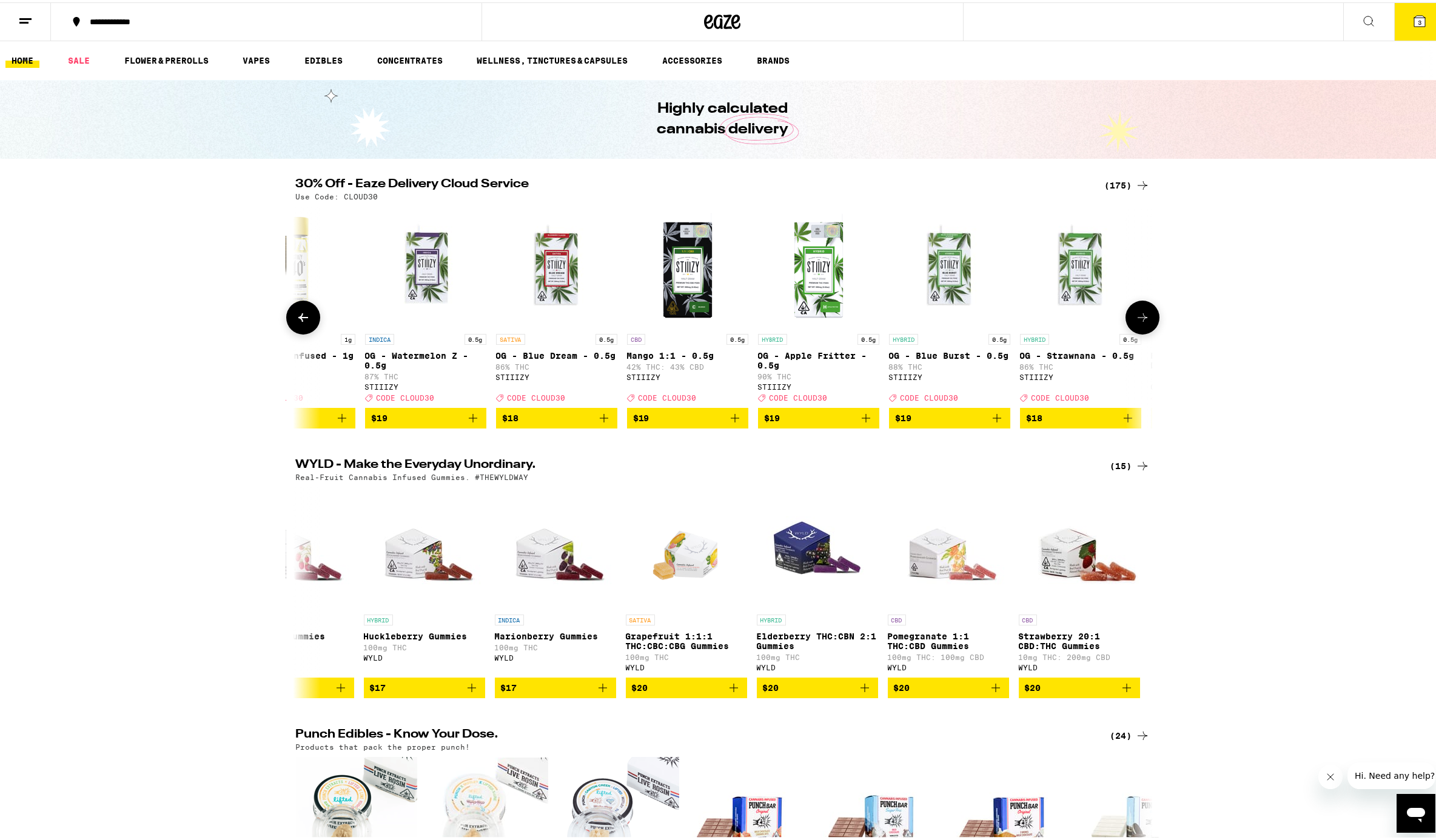
click at [1075, 317] on icon at bounding box center [1142, 315] width 14 height 14
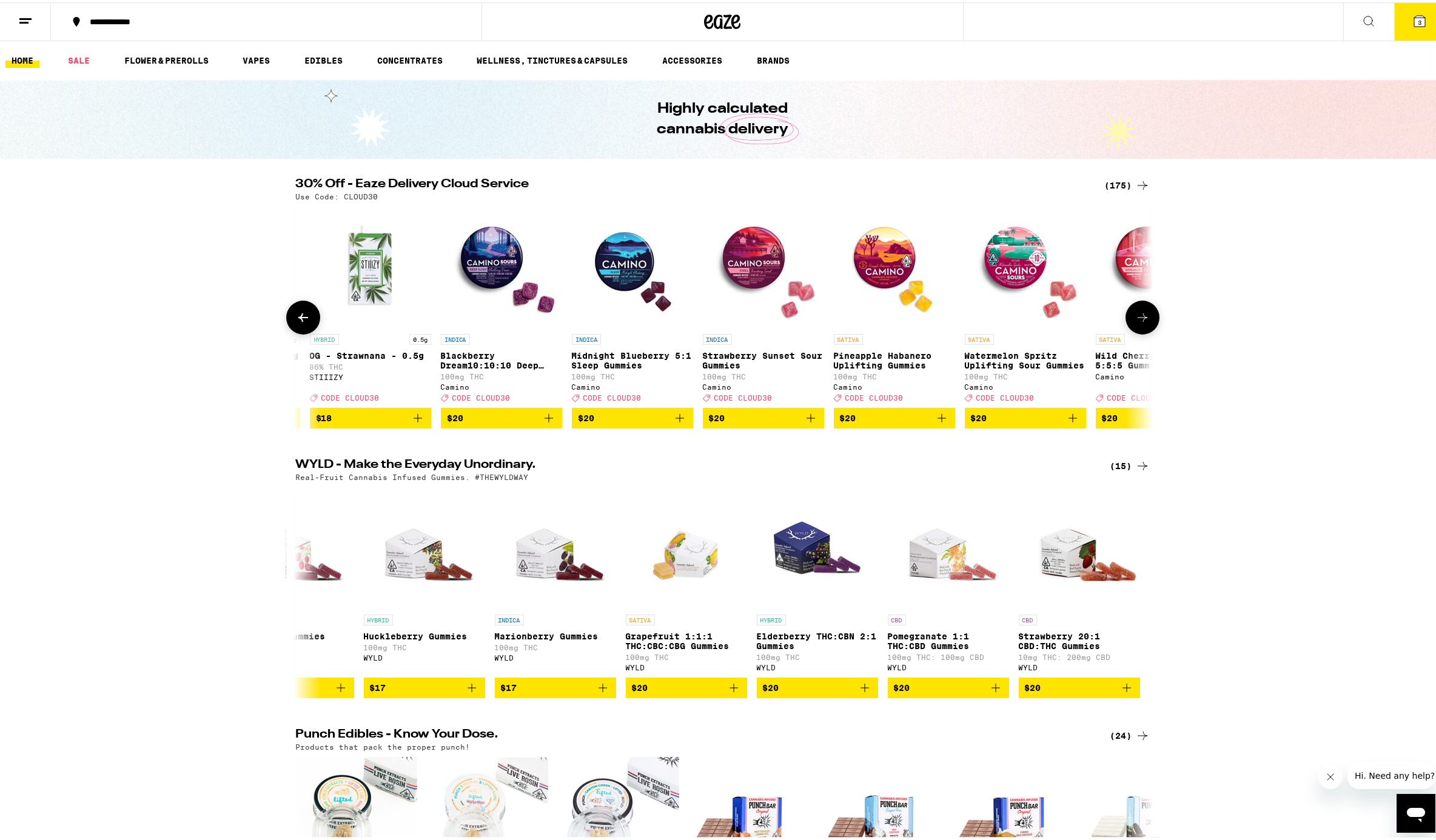
click at [1075, 317] on icon at bounding box center [1142, 315] width 14 height 14
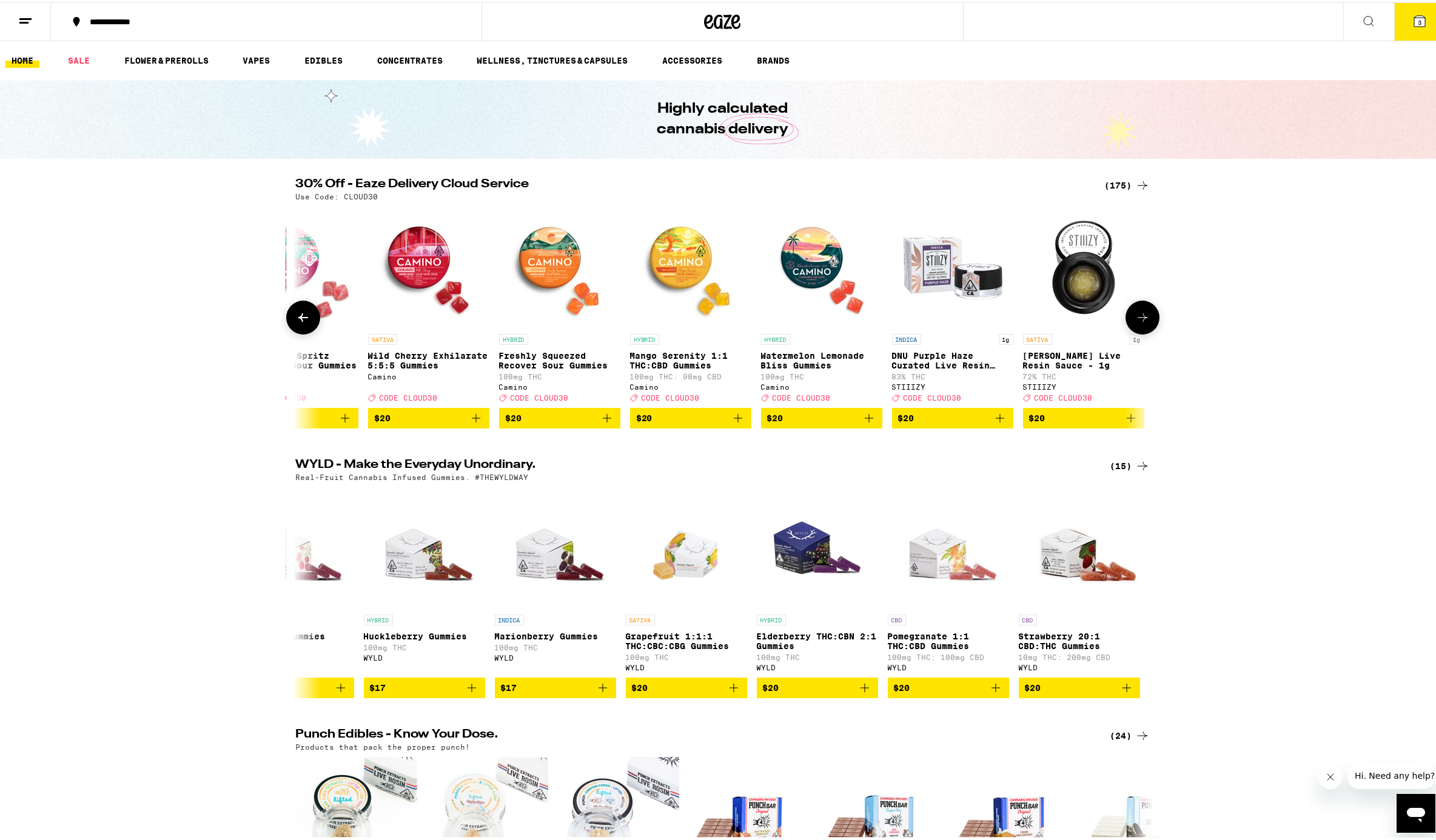
click at [1075, 317] on icon at bounding box center [1142, 315] width 14 height 14
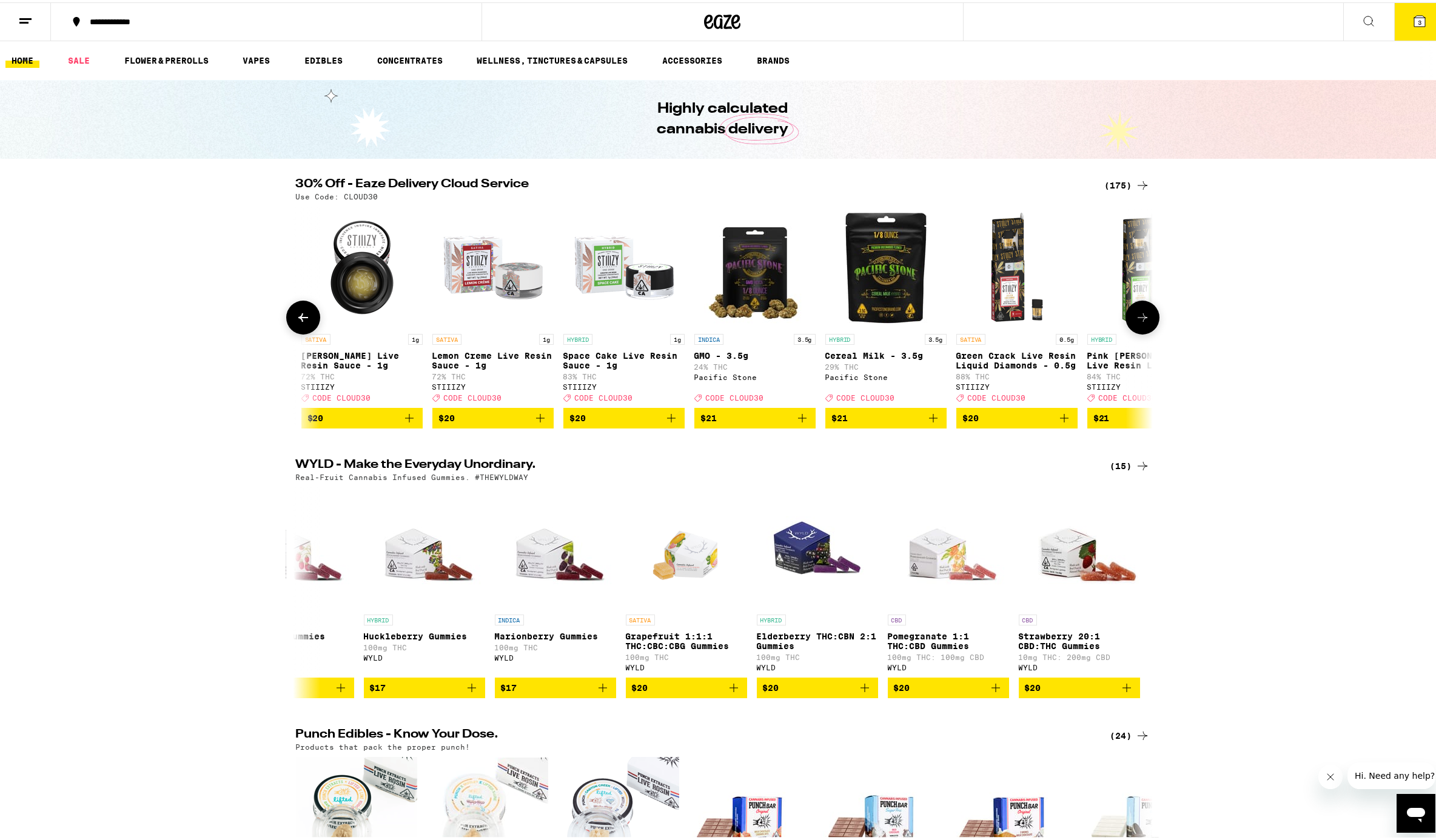
click at [1075, 317] on icon at bounding box center [1142, 315] width 14 height 14
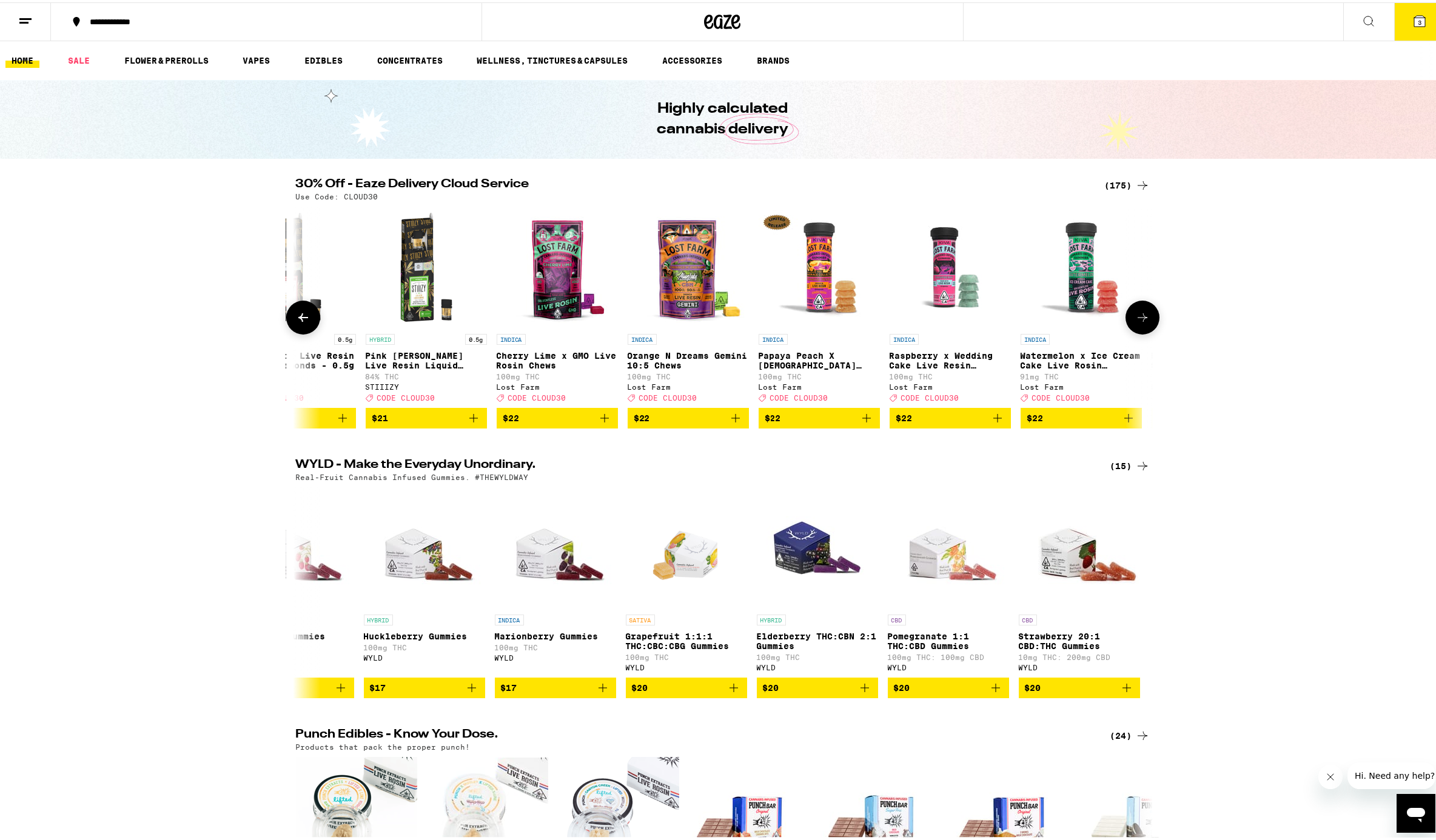
click at [1075, 317] on icon at bounding box center [1142, 315] width 14 height 14
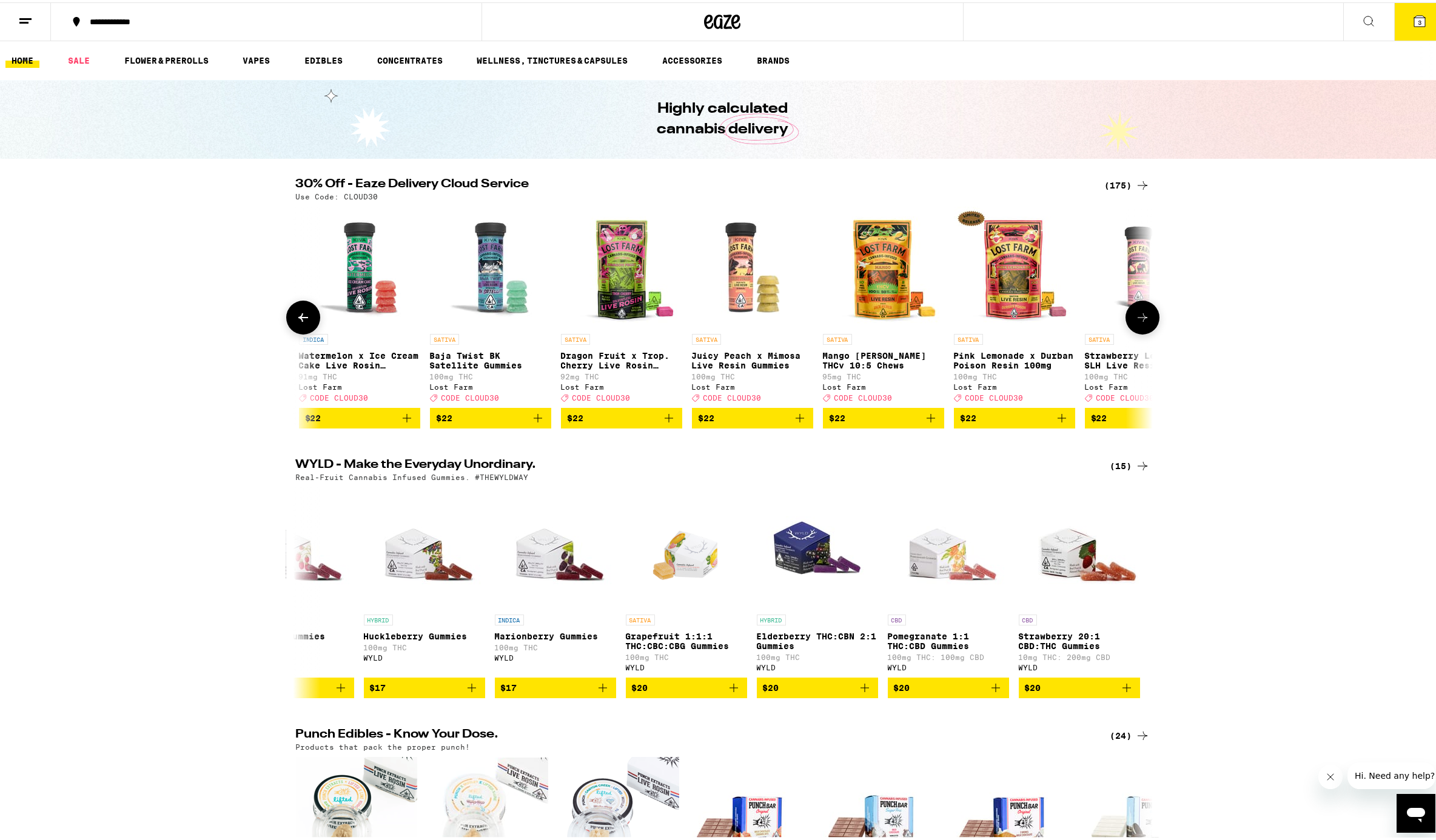
click at [1075, 318] on icon at bounding box center [1142, 315] width 14 height 14
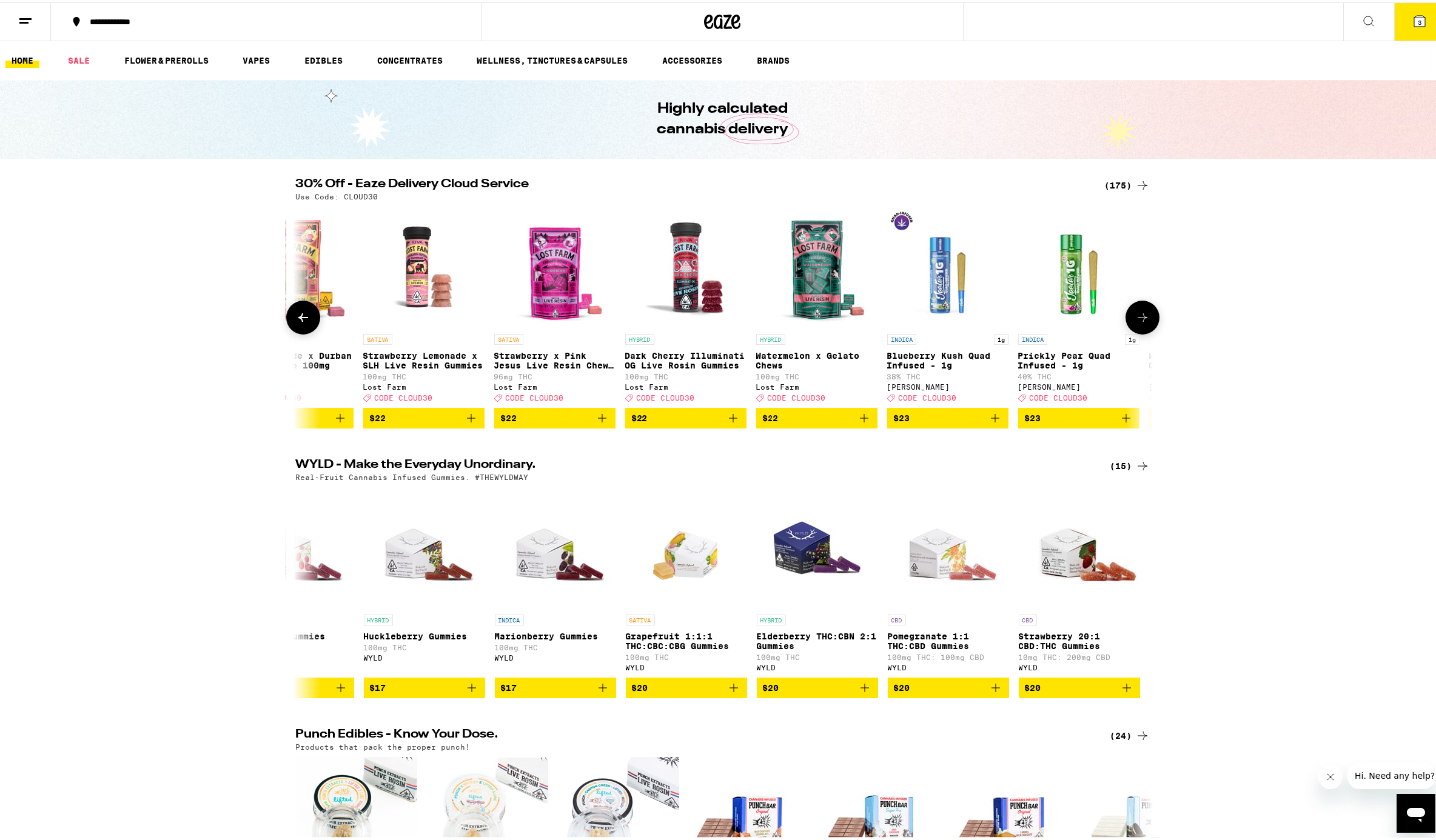
click at [1075, 316] on icon at bounding box center [1142, 315] width 14 height 14
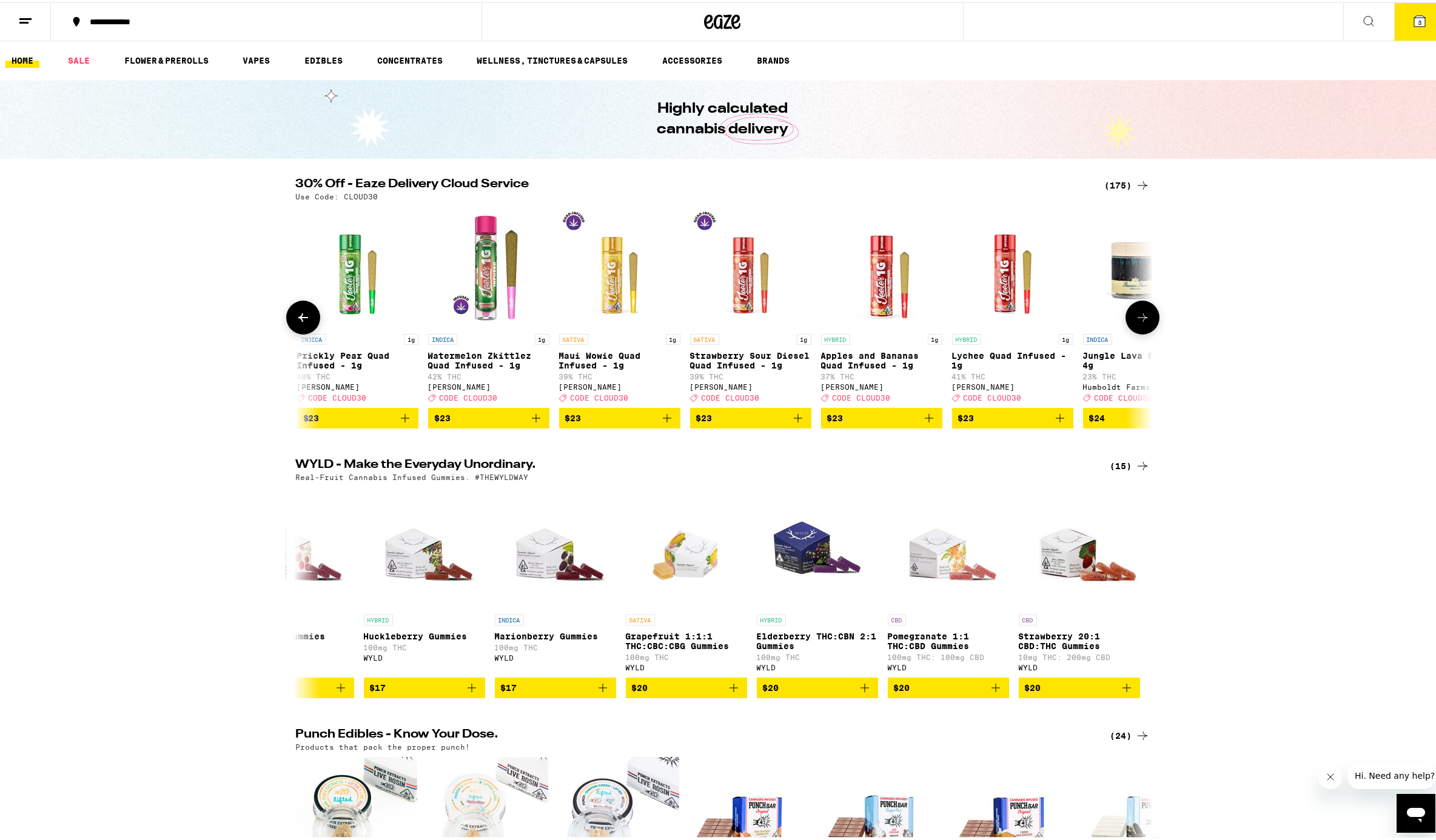
click at [1075, 316] on icon at bounding box center [1142, 315] width 14 height 14
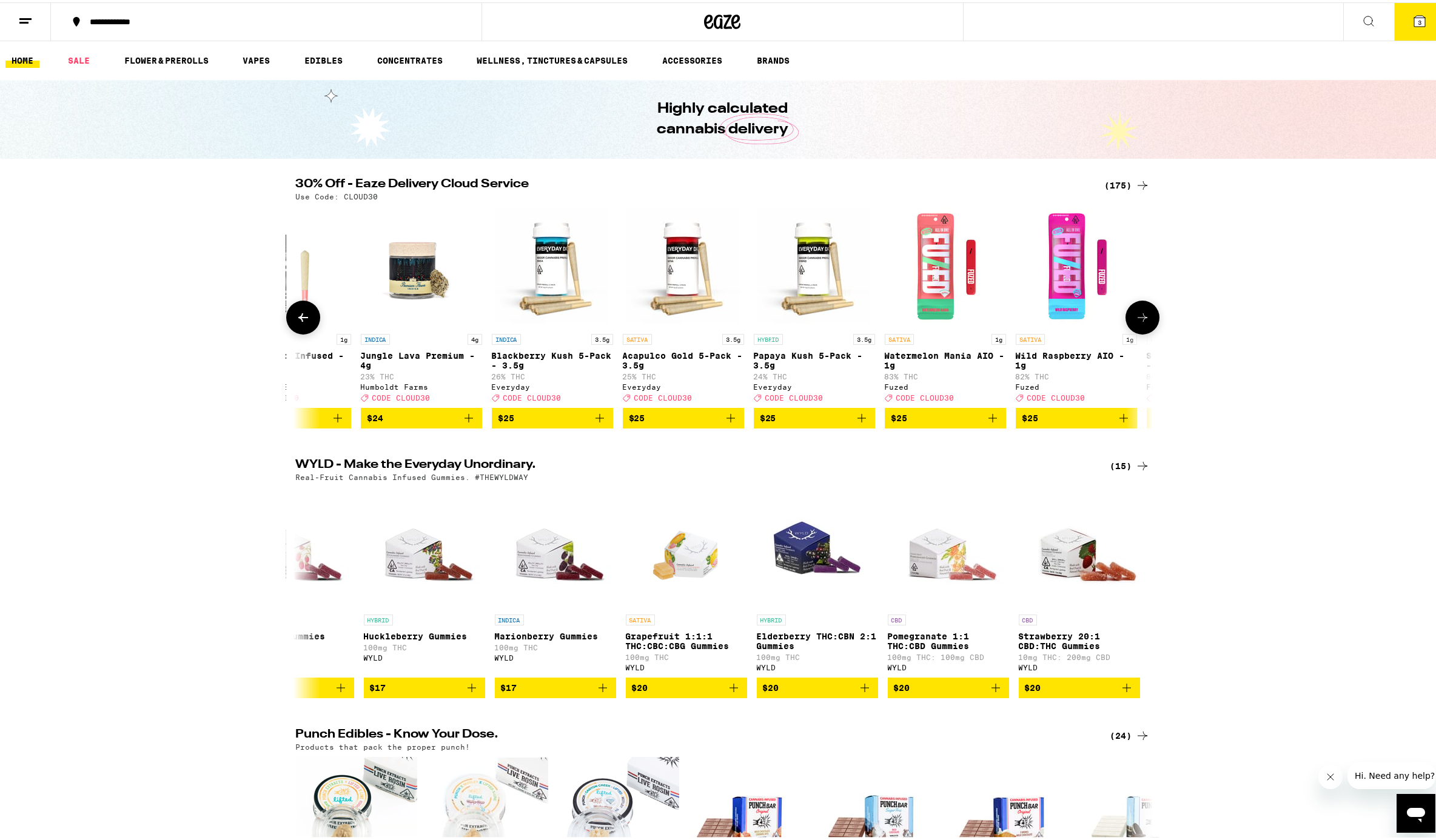
click at [1075, 317] on icon at bounding box center [1142, 315] width 14 height 14
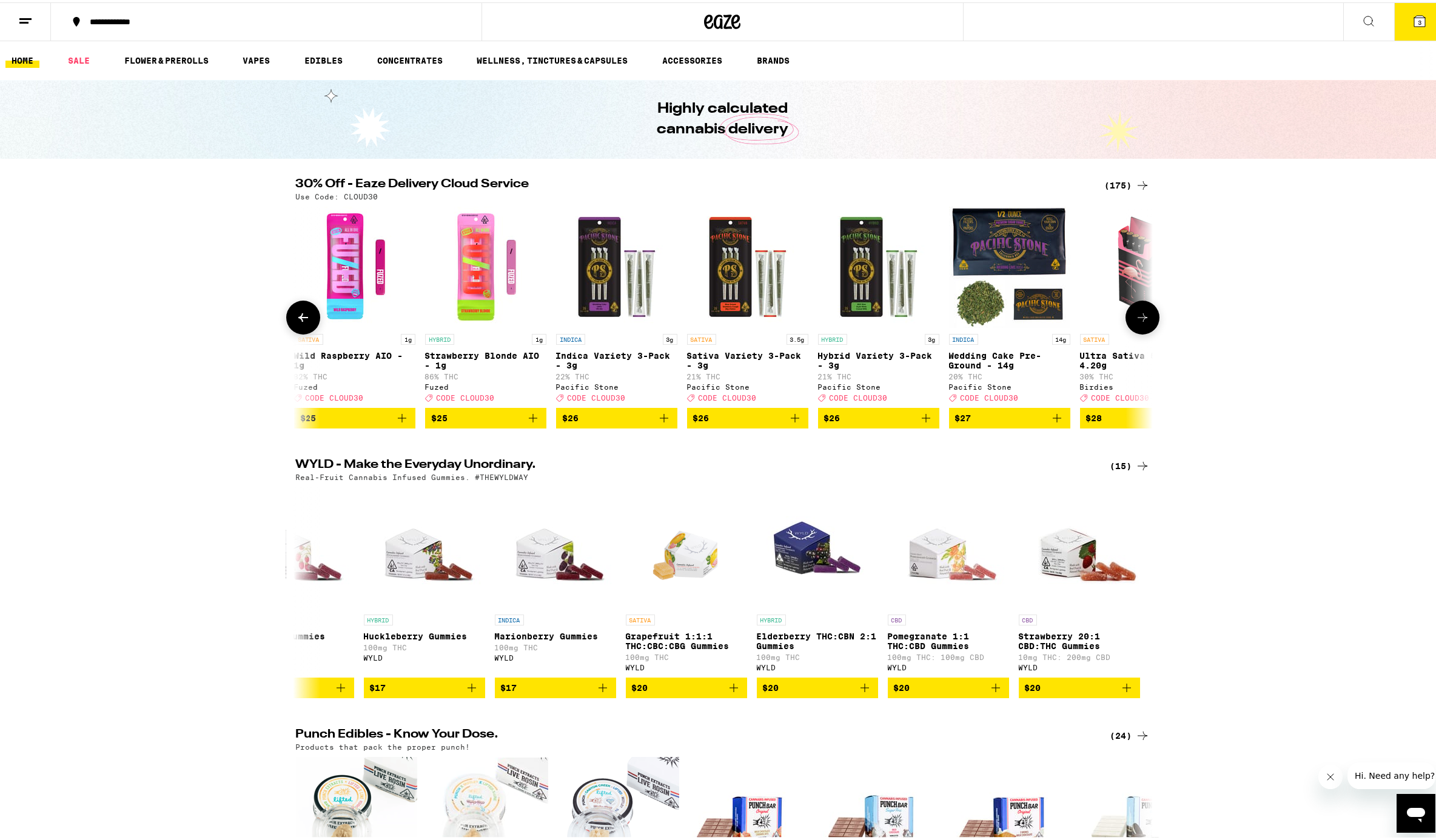
click at [1075, 317] on icon at bounding box center [1142, 315] width 14 height 14
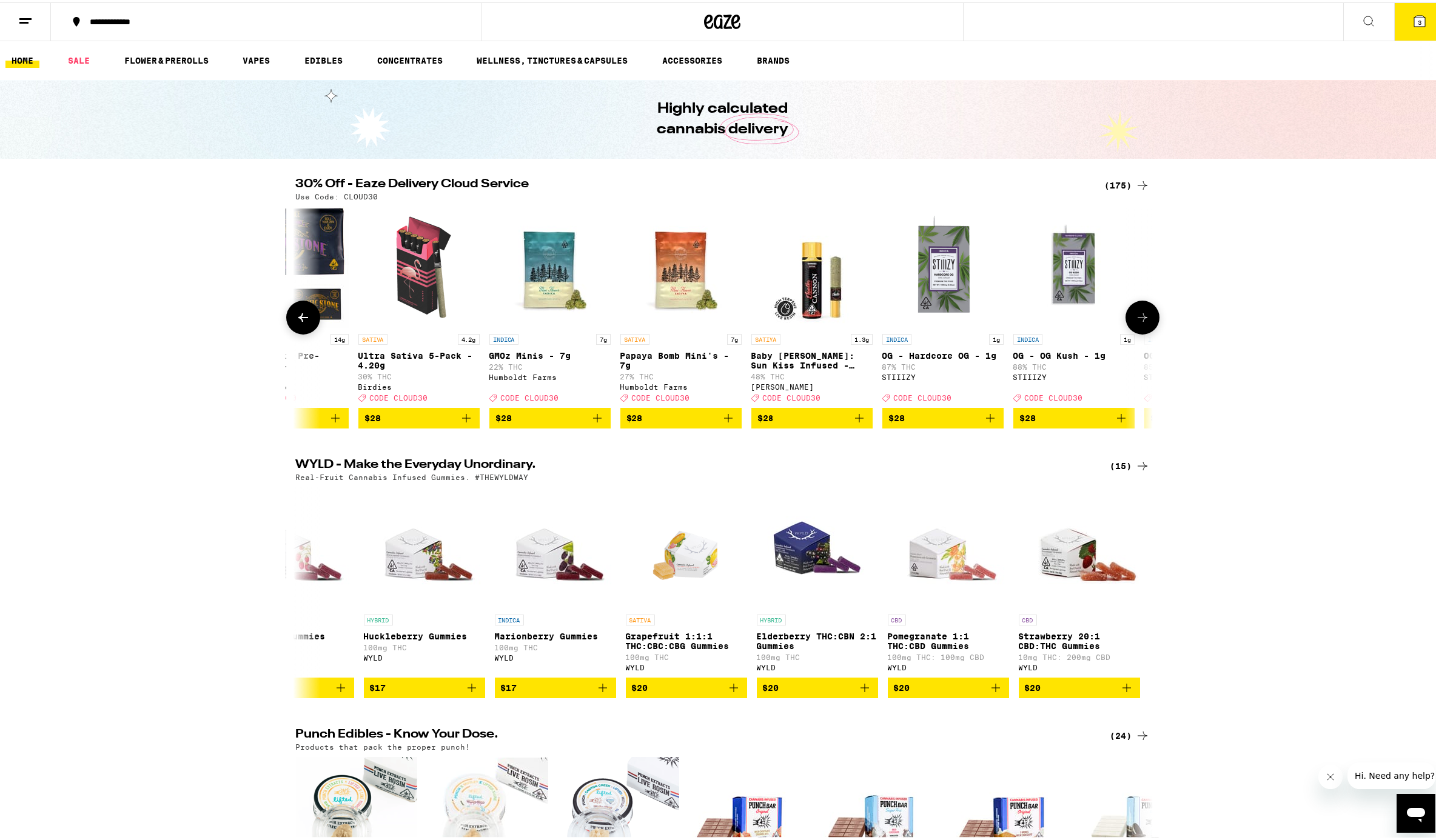
click at [1075, 317] on icon at bounding box center [1142, 315] width 14 height 14
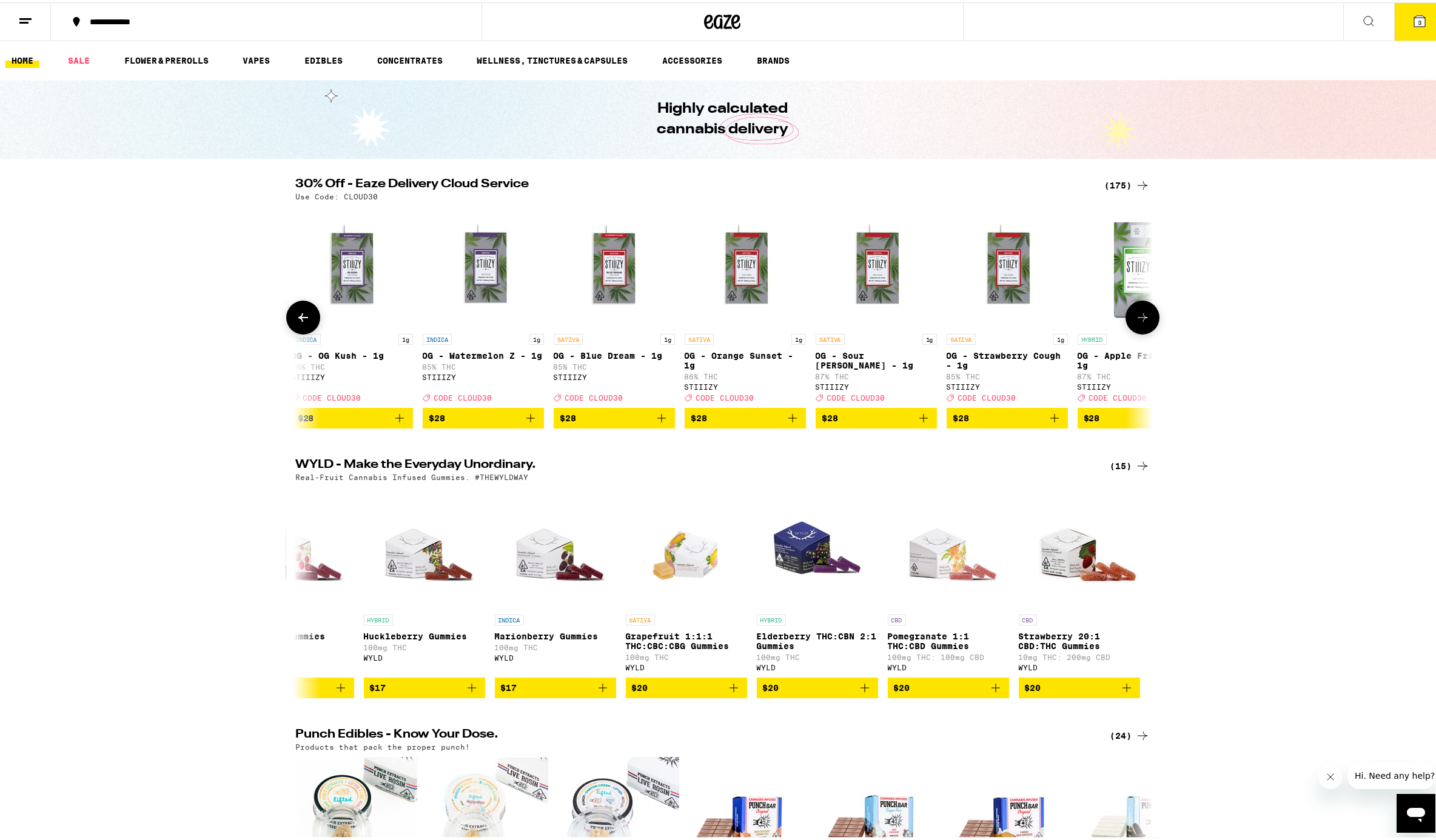
click at [1075, 317] on icon at bounding box center [1142, 315] width 14 height 14
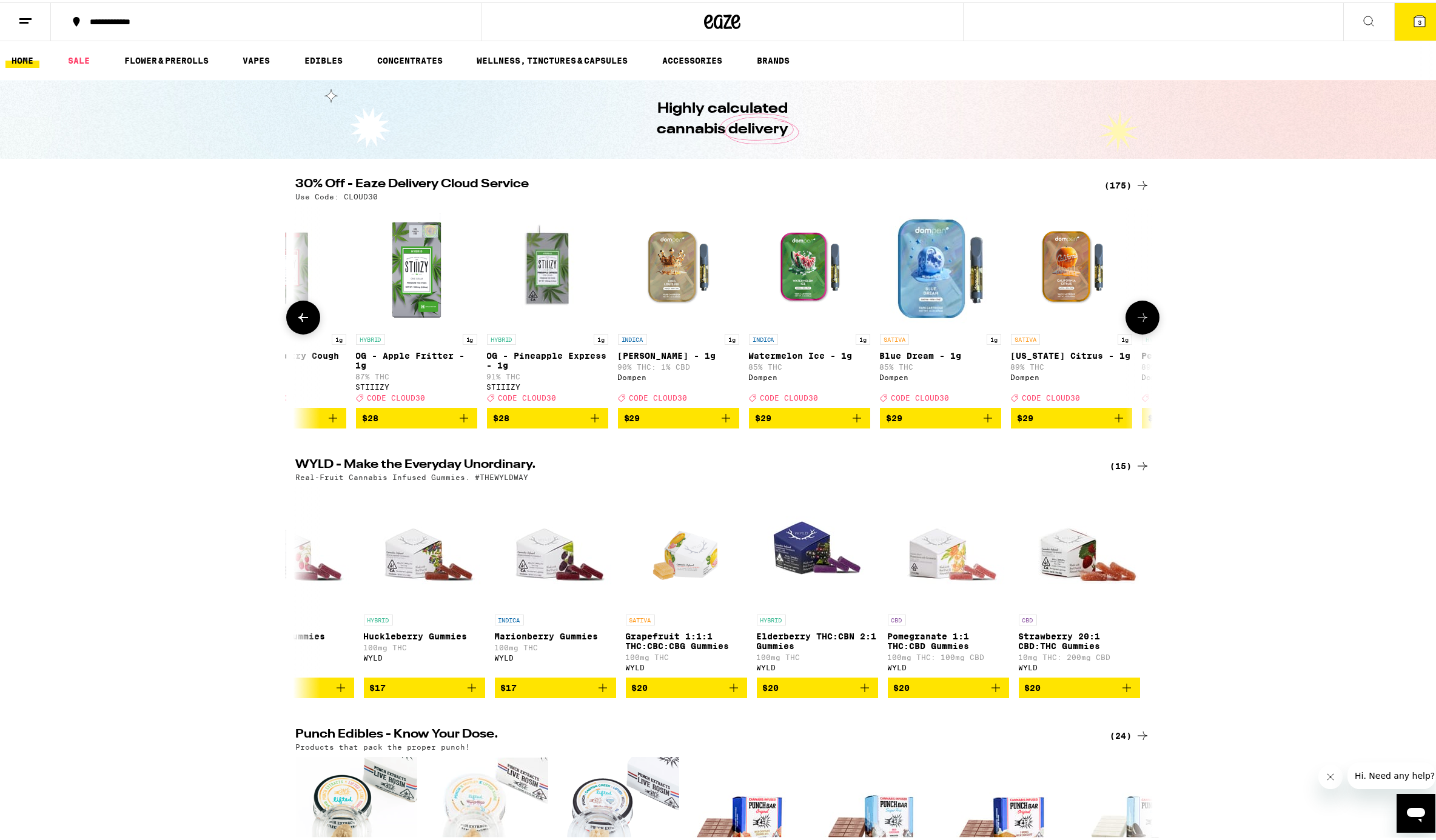
click at [1075, 317] on icon at bounding box center [1142, 315] width 14 height 14
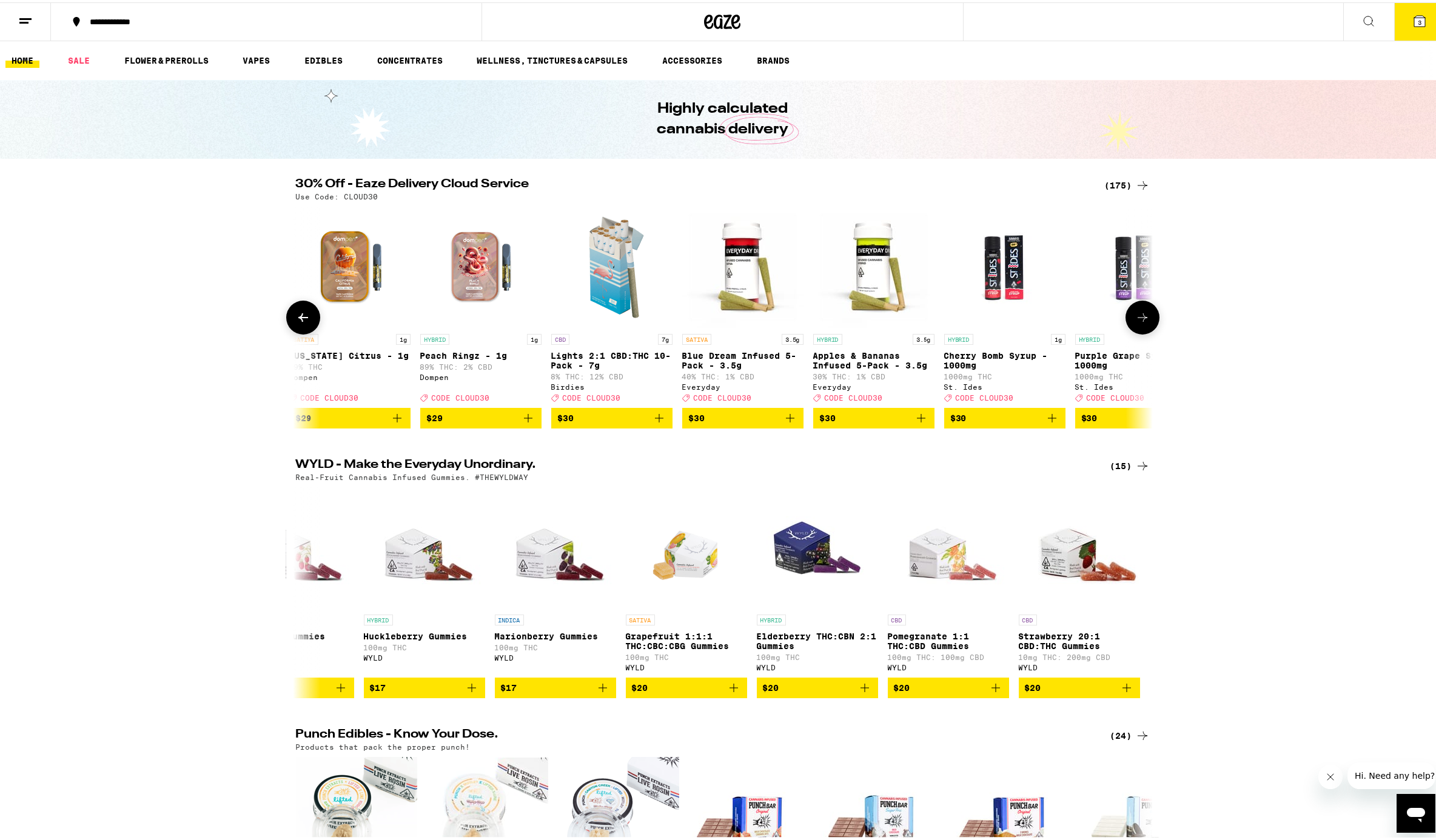
click at [1075, 317] on icon at bounding box center [1142, 315] width 14 height 14
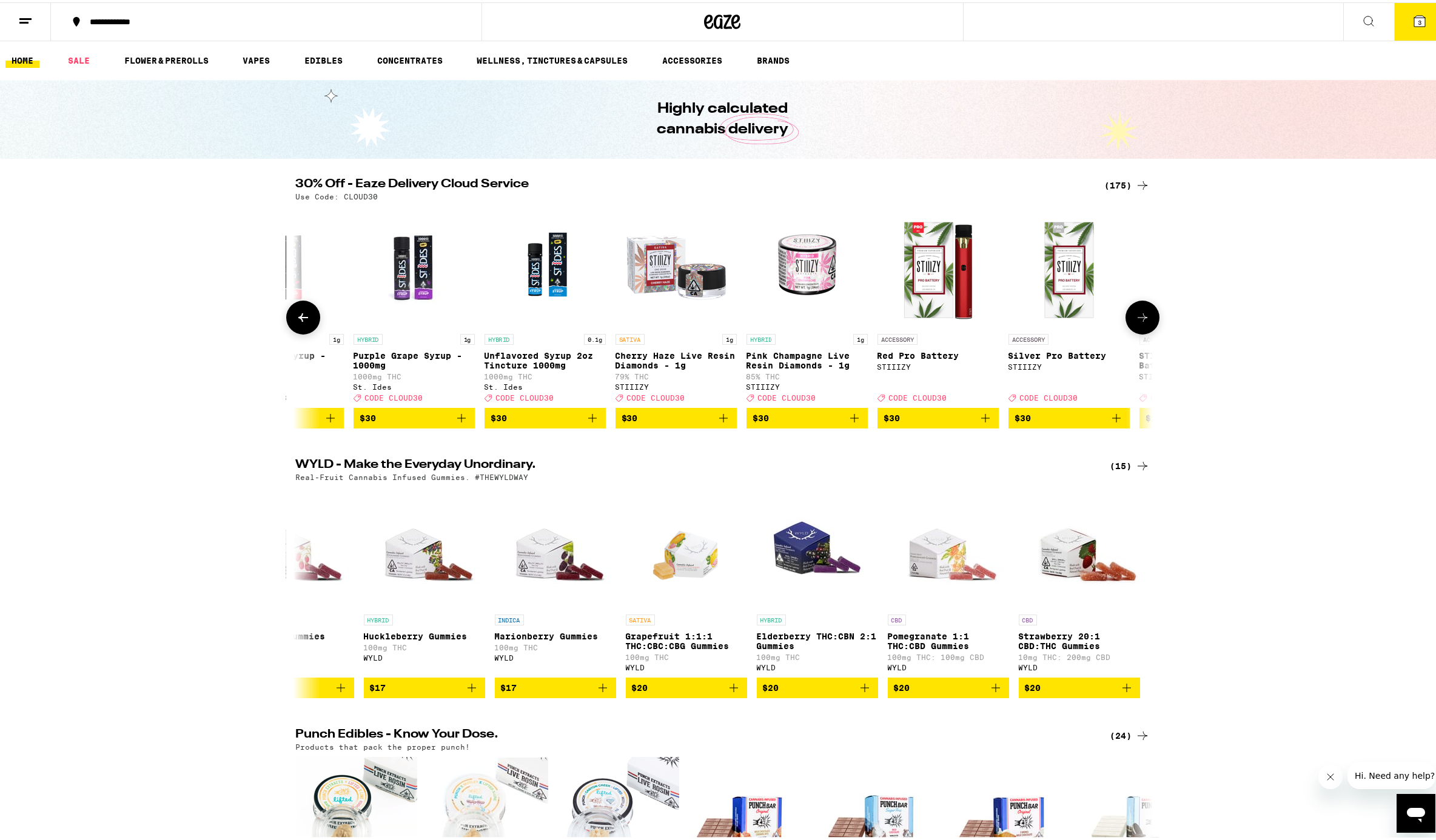
click at [1075, 319] on icon at bounding box center [1142, 315] width 14 height 14
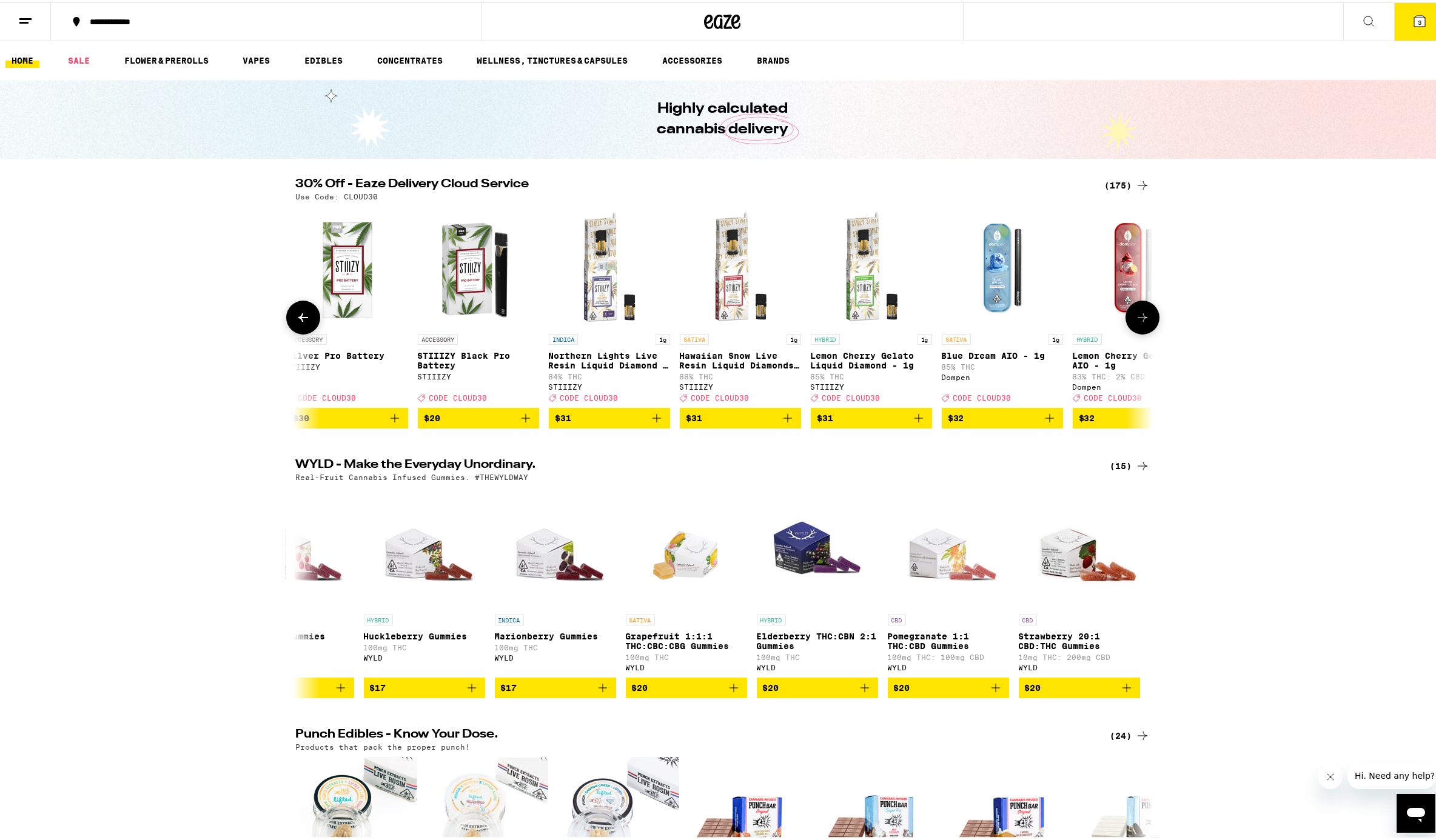
click at [1075, 319] on icon at bounding box center [1142, 315] width 14 height 14
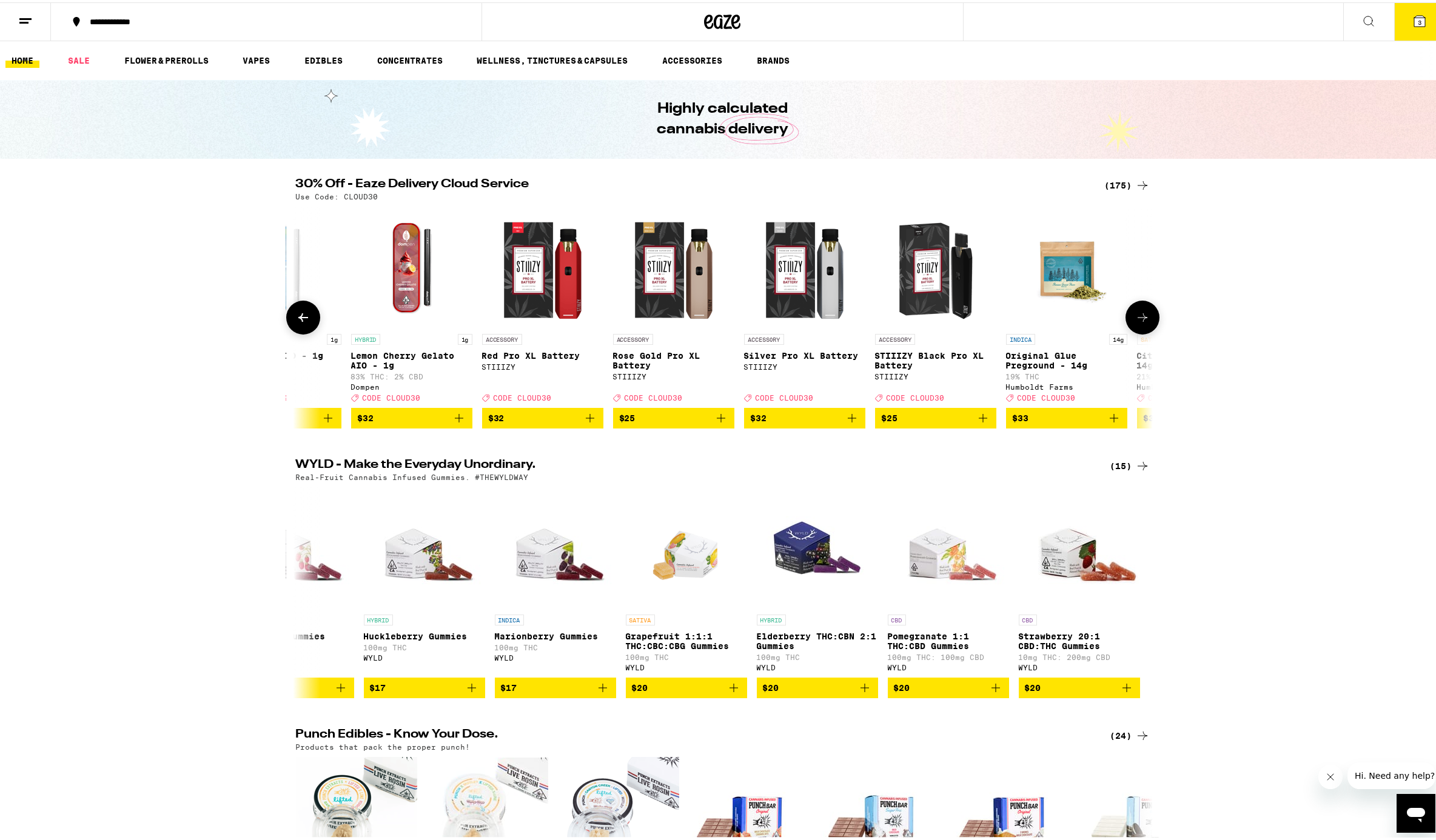
click at [1075, 319] on icon at bounding box center [1142, 315] width 14 height 14
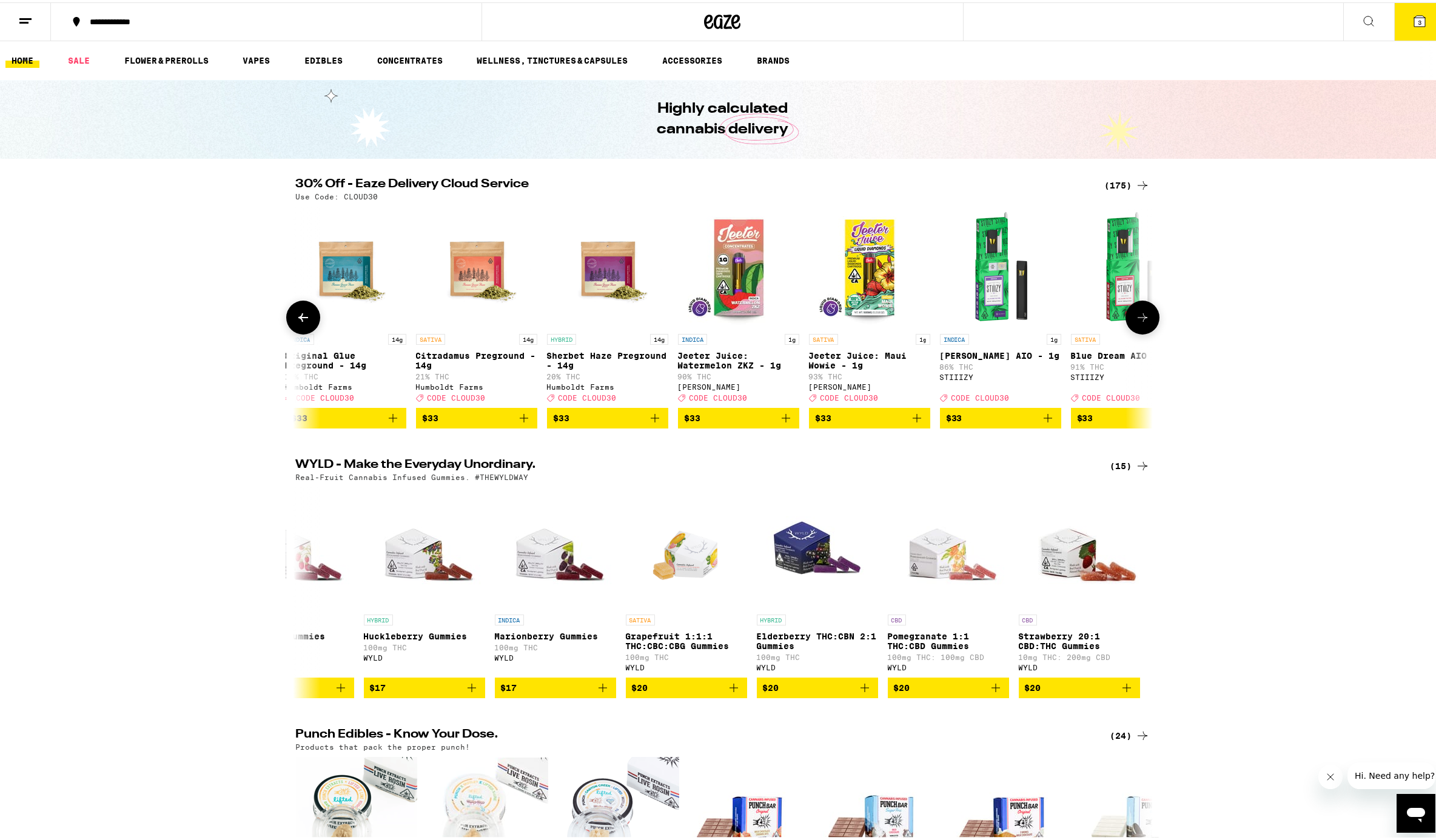
click at [1075, 319] on icon at bounding box center [1142, 315] width 14 height 14
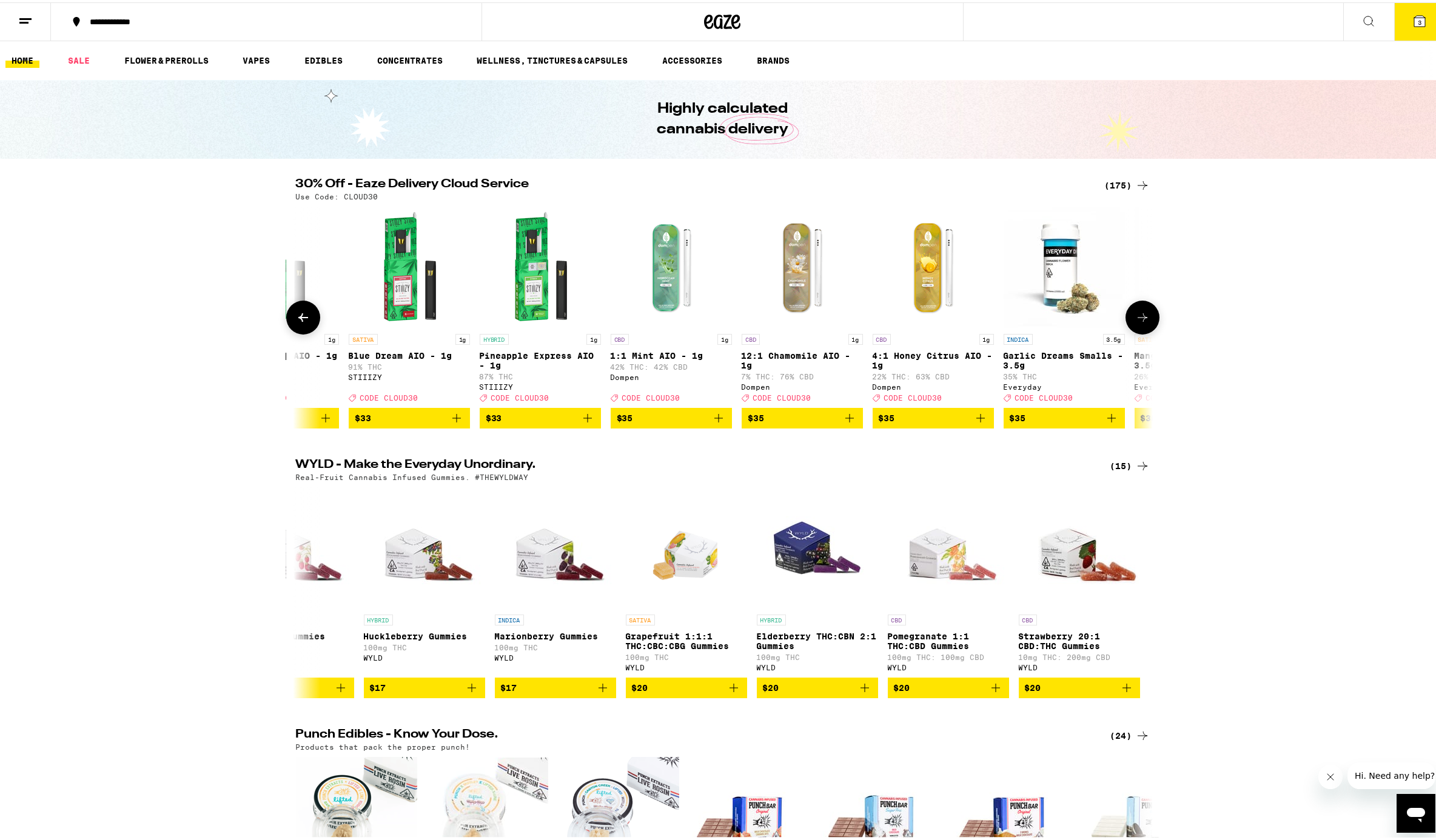
click at [1075, 319] on icon at bounding box center [1142, 315] width 14 height 14
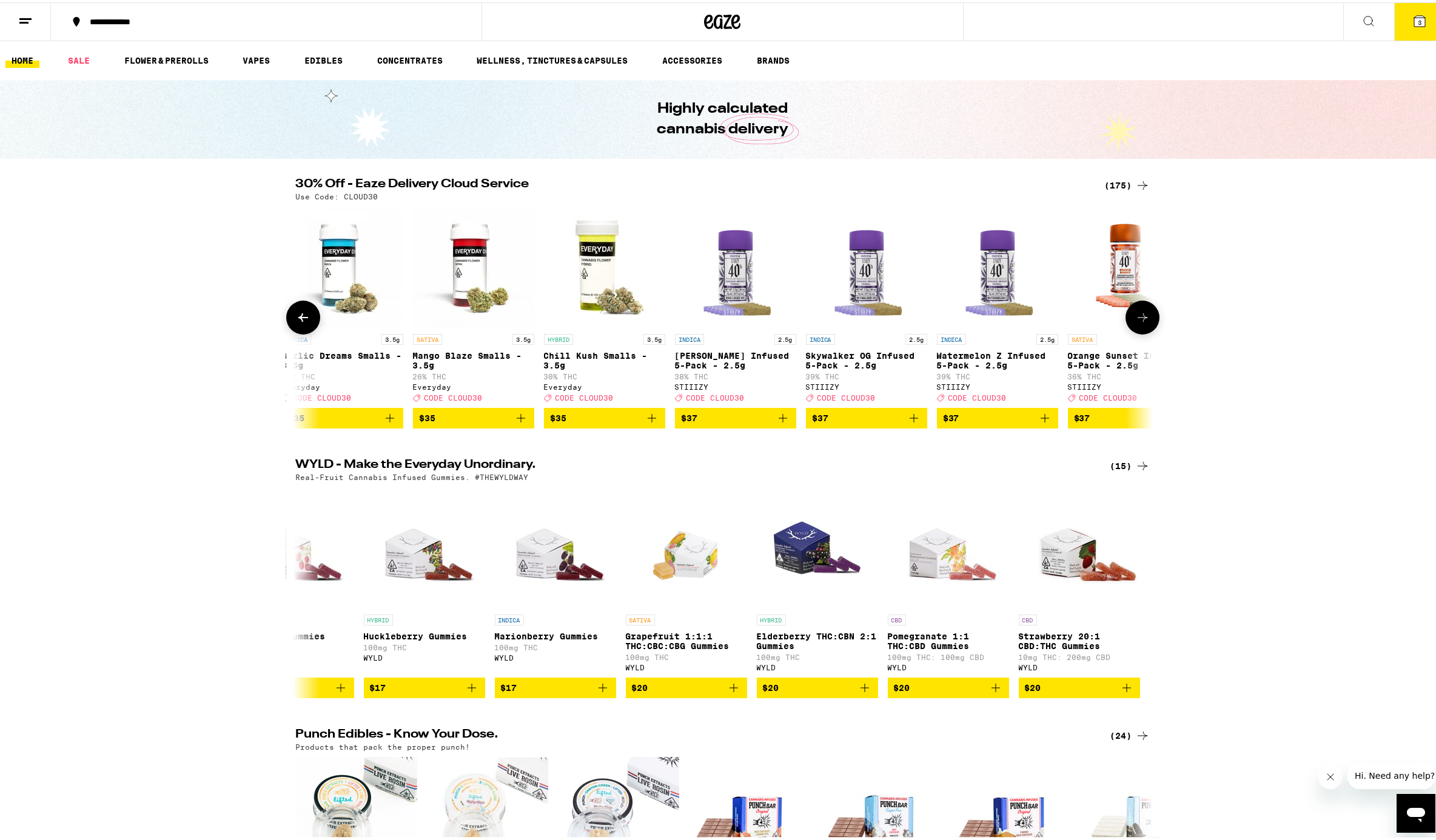
click at [1075, 319] on icon at bounding box center [1142, 315] width 14 height 14
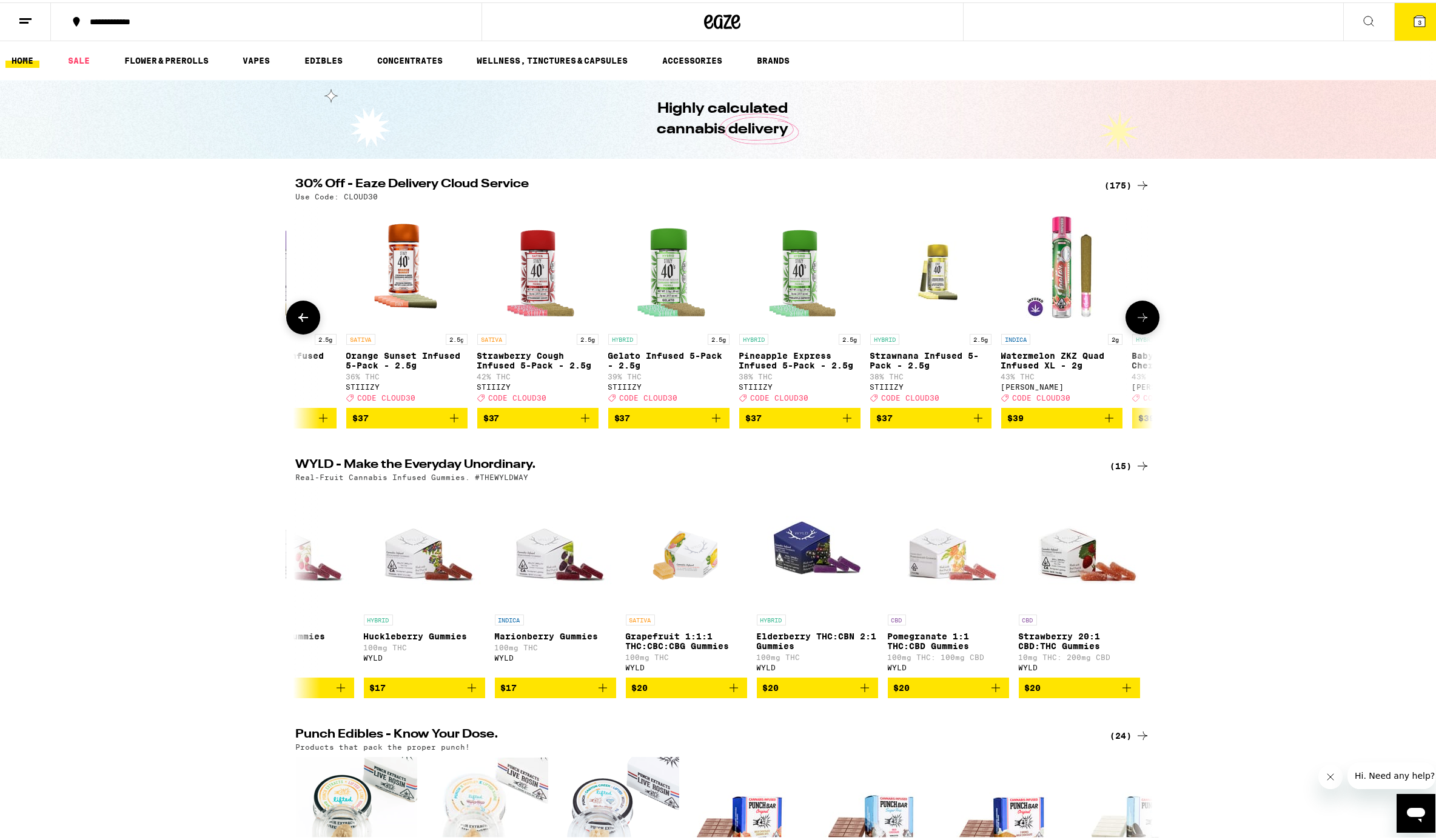
click at [1075, 319] on icon at bounding box center [1142, 315] width 14 height 14
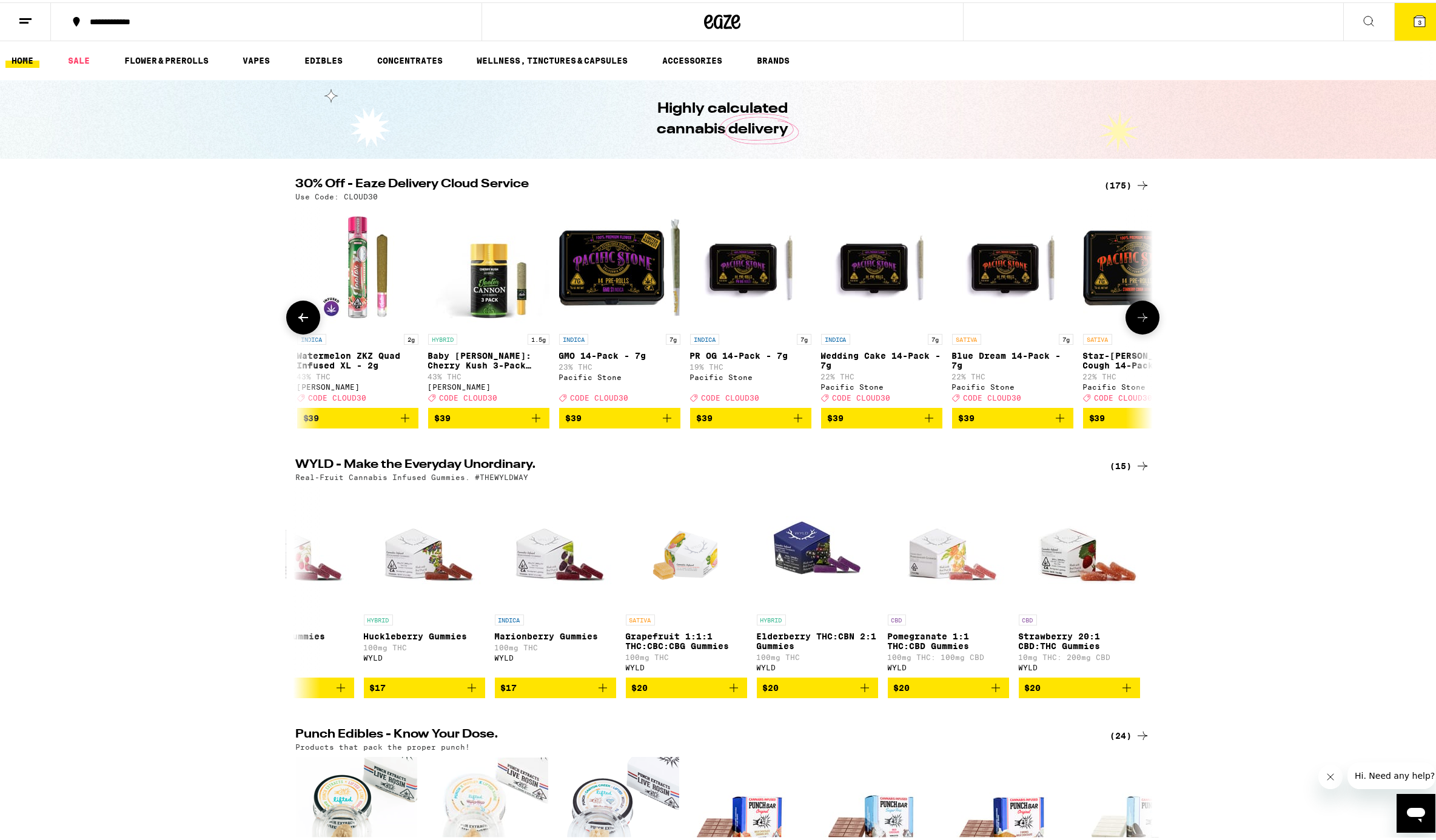
click at [1075, 319] on icon at bounding box center [1142, 315] width 14 height 14
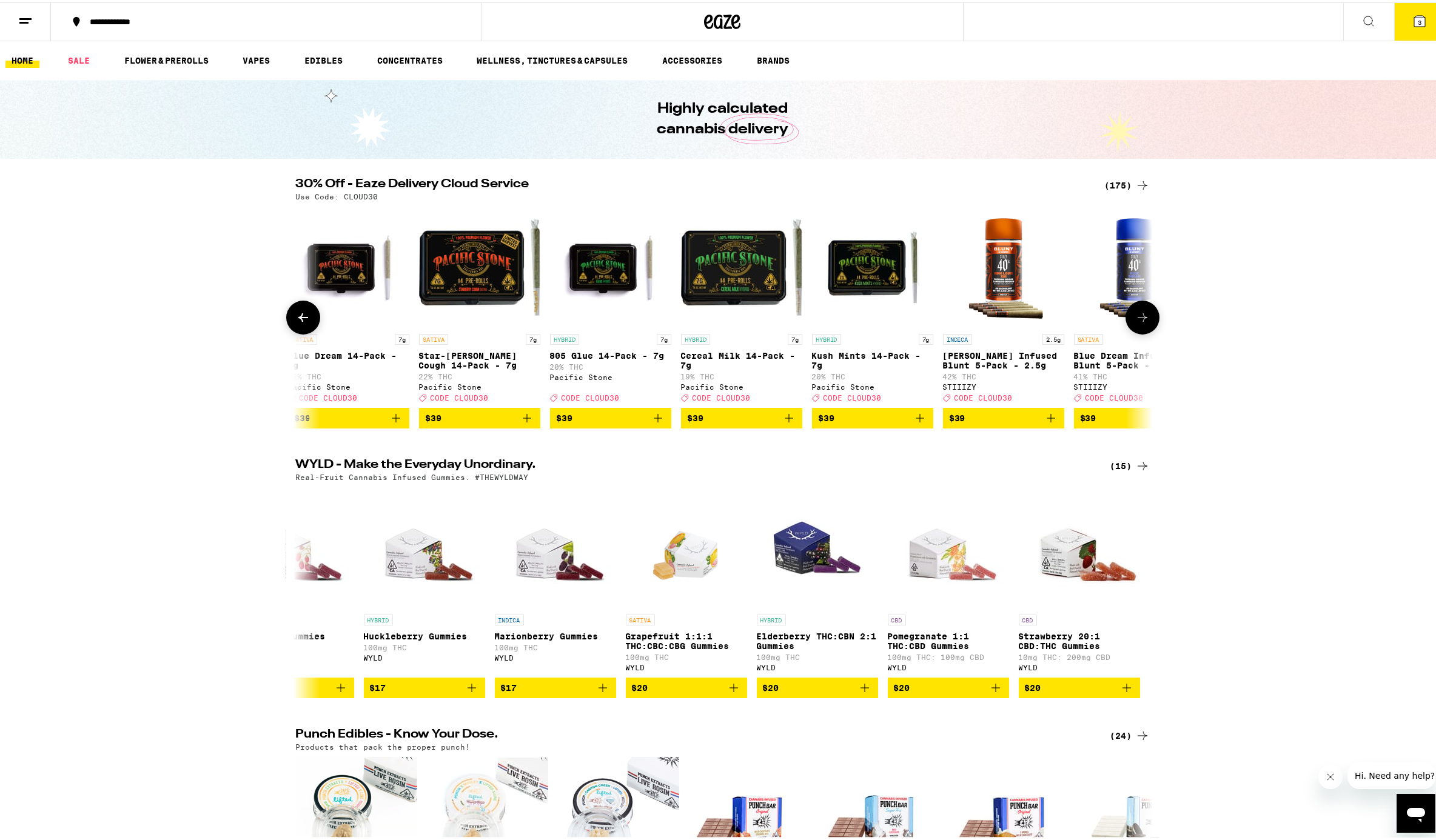
click at [1075, 319] on icon at bounding box center [1142, 315] width 14 height 14
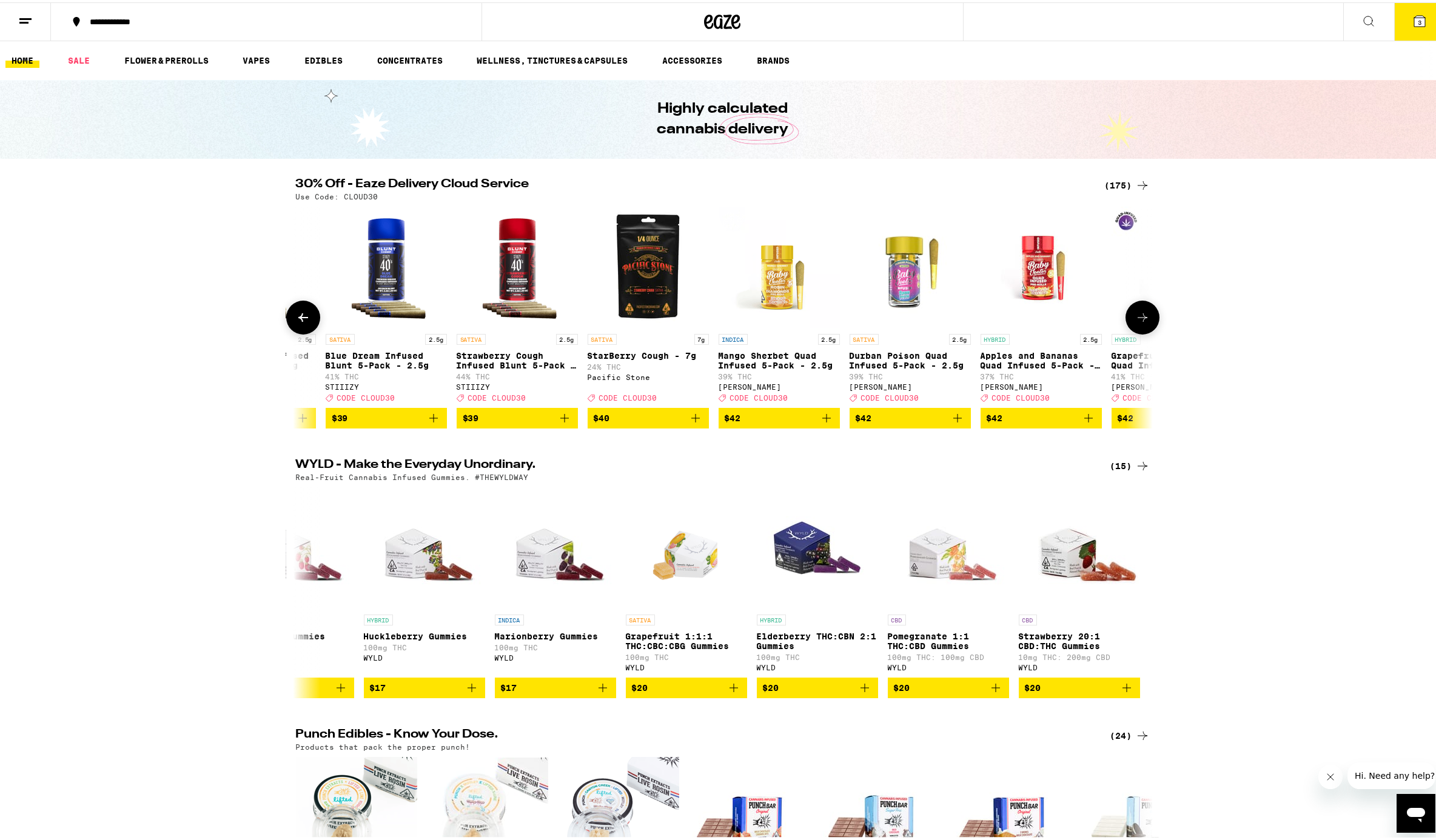
scroll to position [0, 19626]
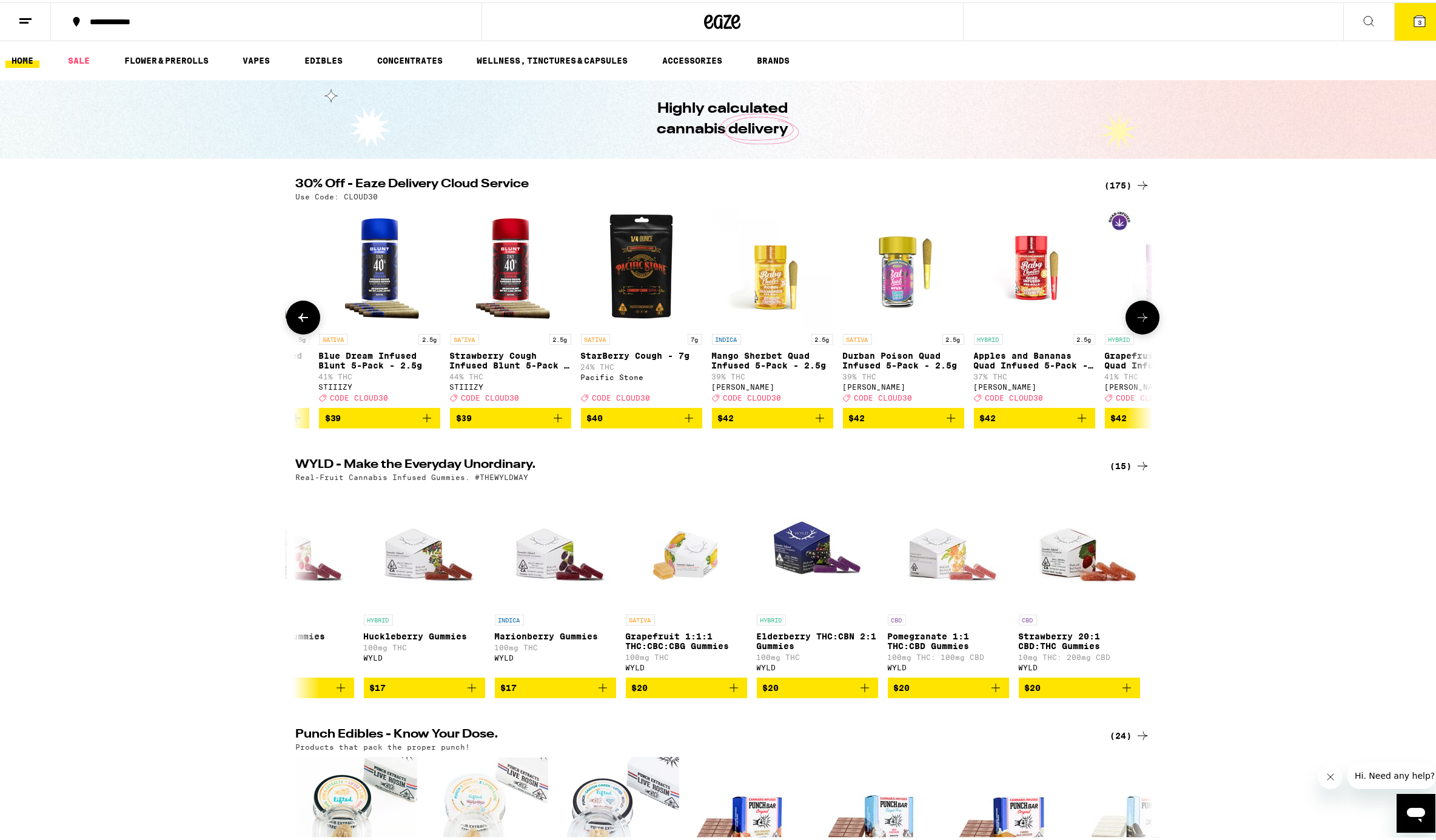
click at [1075, 320] on icon at bounding box center [1142, 315] width 10 height 8
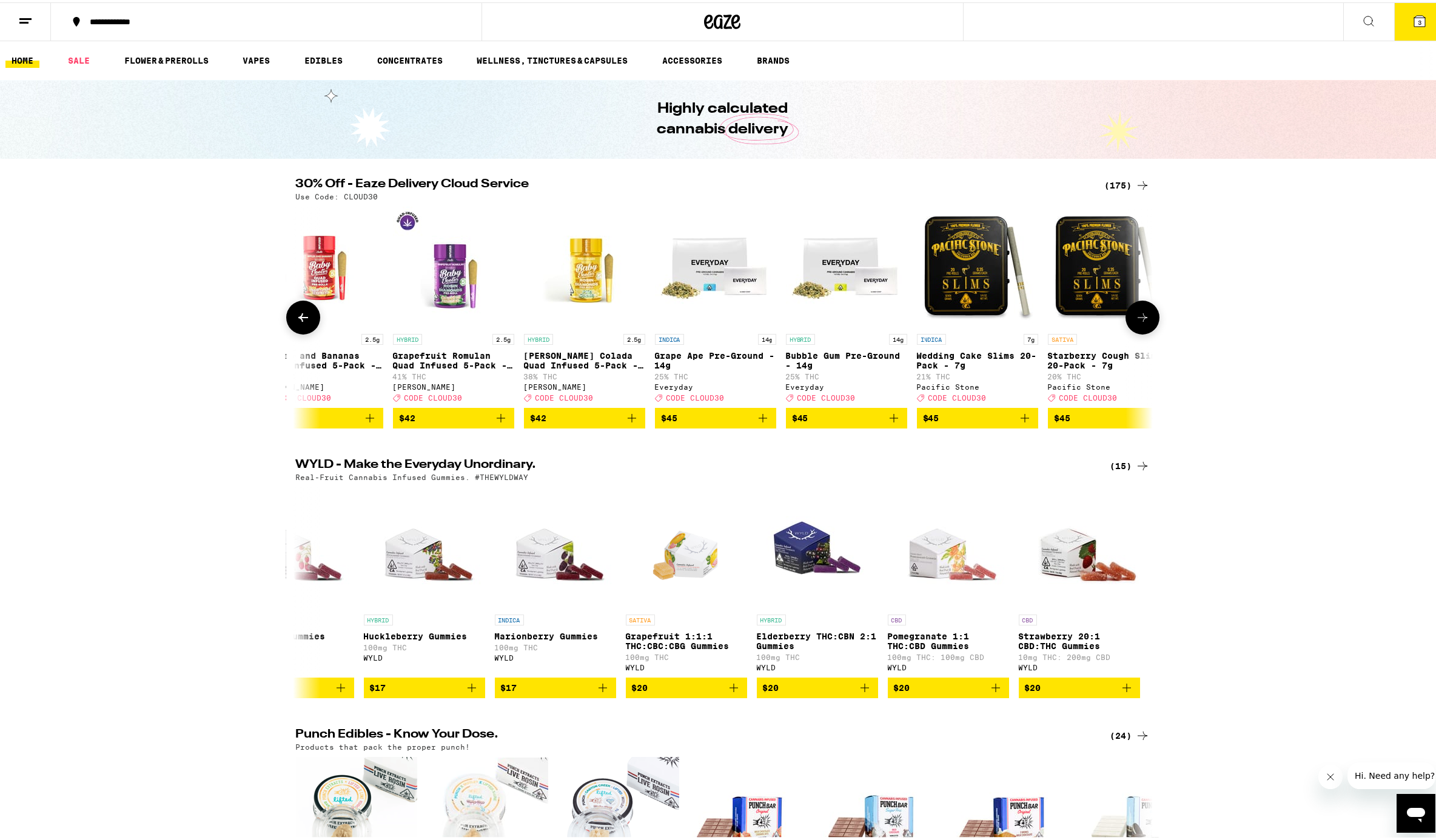
scroll to position [0, 20347]
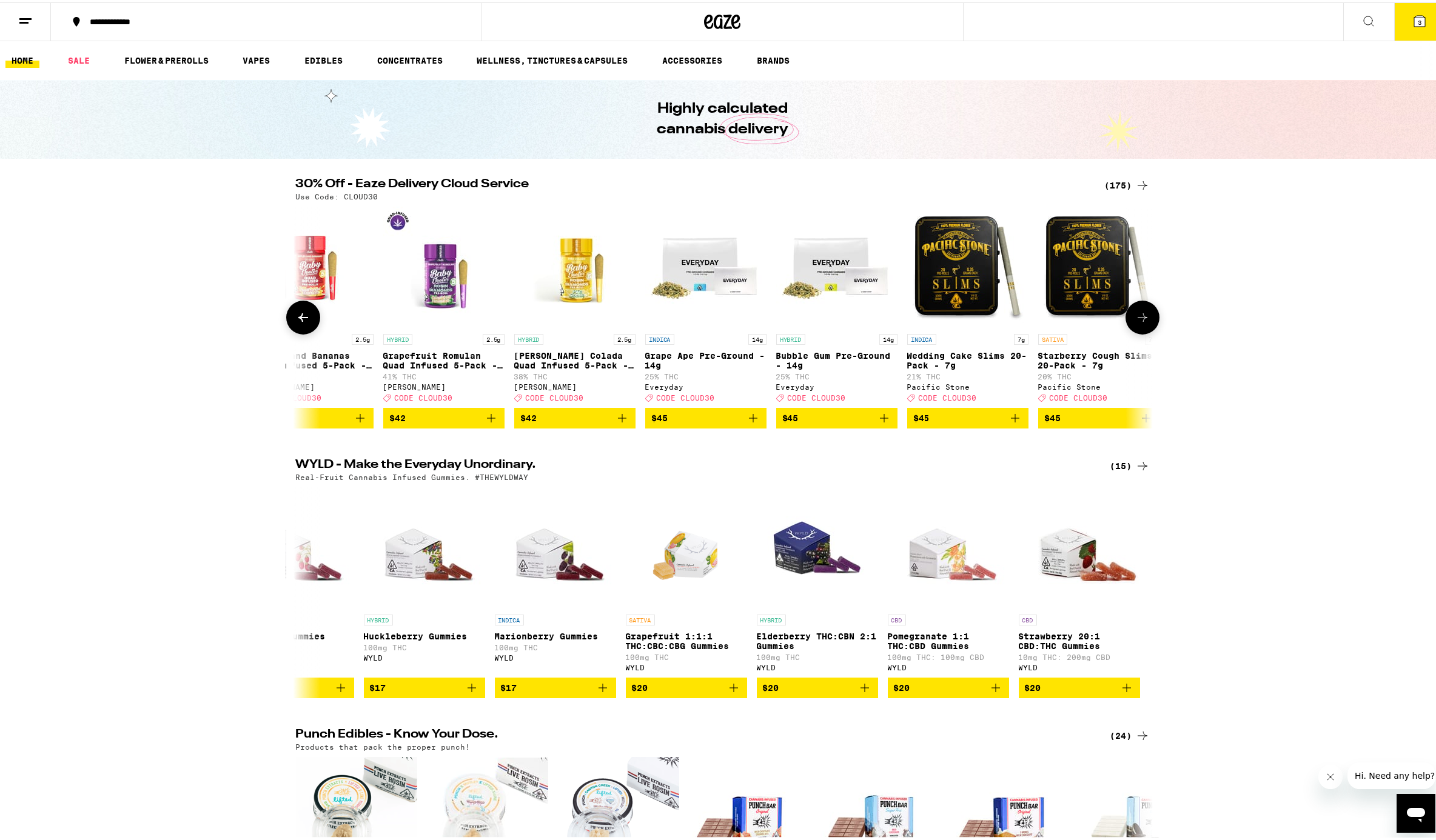
click at [1075, 320] on icon at bounding box center [1142, 315] width 10 height 8
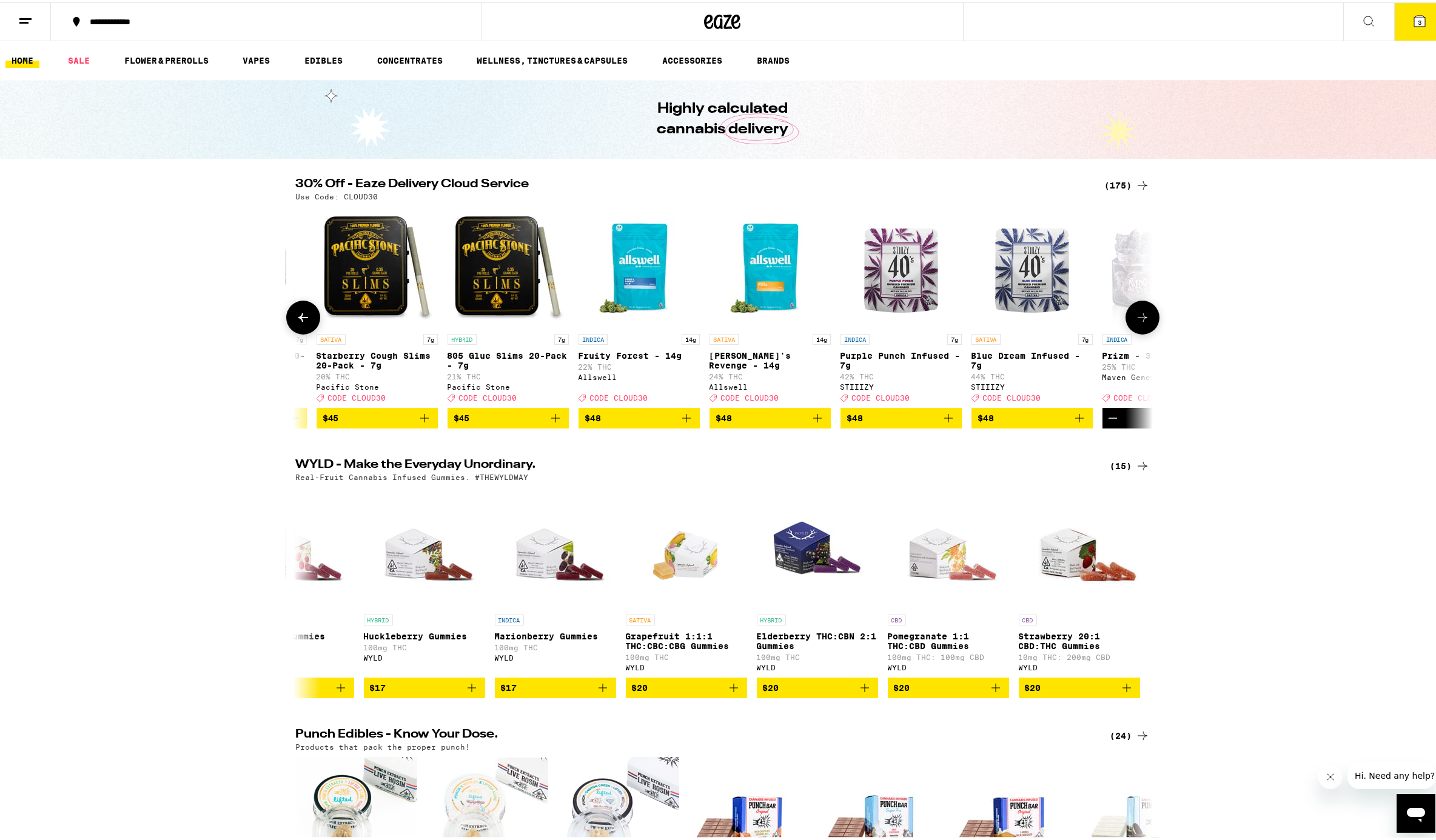
click at [1075, 320] on icon at bounding box center [1142, 315] width 10 height 8
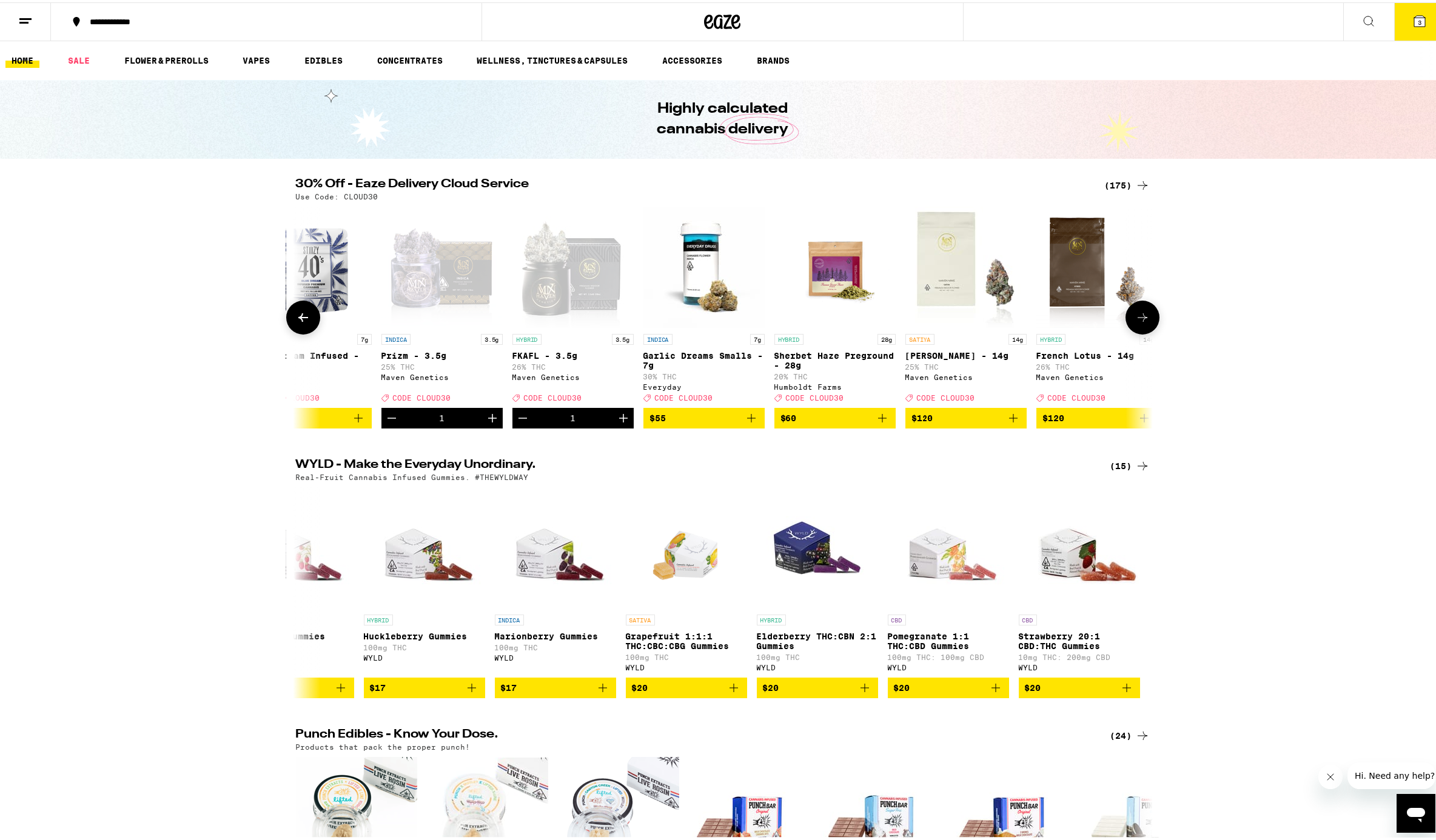
click at [1075, 320] on icon at bounding box center [1142, 315] width 14 height 14
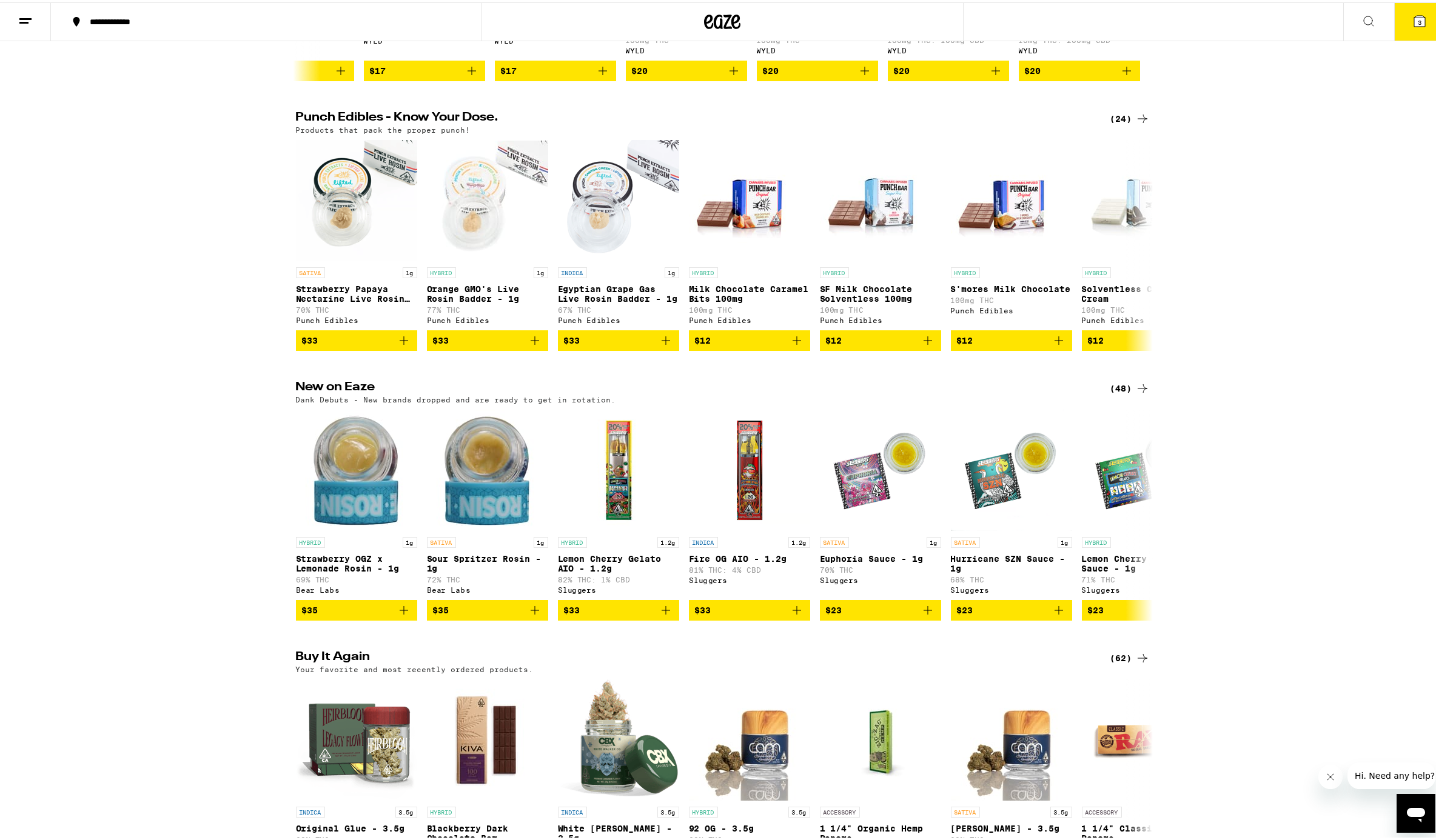
scroll to position [601, 0]
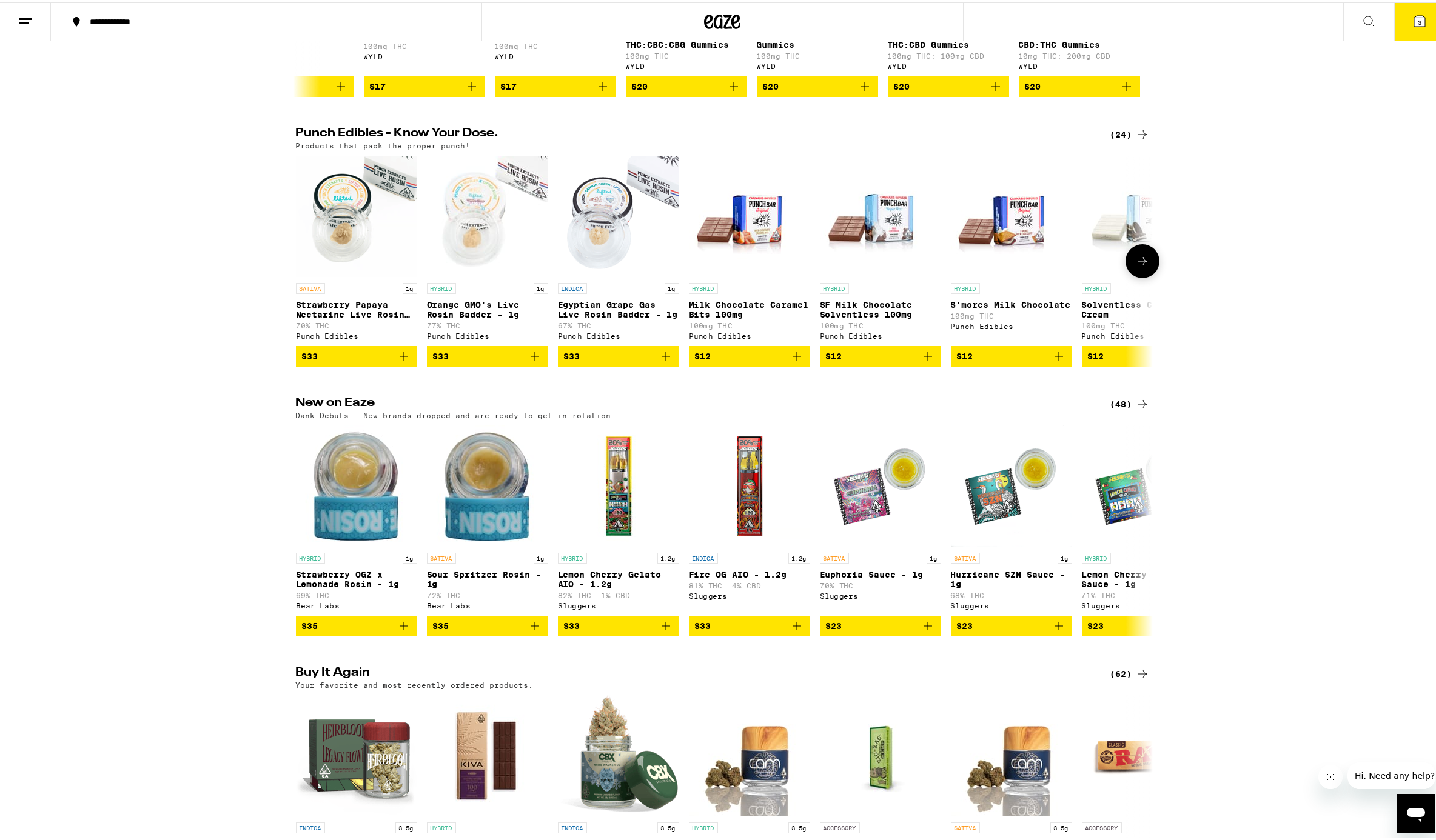
click at [1075, 266] on icon at bounding box center [1142, 258] width 14 height 14
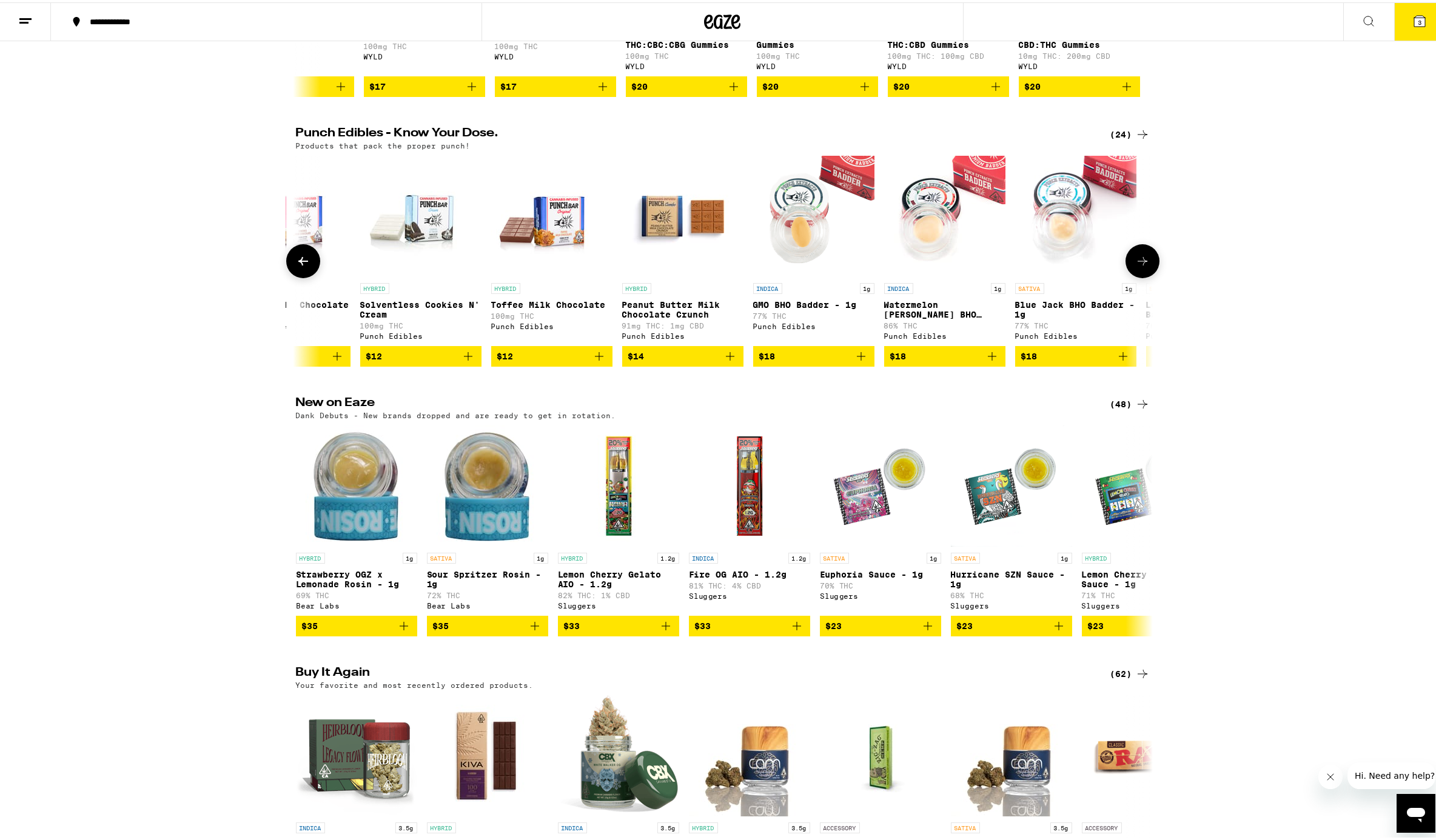
click at [1075, 266] on icon at bounding box center [1142, 258] width 14 height 14
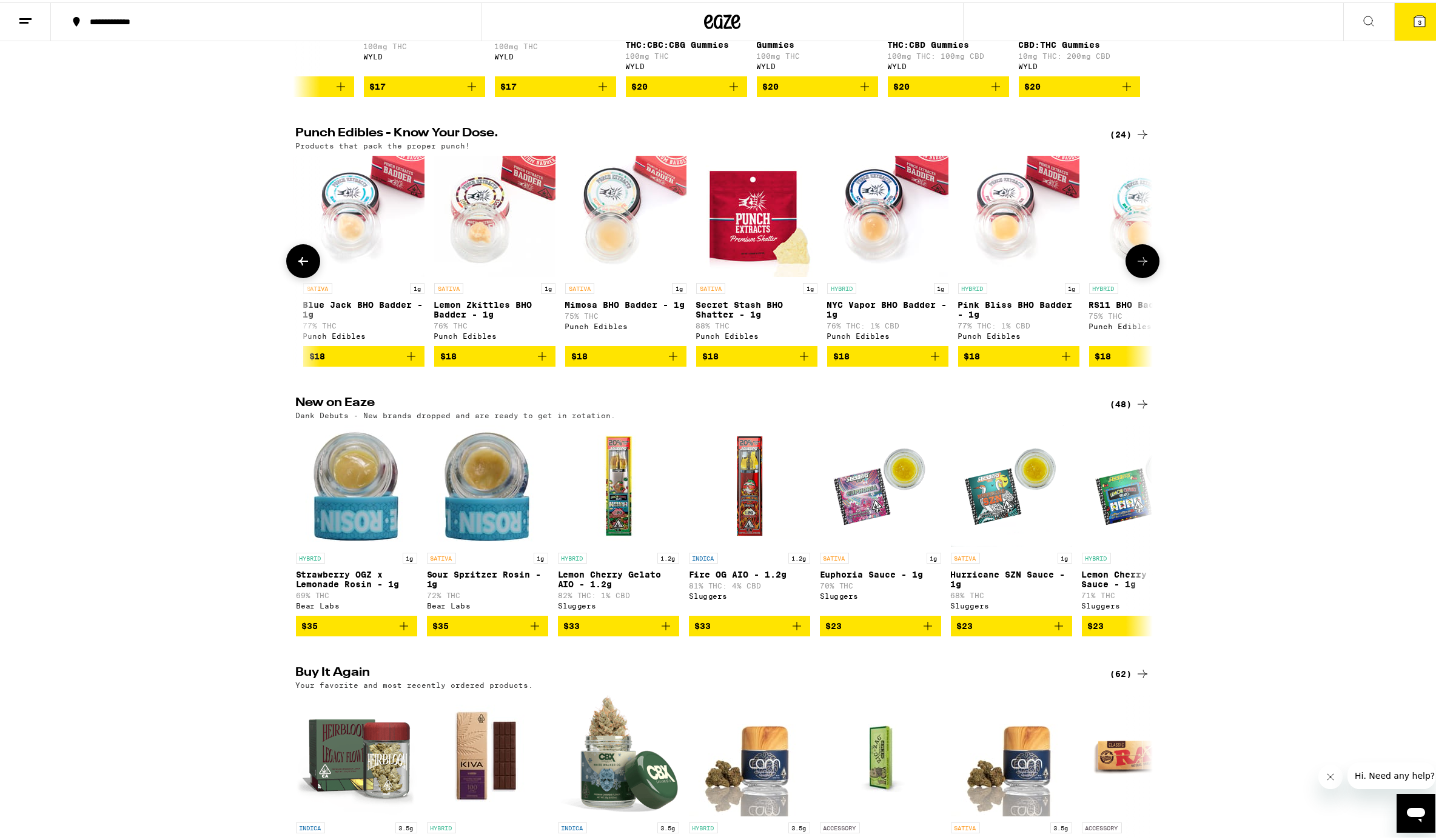
click at [1075, 266] on icon at bounding box center [1142, 258] width 14 height 14
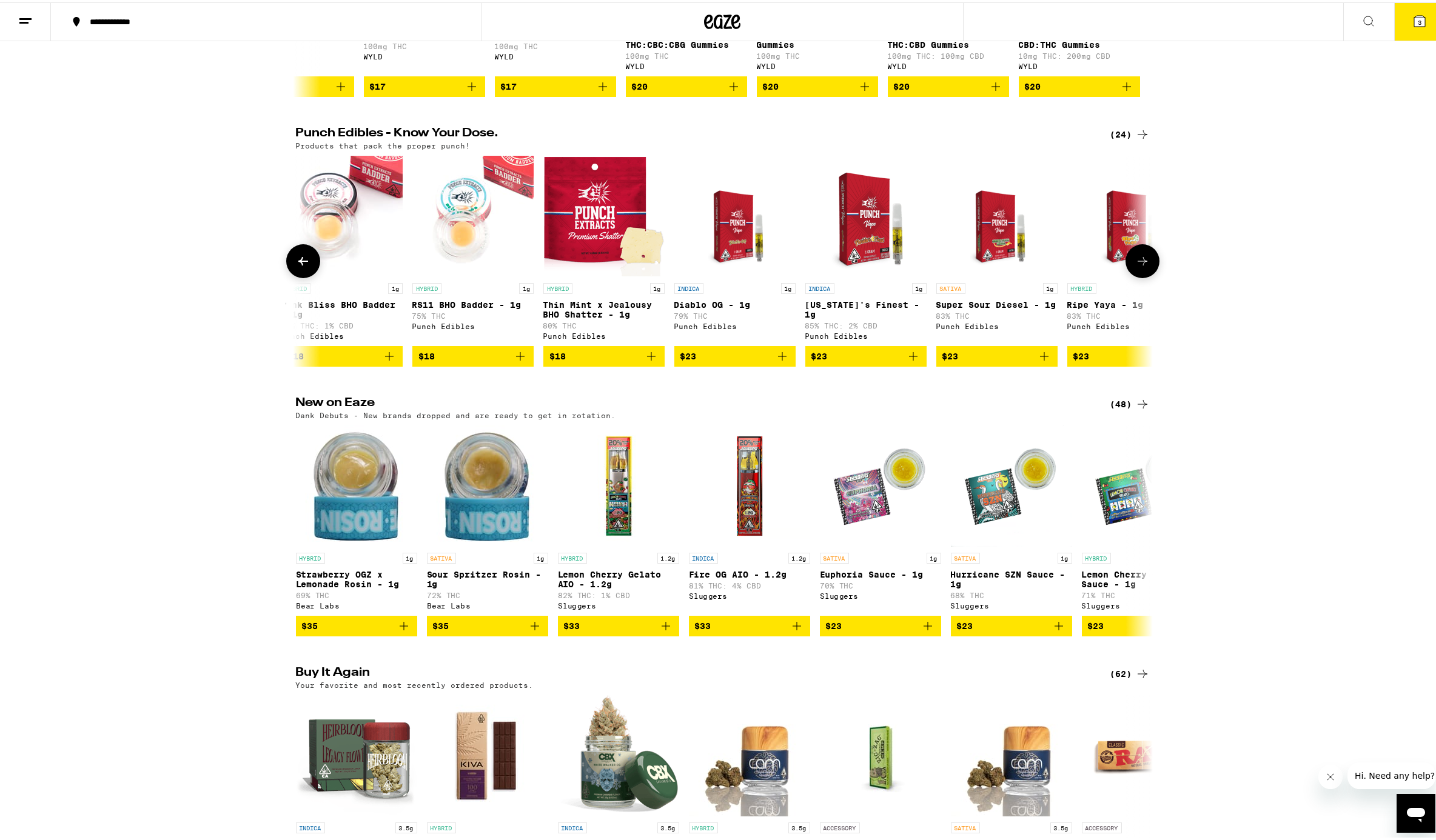
click at [1075, 266] on icon at bounding box center [1142, 258] width 14 height 14
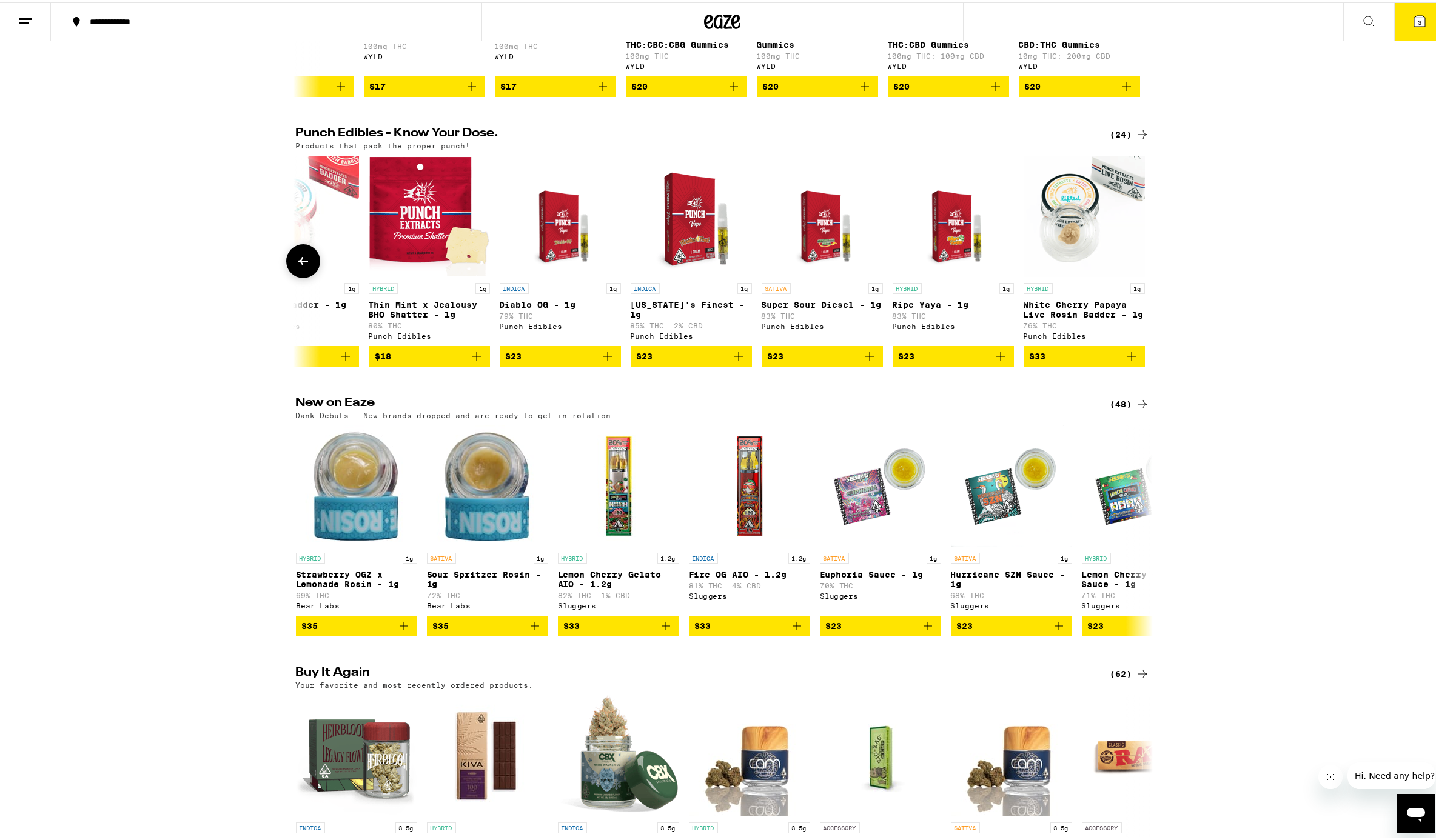
click at [1075, 259] on icon at bounding box center [1142, 259] width 0 height 0
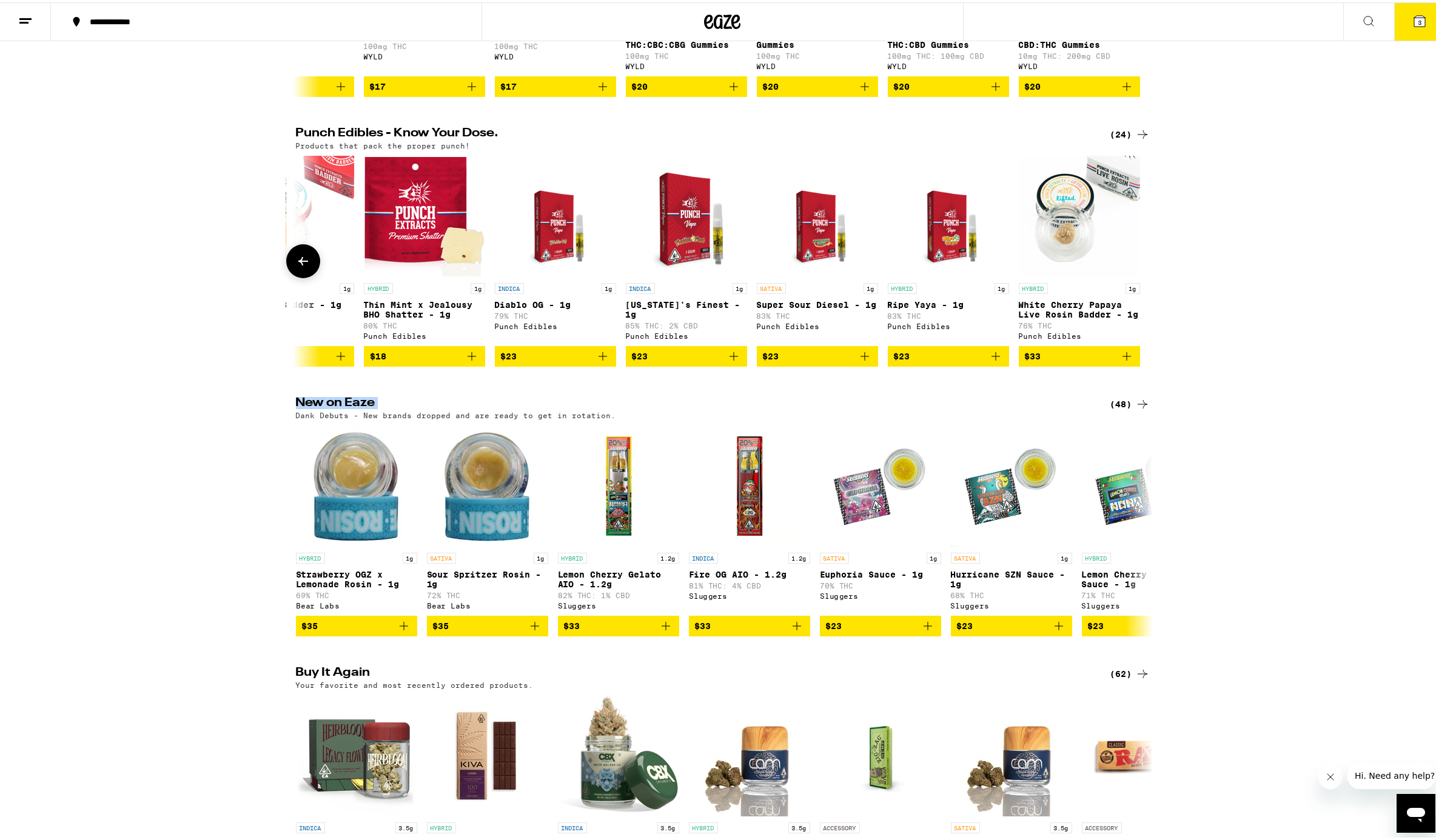
click at [1075, 275] on div at bounding box center [1142, 258] width 34 height 34
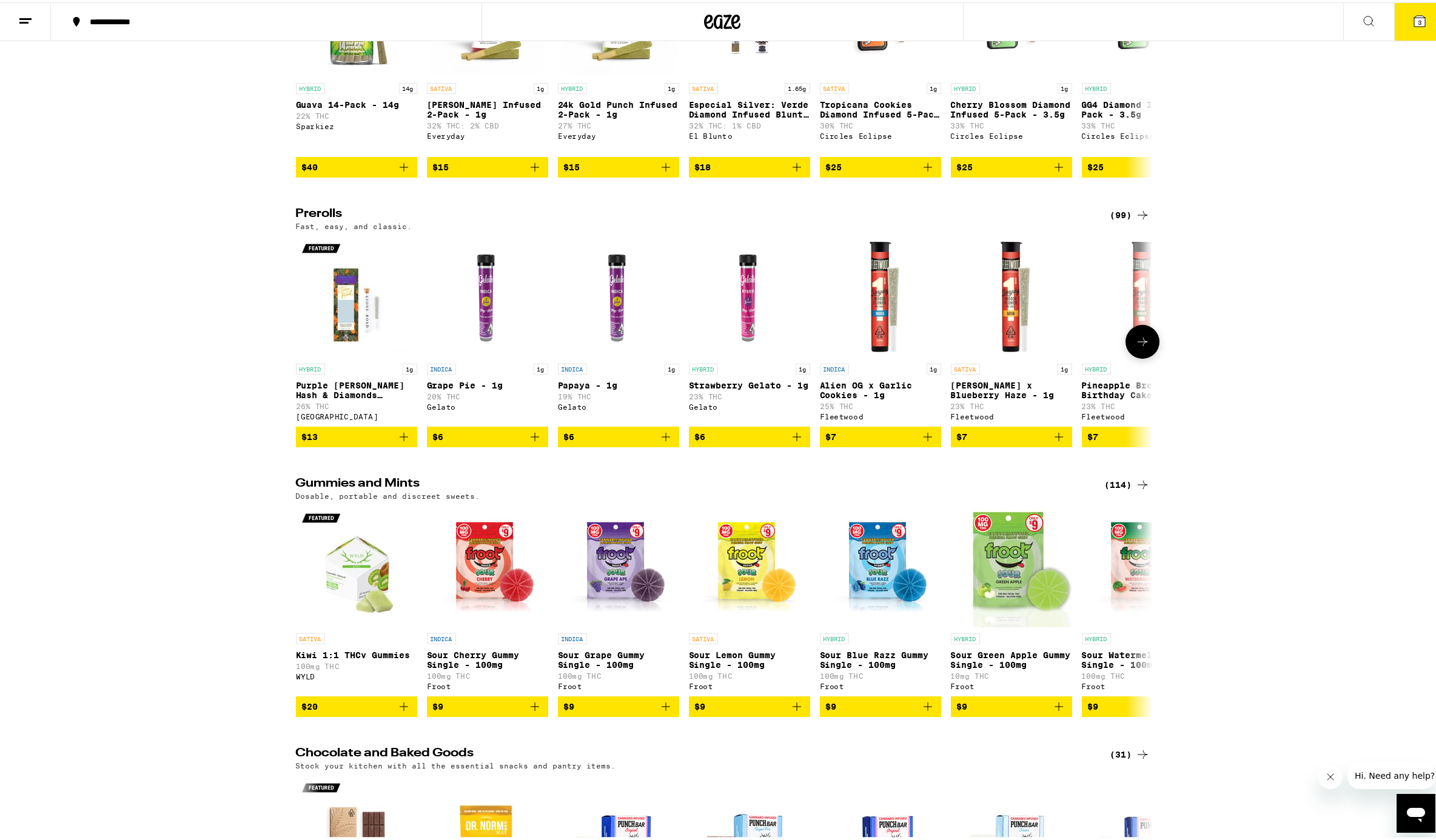
scroll to position [3951, 0]
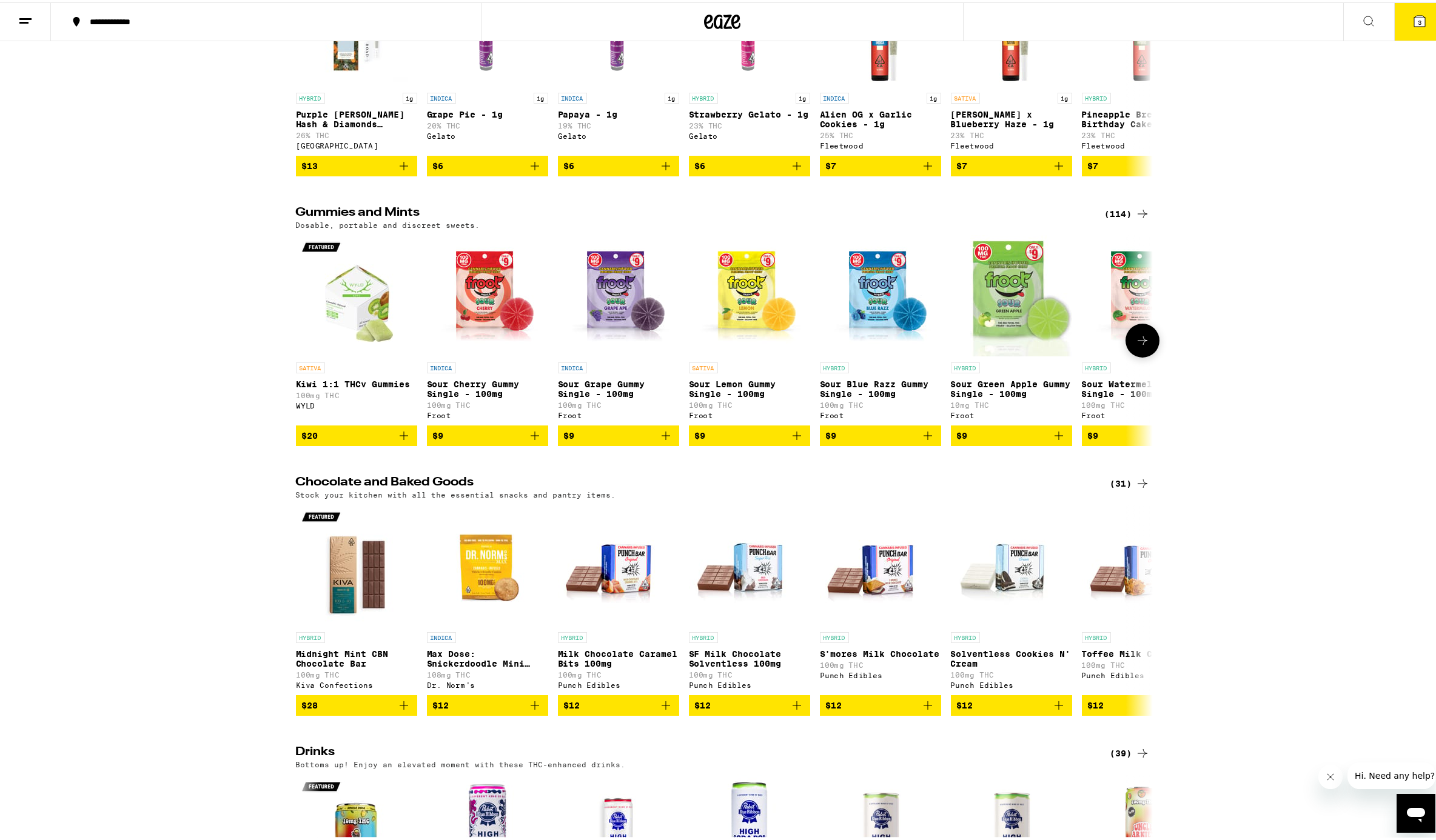
click at [1075, 355] on button at bounding box center [1142, 338] width 34 height 34
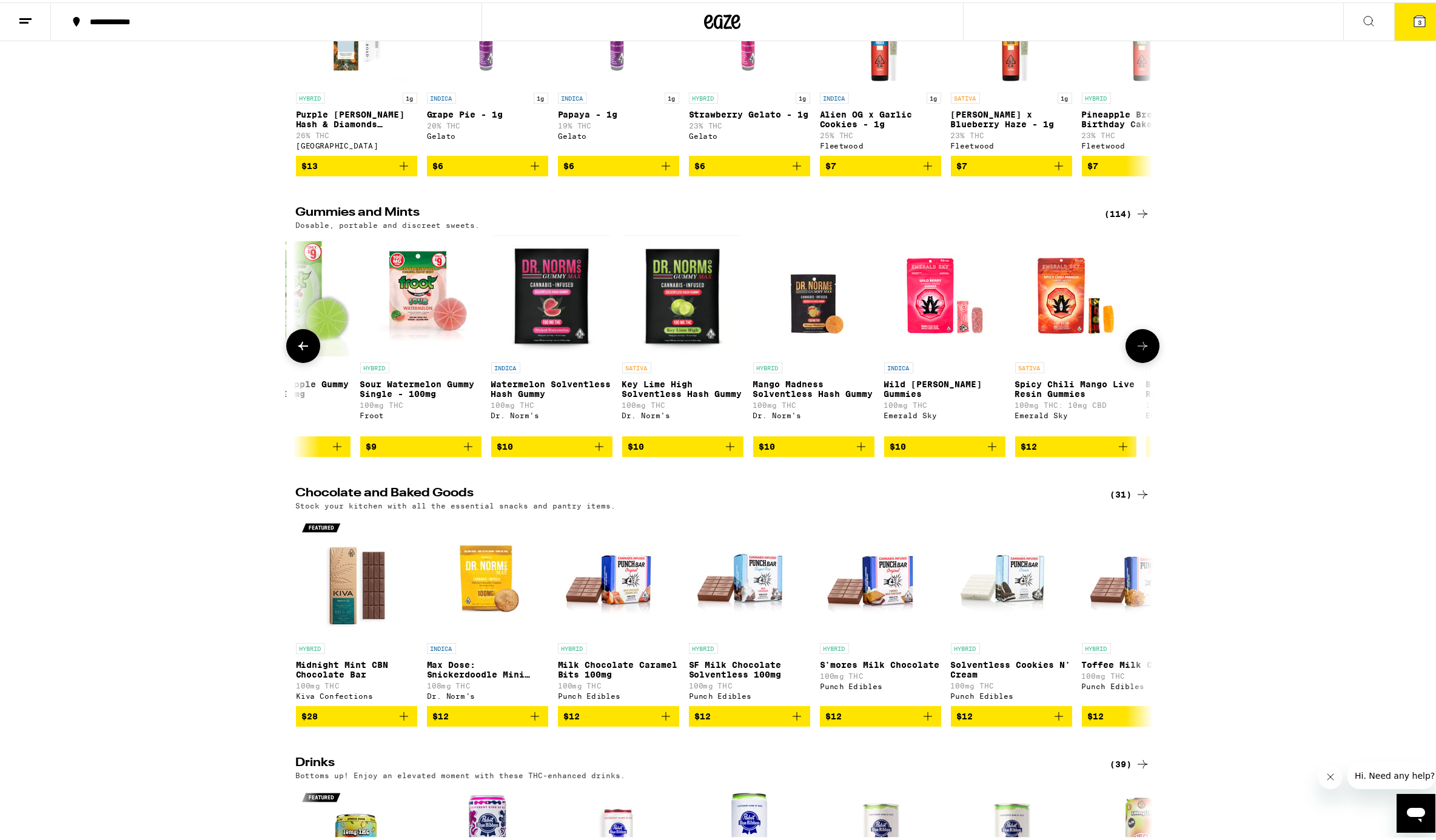
click at [1075, 360] on button at bounding box center [1142, 343] width 34 height 34
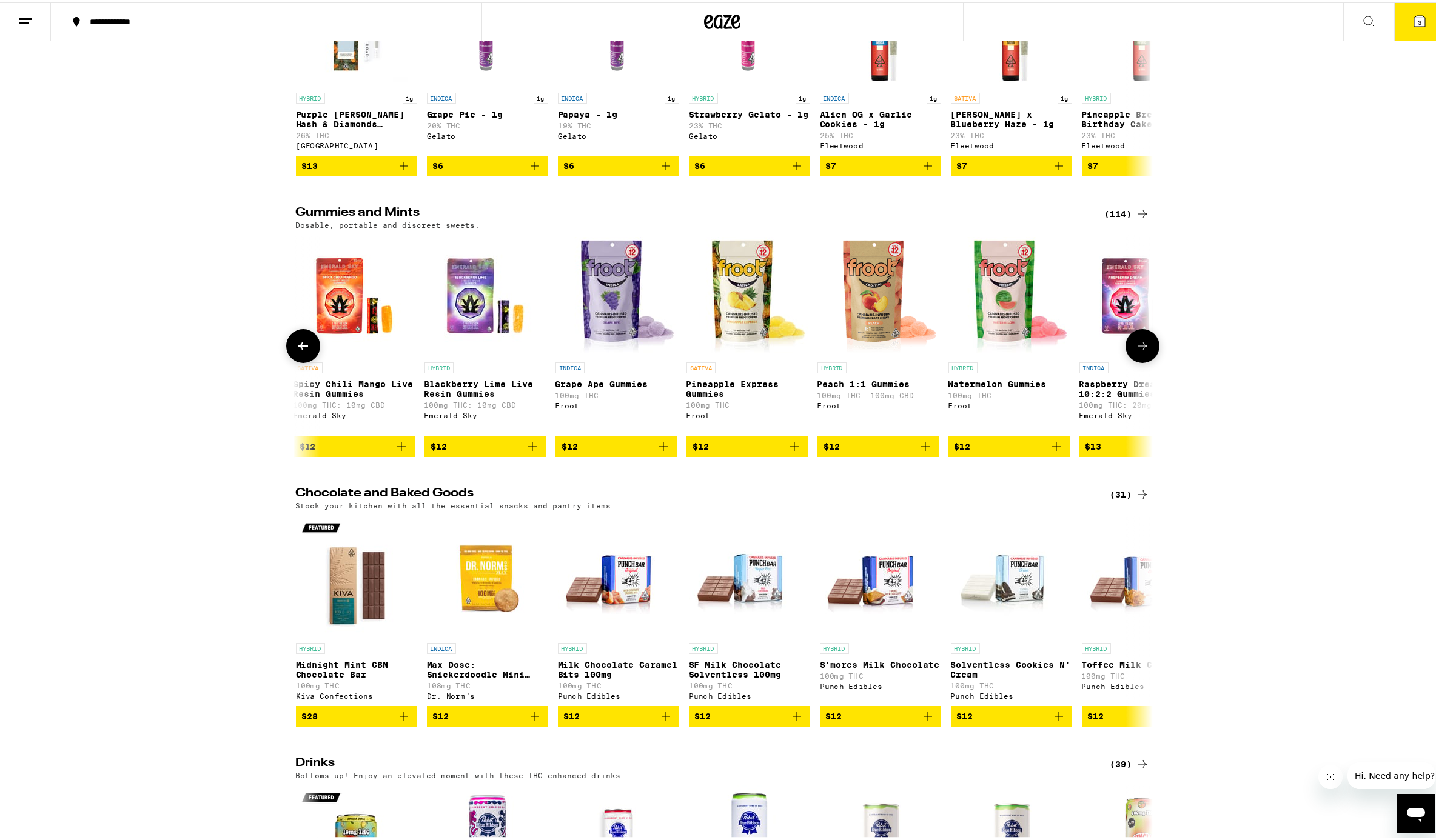
click at [1075, 351] on icon at bounding box center [1142, 343] width 14 height 14
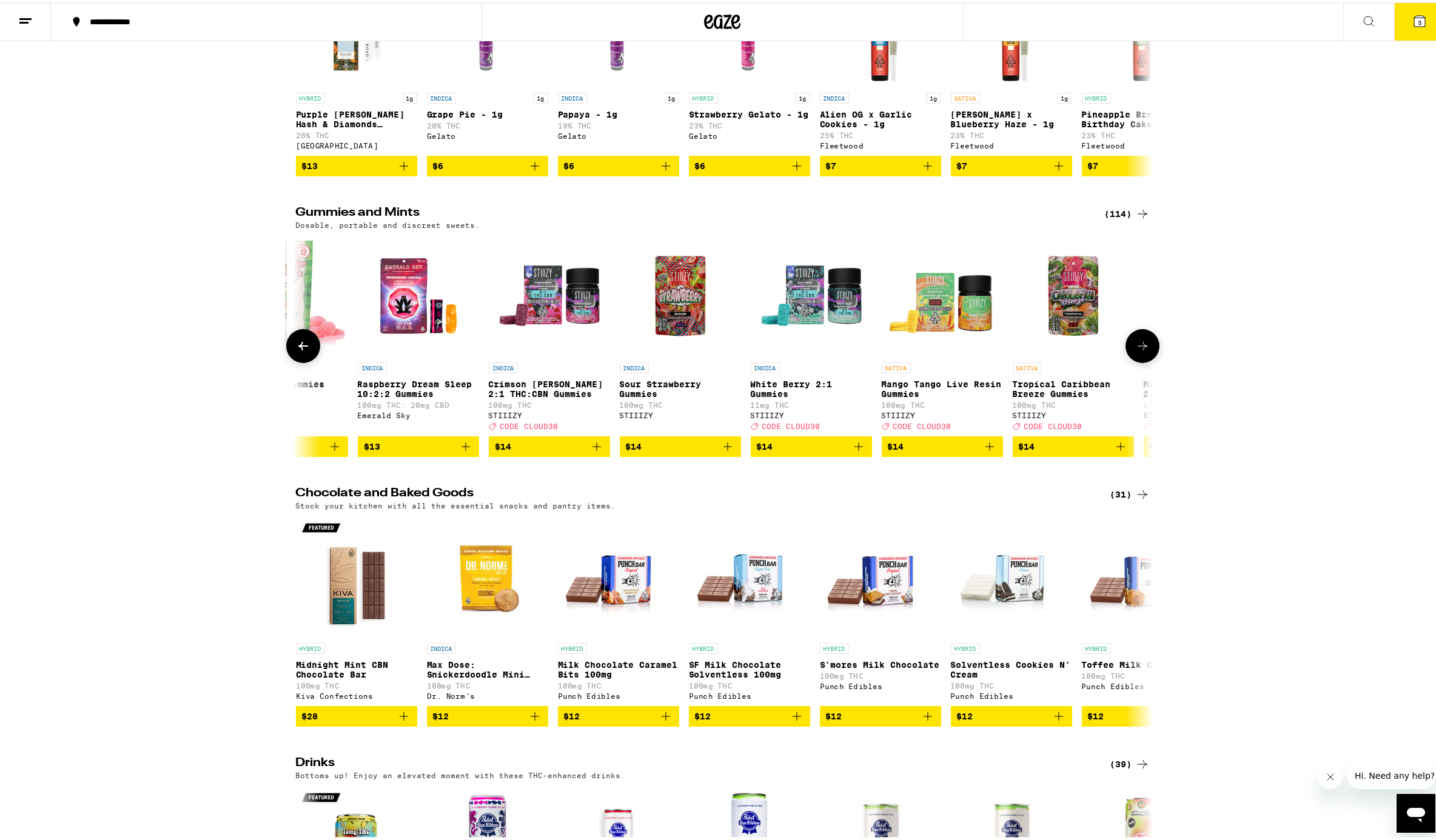
click at [1075, 351] on icon at bounding box center [1142, 343] width 14 height 14
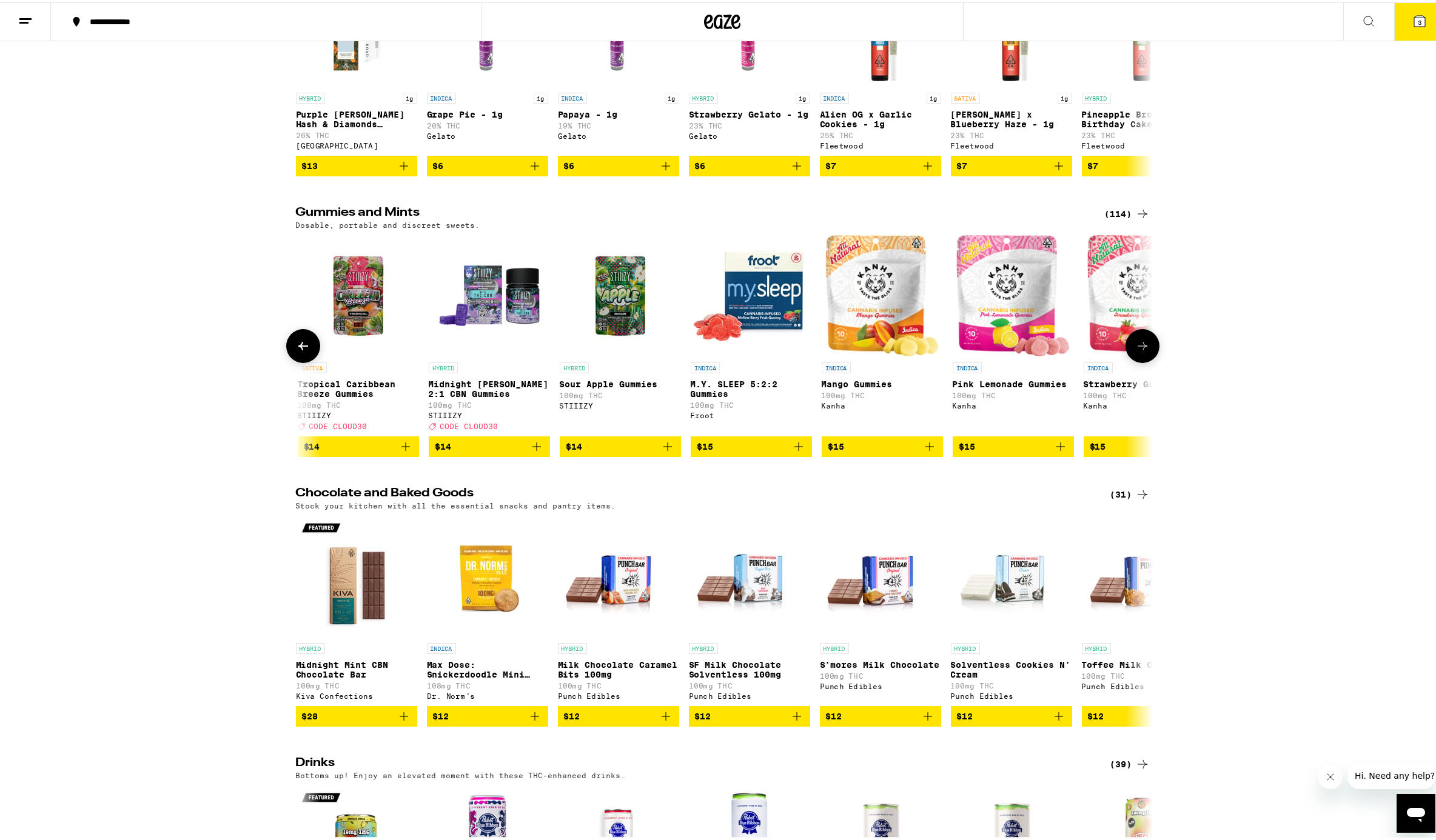
click at [1075, 351] on icon at bounding box center [1142, 343] width 14 height 14
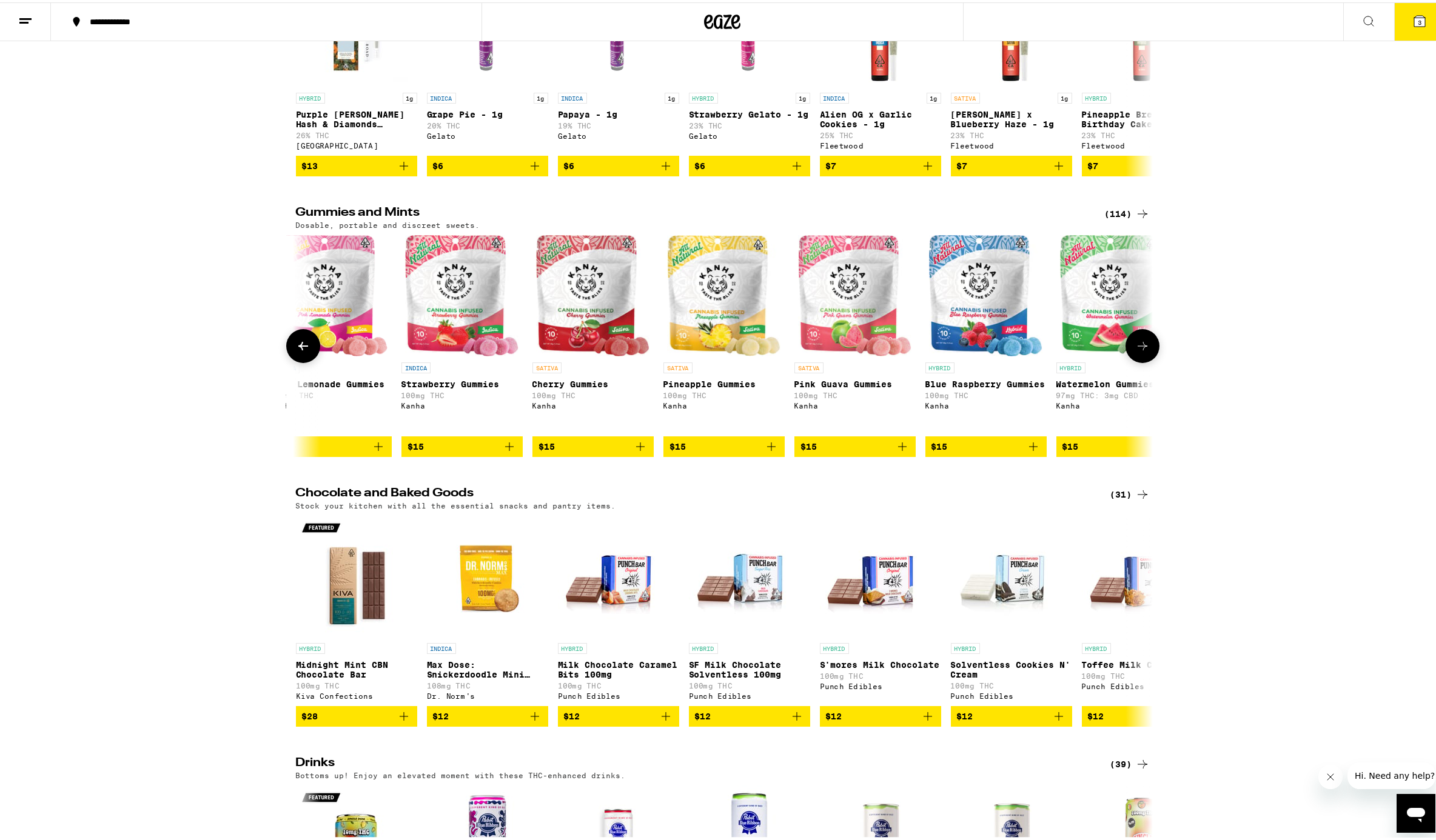
scroll to position [0, 3606]
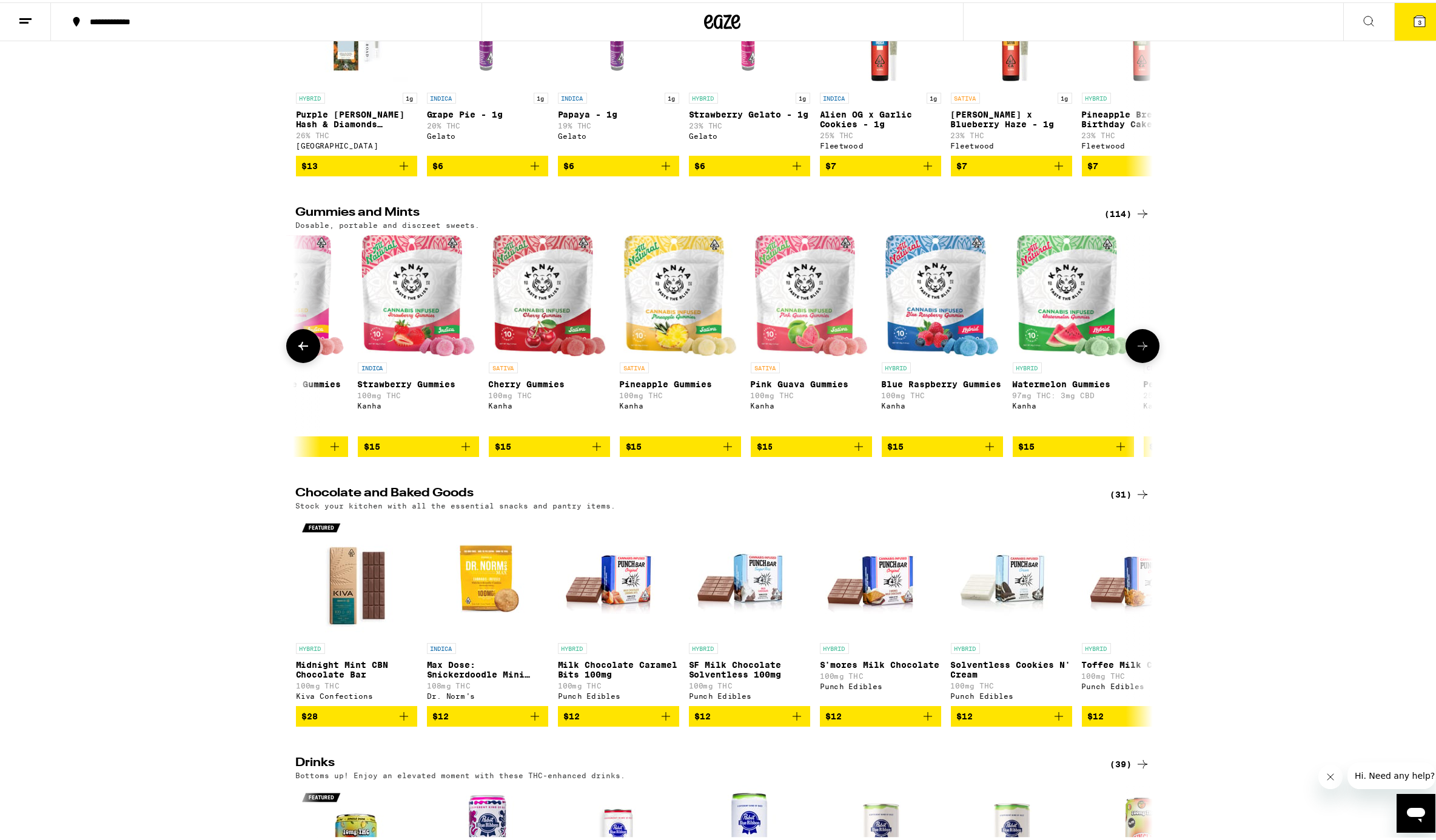
click at [855, 452] on icon "Add to bag" at bounding box center [858, 444] width 14 height 14
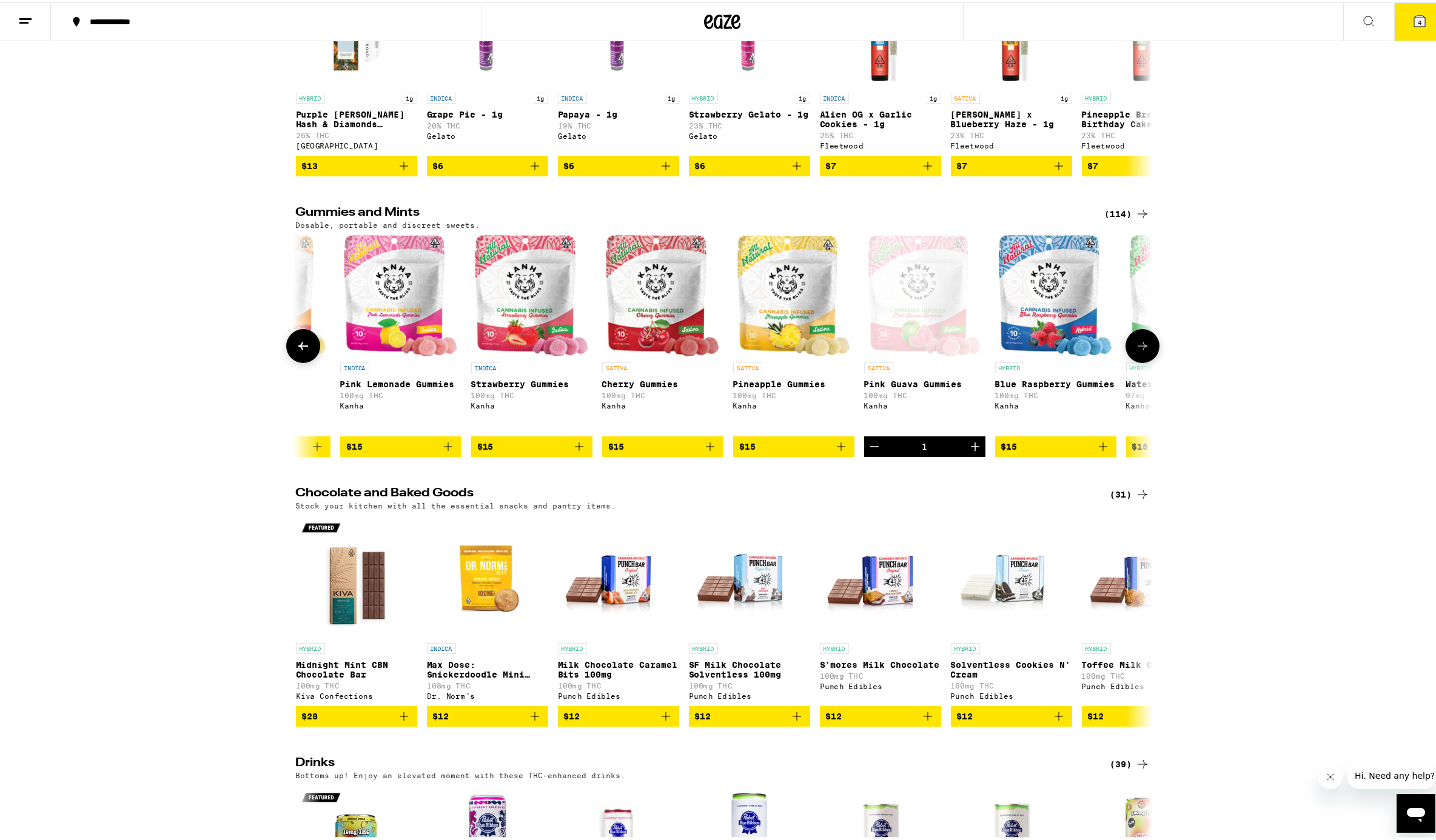
scroll to position [0, 3499]
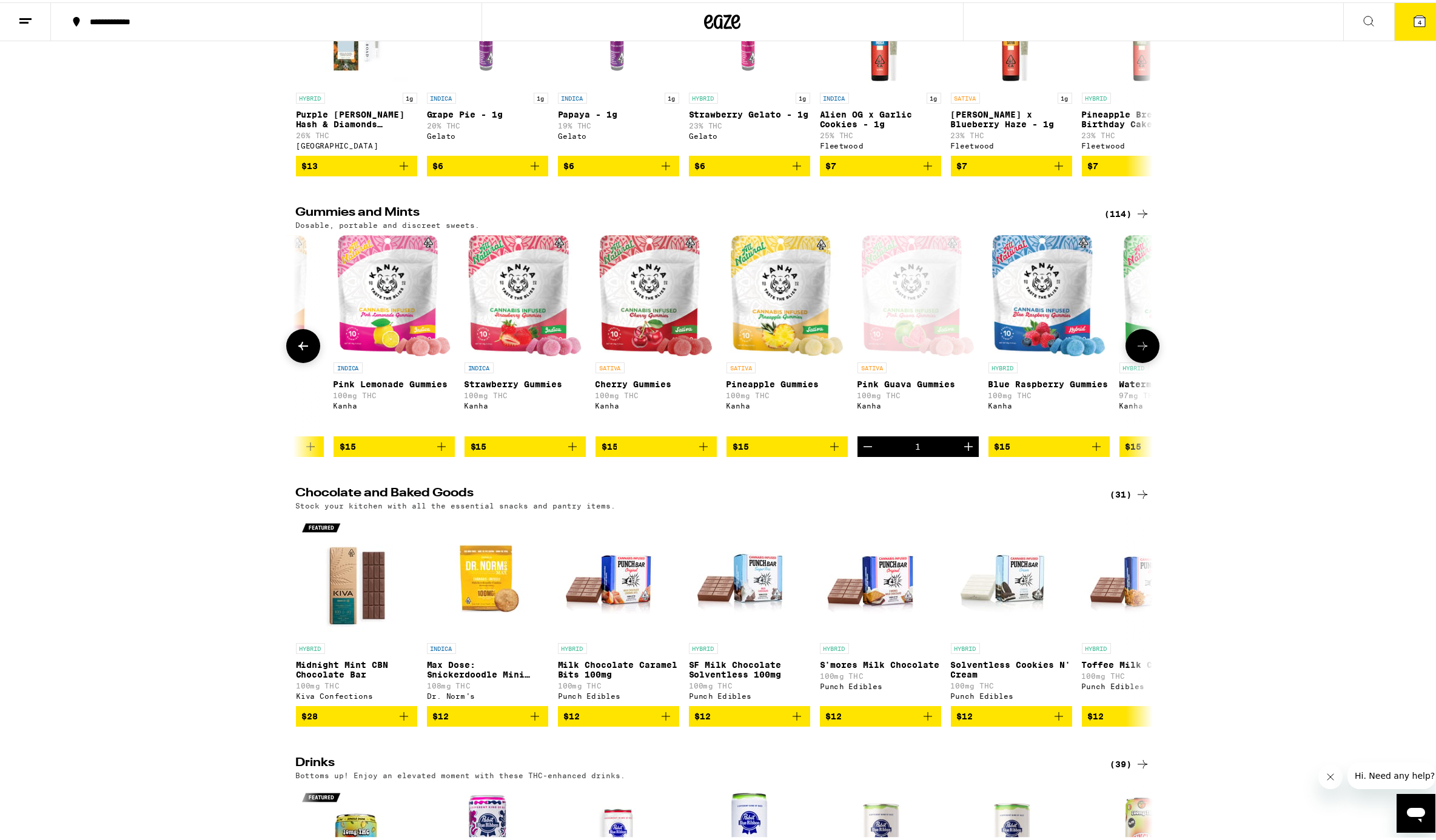
click at [698, 452] on icon "Add to bag" at bounding box center [703, 444] width 14 height 14
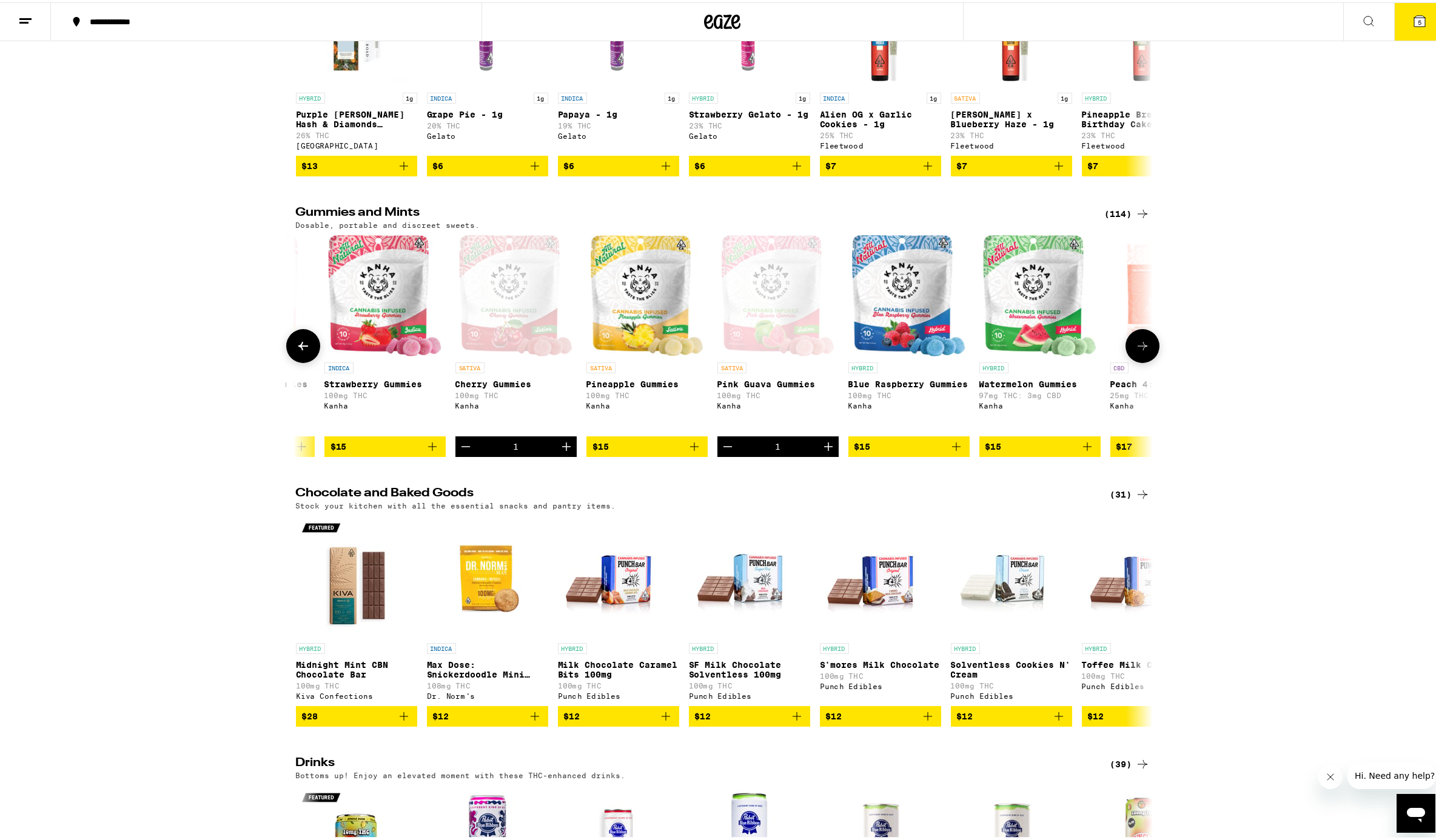
scroll to position [0, 3683]
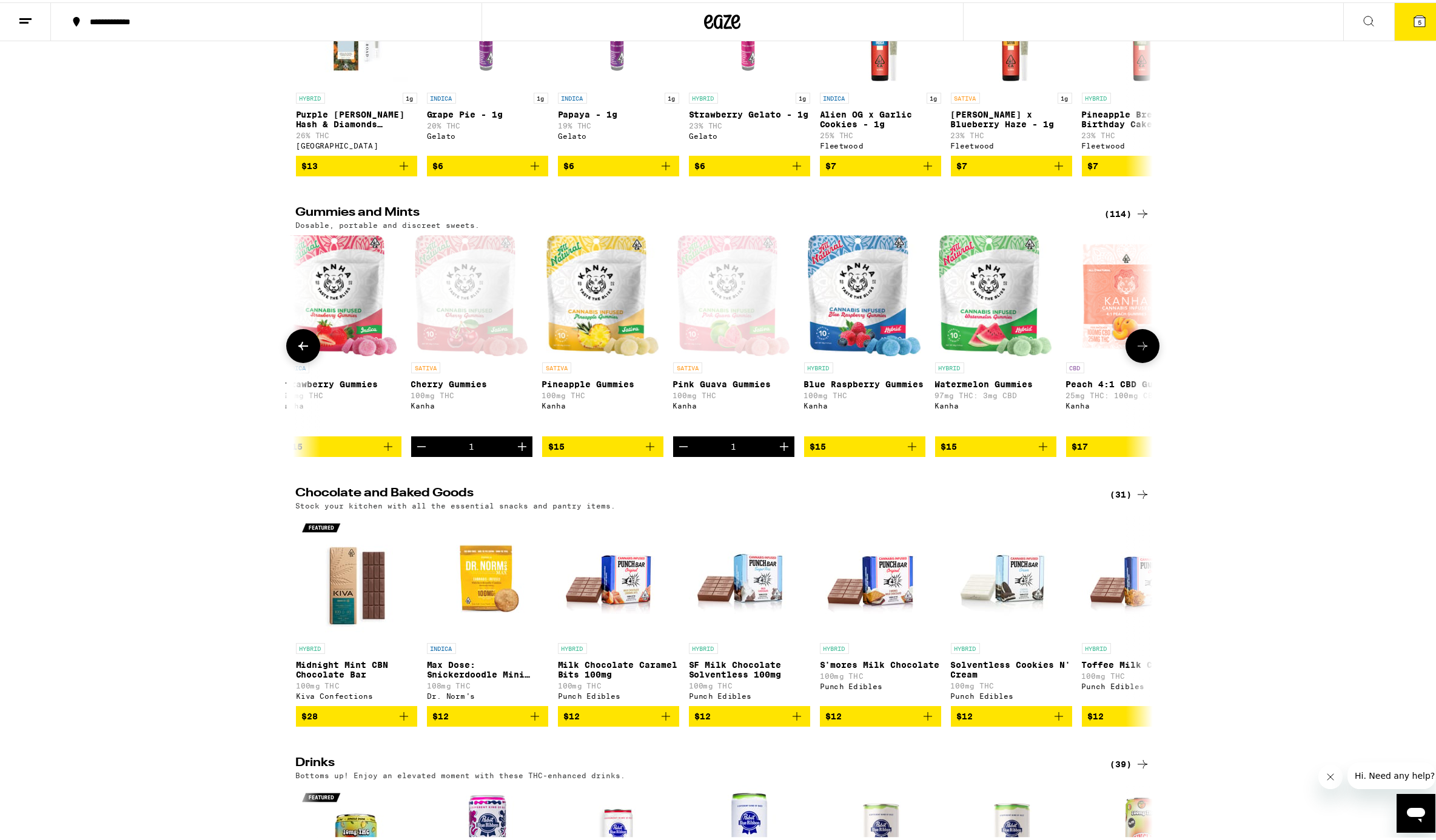
click at [908, 449] on icon "Add to bag" at bounding box center [912, 444] width 8 height 8
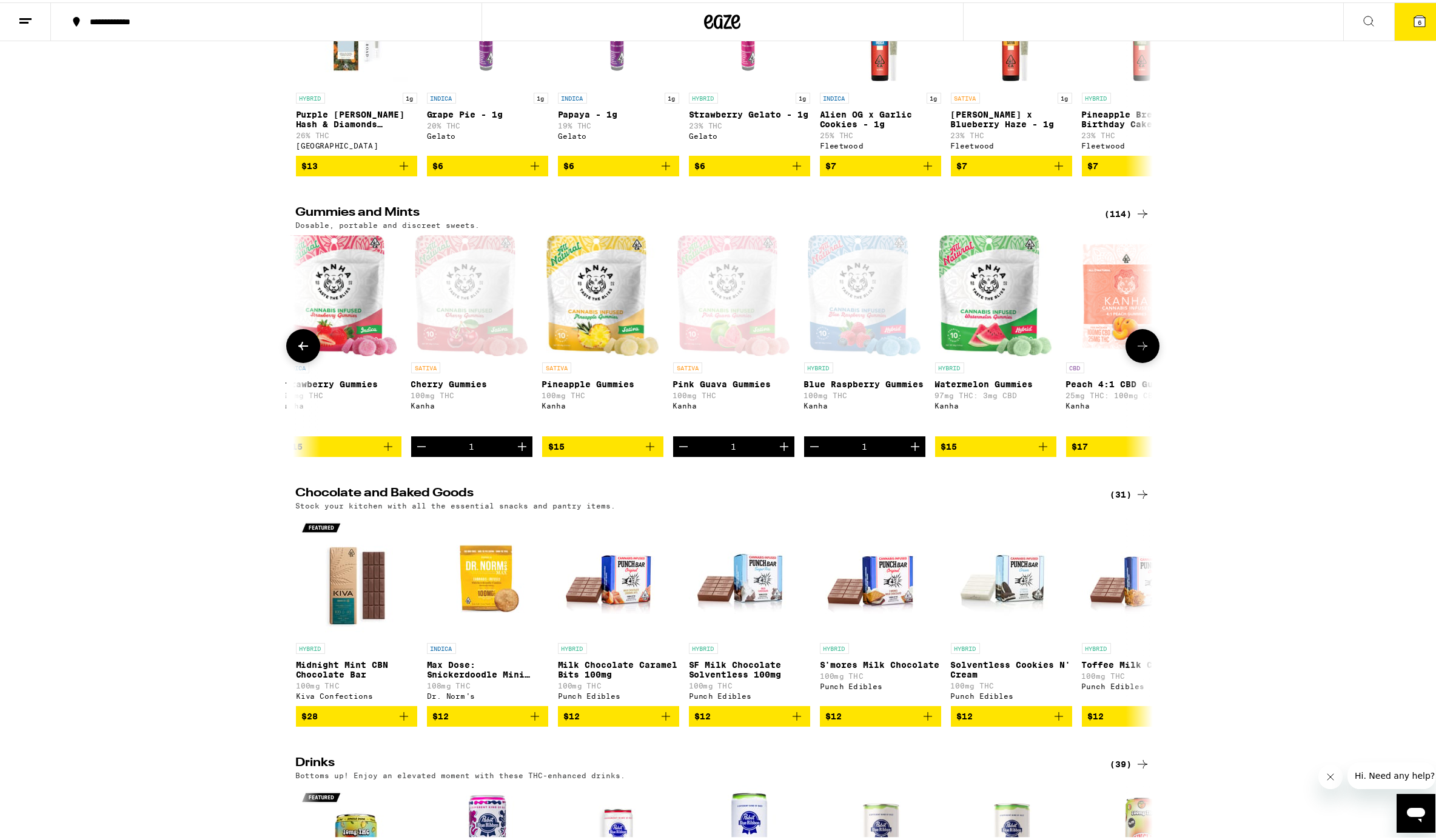
click at [418, 452] on icon "Decrement" at bounding box center [421, 444] width 14 height 14
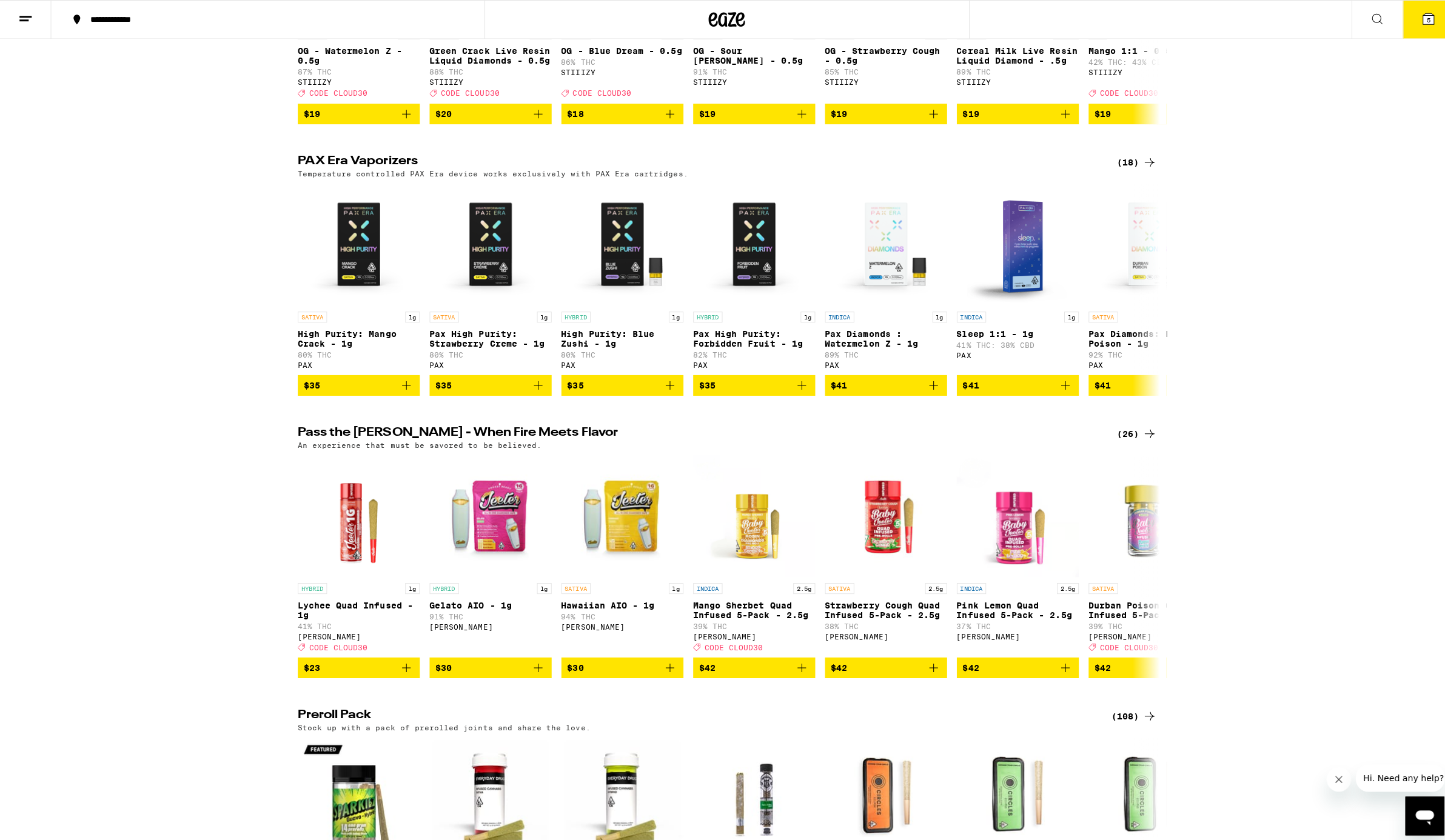
scroll to position [2908, 0]
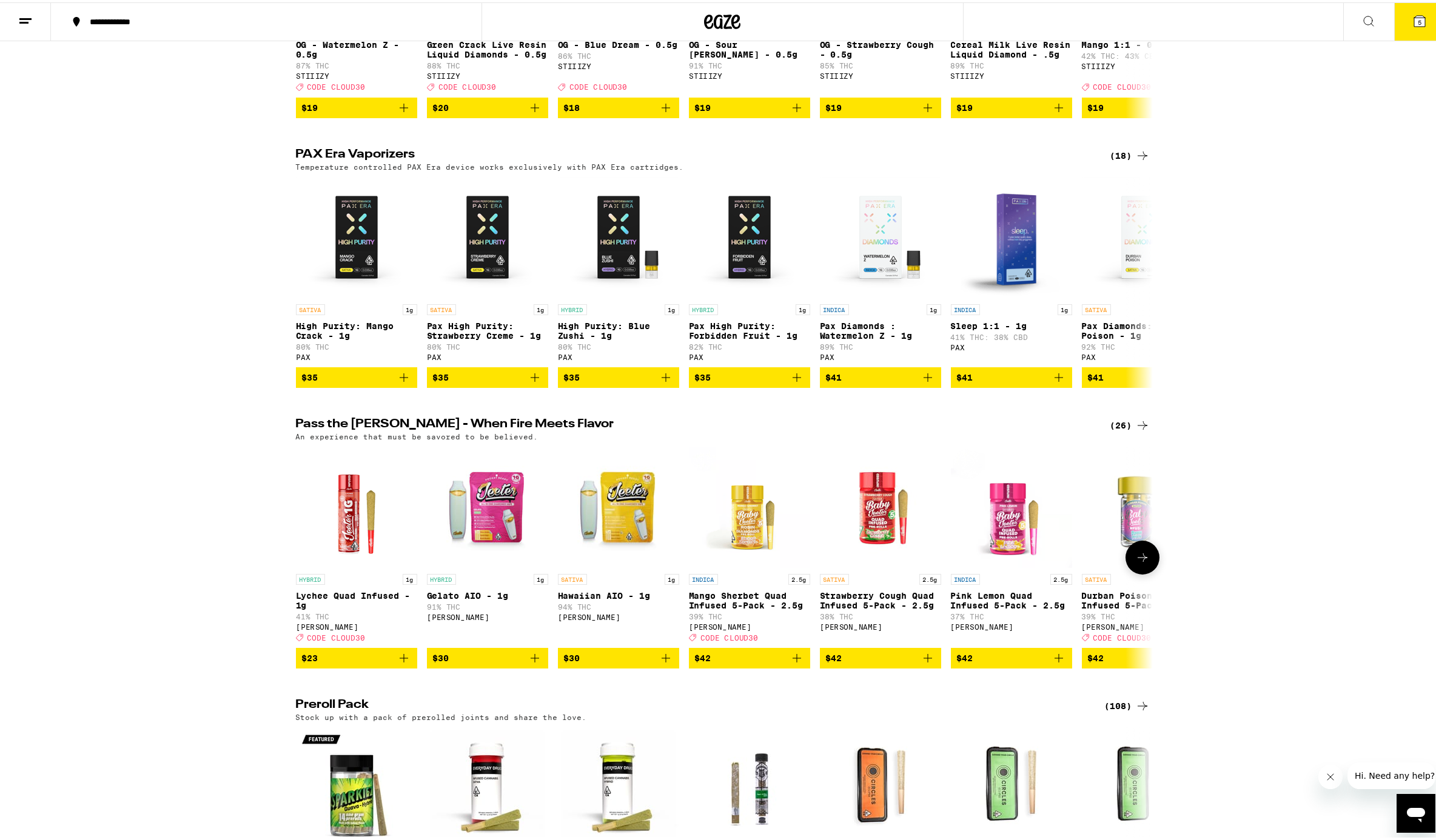
click at [477, 565] on img "Open page for Gelato AIO - 1g from Jeeter" at bounding box center [487, 504] width 121 height 121
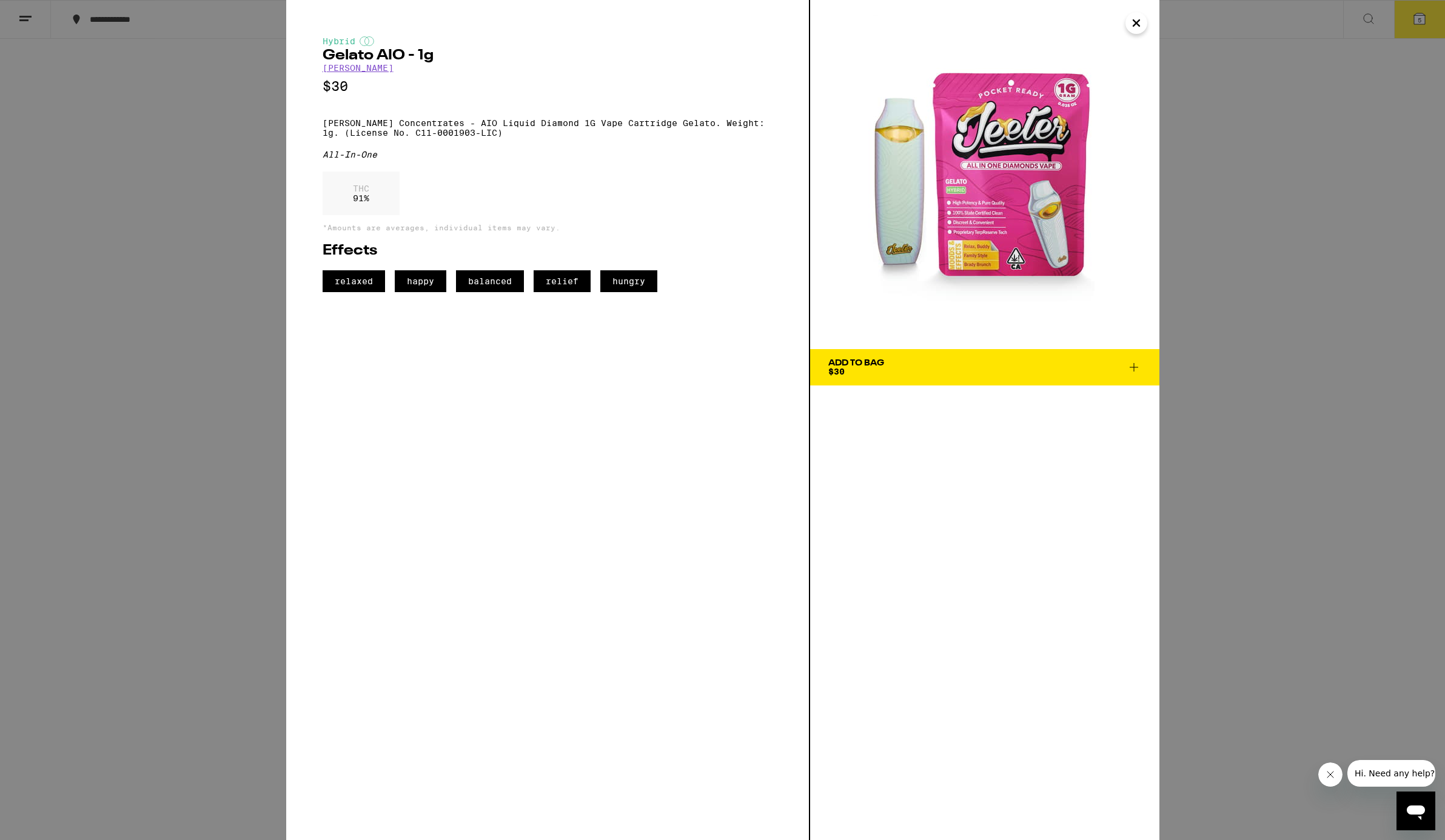
click at [1075, 367] on icon at bounding box center [1133, 367] width 14 height 14
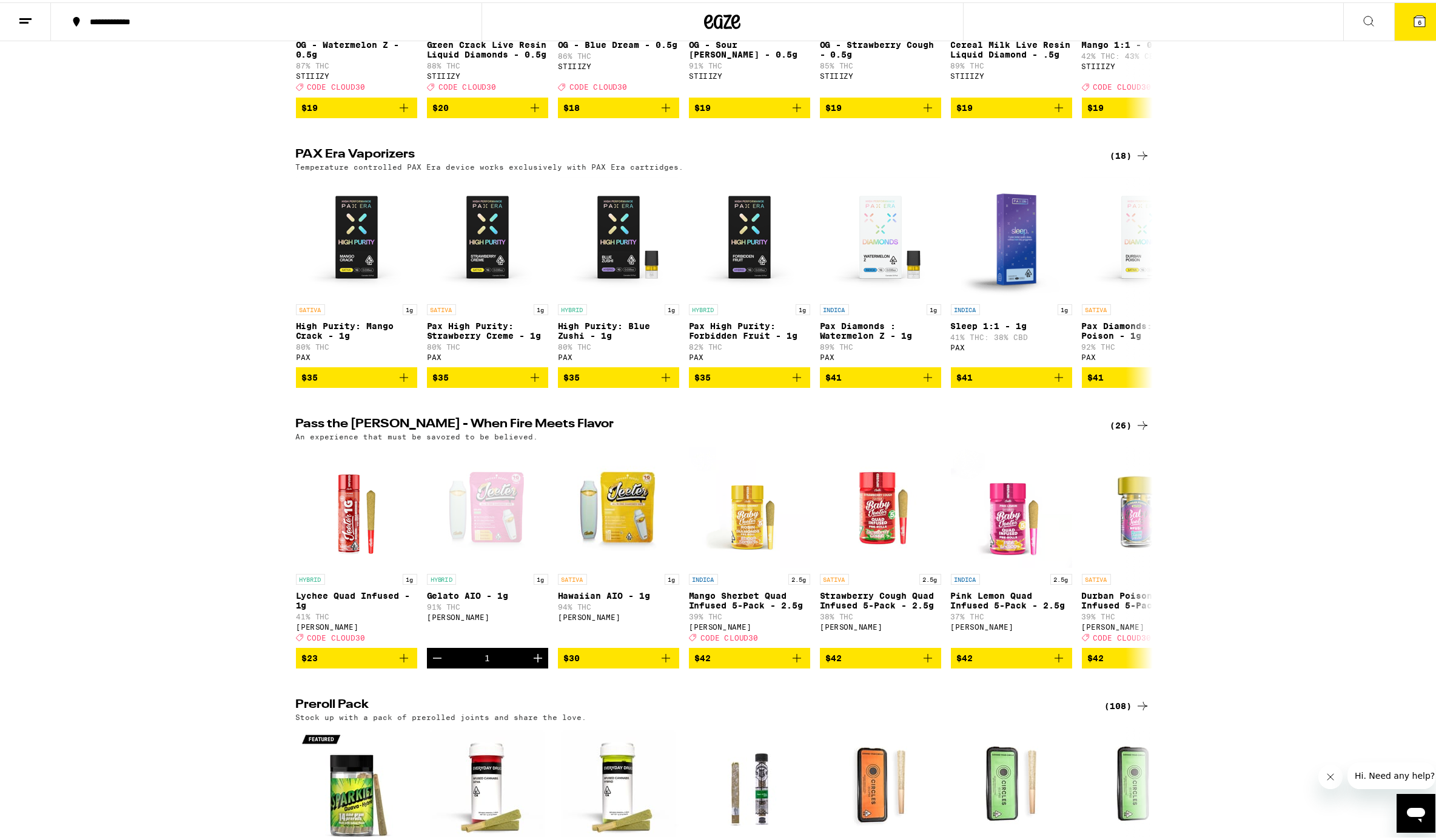
click at [1075, 20] on icon at bounding box center [1419, 19] width 11 height 11
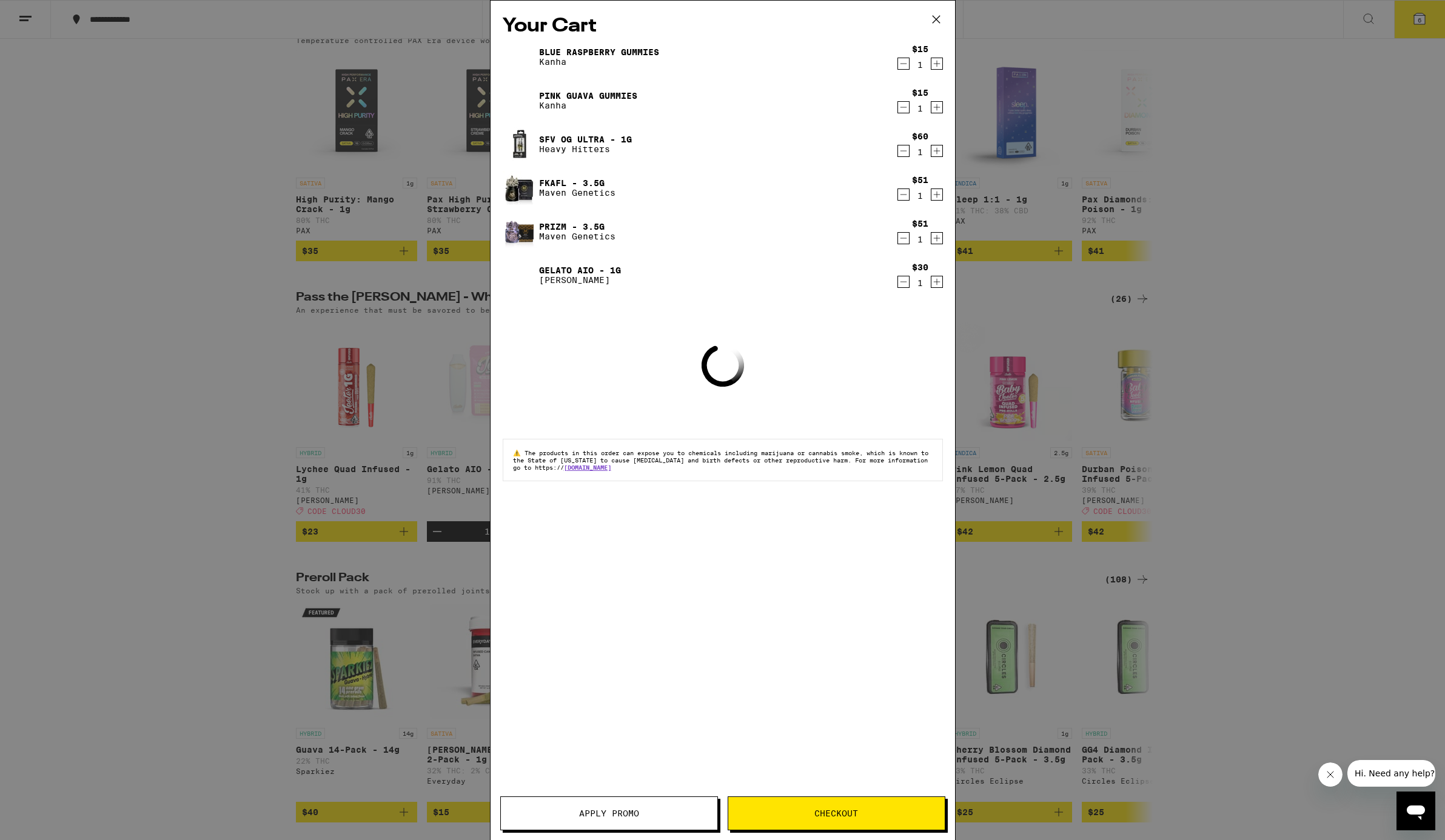
scroll to position [2784, 0]
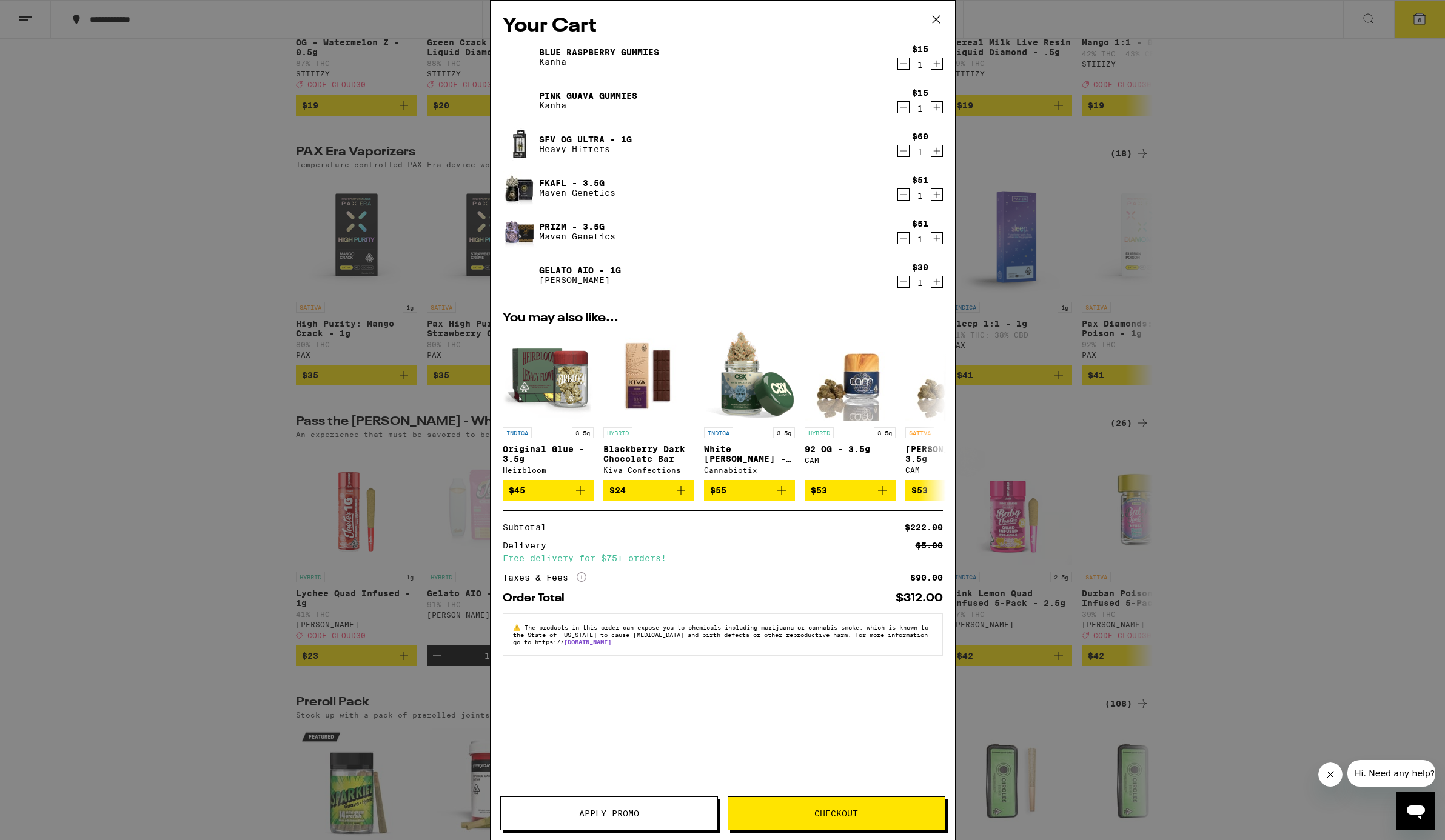
click at [580, 809] on span "Apply Promo" at bounding box center [609, 813] width 60 height 8
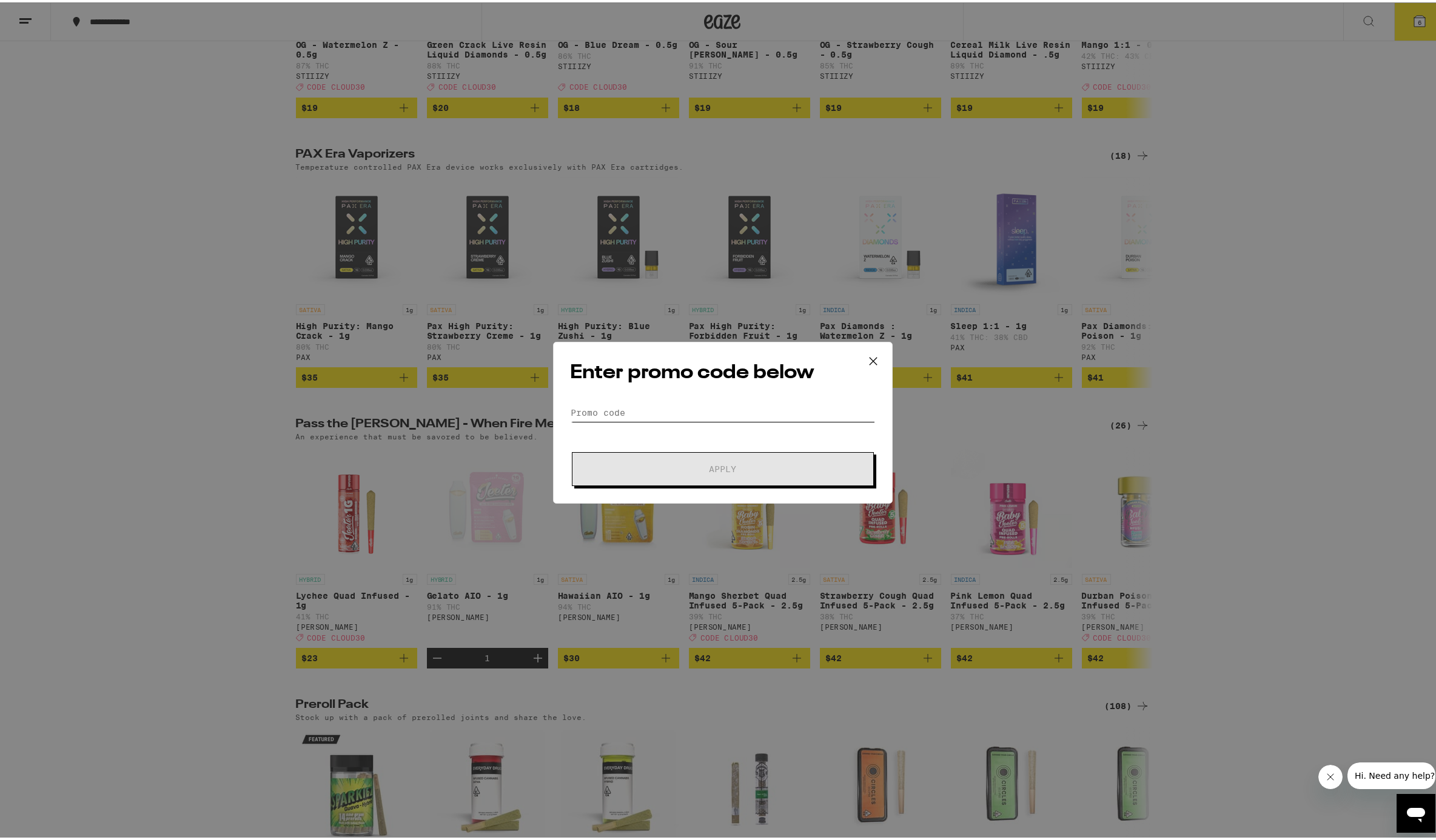
click at [626, 417] on input "Promo Code" at bounding box center [723, 411] width 304 height 18
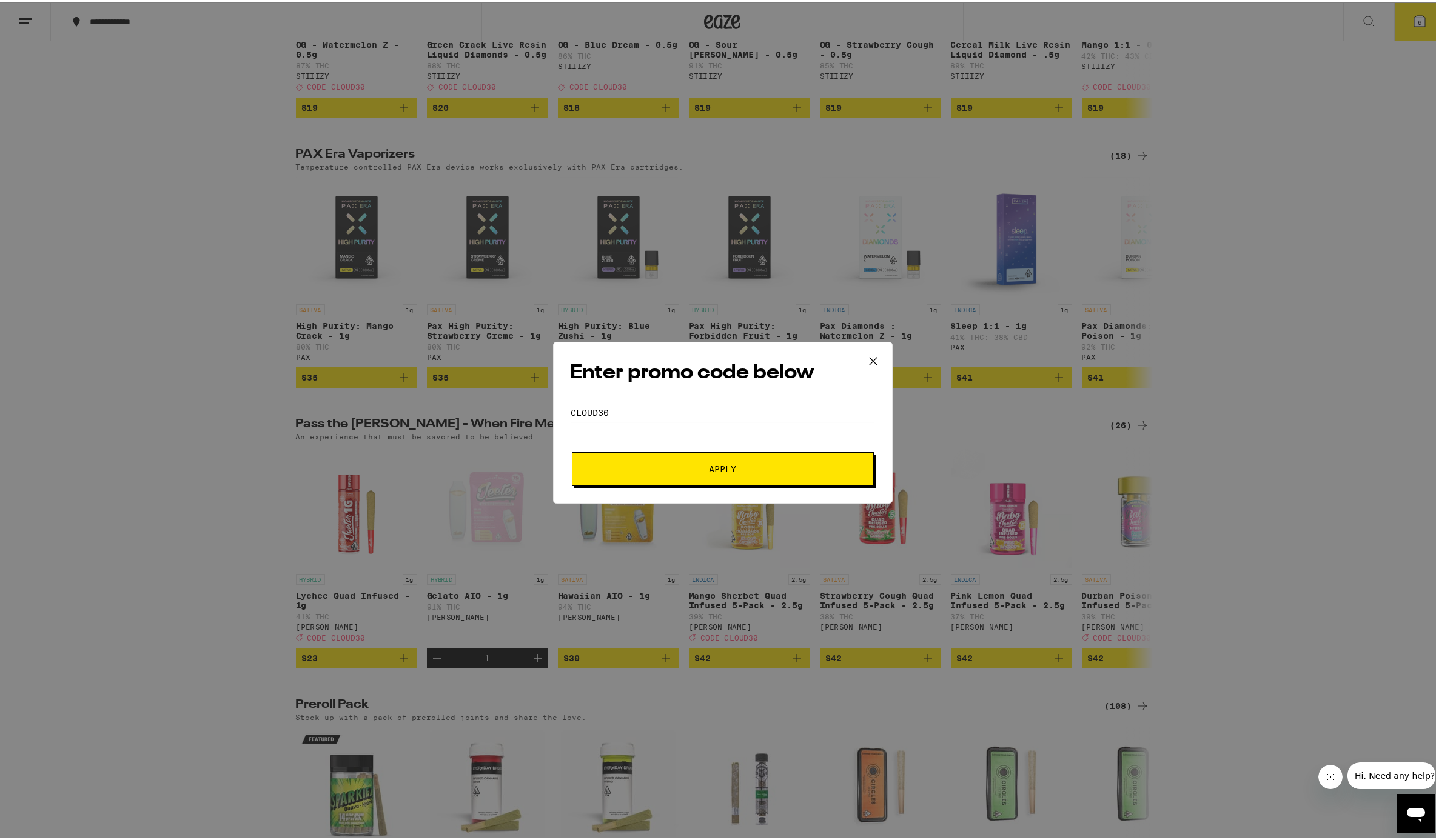
type input "CLOUD30"
click at [717, 477] on button "Apply" at bounding box center [723, 466] width 302 height 34
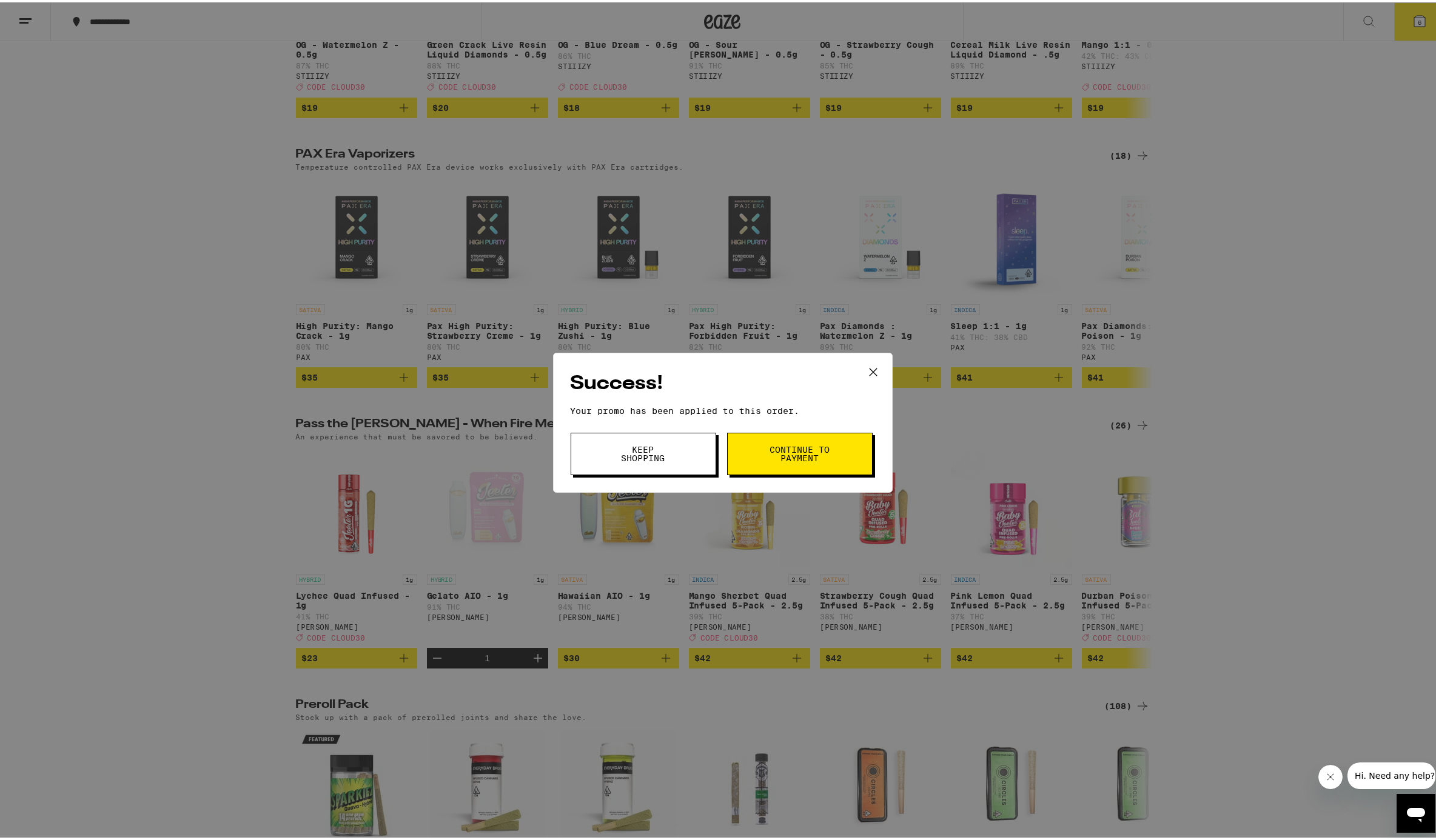
click at [778, 453] on span "Continue to payment" at bounding box center [800, 451] width 62 height 17
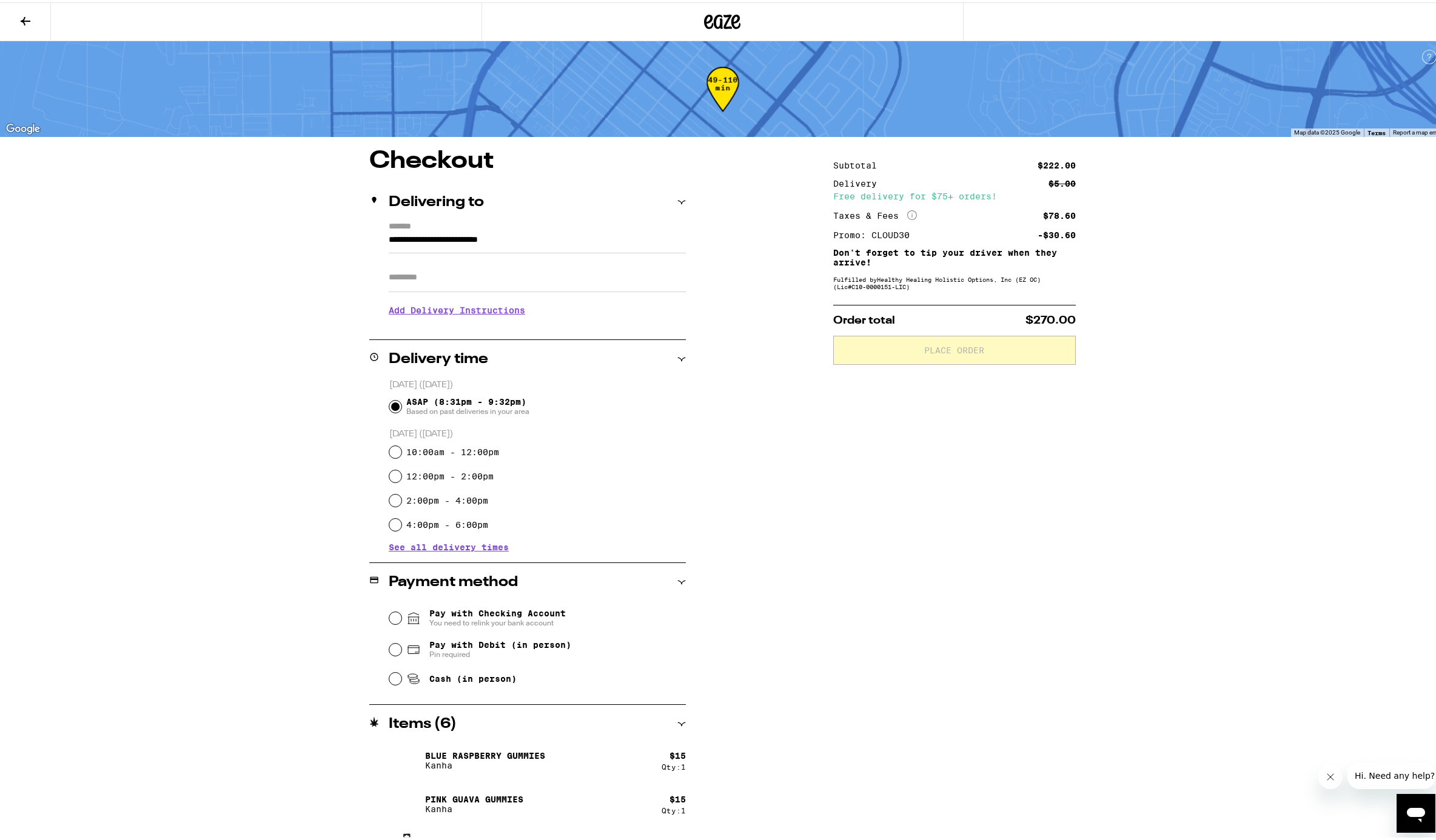
click at [20, 17] on icon at bounding box center [25, 18] width 14 height 14
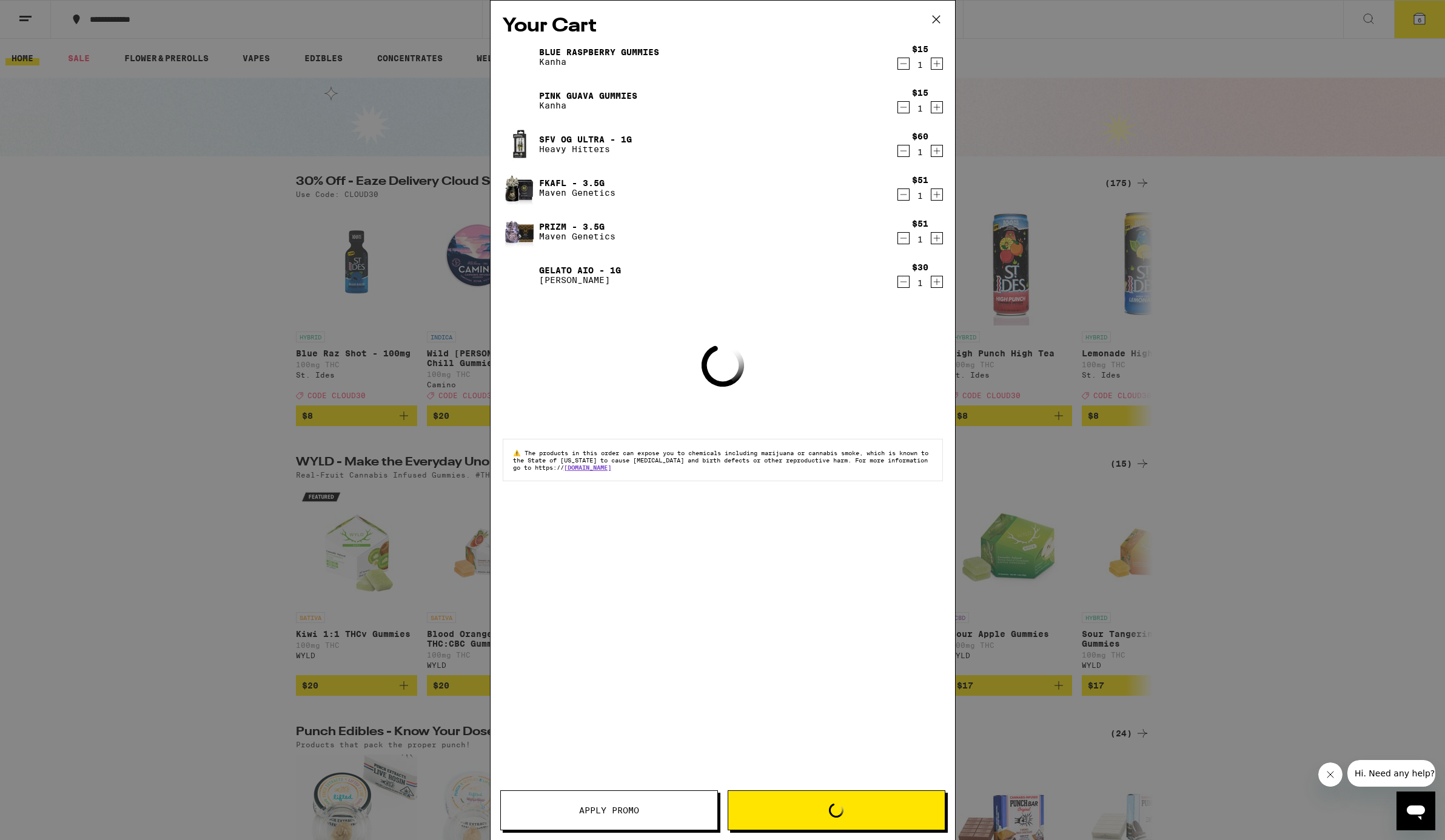
click at [145, 313] on div "Your Cart Blue Raspberry Gummies Kanha $15 1 Pink Guava Gummies Kanha $15 1 SFV…" at bounding box center [722, 420] width 1445 height 840
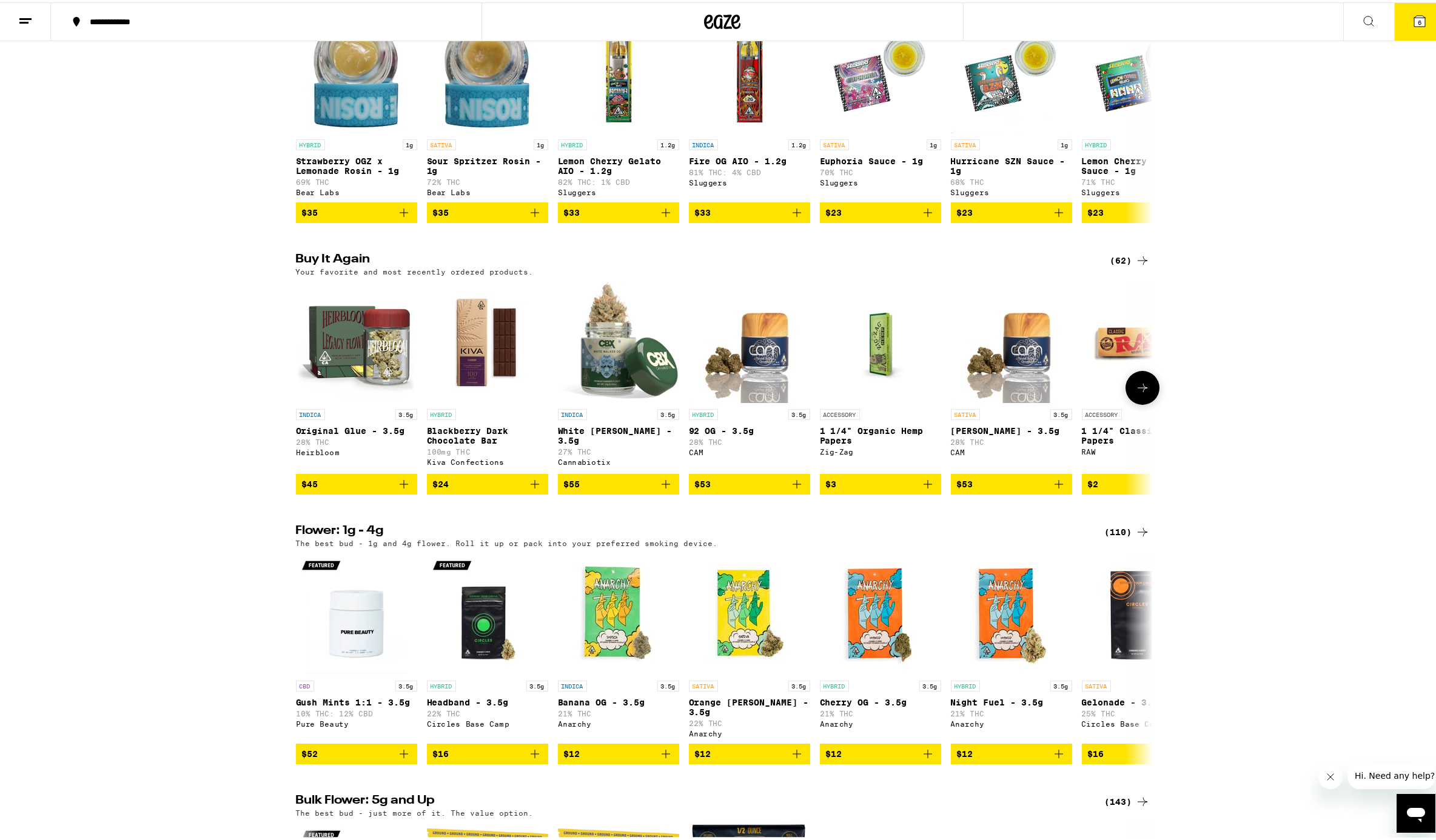
scroll to position [1022, 0]
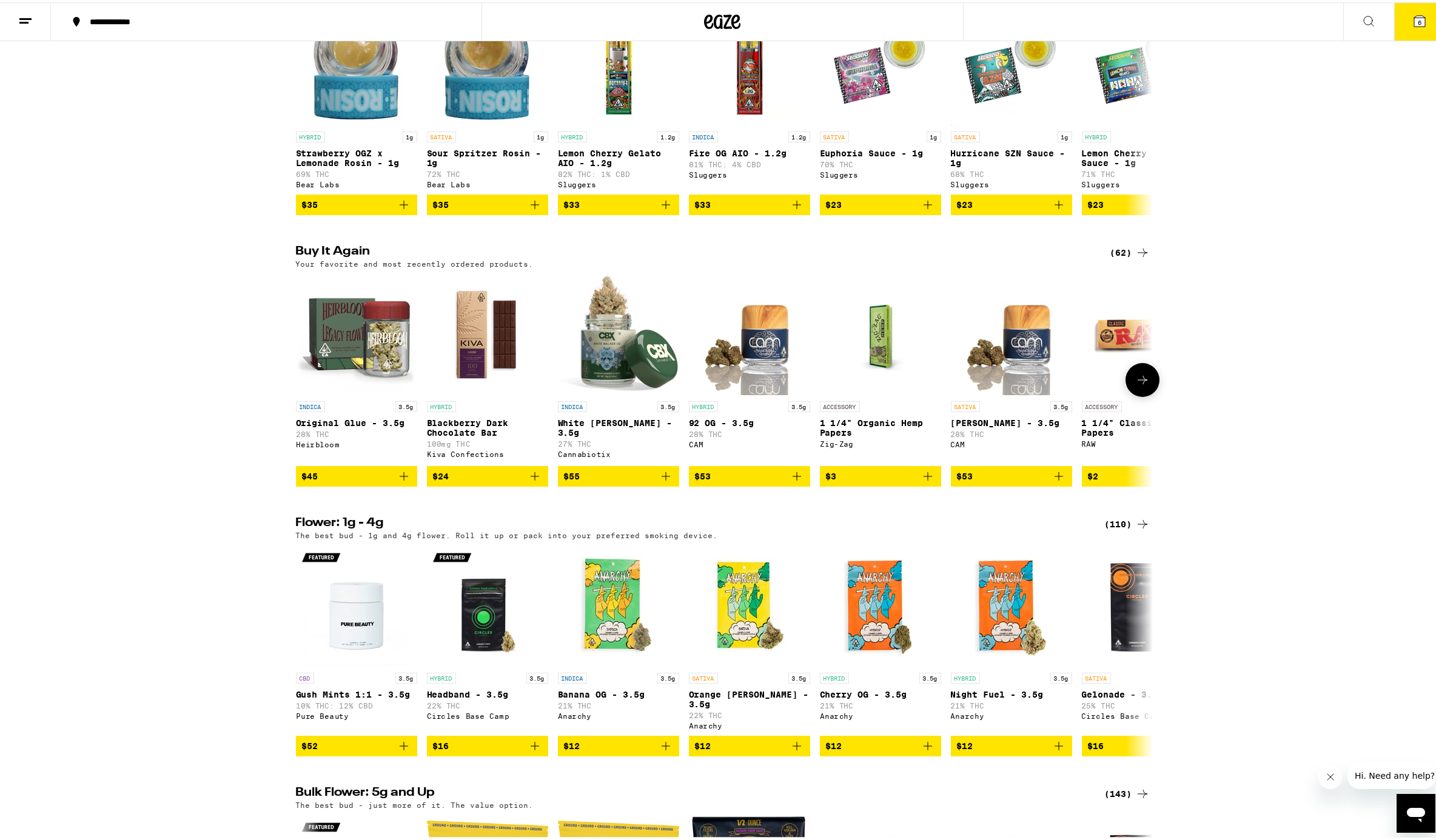
click at [792, 478] on icon "Add to bag" at bounding box center [796, 474] width 8 height 8
click at [692, 481] on icon "Decrement" at bounding box center [698, 474] width 14 height 14
click at [1075, 385] on icon at bounding box center [1142, 377] width 14 height 14
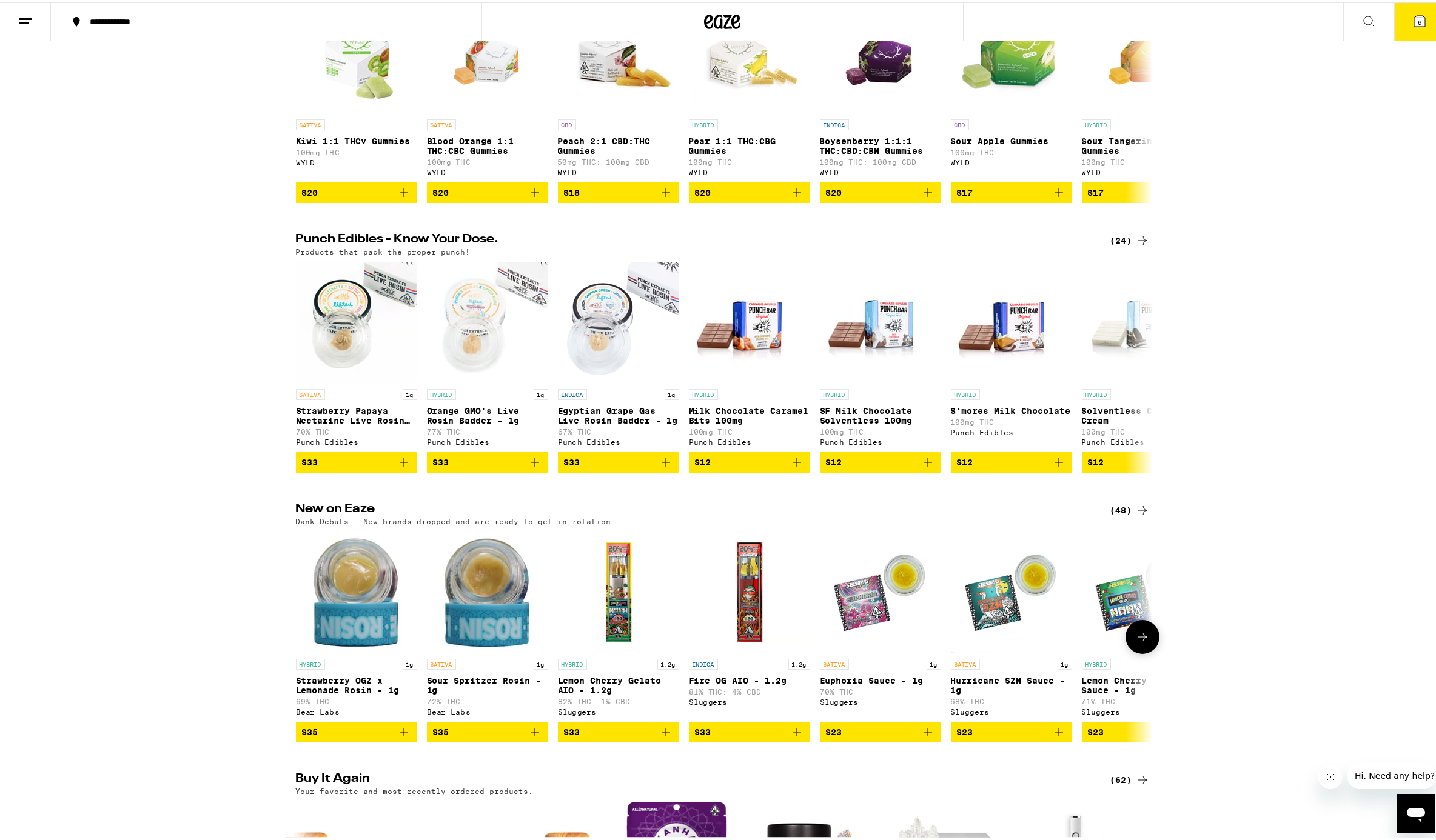
scroll to position [0, 0]
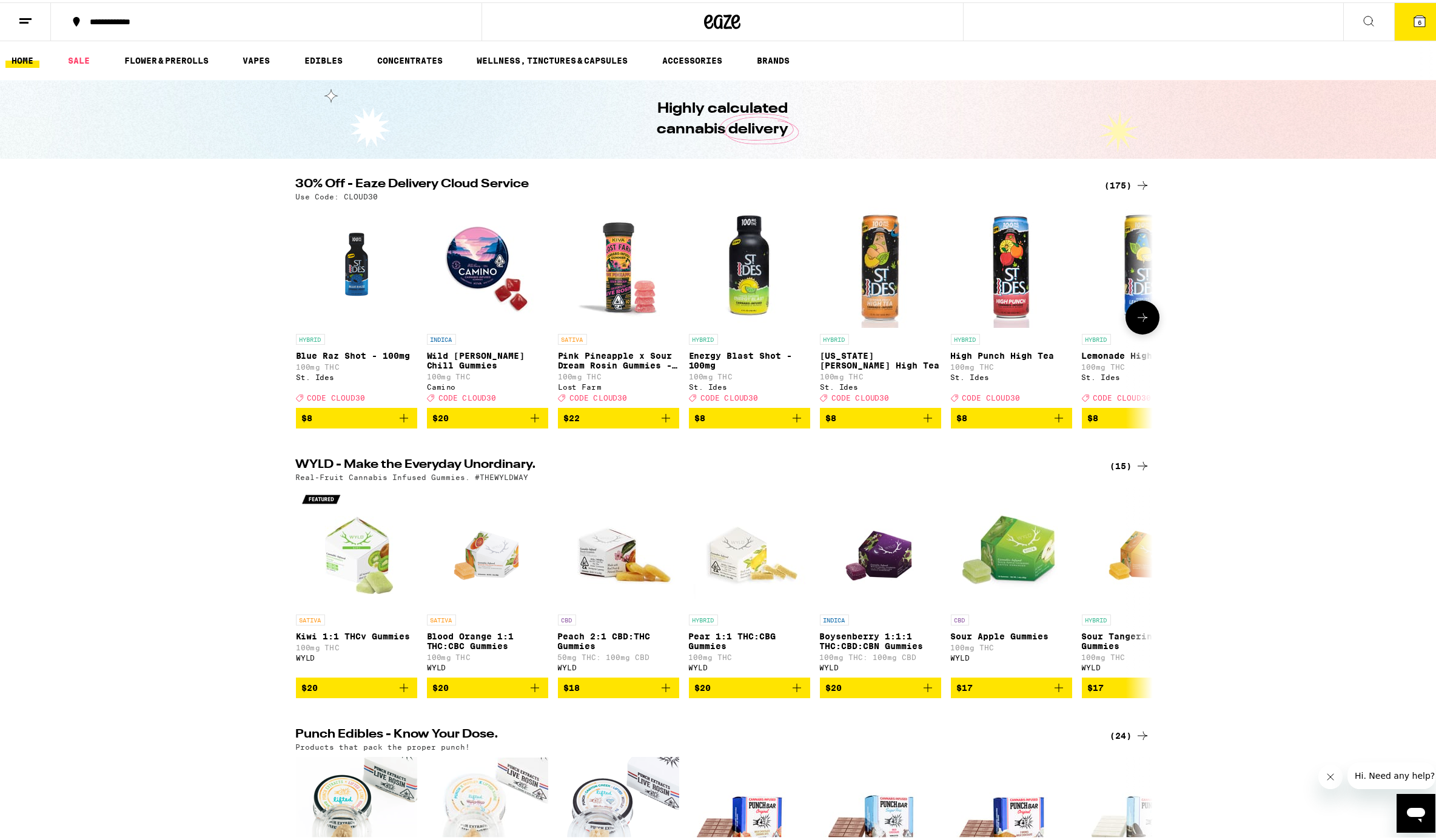
click at [1075, 321] on button at bounding box center [1142, 315] width 34 height 34
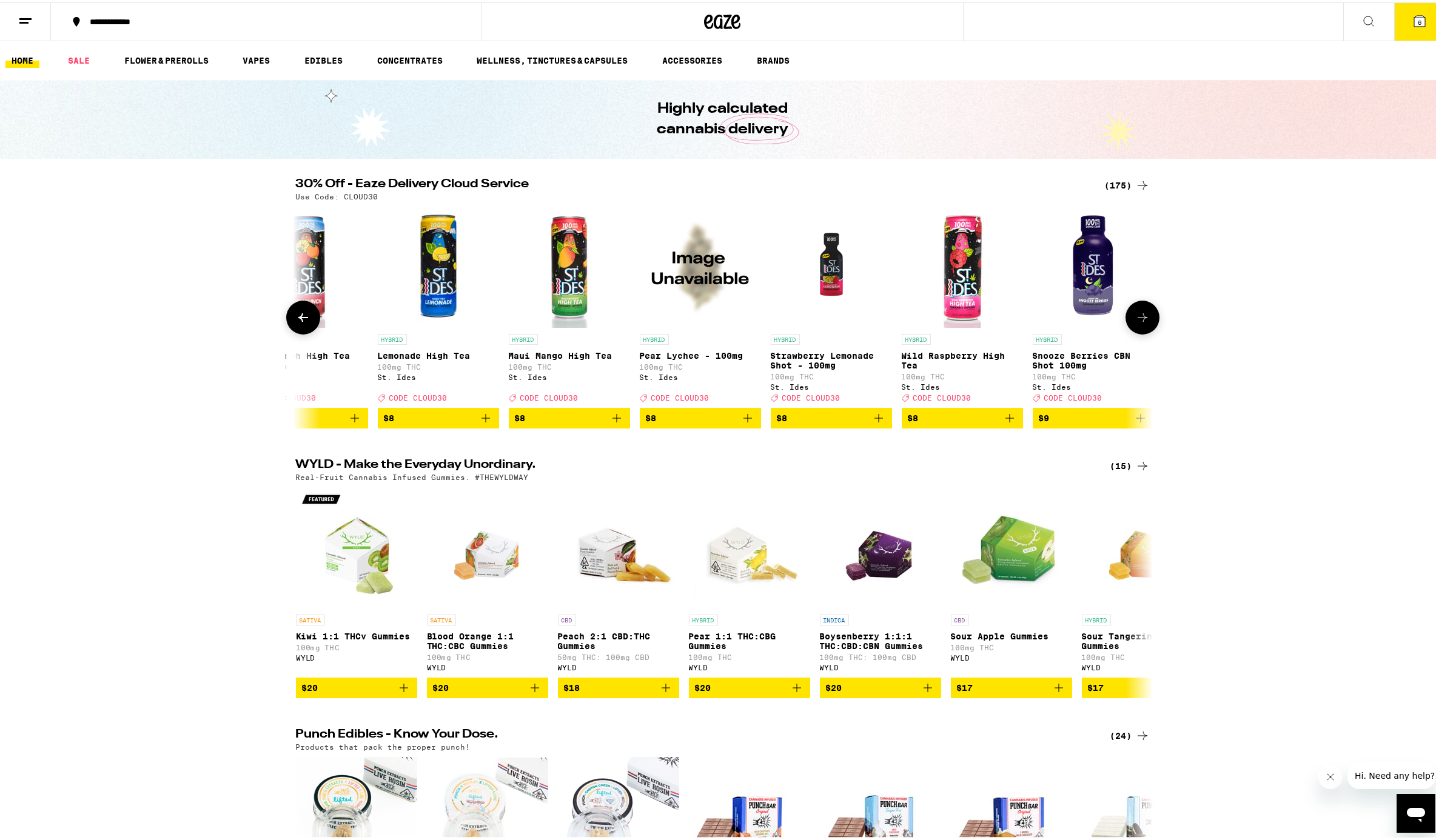
click at [1075, 321] on icon at bounding box center [1142, 315] width 14 height 14
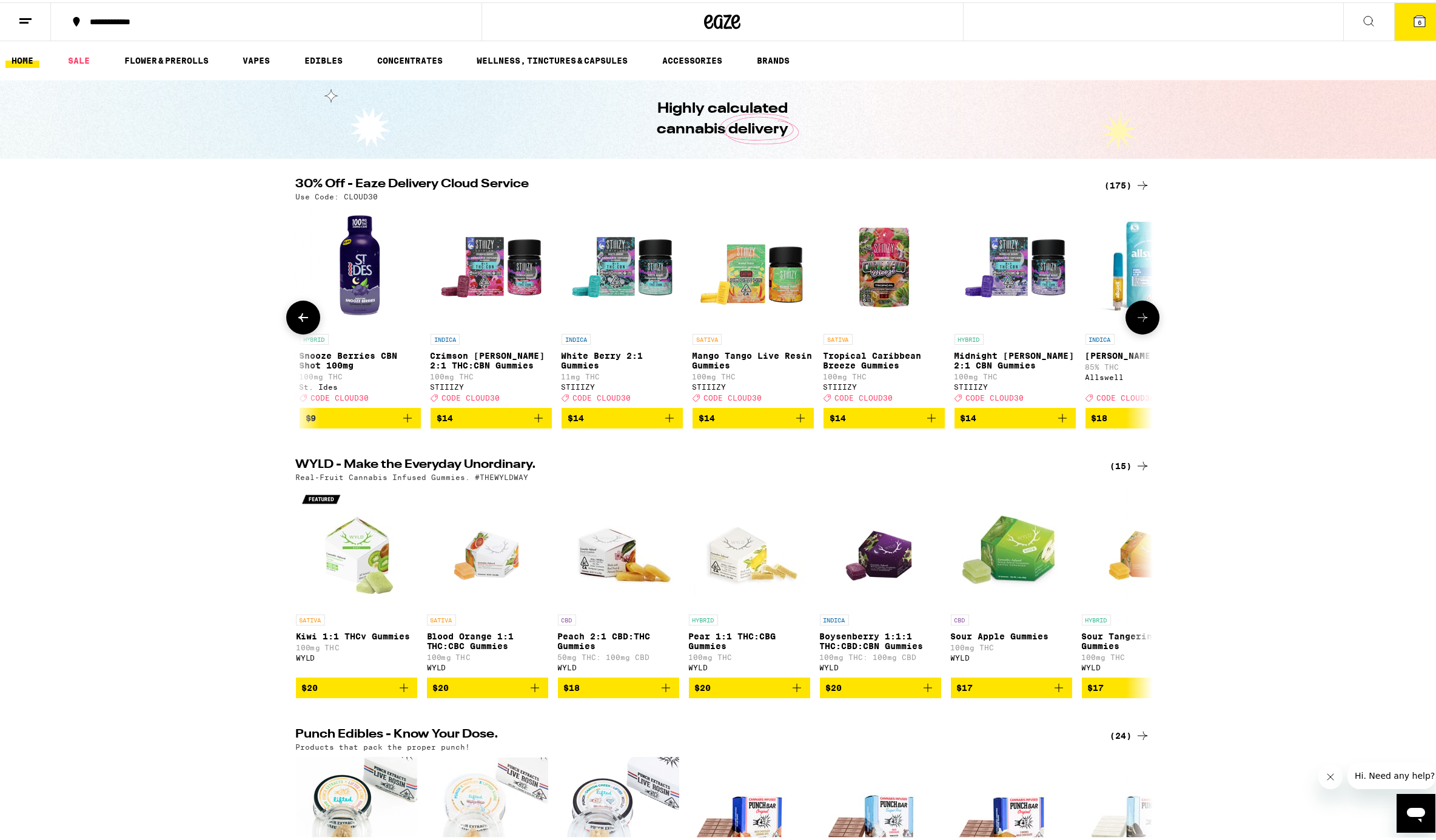
click at [1075, 321] on icon at bounding box center [1142, 315] width 14 height 14
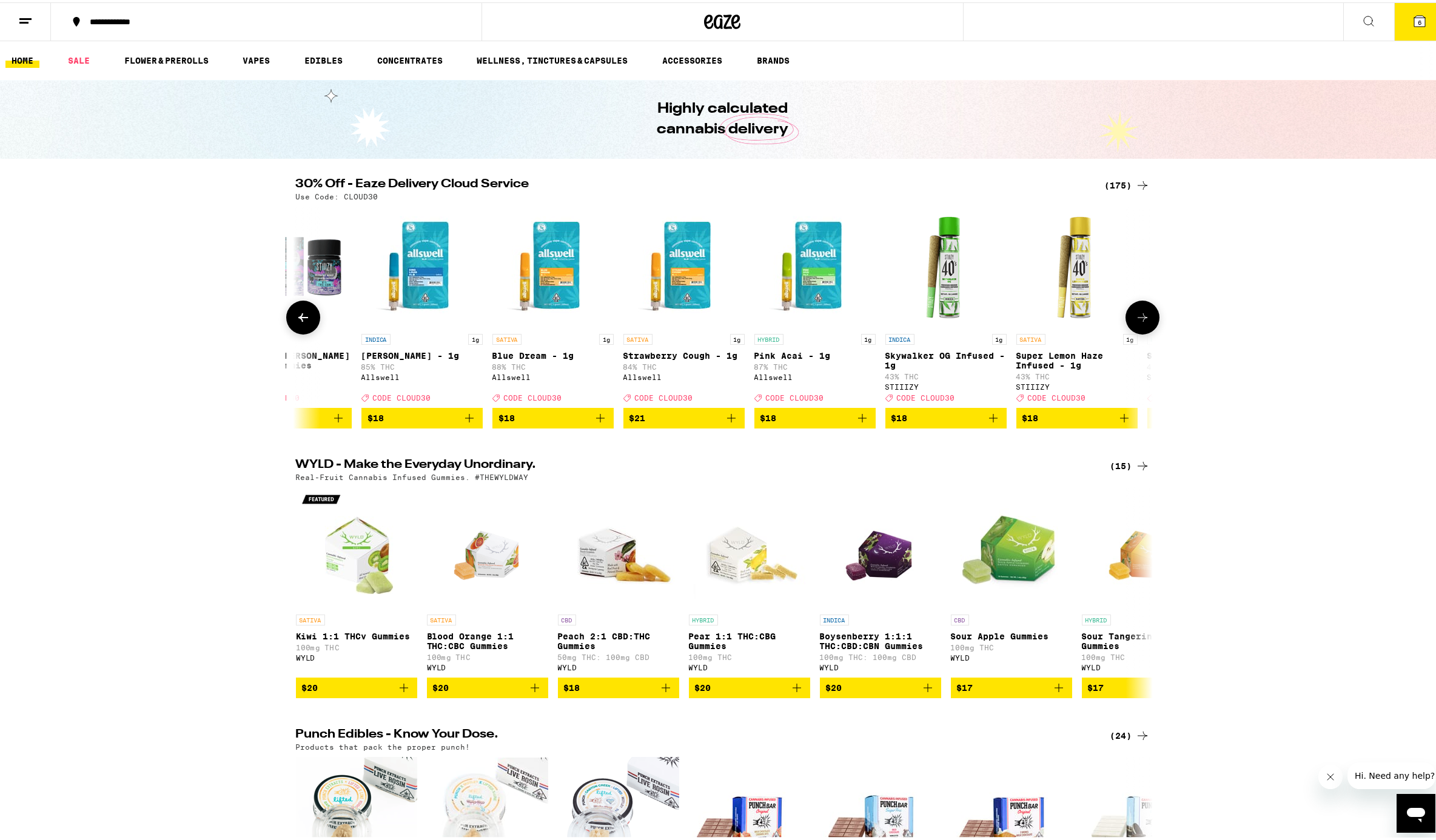
click at [1075, 321] on icon at bounding box center [1142, 315] width 14 height 14
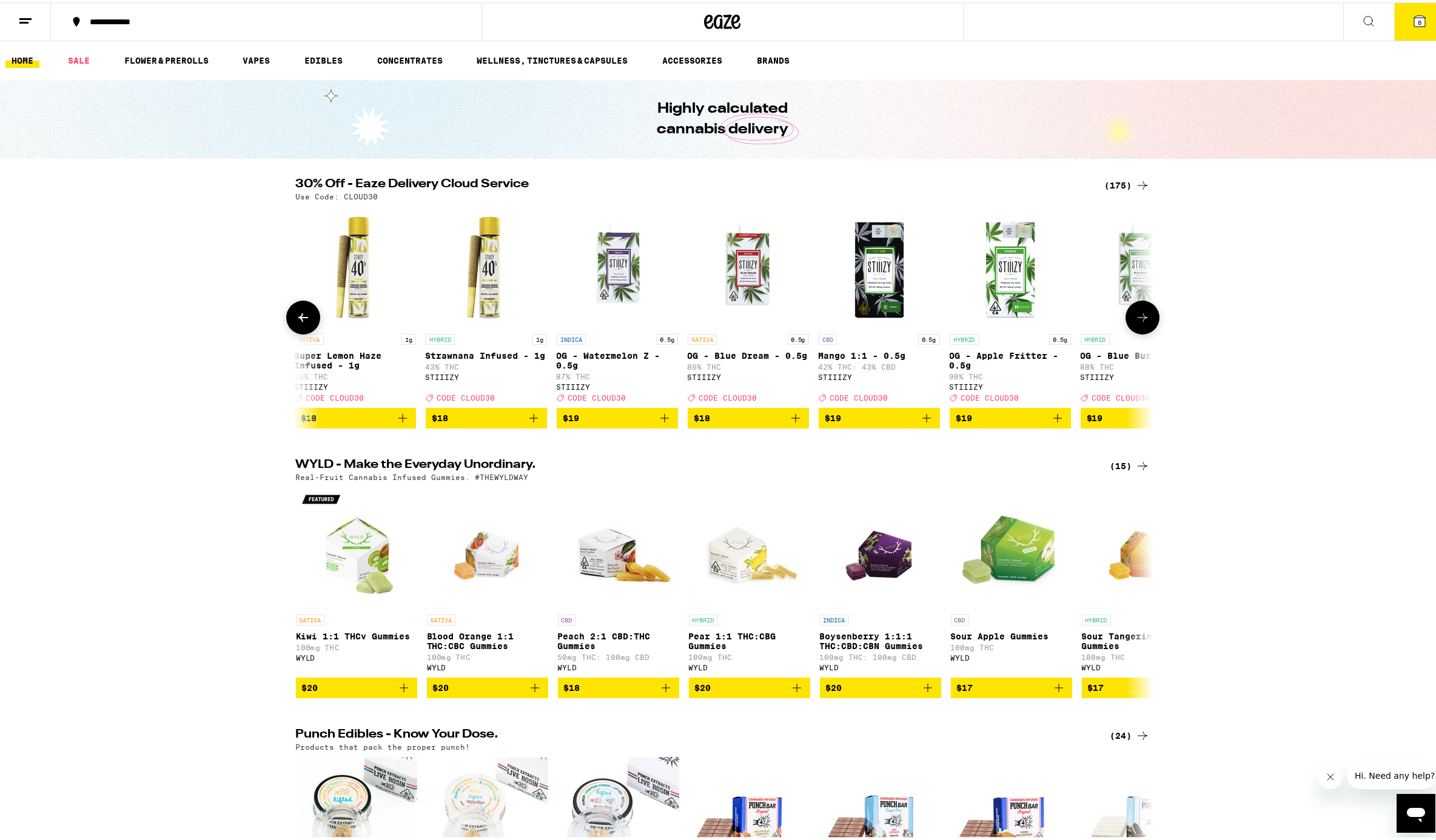
click at [1075, 321] on icon at bounding box center [1142, 315] width 14 height 14
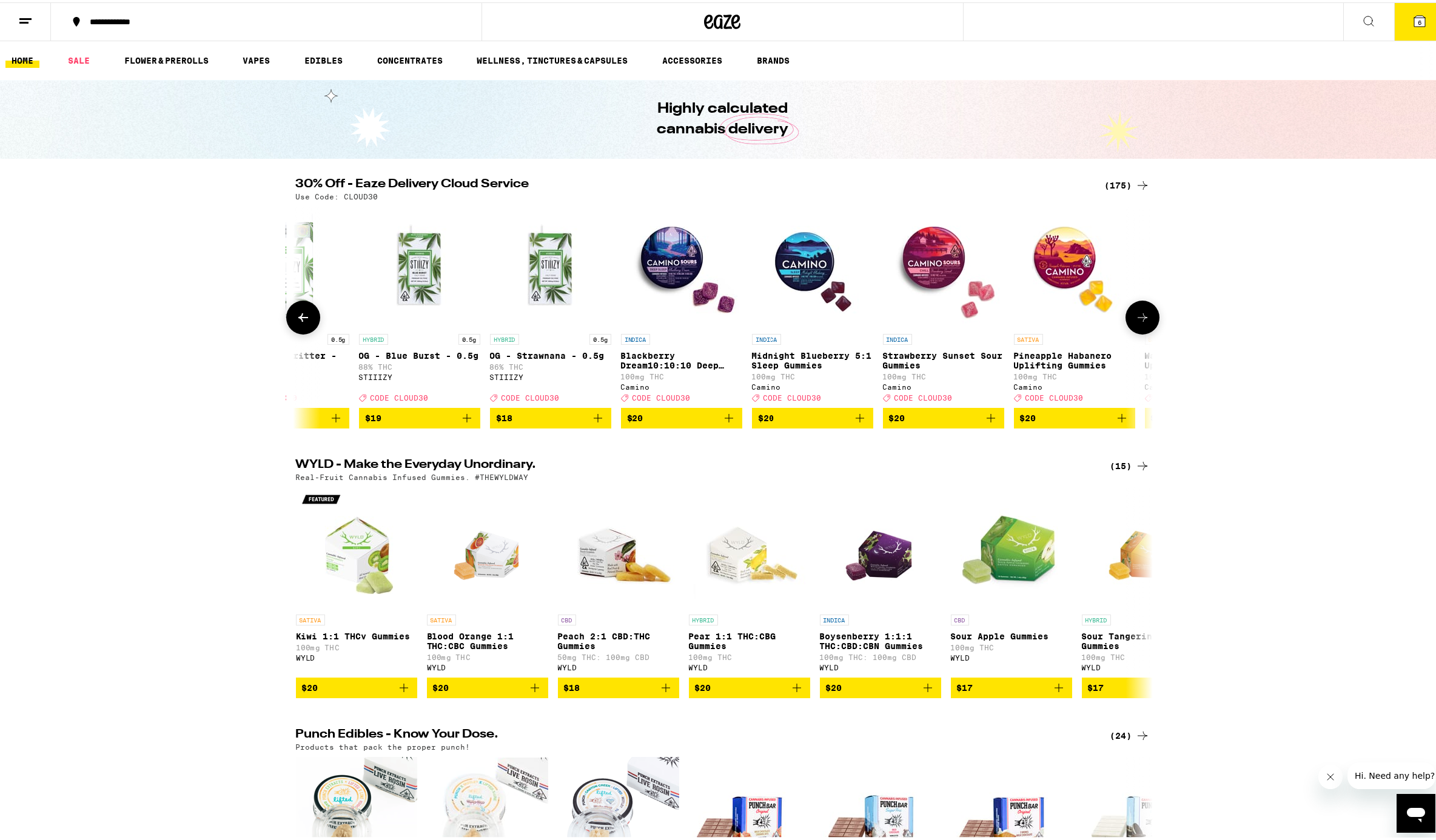
click at [1075, 321] on icon at bounding box center [1142, 315] width 14 height 14
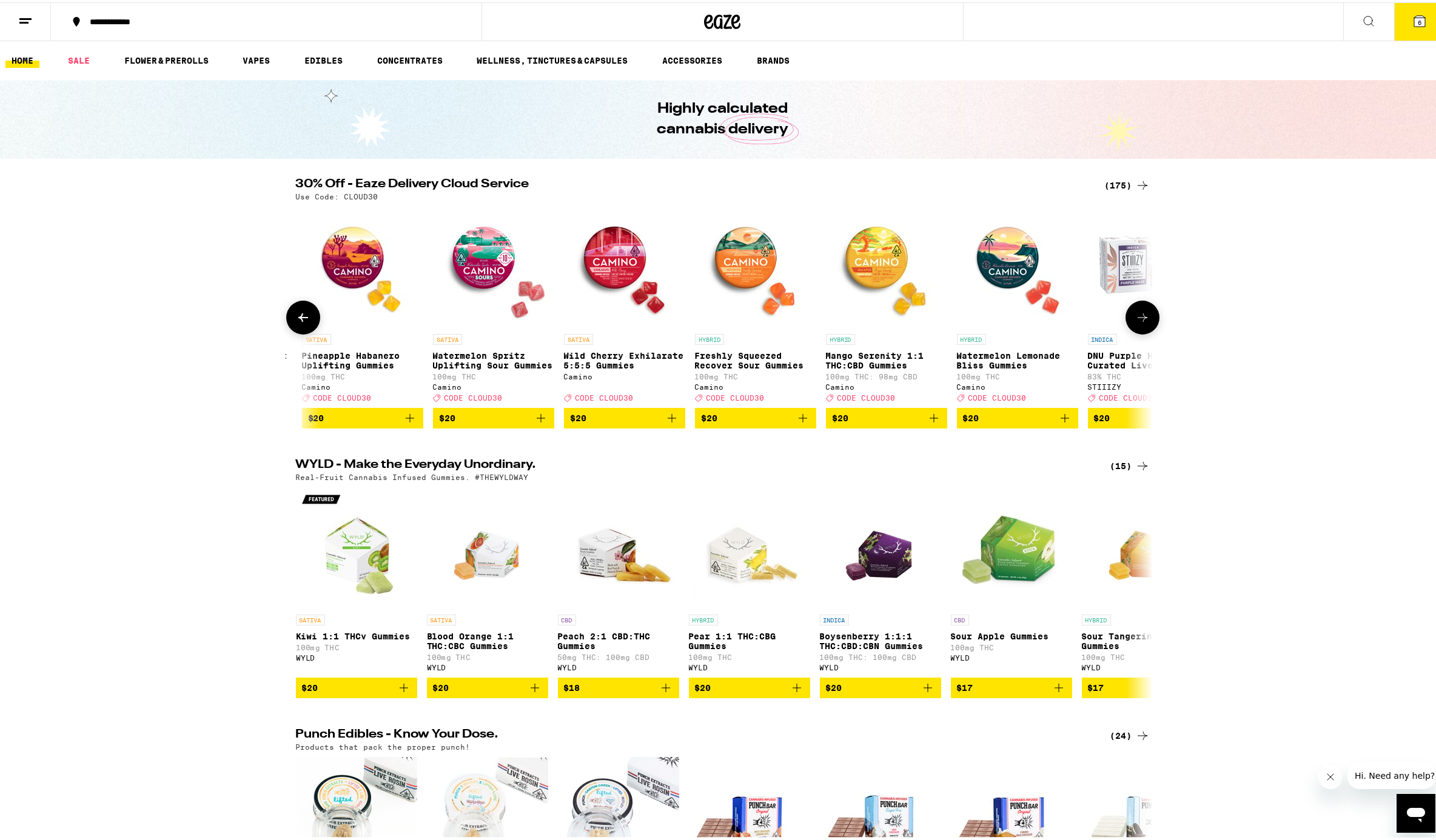
click at [1075, 321] on icon at bounding box center [1142, 315] width 14 height 14
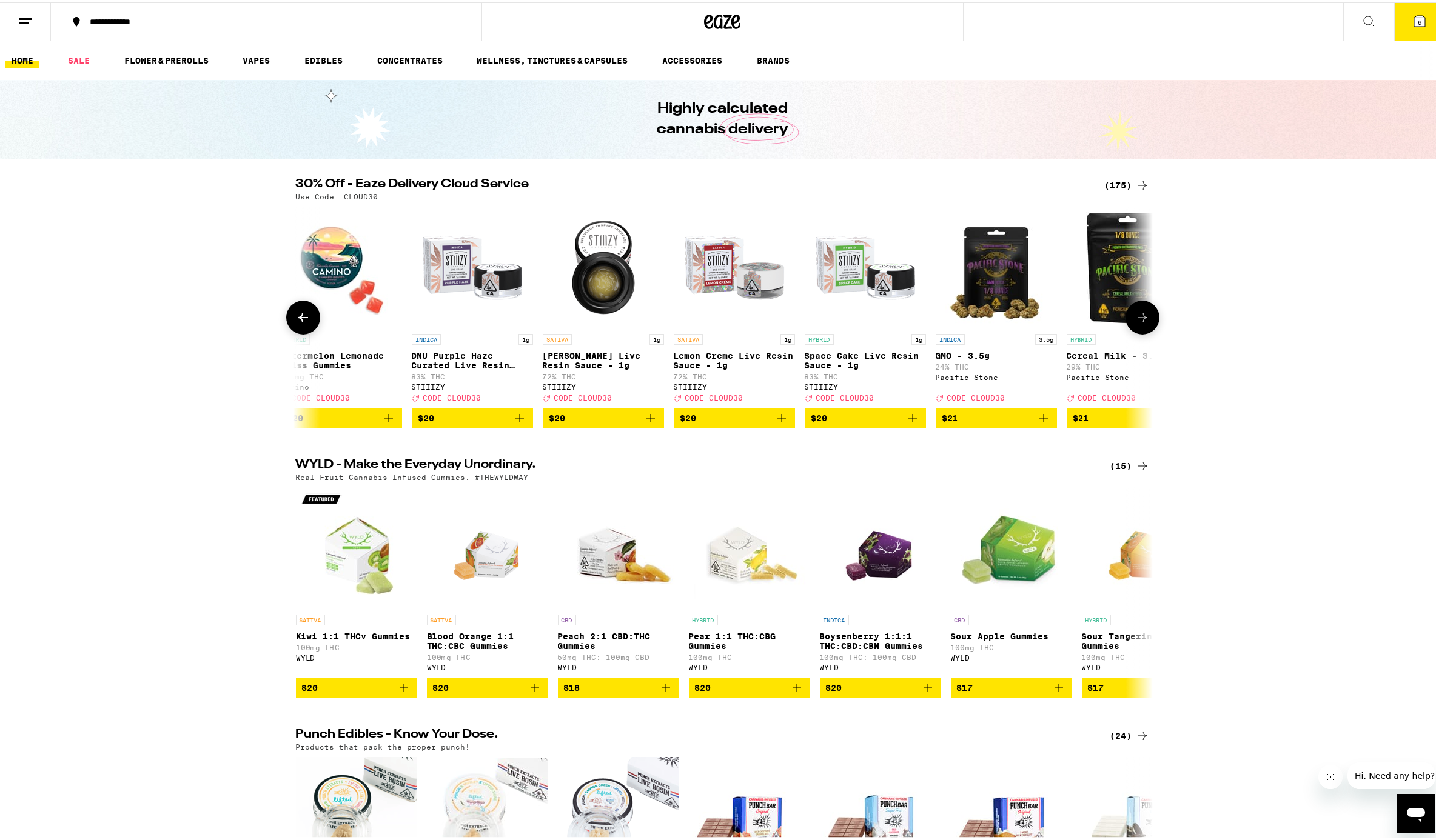
click at [1075, 321] on icon at bounding box center [1142, 315] width 14 height 14
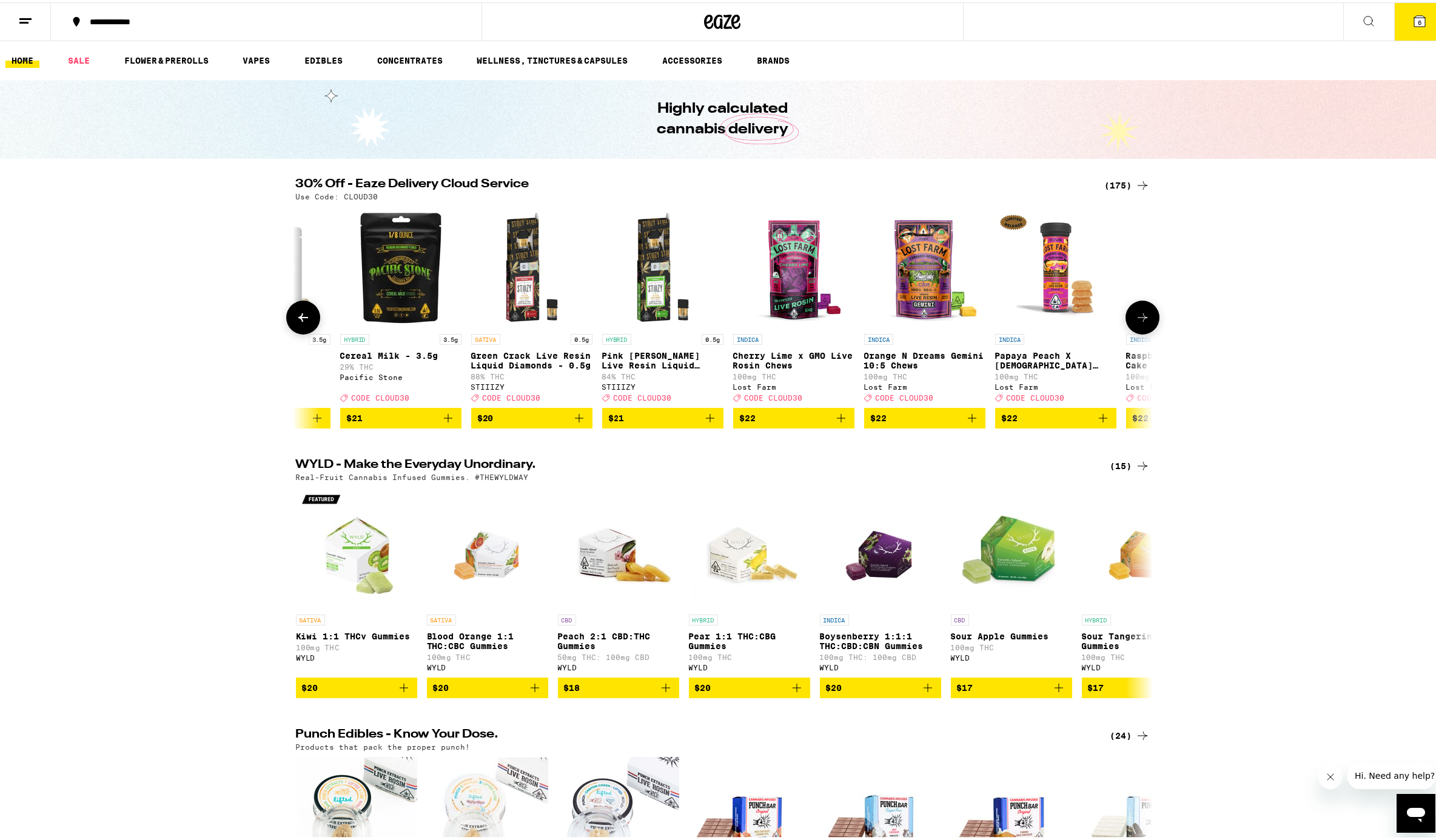
scroll to position [0, 5724]
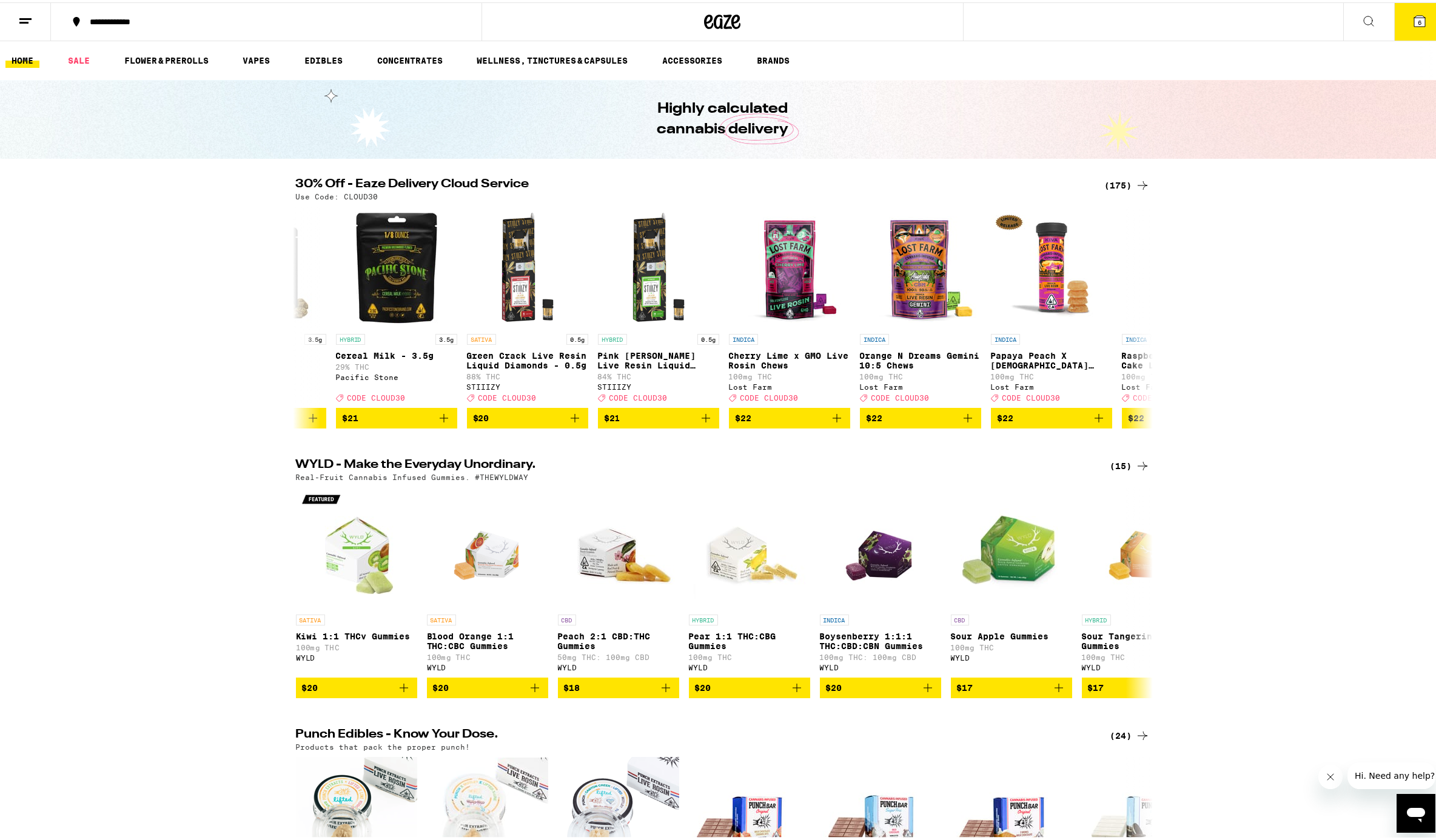
drag, startPoint x: 1131, startPoint y: 321, endPoint x: 1262, endPoint y: 316, distance: 131.1
click at [1075, 316] on div "30% Off - Eaze Delivery Cloud Service (175) Use Code: CLOUD30 HYBRID Blue Raz S…" at bounding box center [723, 300] width 1445 height 250
click at [1075, 320] on icon at bounding box center [1142, 315] width 14 height 14
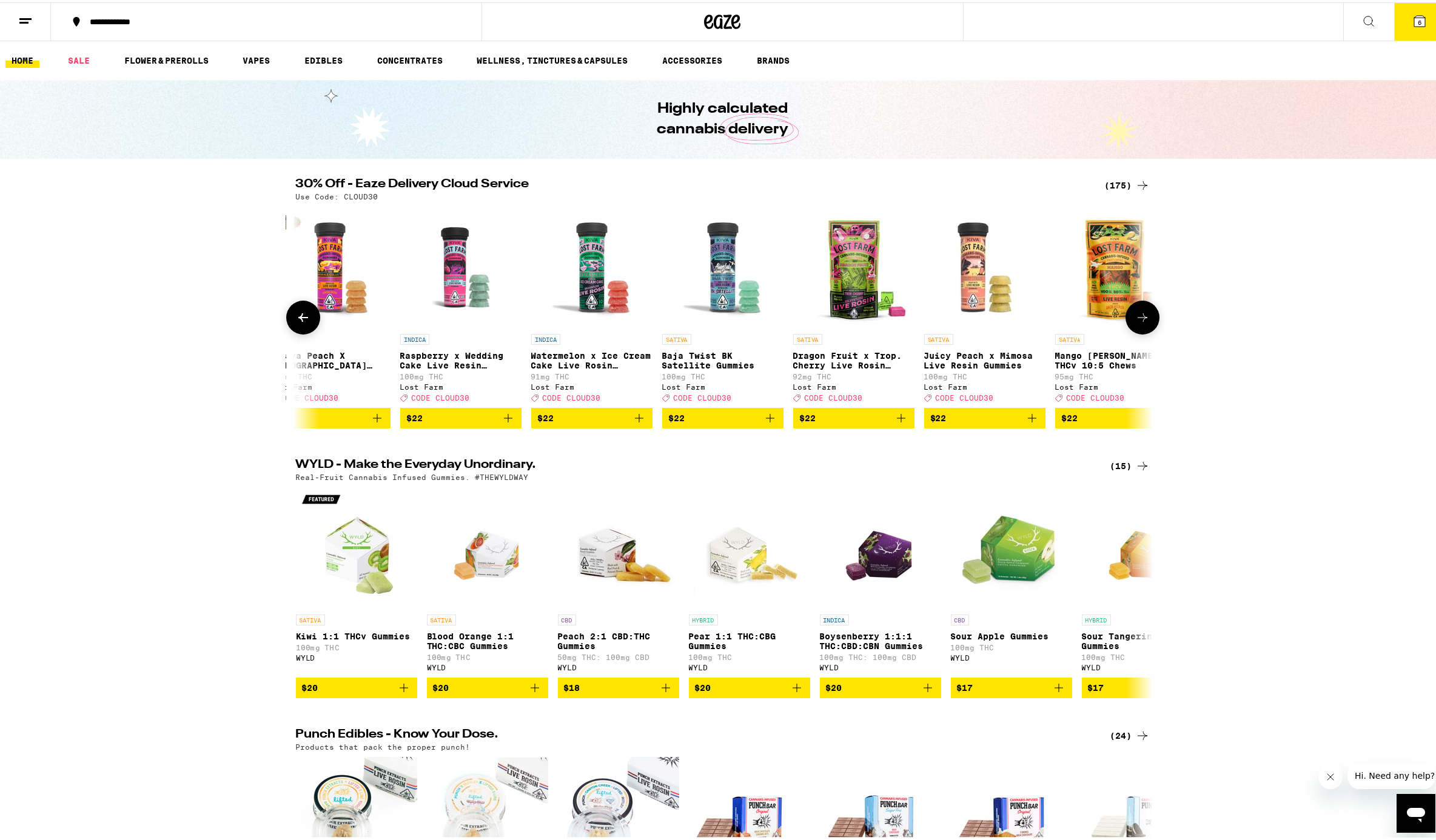
click at [1075, 320] on icon at bounding box center [1142, 315] width 14 height 14
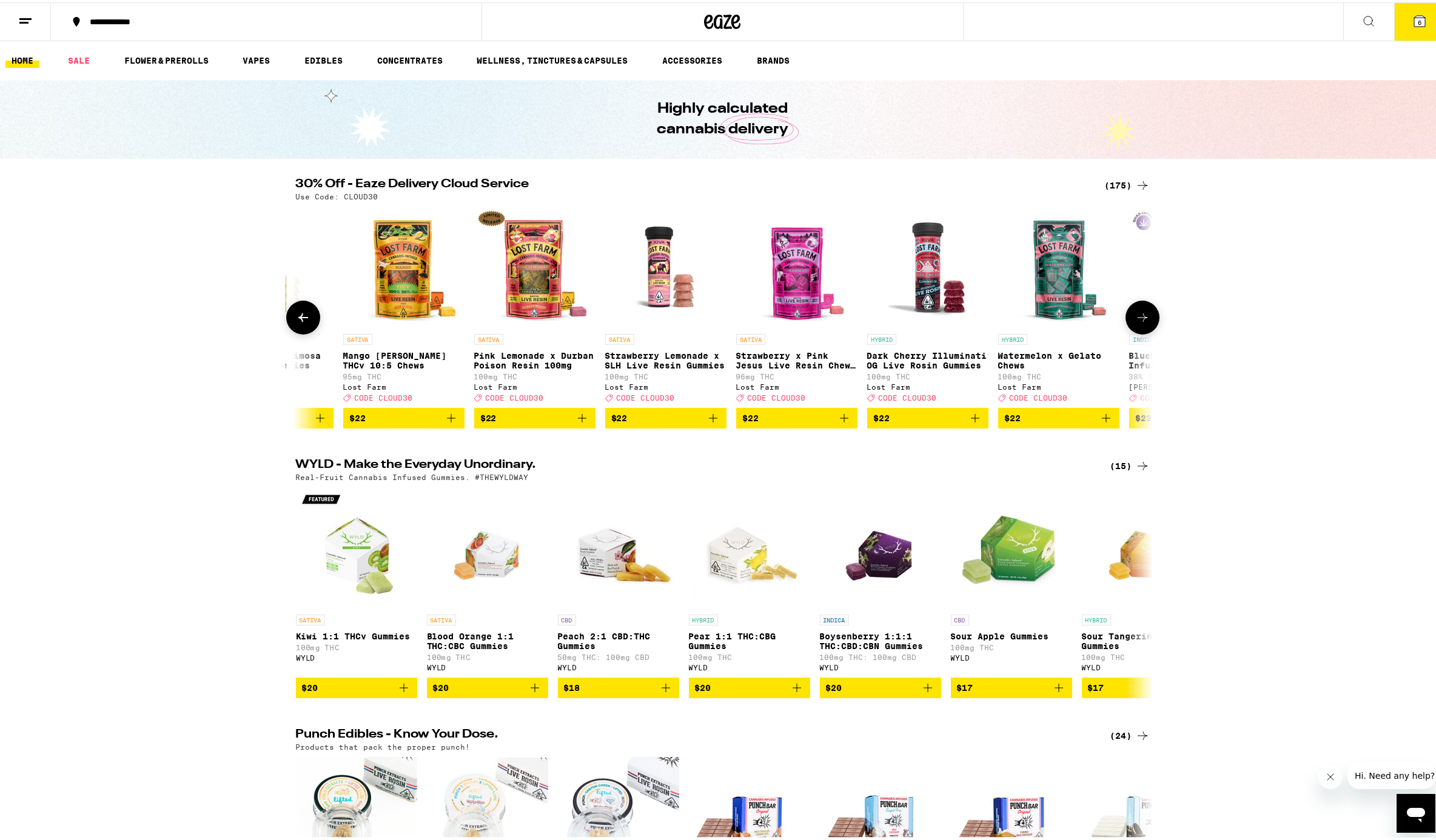
scroll to position [0, 7166]
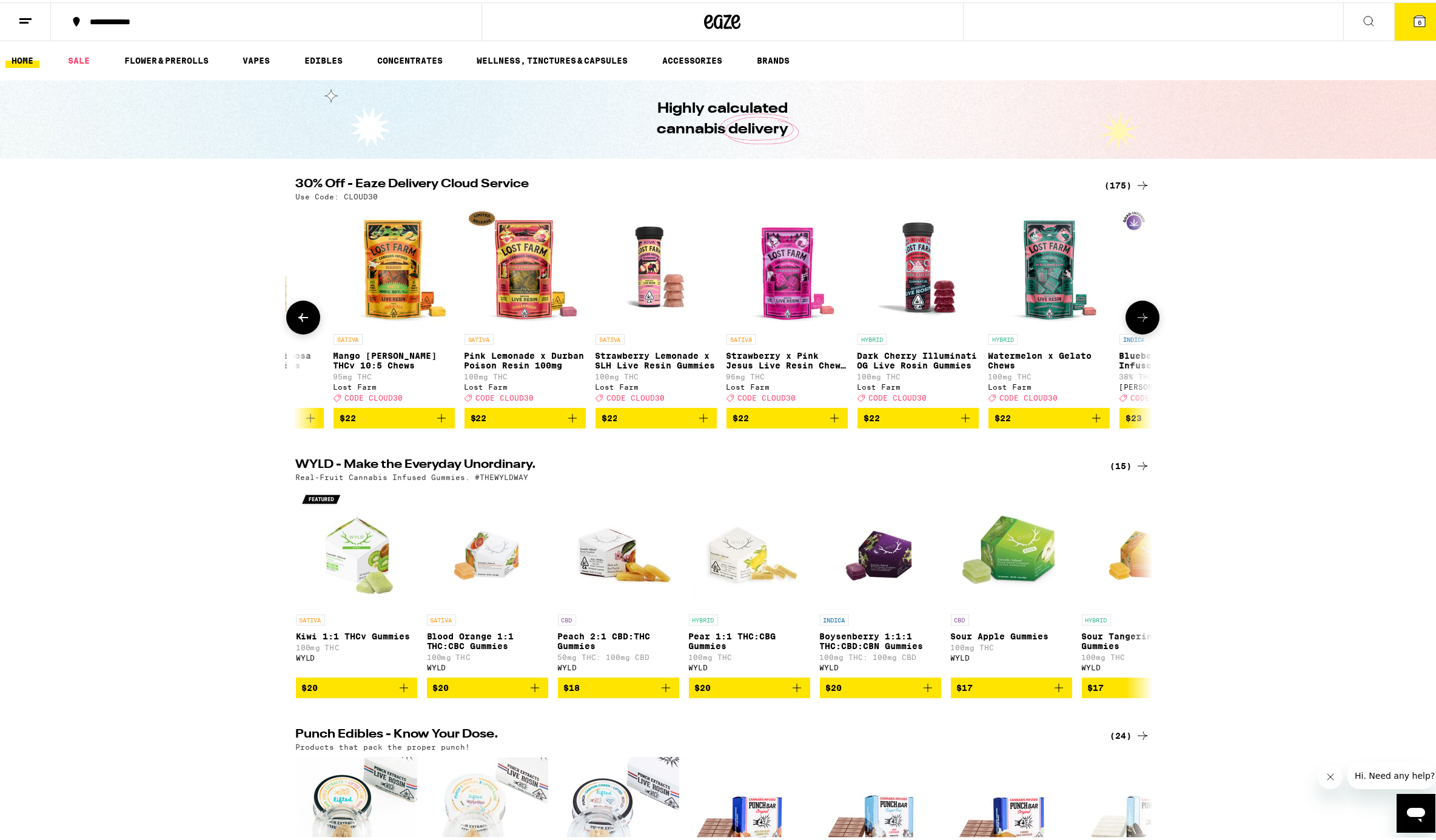
click at [1075, 320] on icon at bounding box center [1142, 315] width 14 height 14
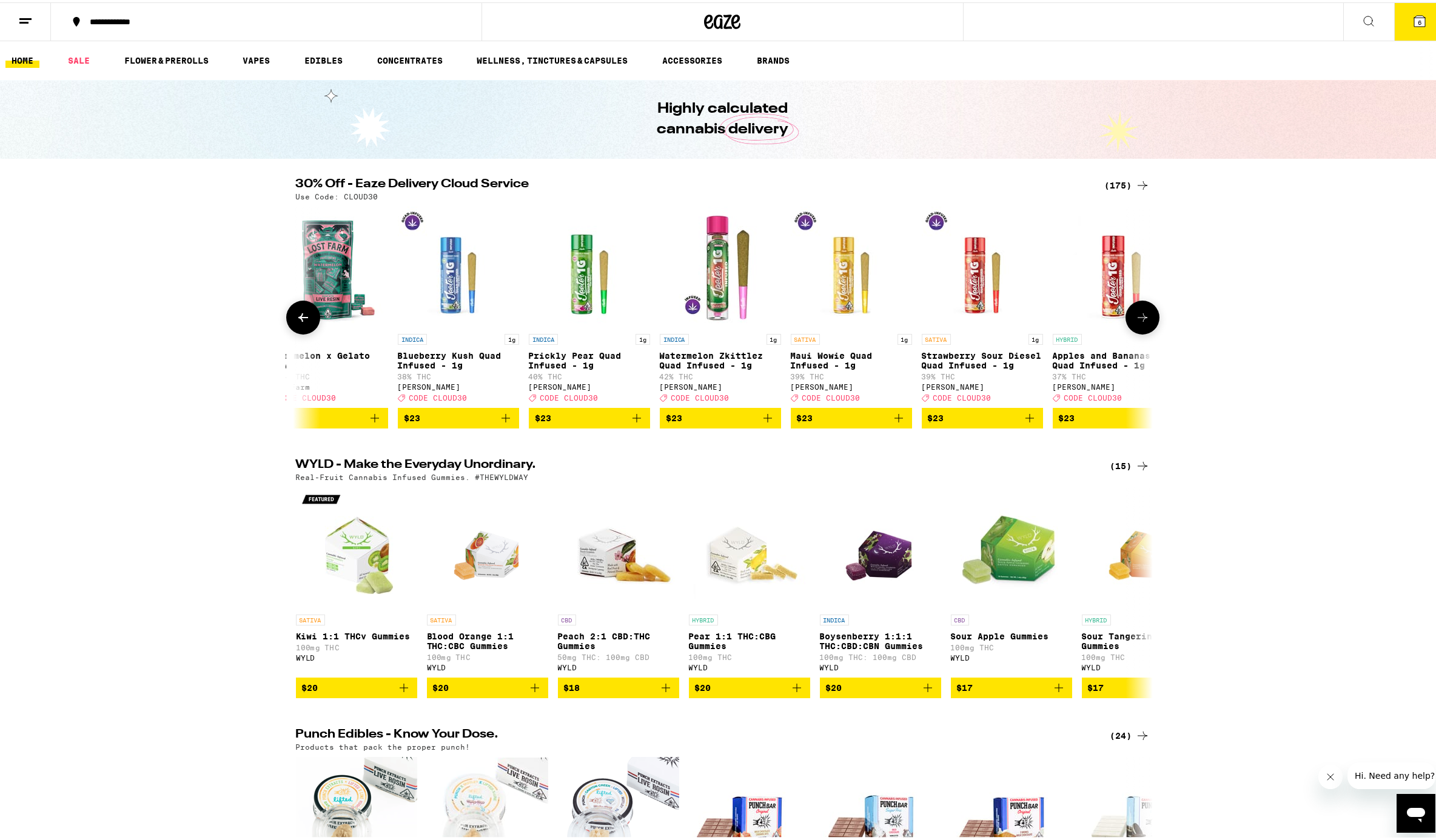
click at [1075, 320] on icon at bounding box center [1142, 315] width 14 height 14
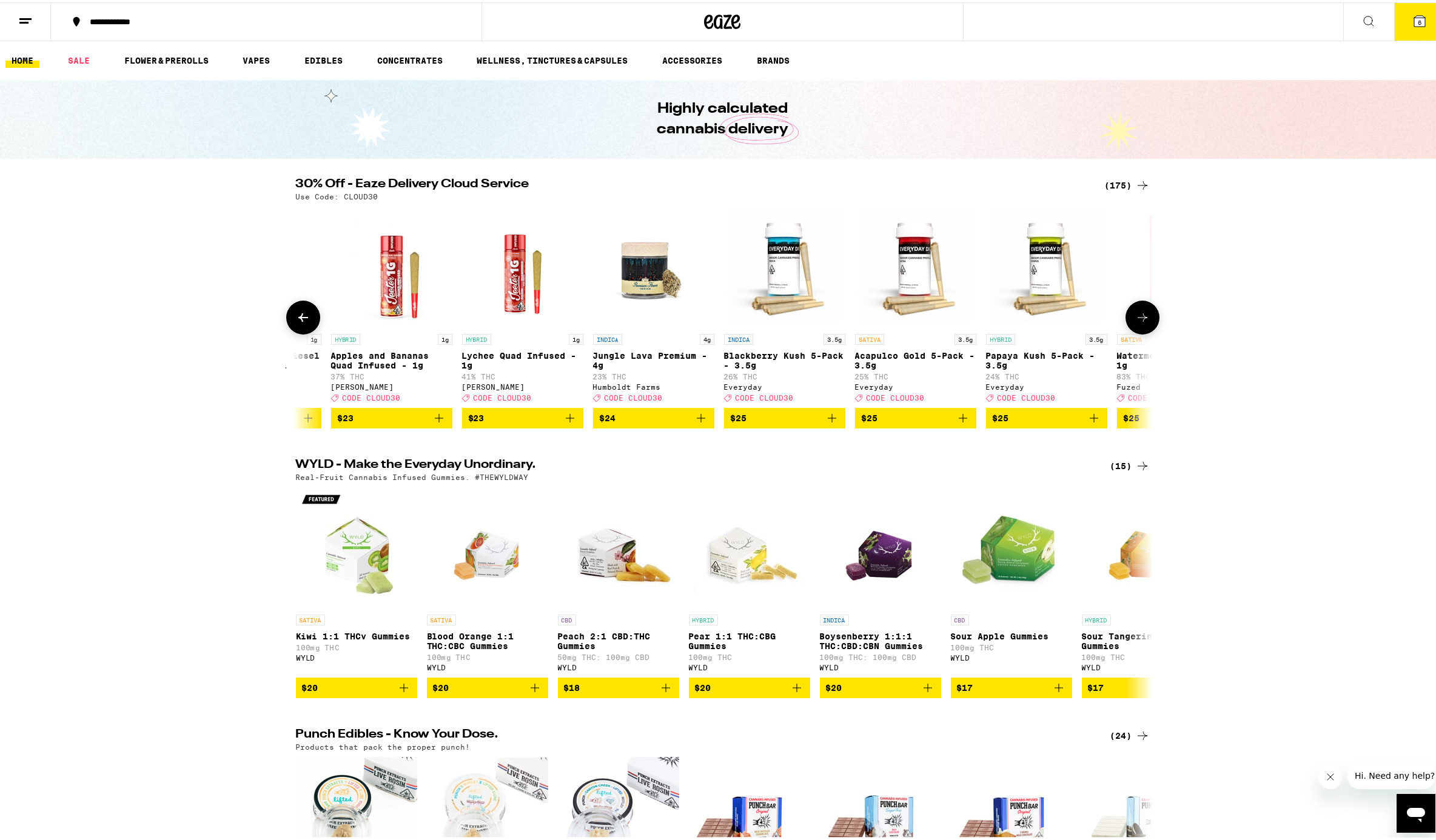
click at [1075, 320] on icon at bounding box center [1142, 315] width 14 height 14
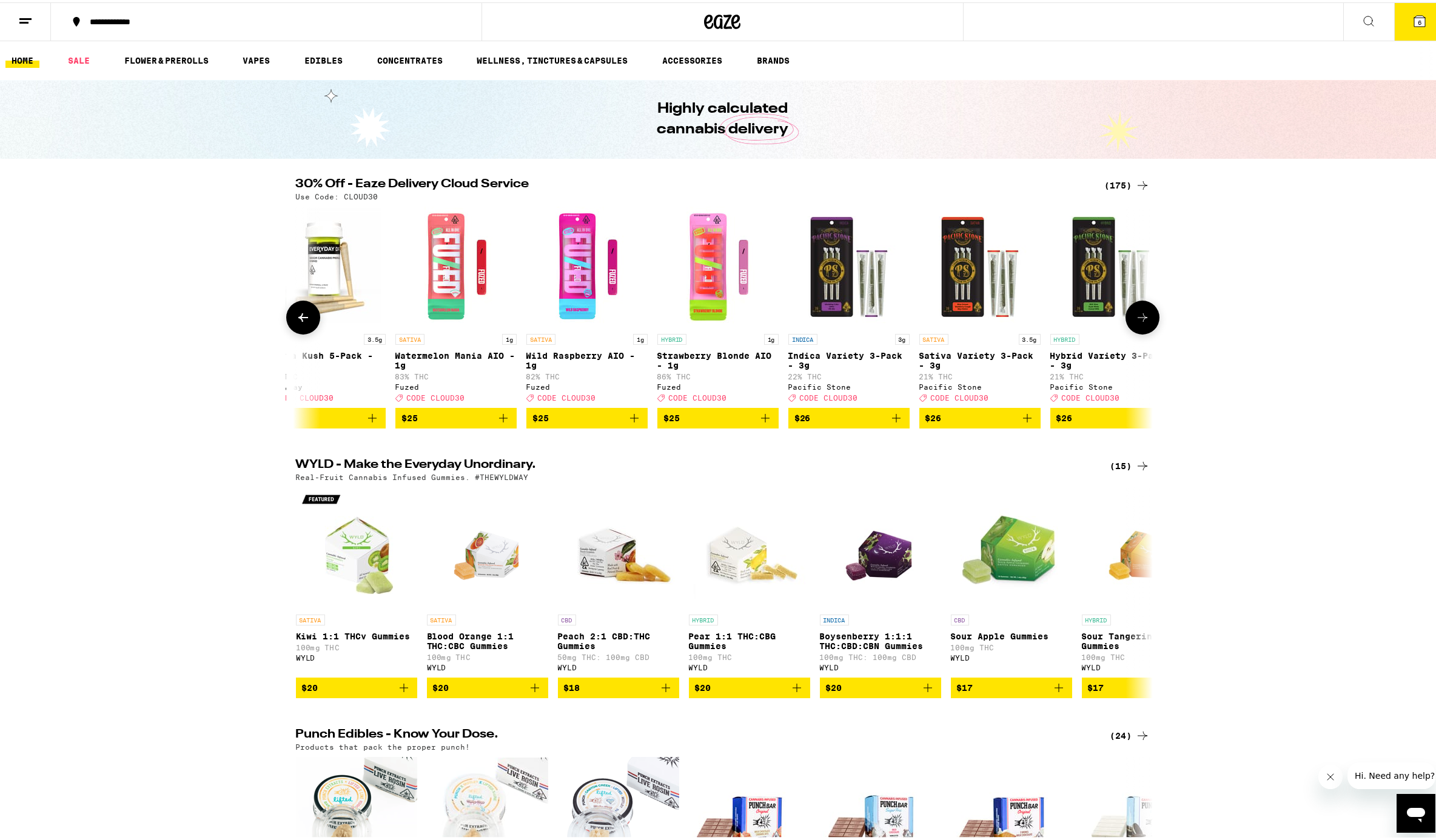
click at [1075, 320] on icon at bounding box center [1142, 315] width 14 height 14
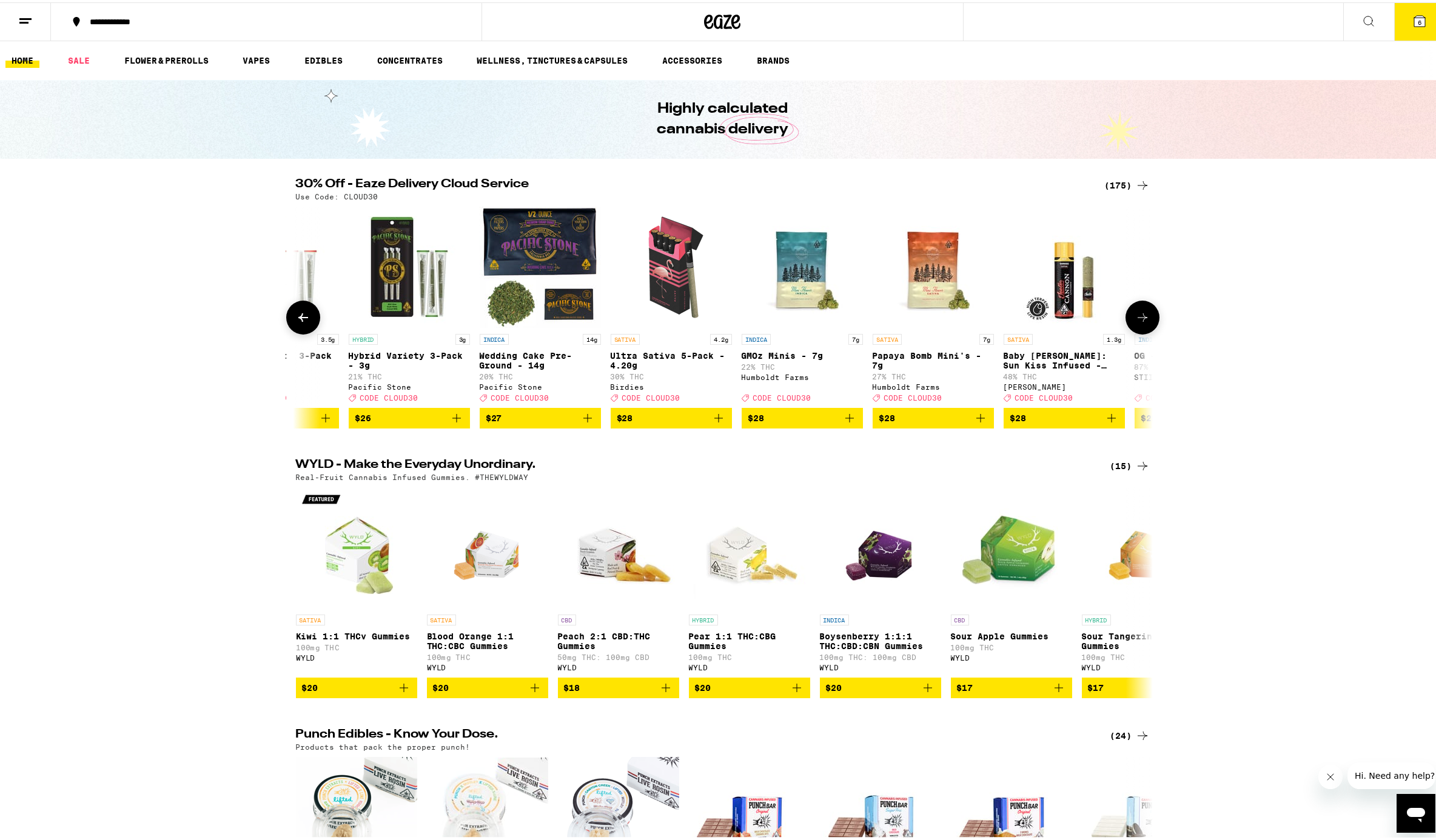
click at [1075, 320] on icon at bounding box center [1142, 315] width 14 height 14
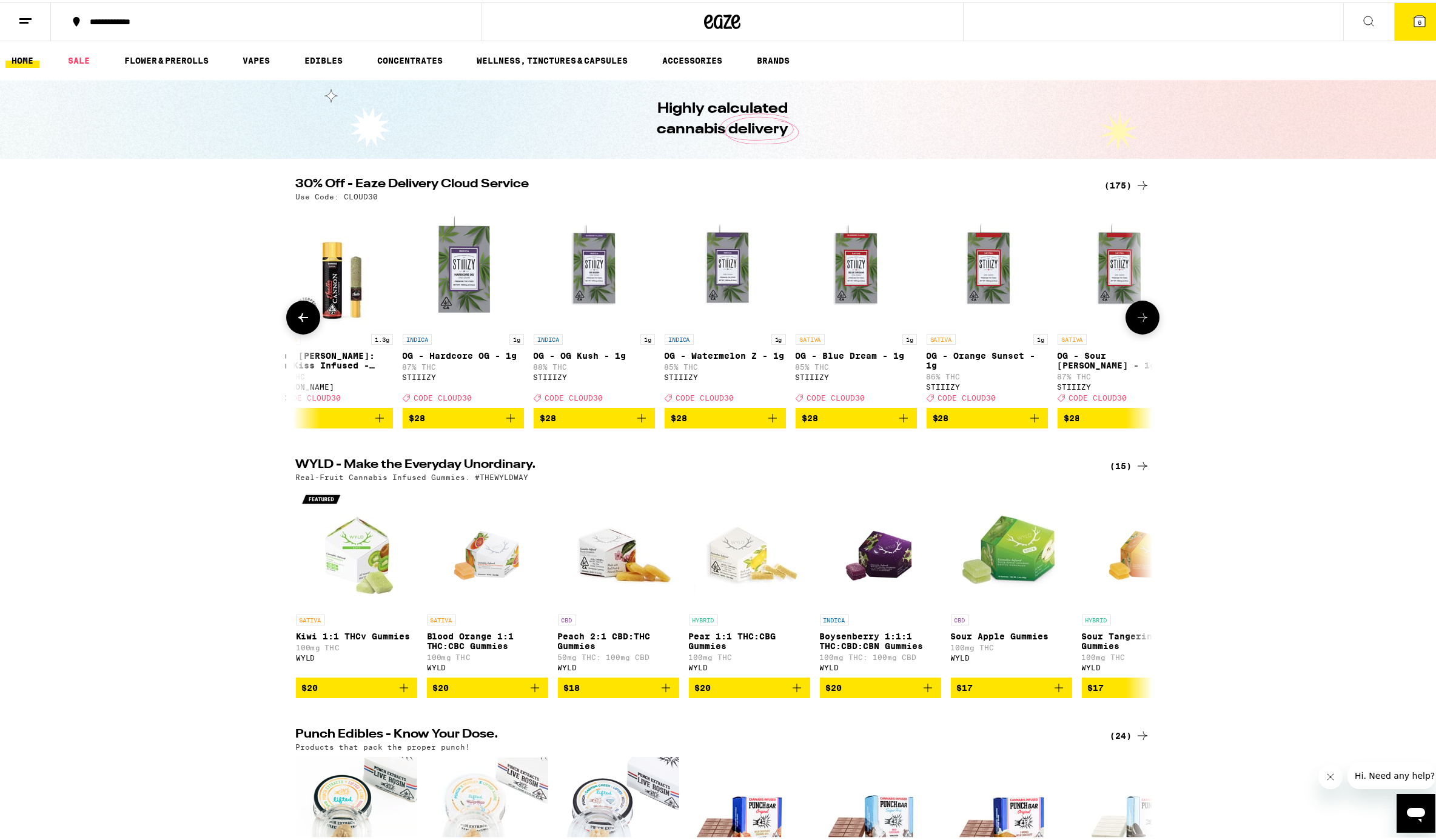
click at [1075, 320] on icon at bounding box center [1142, 315] width 14 height 14
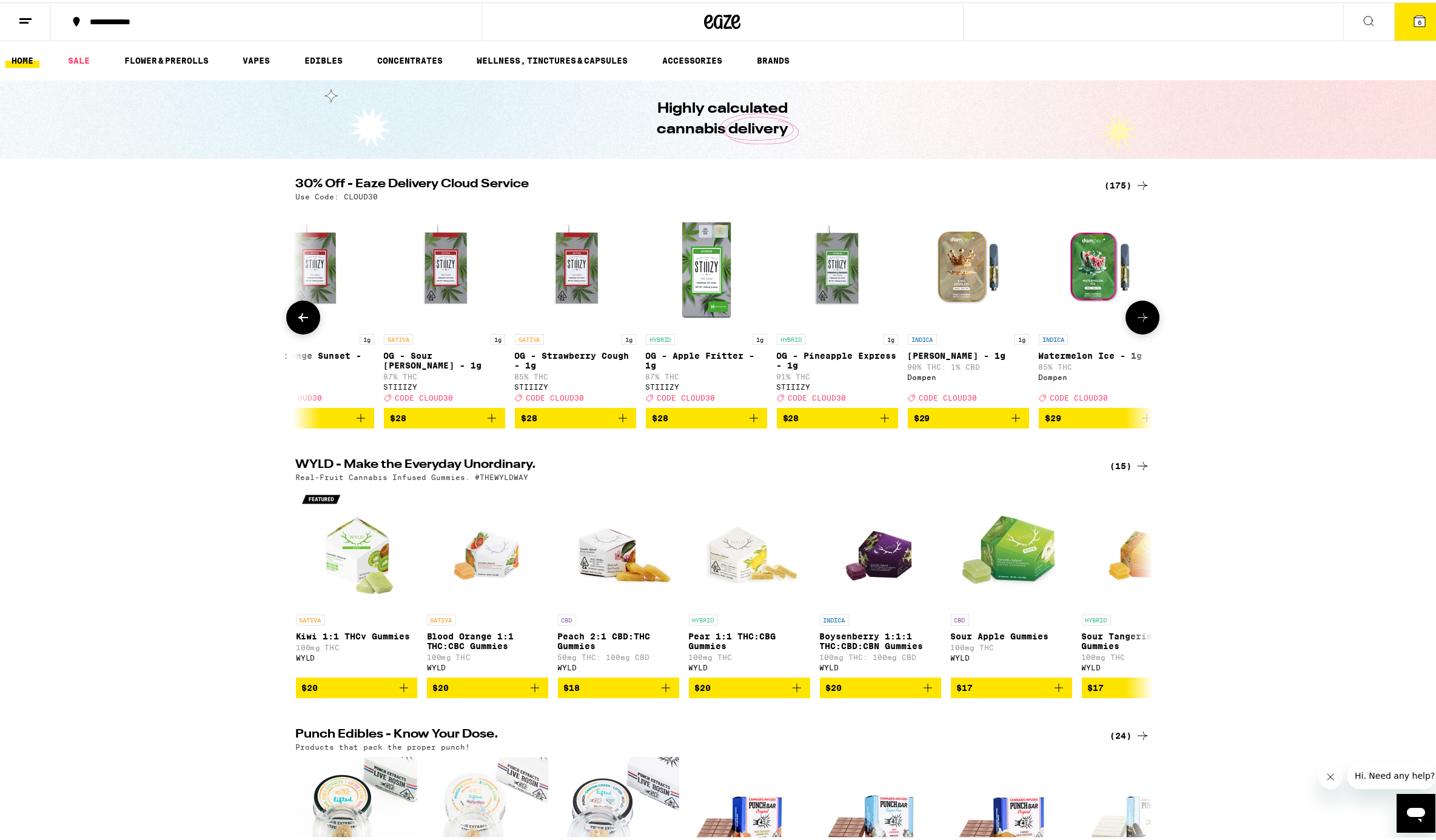
click at [1075, 320] on icon at bounding box center [1142, 315] width 14 height 14
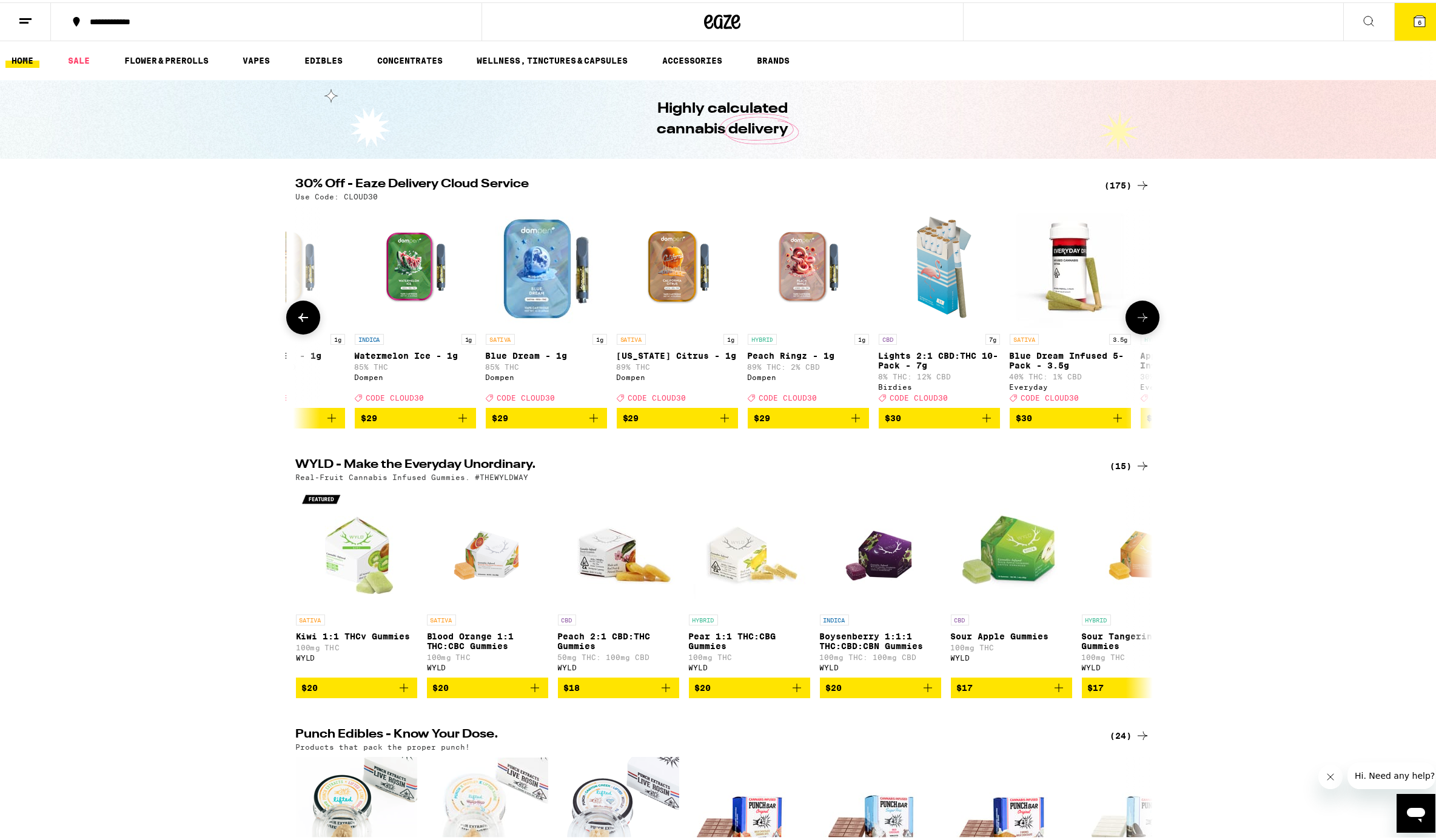
click at [1075, 320] on icon at bounding box center [1142, 315] width 14 height 14
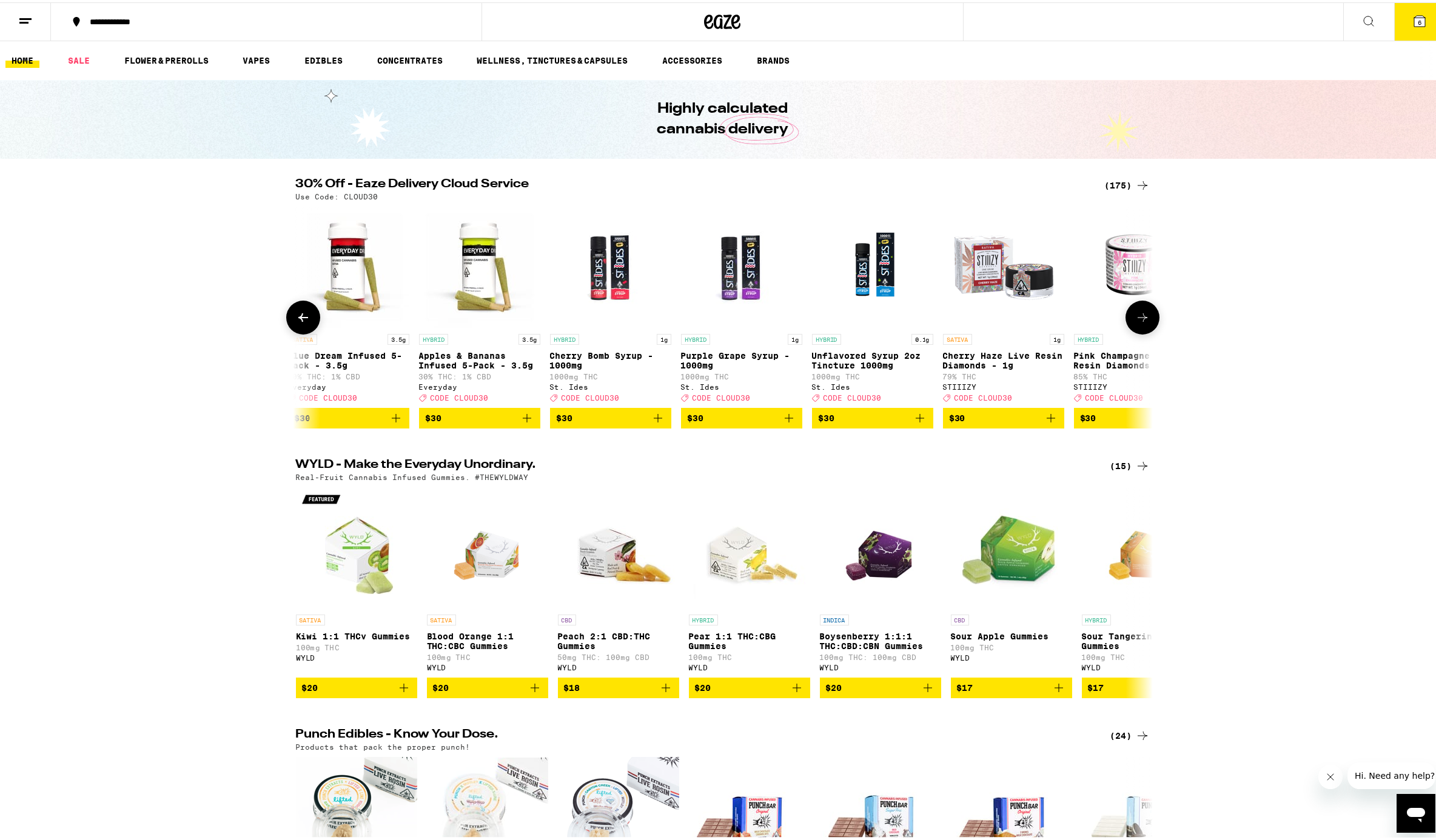
click at [1075, 320] on icon at bounding box center [1142, 315] width 14 height 14
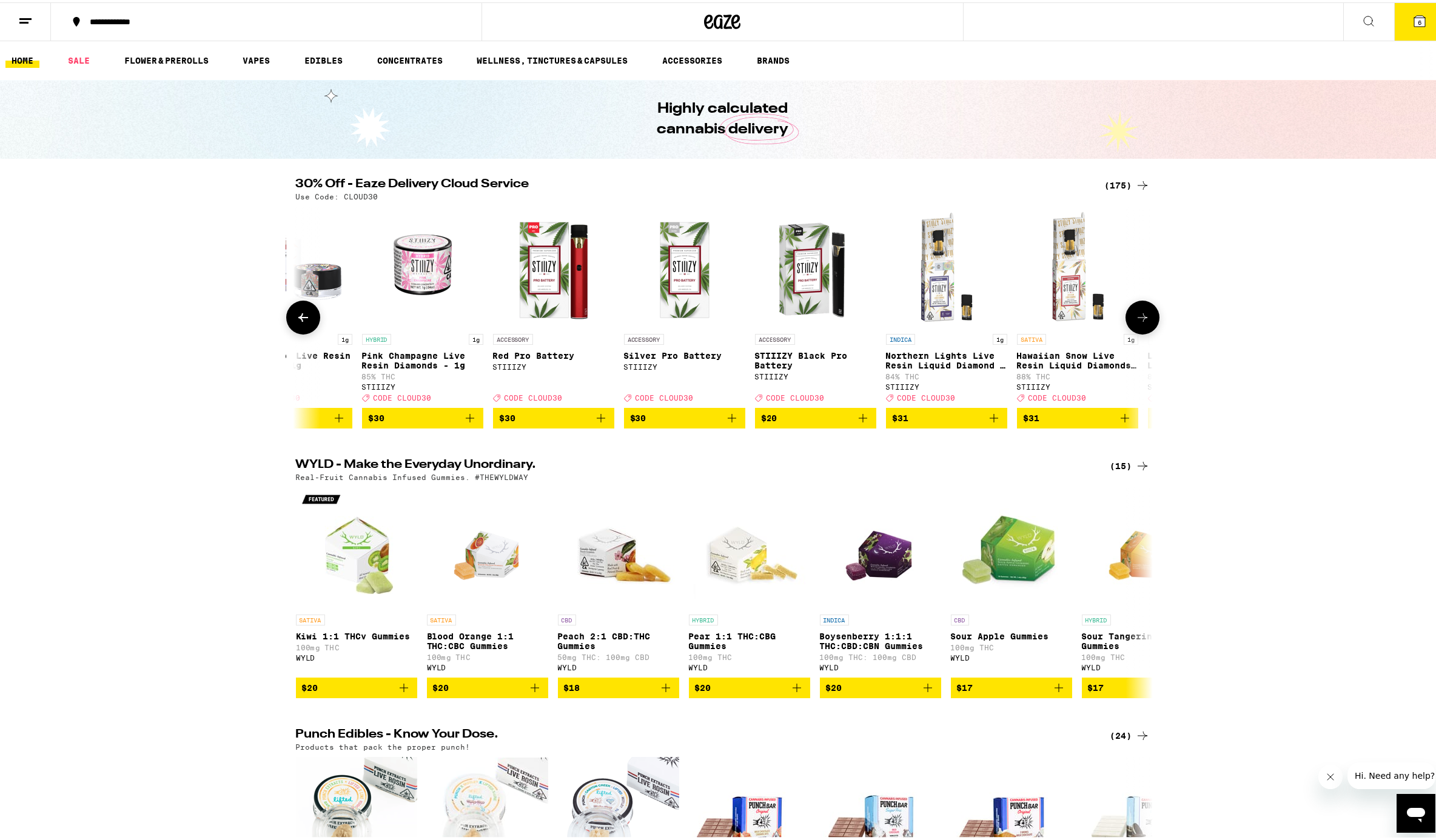
click at [1075, 320] on icon at bounding box center [1142, 315] width 14 height 14
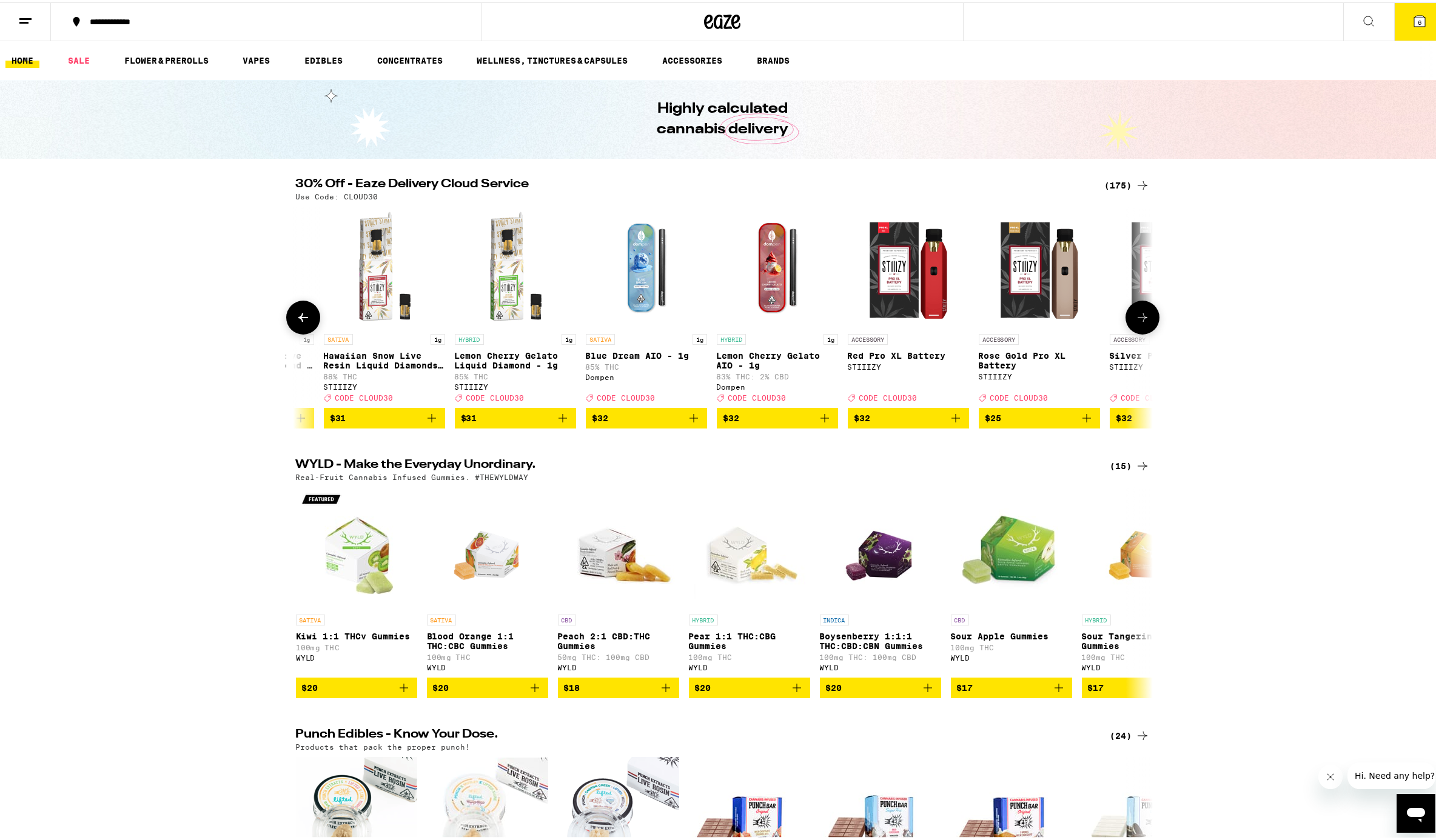
click at [1075, 320] on icon at bounding box center [1142, 315] width 14 height 14
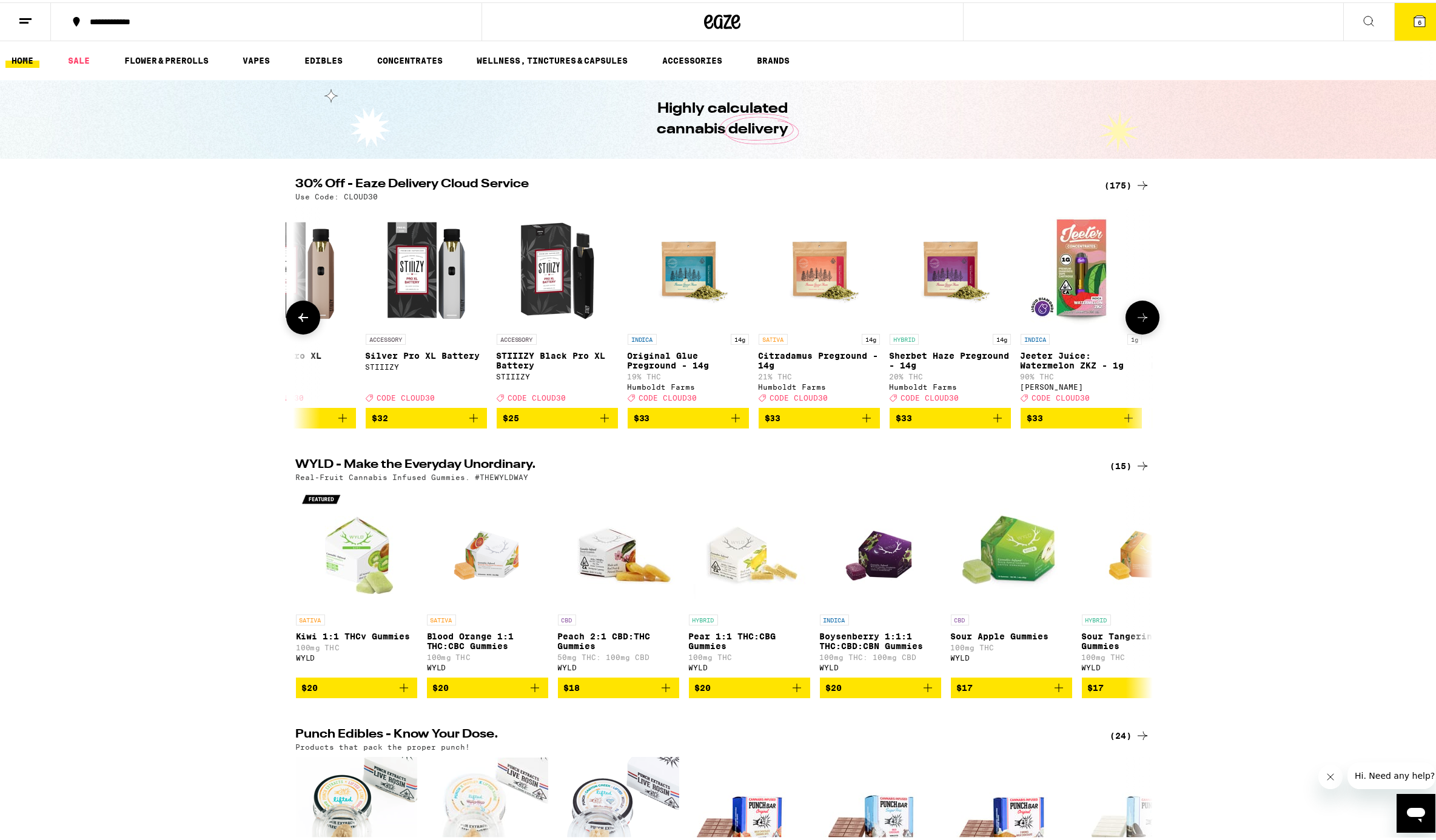
click at [1075, 320] on icon at bounding box center [1142, 315] width 14 height 14
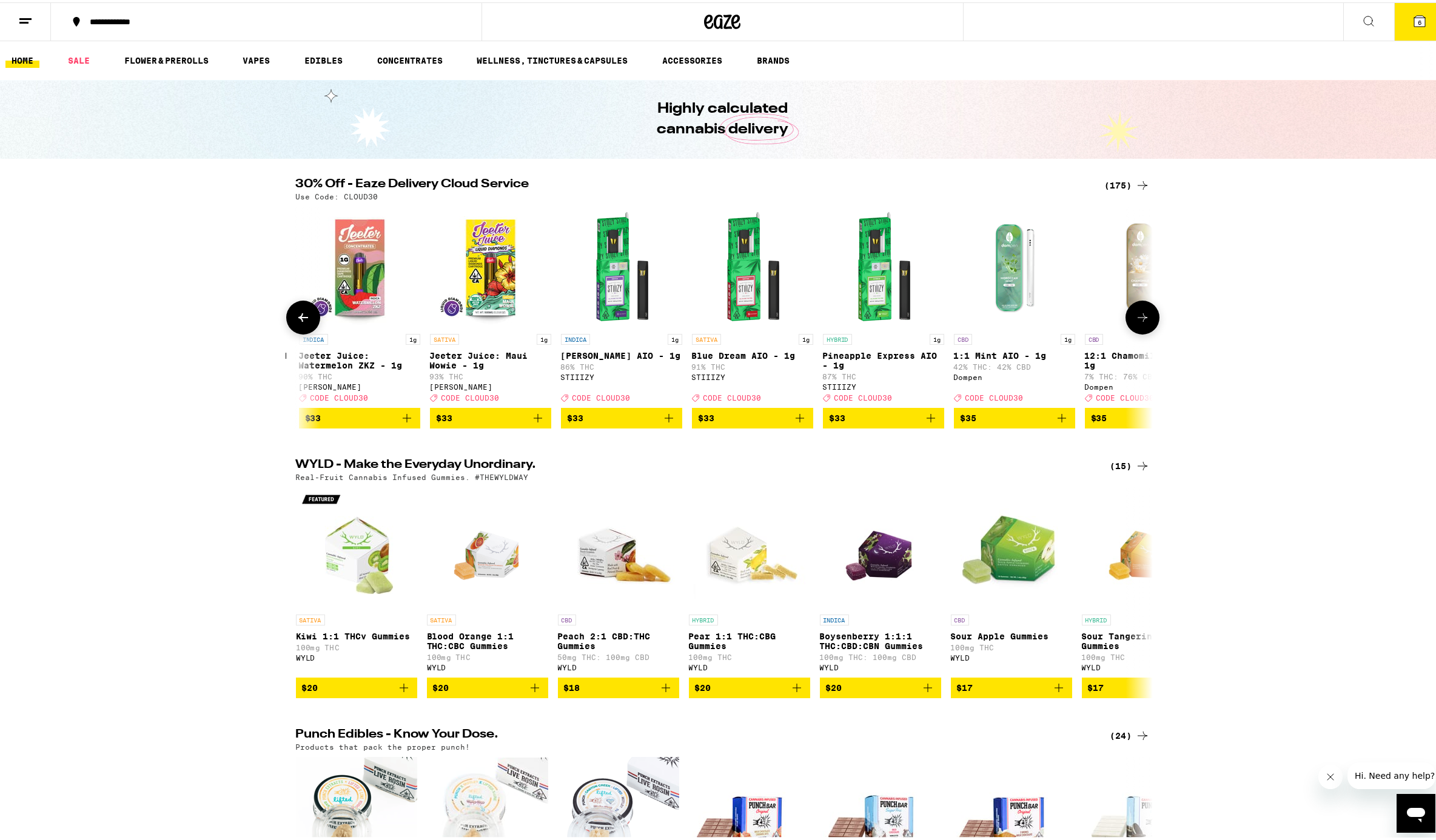
click at [1075, 320] on icon at bounding box center [1142, 315] width 14 height 14
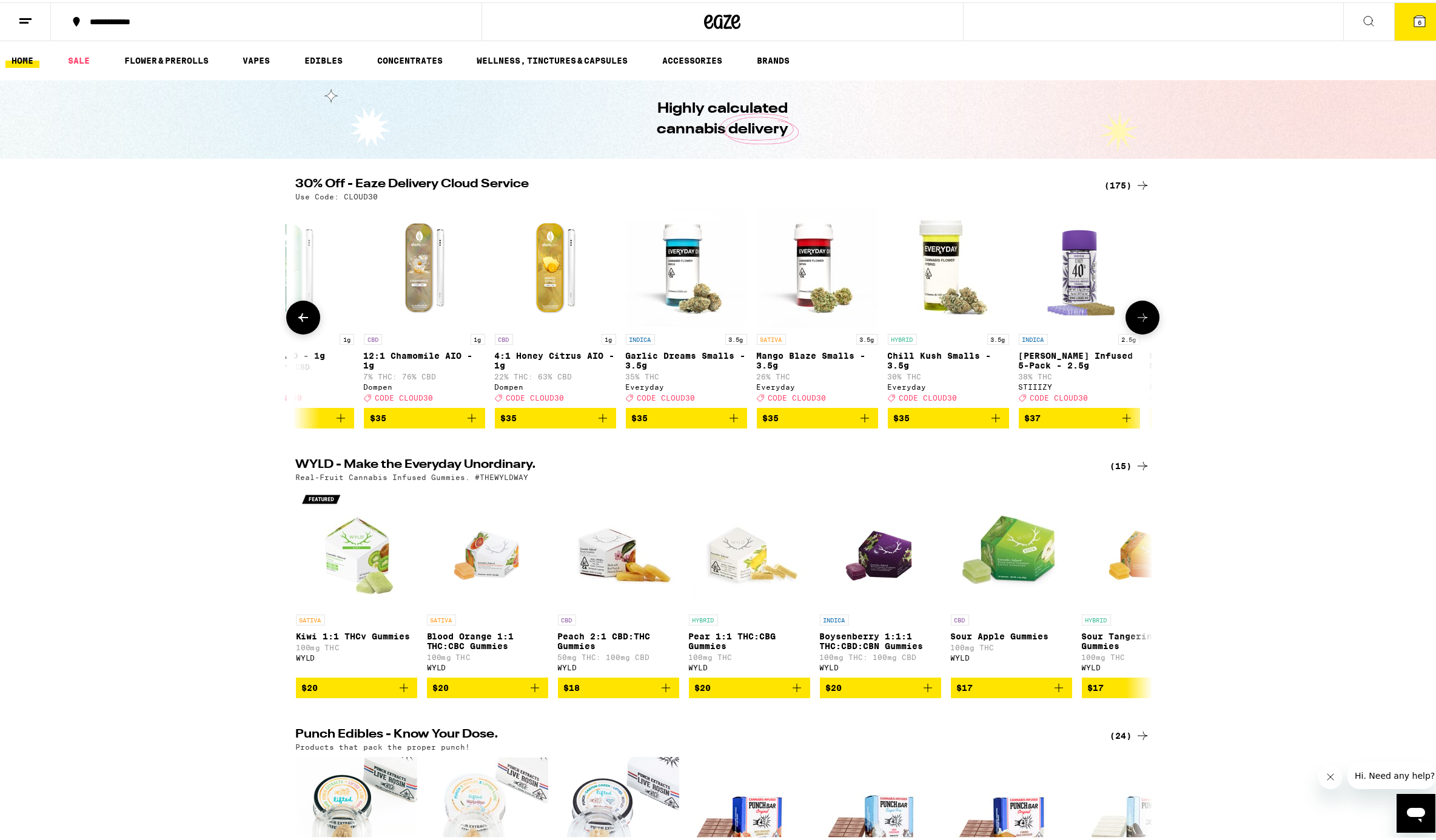
click at [1075, 320] on icon at bounding box center [1142, 315] width 14 height 14
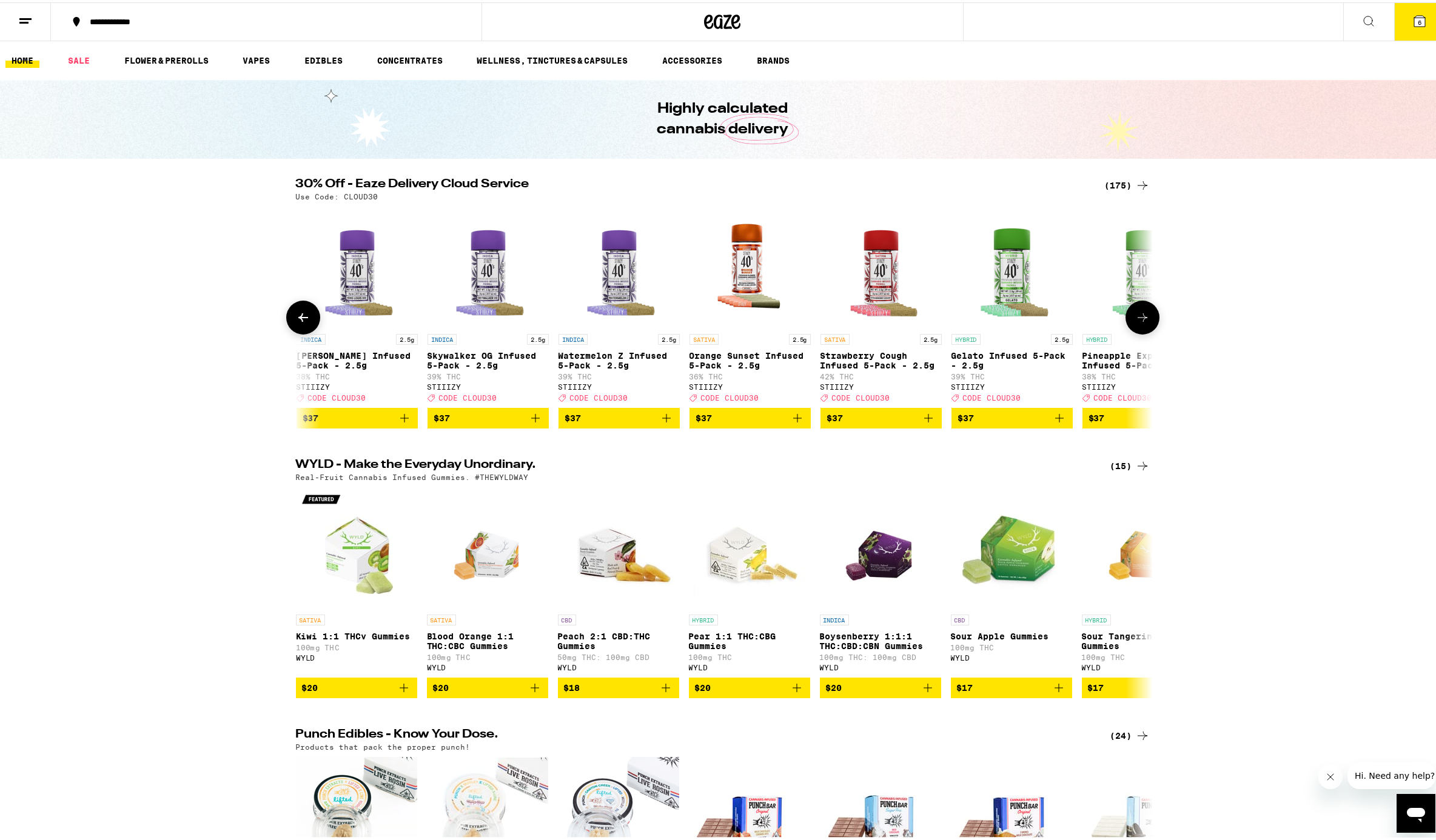
click at [1075, 320] on icon at bounding box center [1142, 315] width 14 height 14
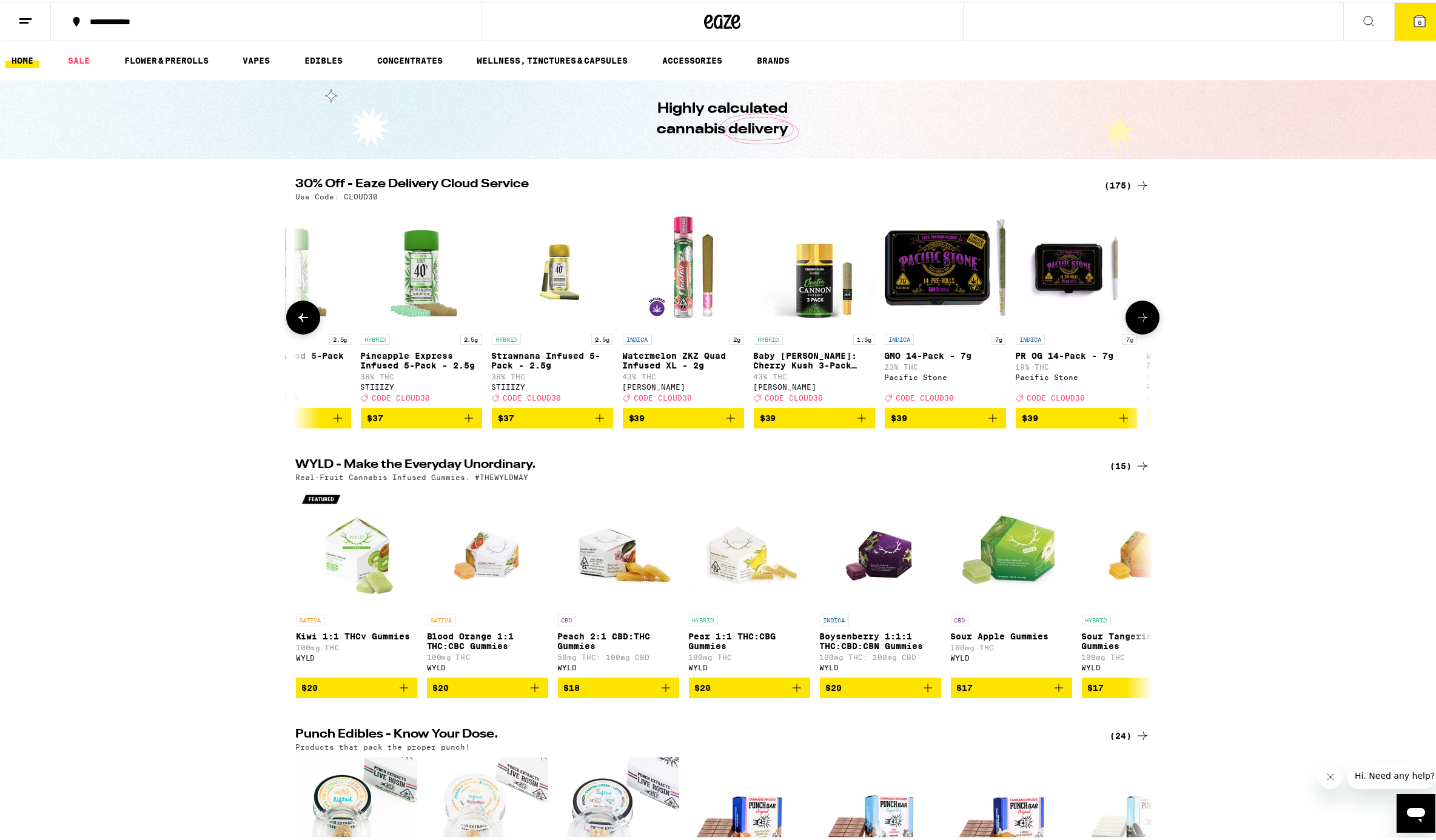
click at [1075, 320] on icon at bounding box center [1142, 315] width 14 height 14
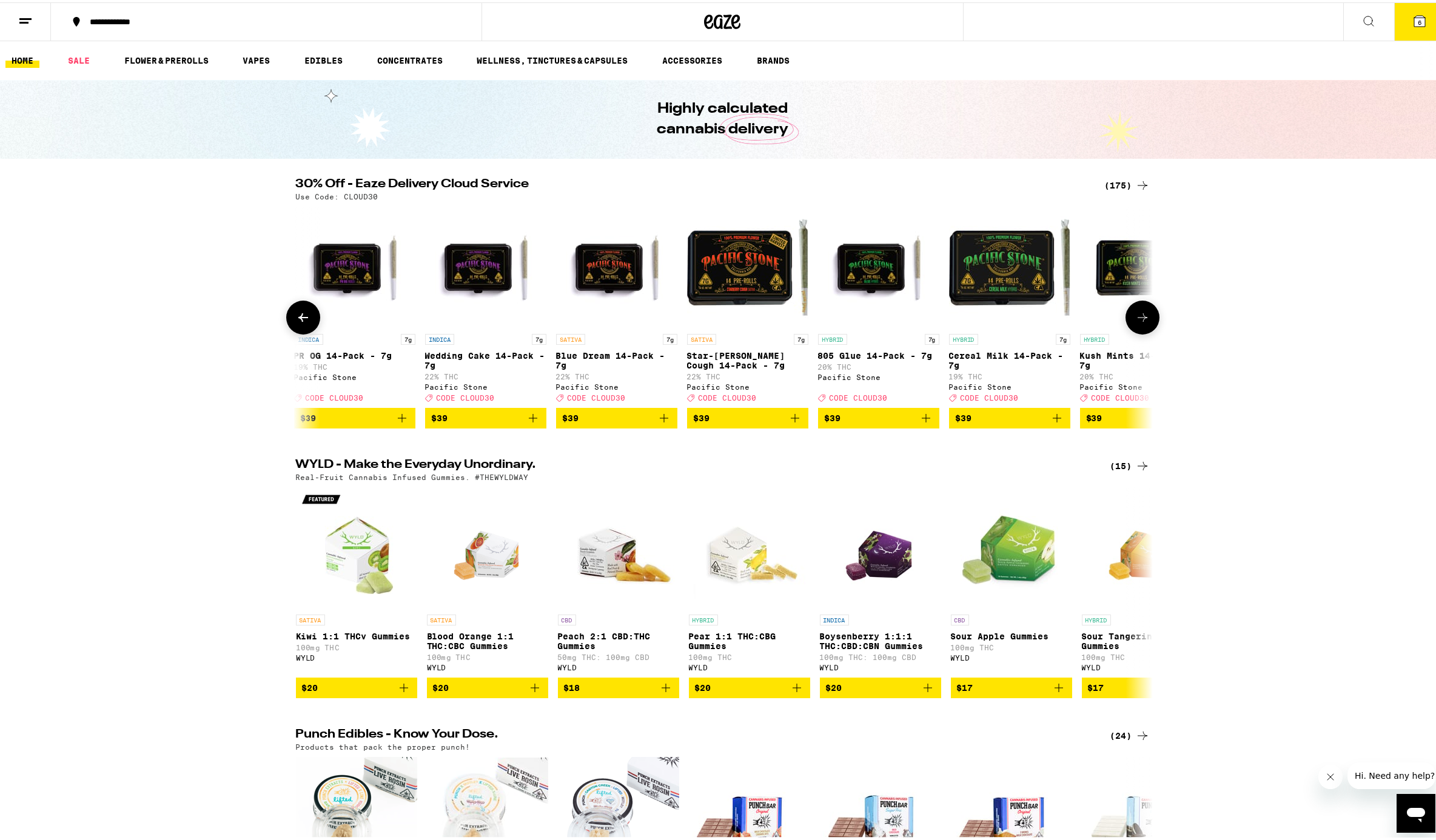
click at [1075, 321] on icon at bounding box center [1142, 315] width 14 height 14
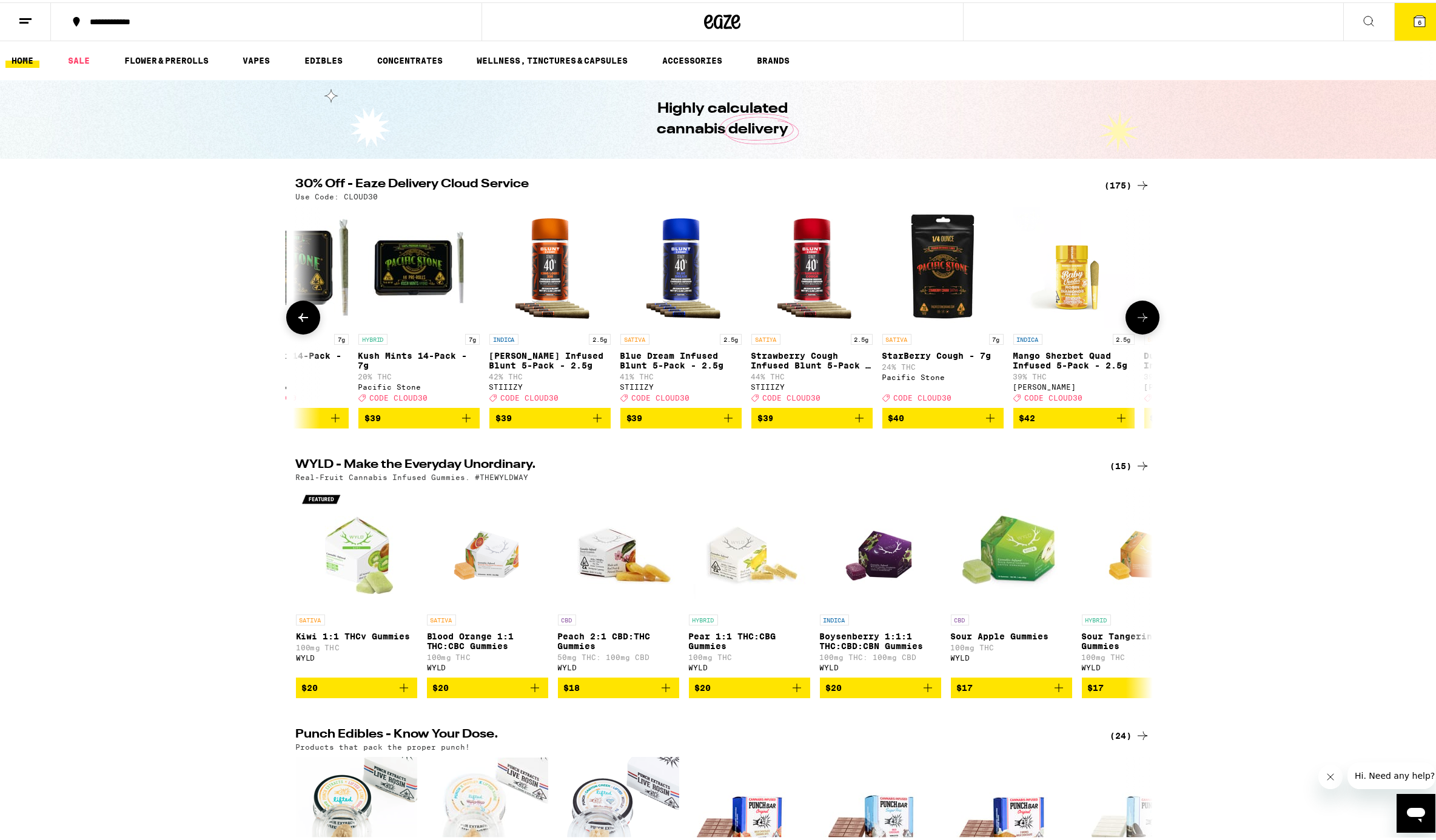
click at [1075, 321] on icon at bounding box center [1142, 315] width 14 height 14
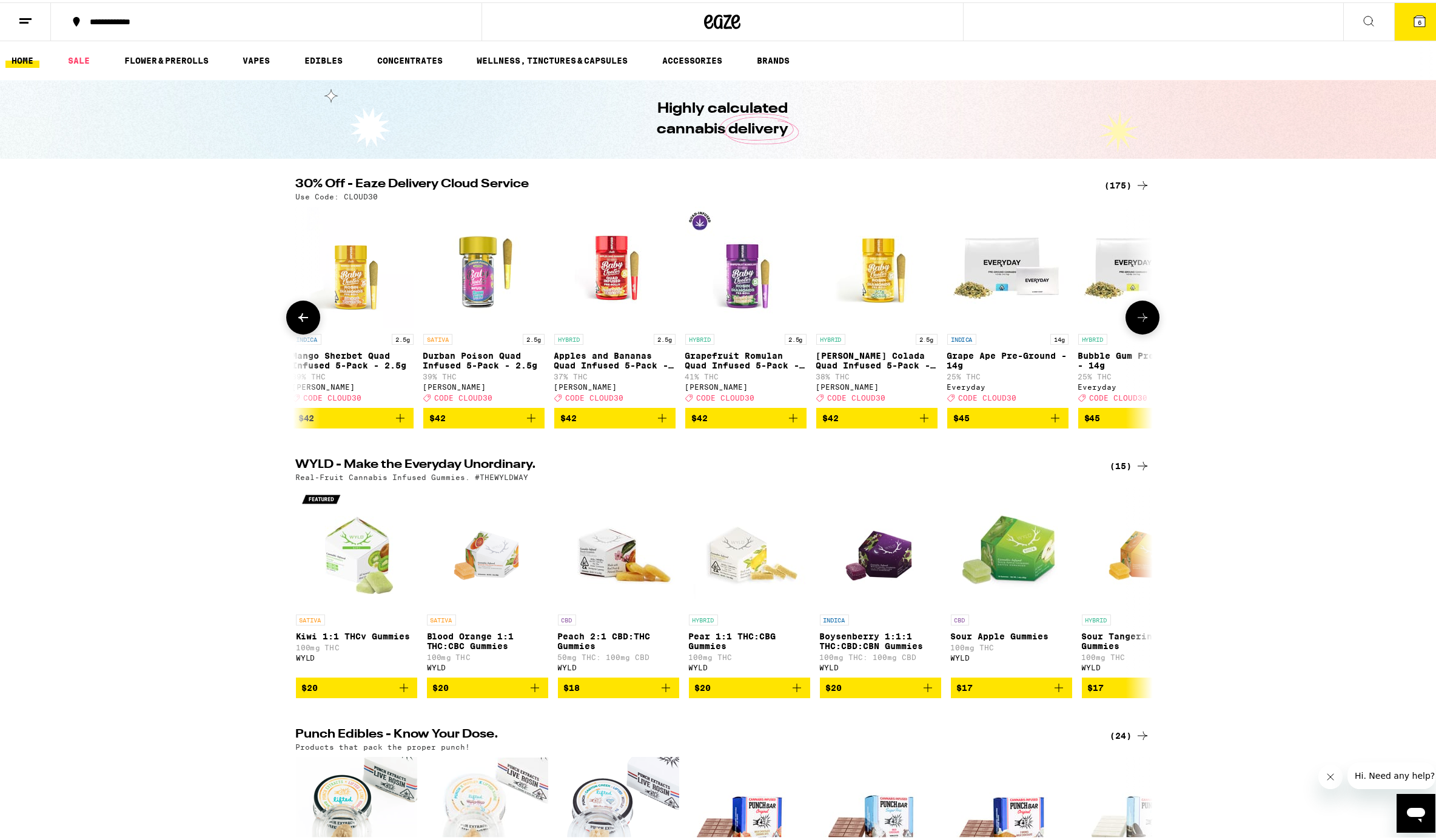
click at [1075, 321] on icon at bounding box center [1142, 315] width 14 height 14
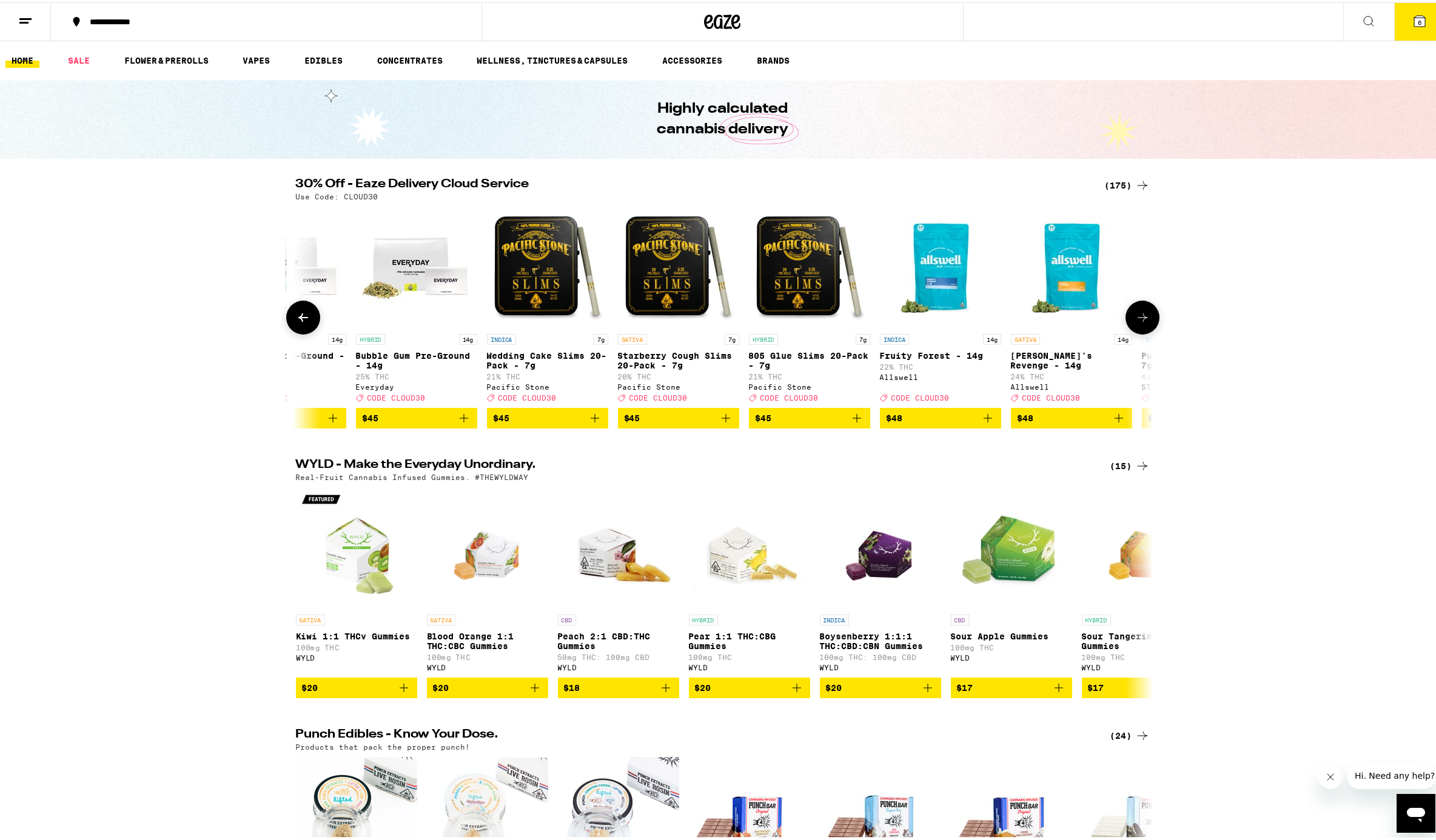
click at [1075, 321] on icon at bounding box center [1142, 315] width 14 height 14
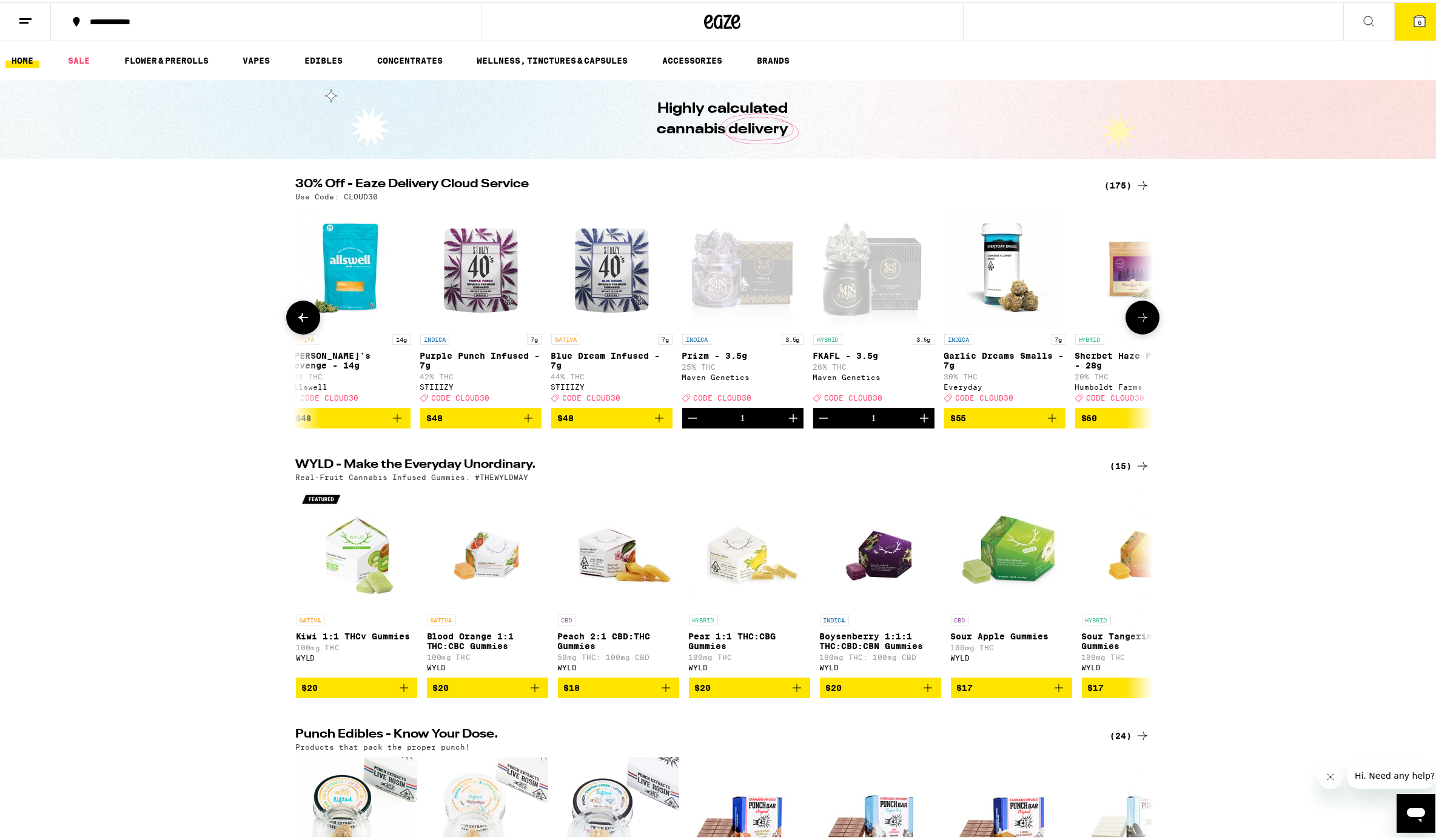
click at [1075, 321] on icon at bounding box center [1142, 315] width 14 height 14
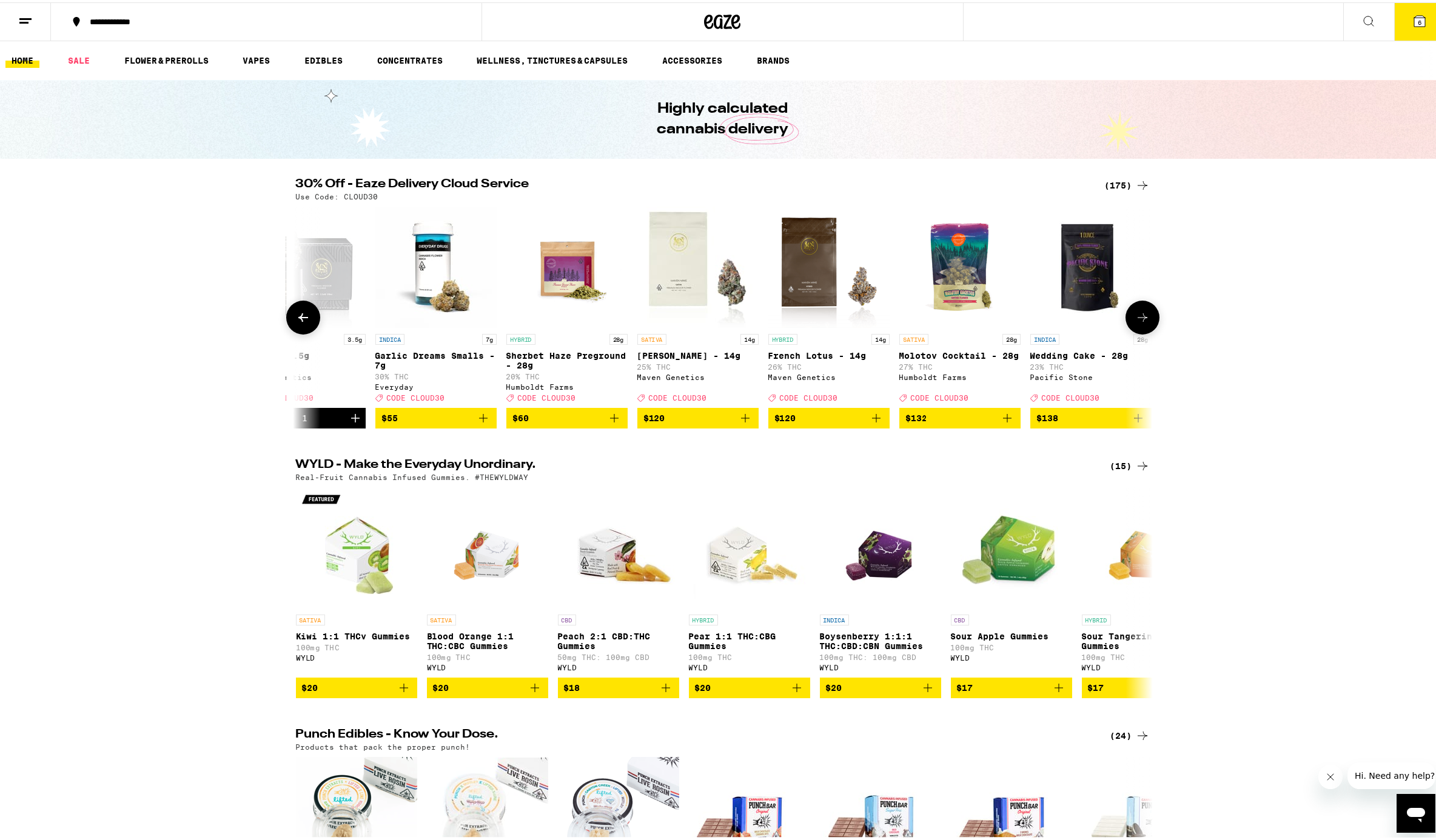
scroll to position [0, 22069]
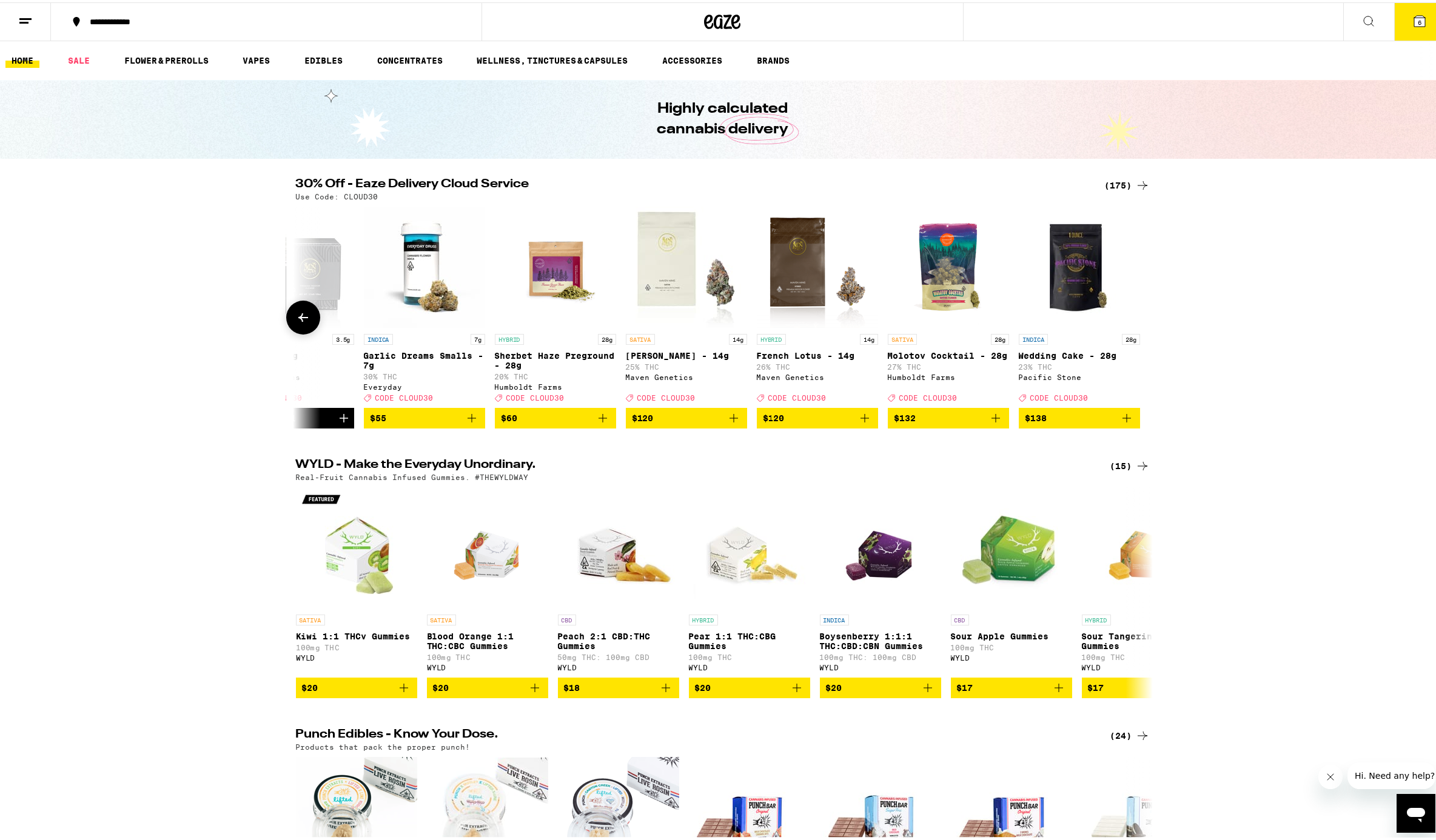
click at [1075, 321] on div at bounding box center [1142, 315] width 34 height 34
click at [300, 323] on icon at bounding box center [303, 315] width 14 height 14
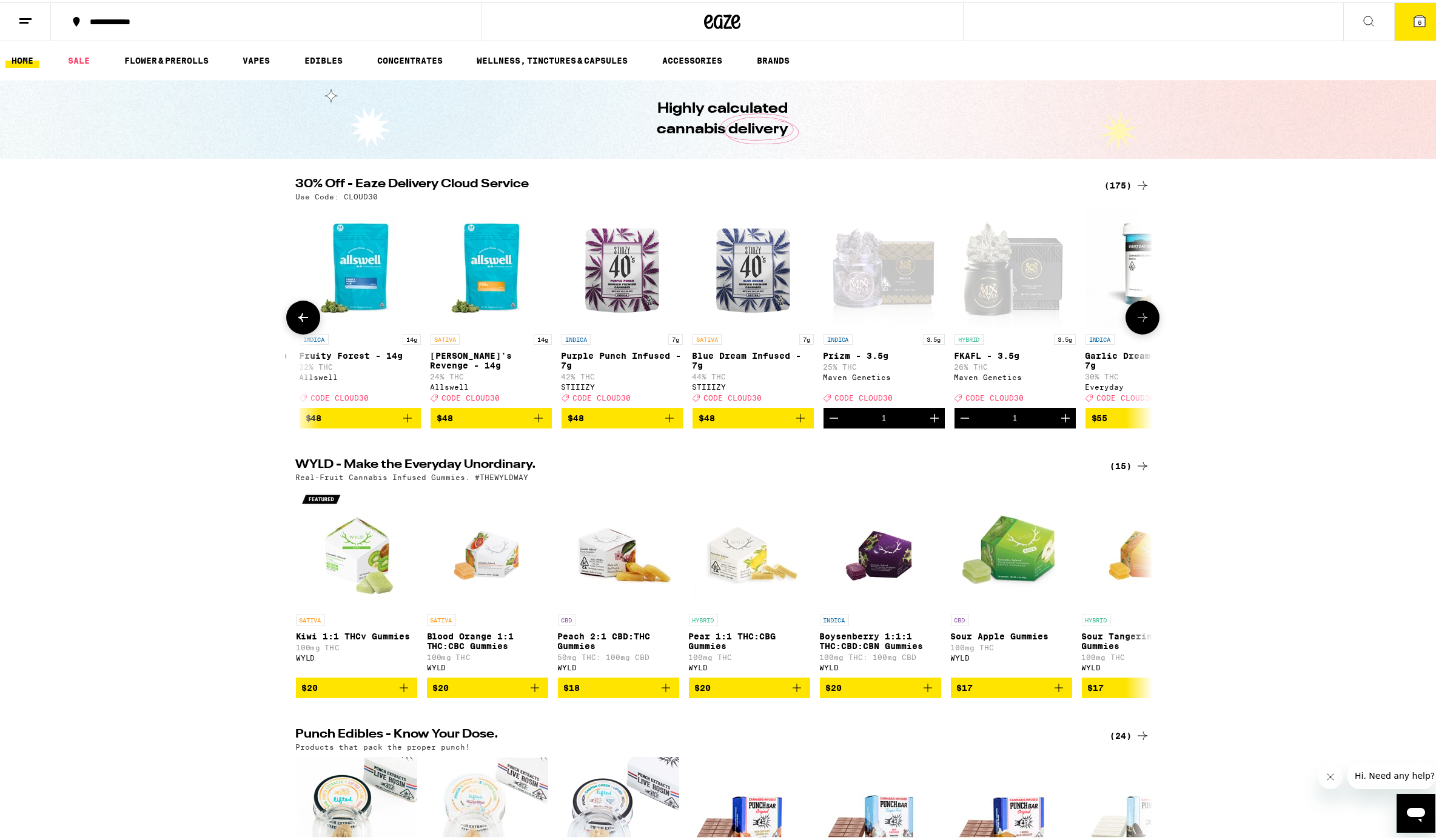
click at [300, 323] on icon at bounding box center [303, 315] width 14 height 14
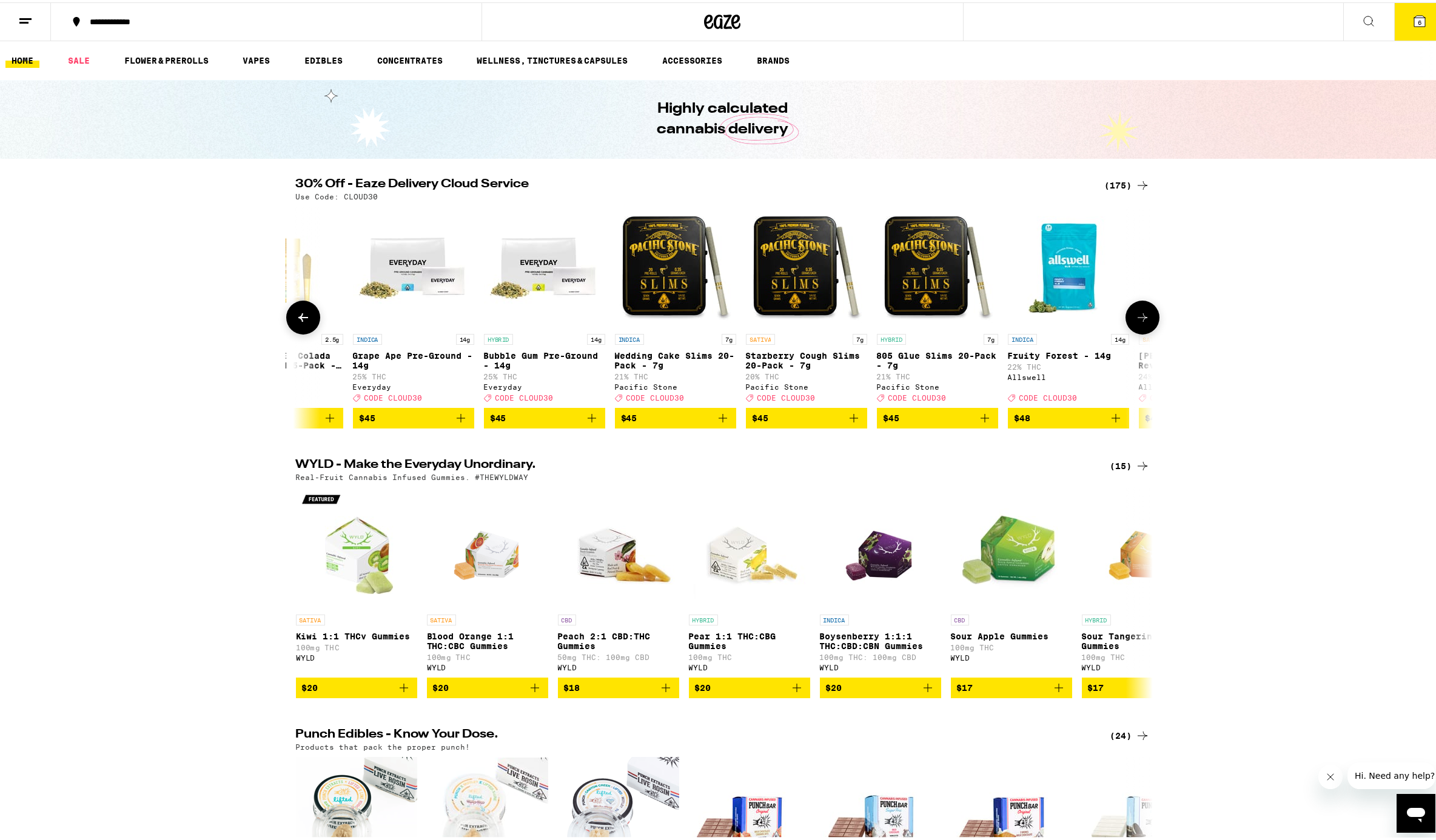
scroll to position [0, 20626]
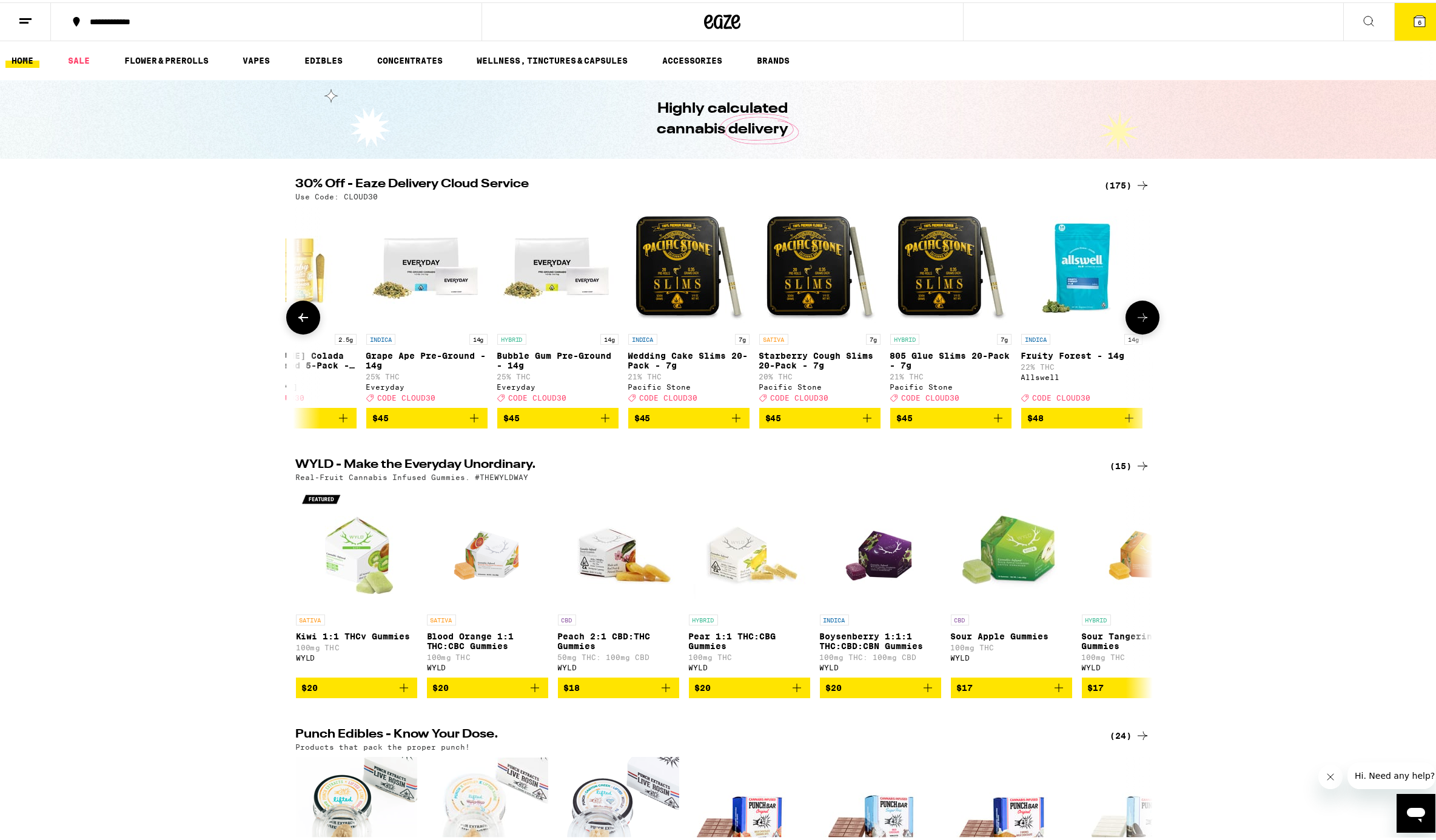
click at [300, 323] on icon at bounding box center [303, 315] width 14 height 14
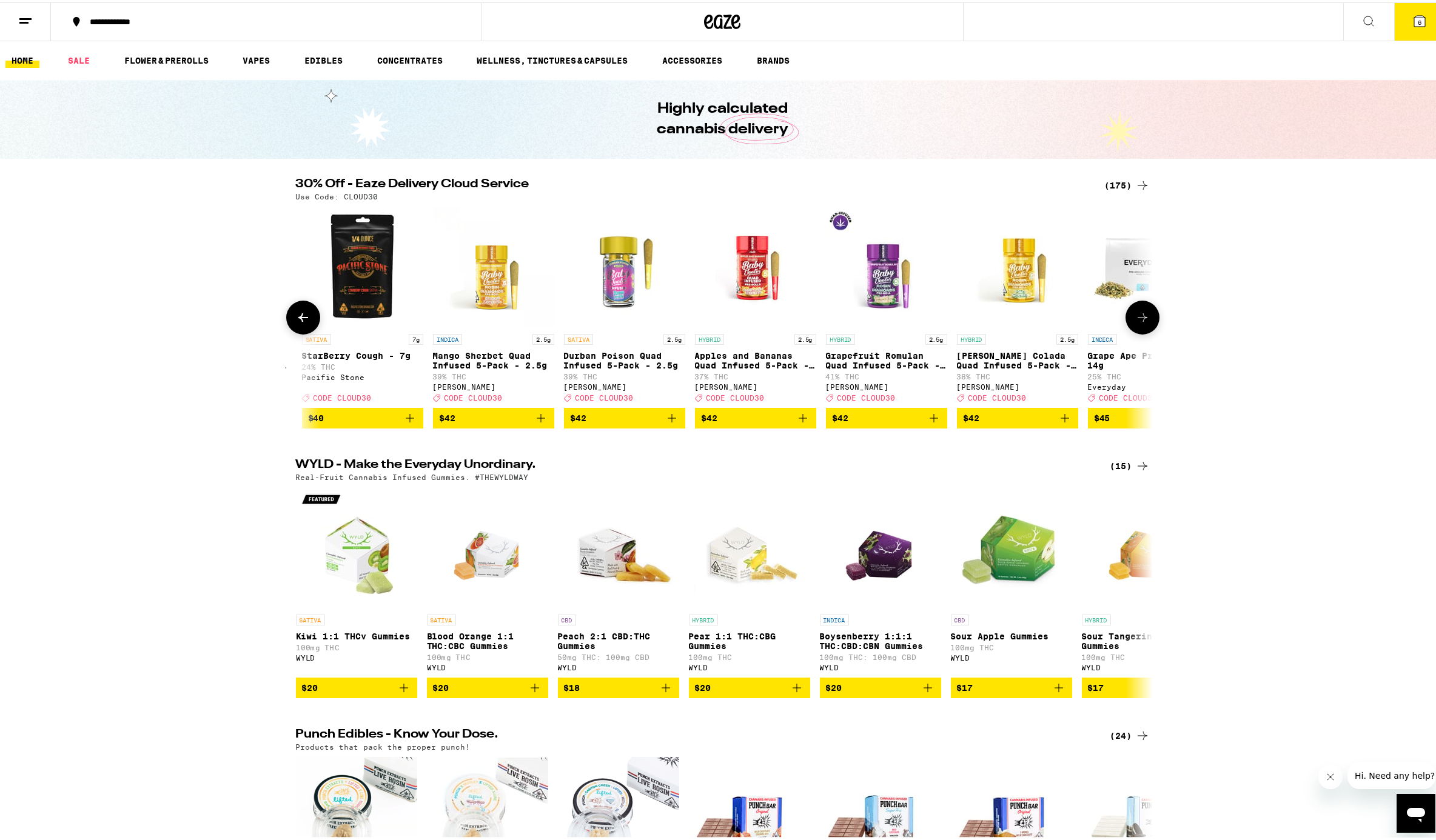
click at [300, 323] on icon at bounding box center [303, 315] width 14 height 14
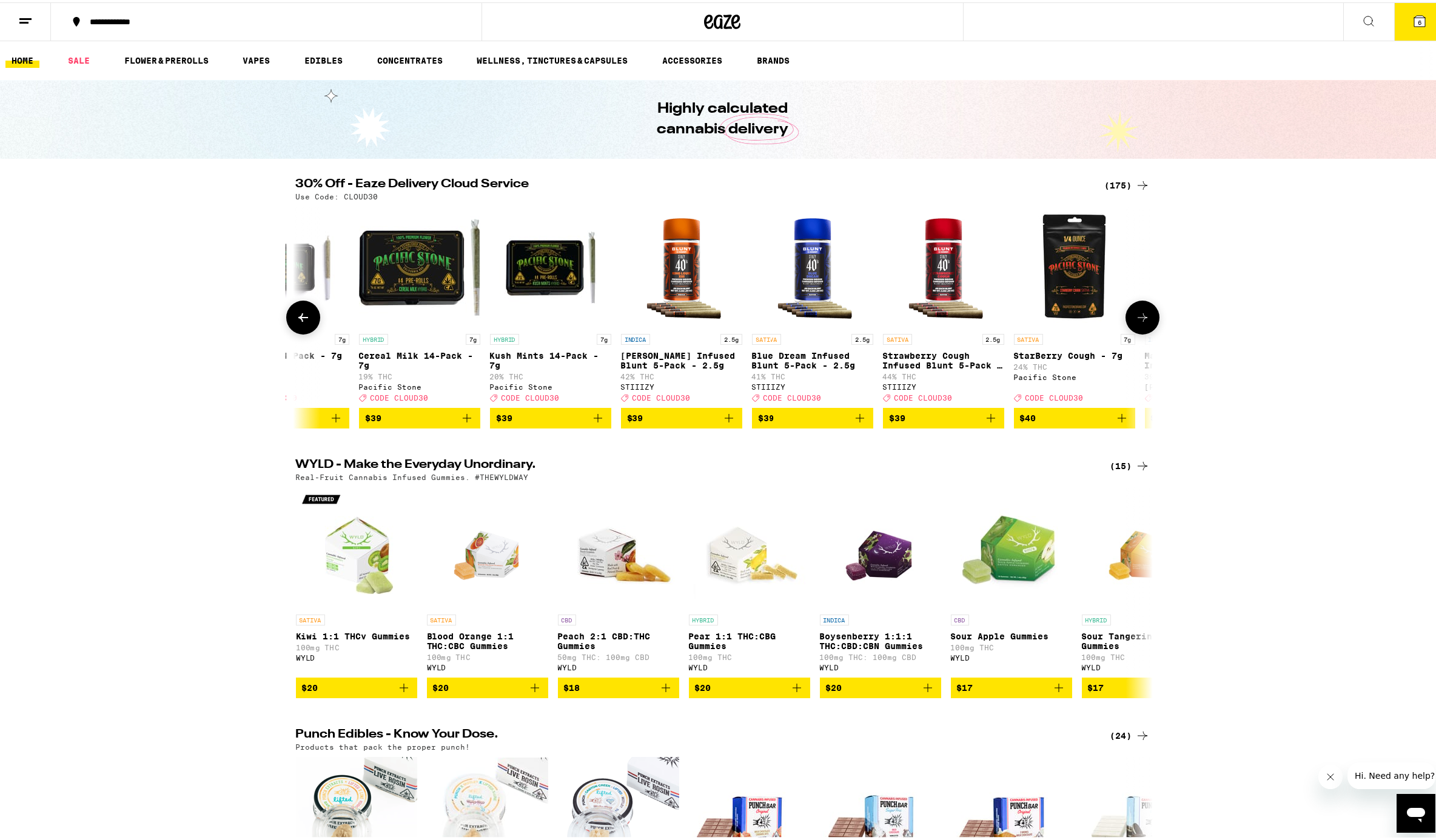
scroll to position [0, 19182]
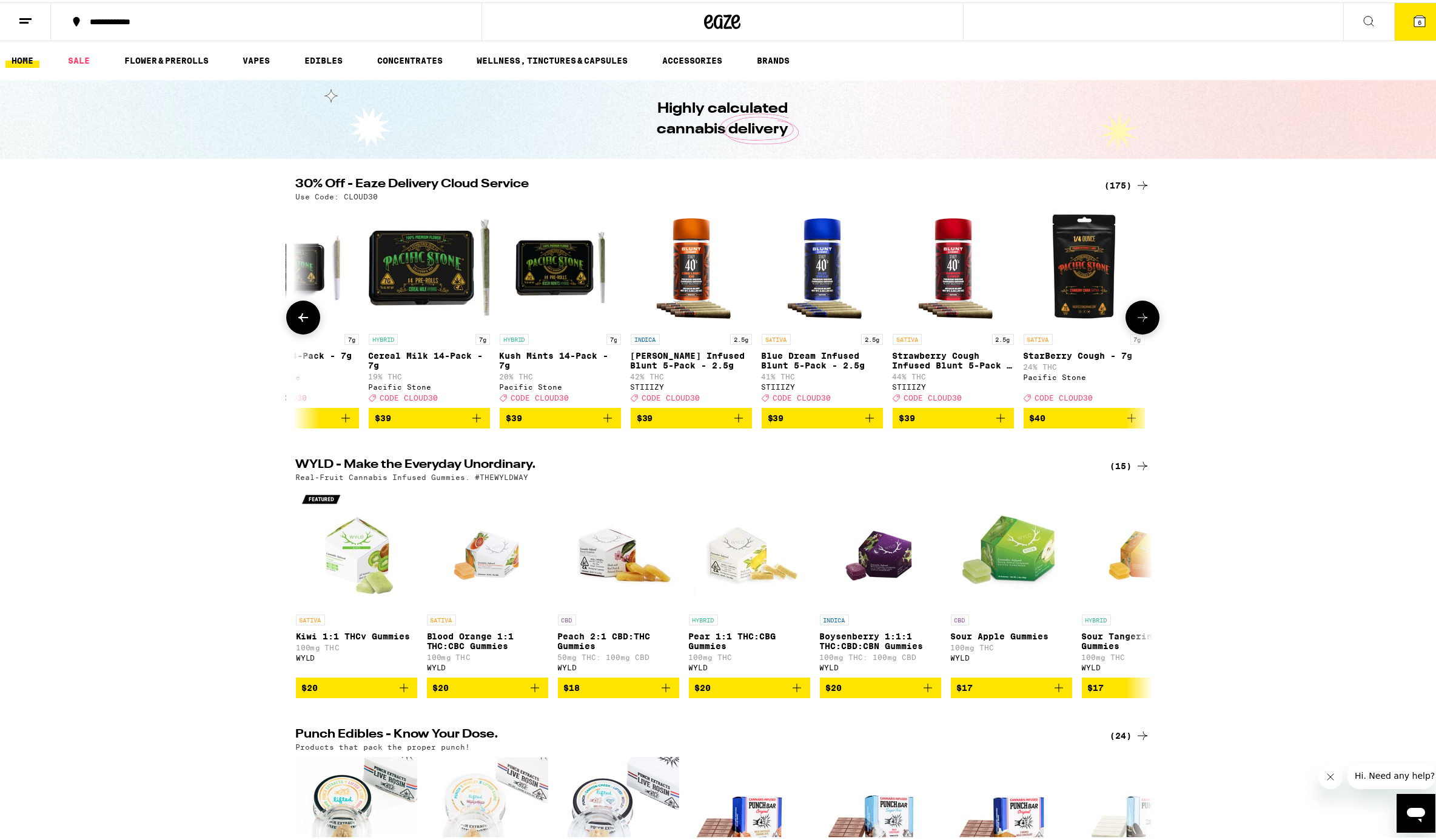
click at [300, 323] on icon at bounding box center [303, 315] width 14 height 14
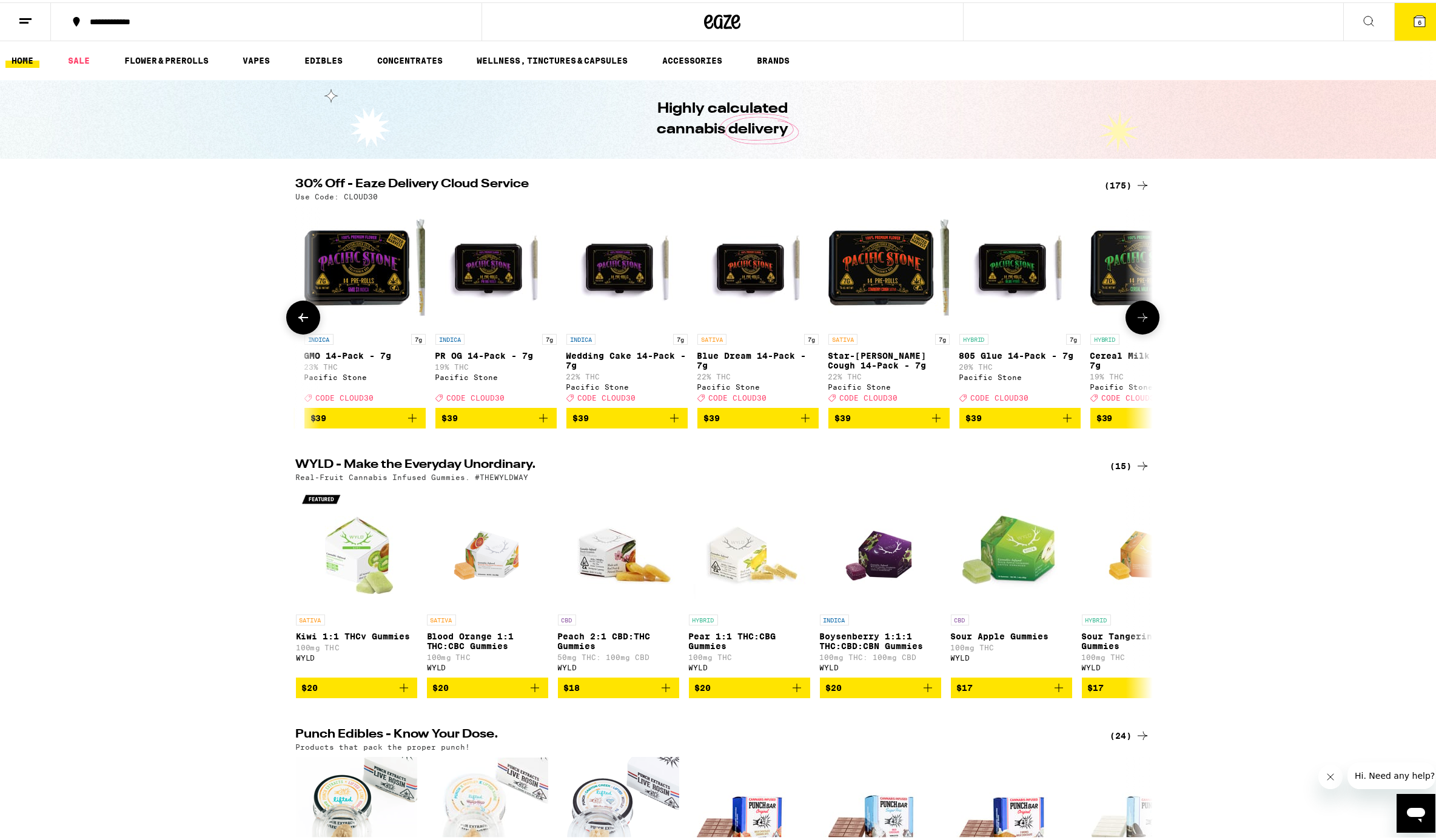
click at [300, 323] on icon at bounding box center [303, 315] width 14 height 14
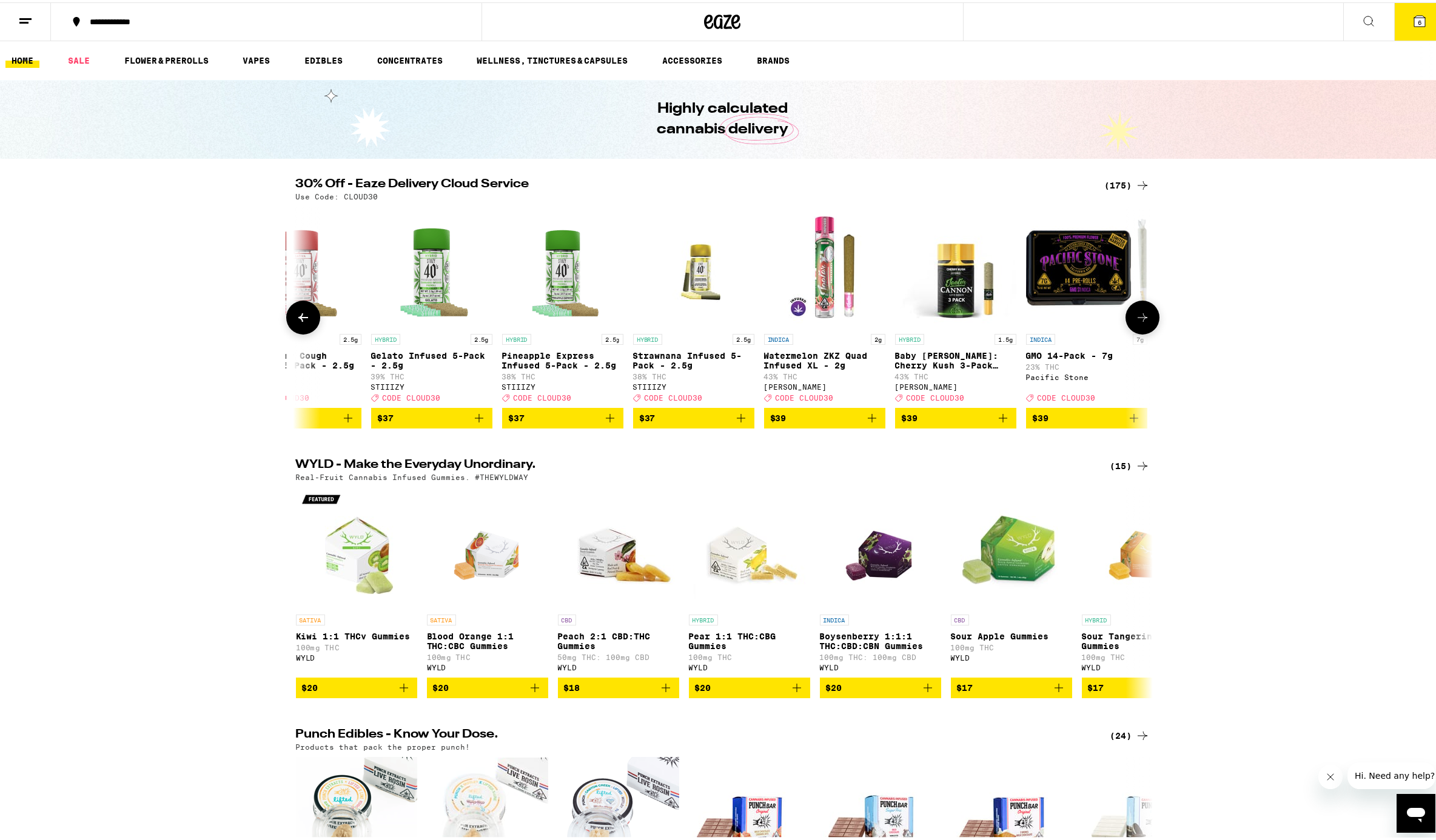
click at [300, 323] on icon at bounding box center [303, 315] width 14 height 14
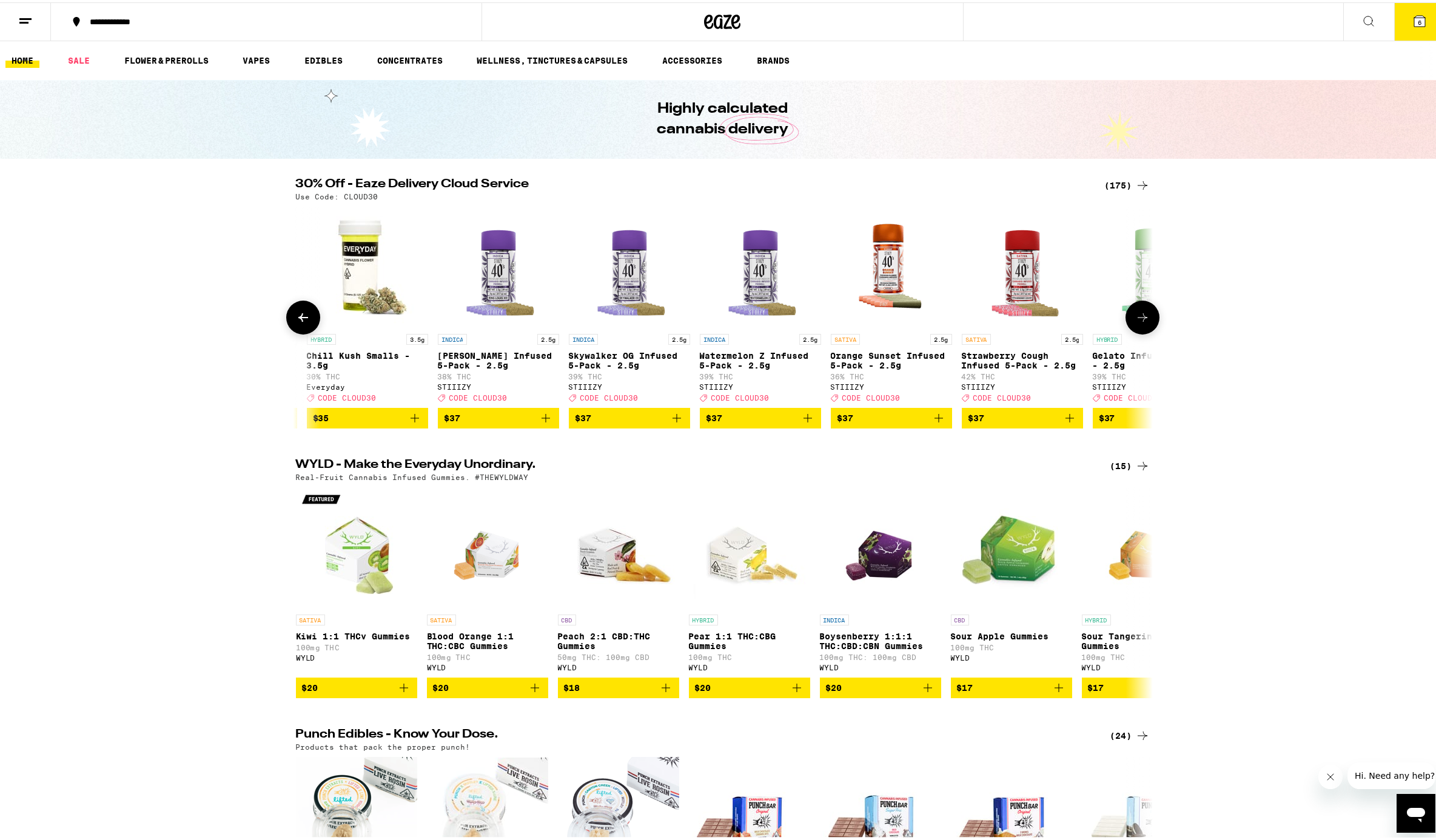
click at [300, 323] on icon at bounding box center [303, 315] width 14 height 14
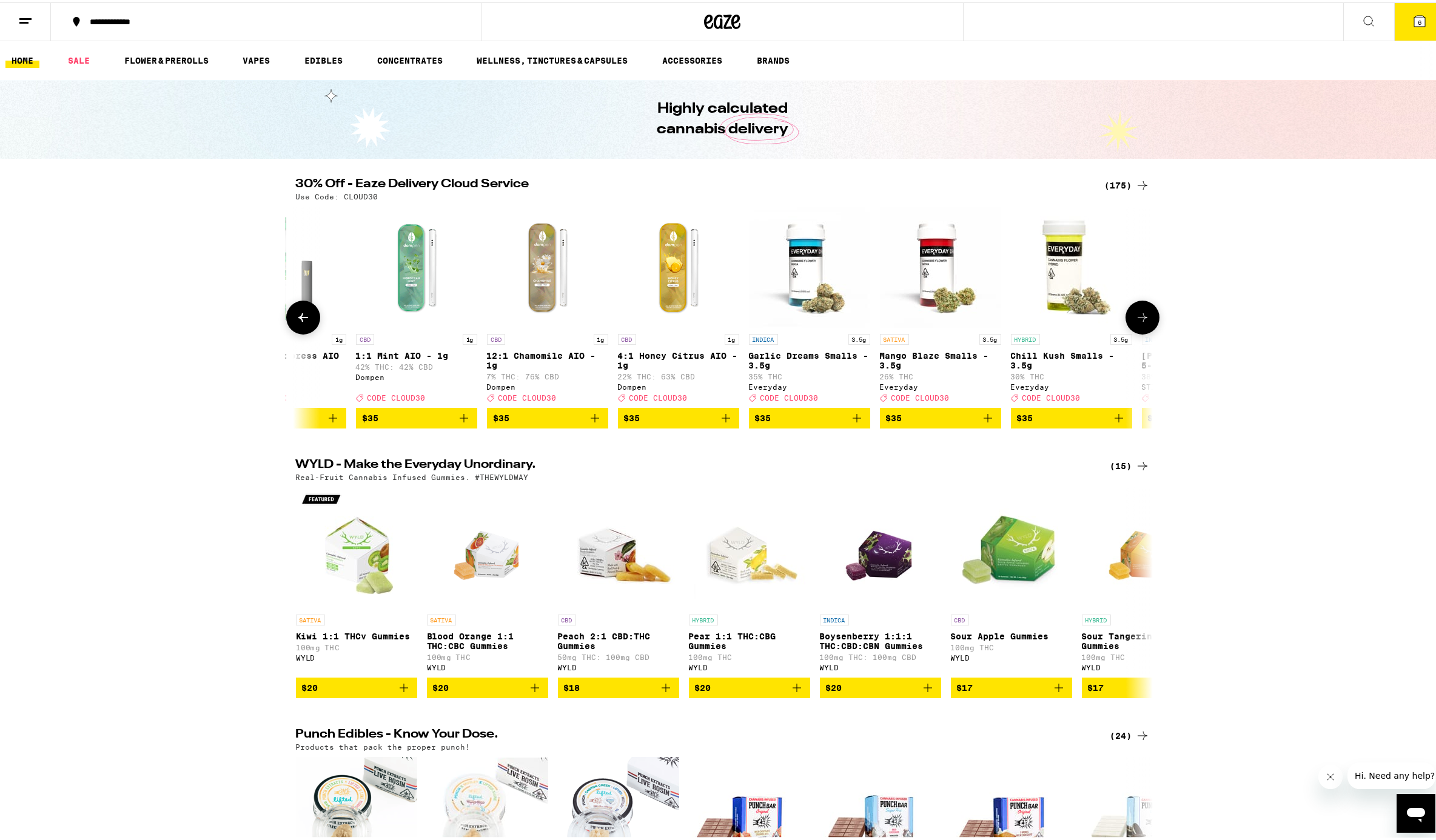
scroll to position [0, 16296]
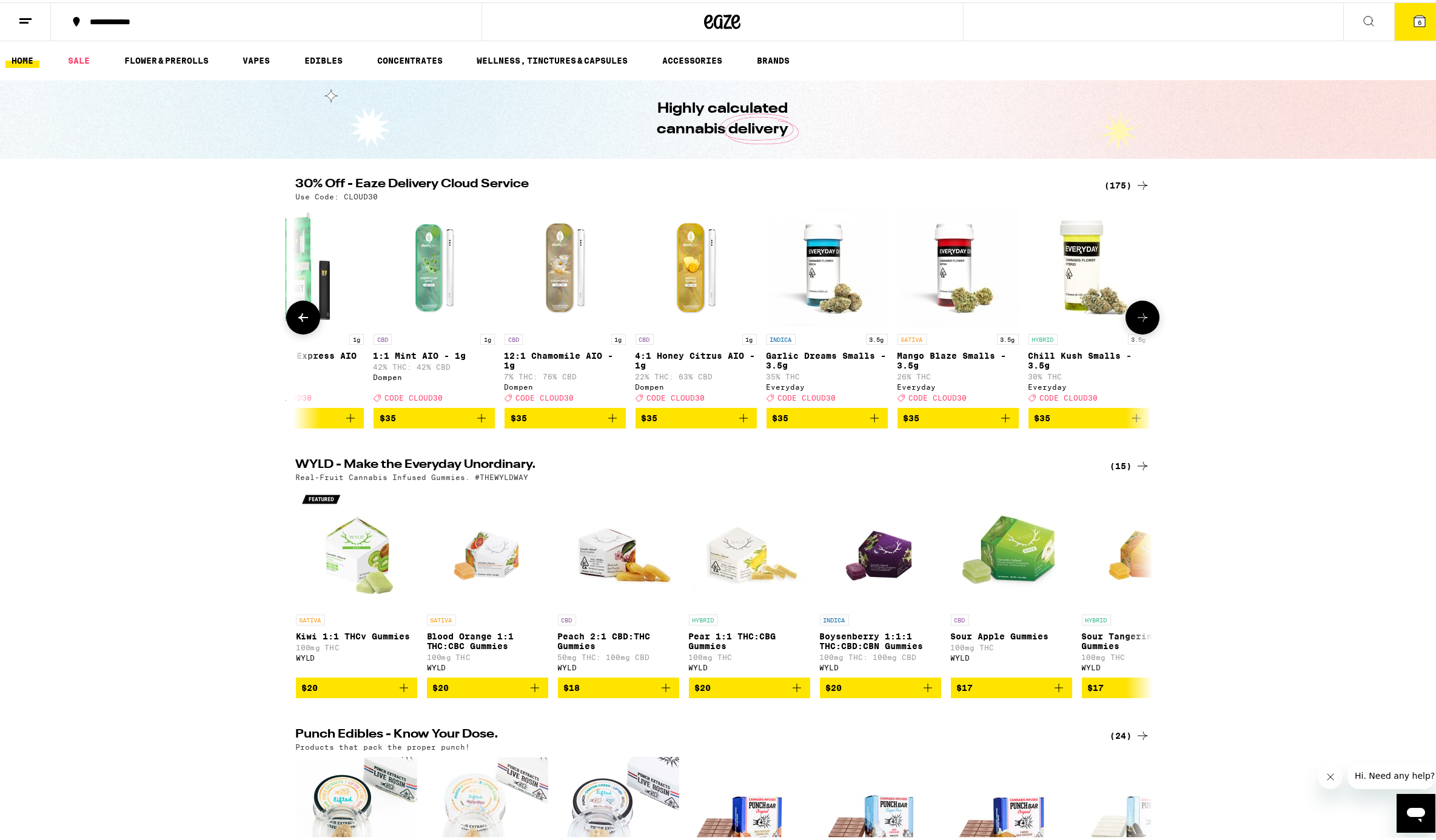
click at [1075, 420] on icon "Add to bag" at bounding box center [1136, 415] width 8 height 8
click at [1075, 29] on button "7" at bounding box center [1419, 20] width 51 height 38
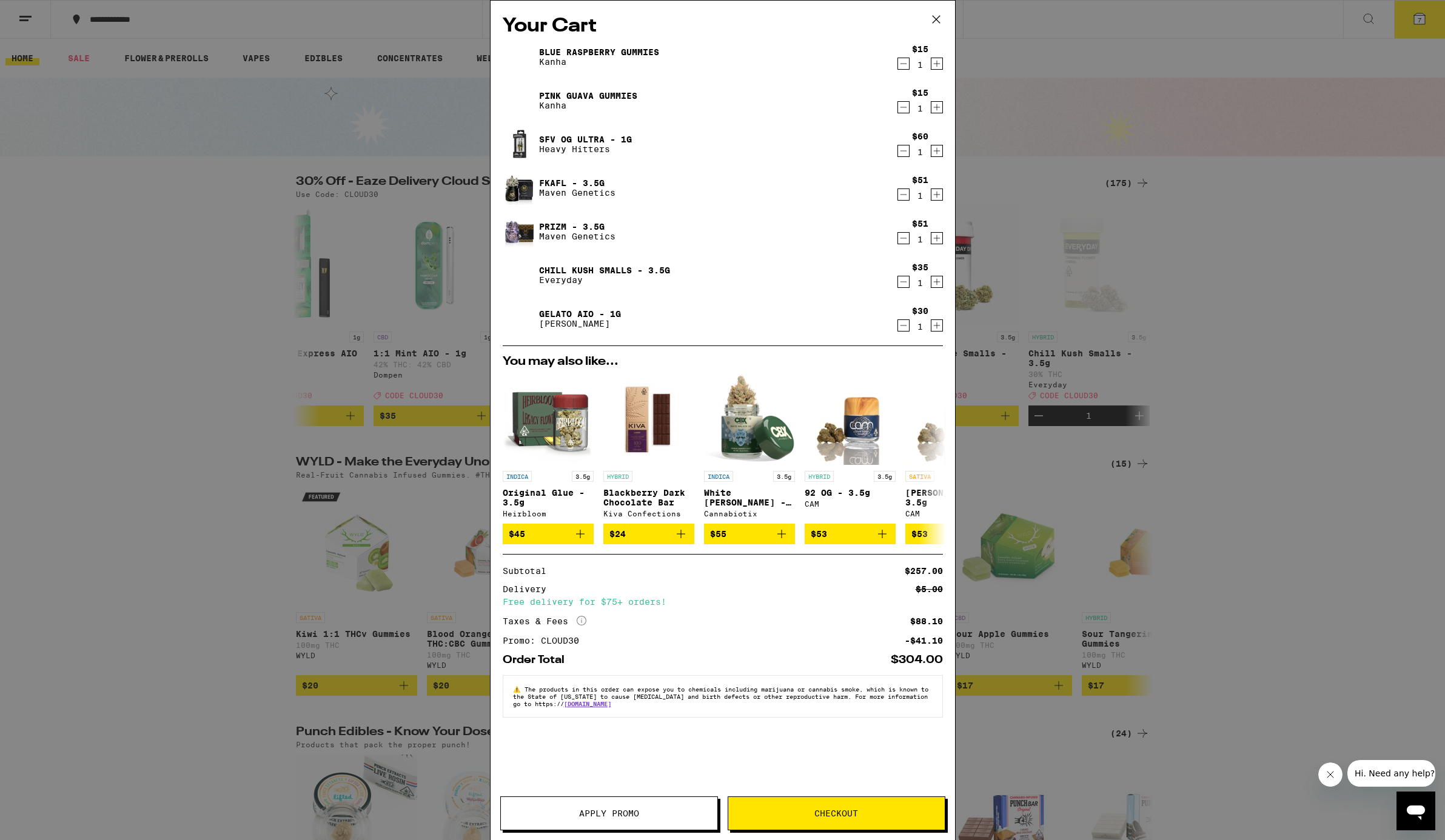
click at [837, 812] on span "Checkout" at bounding box center [836, 813] width 44 height 8
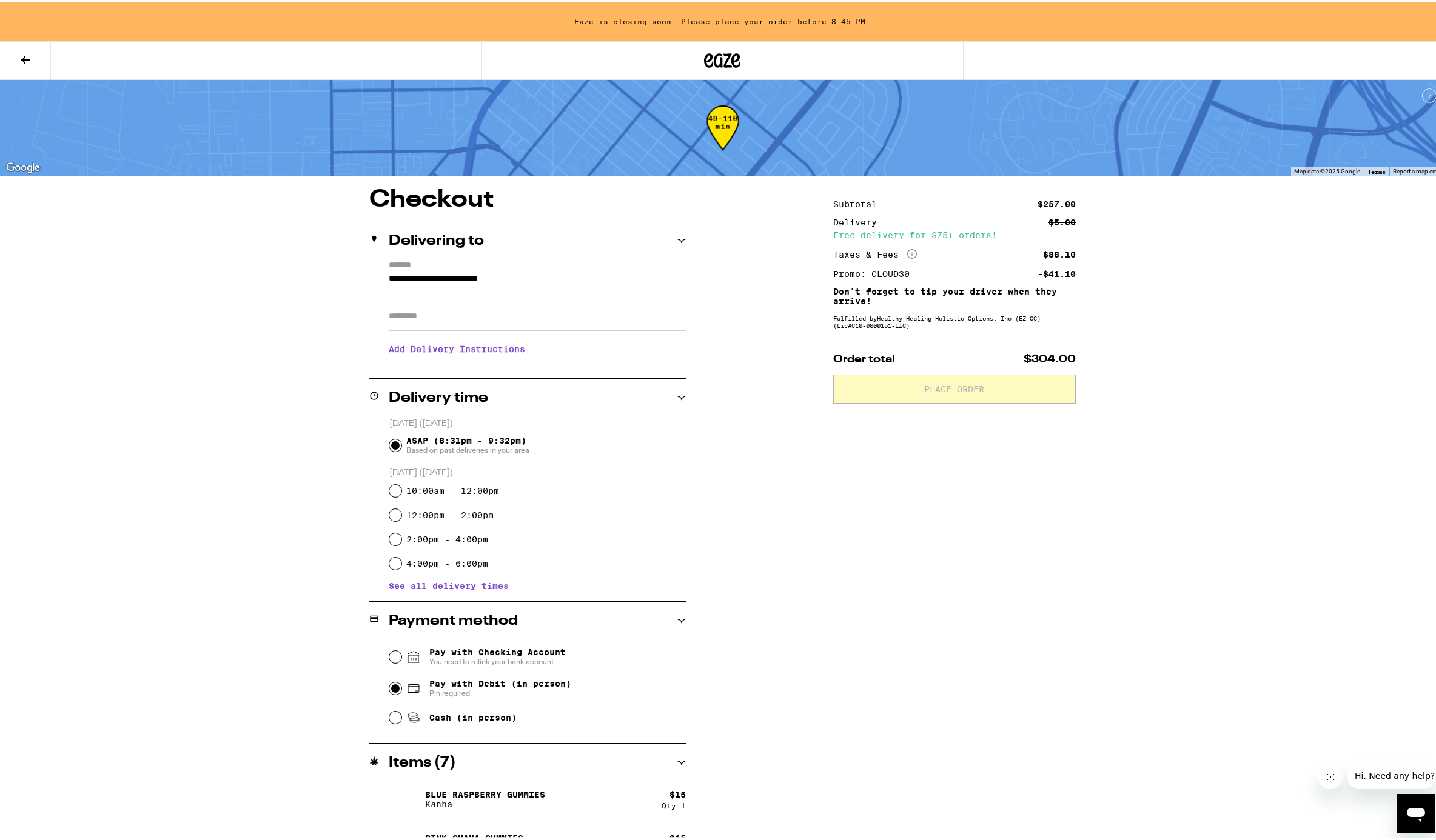
click at [390, 684] on input "Pay with Debit (in person) Pin required" at bounding box center [395, 686] width 12 height 12
radio input "true"
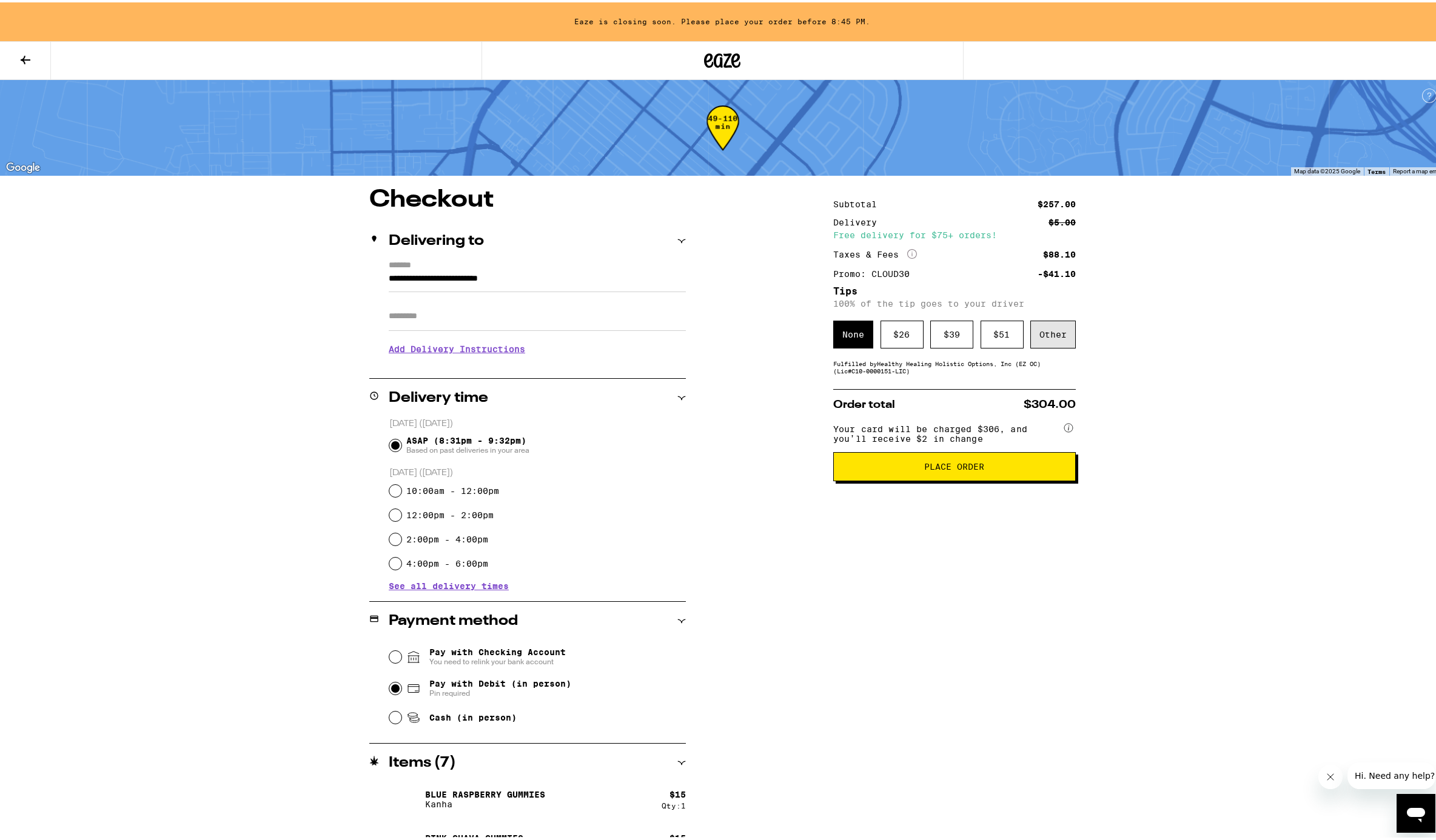
click at [1044, 332] on div "Other" at bounding box center [1053, 332] width 46 height 28
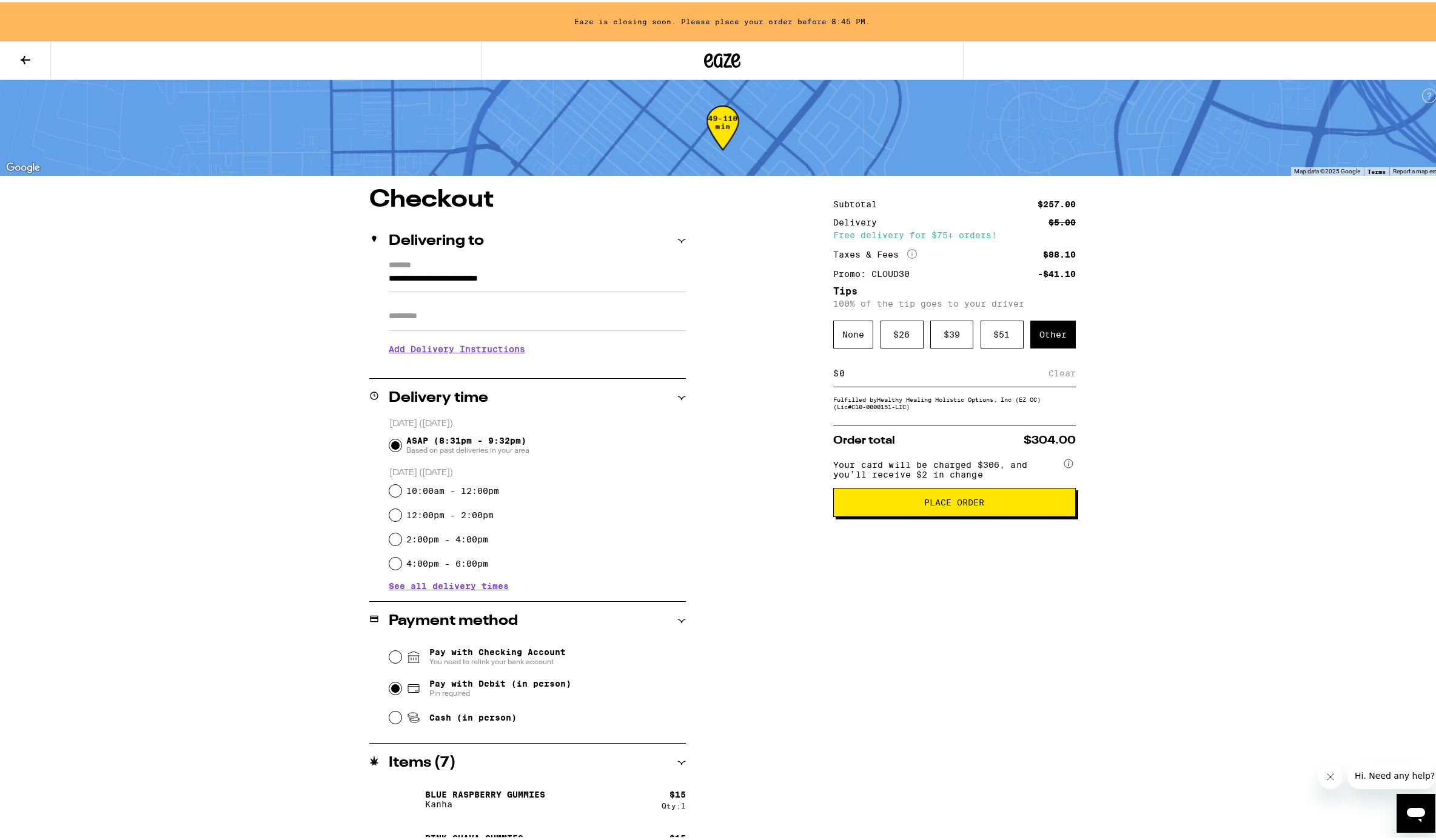
click at [850, 373] on input at bounding box center [943, 371] width 210 height 11
type input "6"
click at [1064, 375] on div "Save" at bounding box center [1064, 371] width 22 height 27
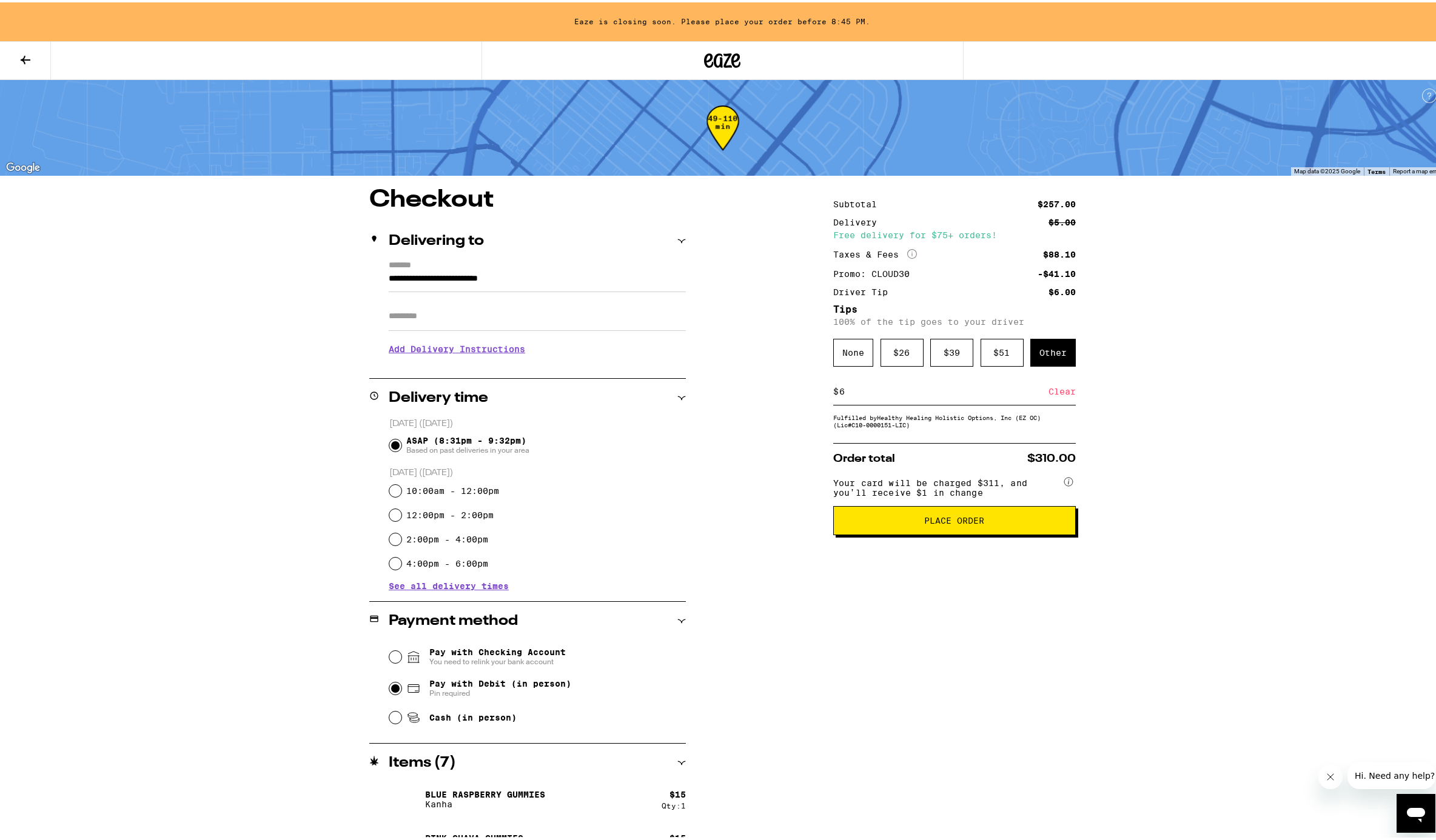
click at [940, 522] on span "Place Order" at bounding box center [955, 518] width 60 height 8
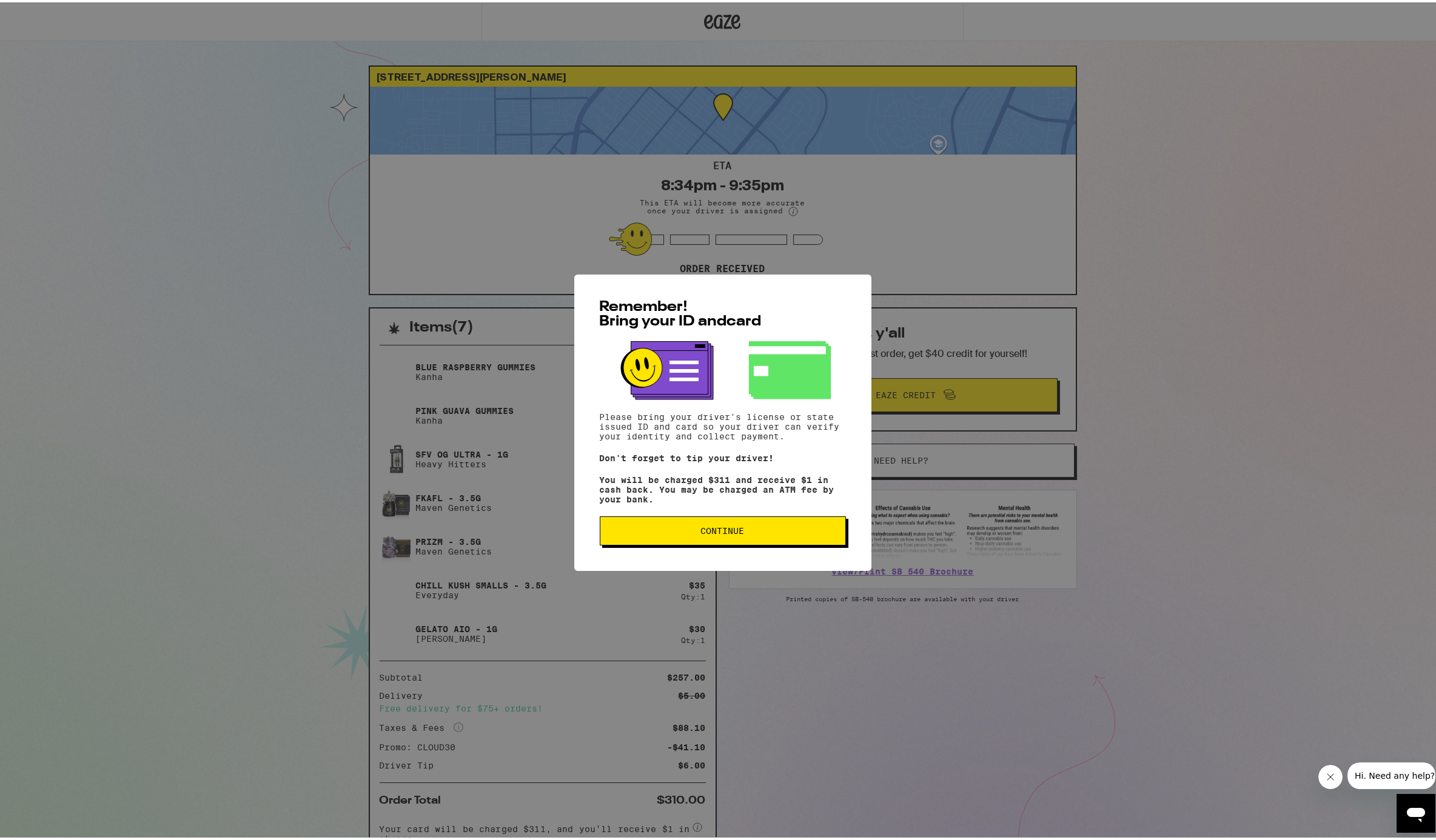
click at [737, 533] on span "Continue" at bounding box center [723, 528] width 44 height 8
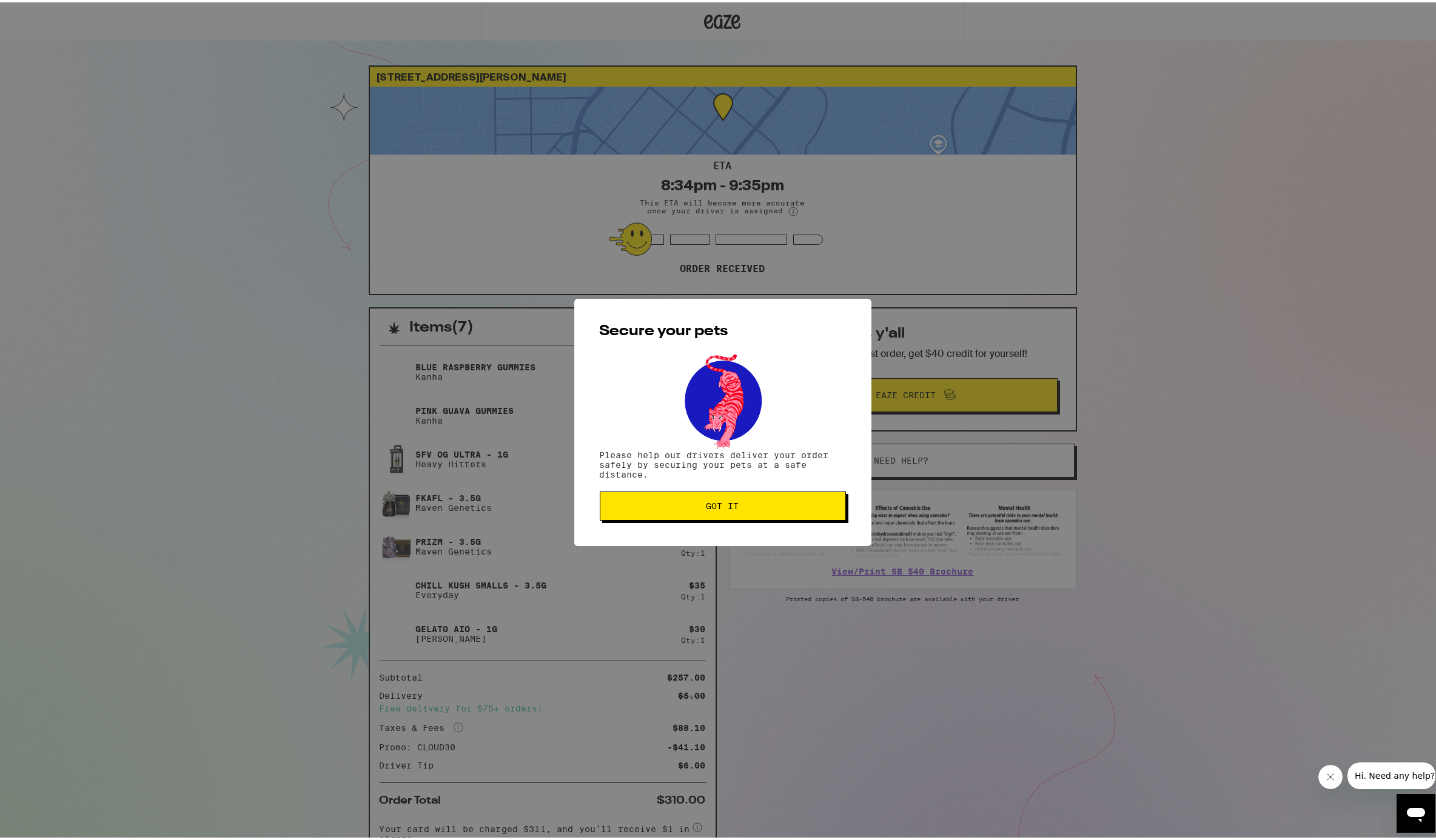
click at [704, 510] on button "Got it" at bounding box center [723, 504] width 246 height 29
